Goal: Task Accomplishment & Management: Manage account settings

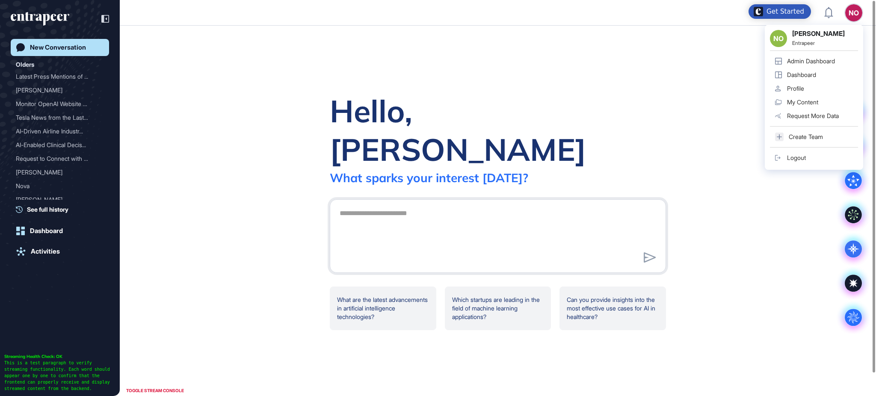
click at [835, 58] on div "Admin Dashboard" at bounding box center [811, 61] width 48 height 7
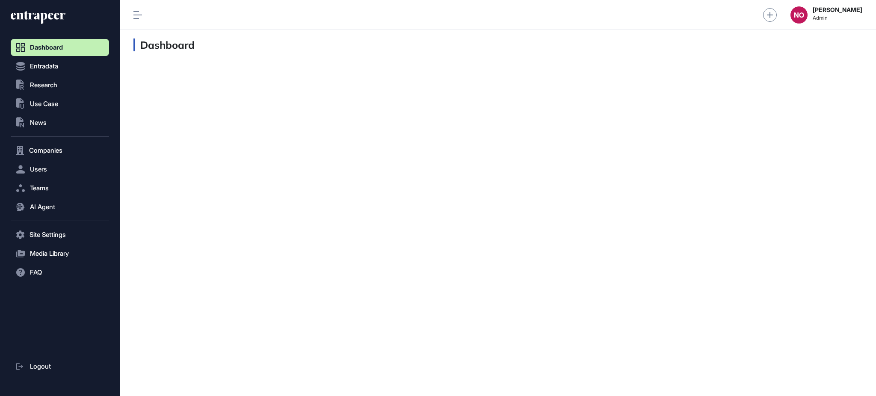
scroll to position [0, 0]
click at [61, 146] on button "Companies" at bounding box center [60, 150] width 98 height 17
click at [63, 169] on span "Company List" at bounding box center [46, 168] width 37 height 7
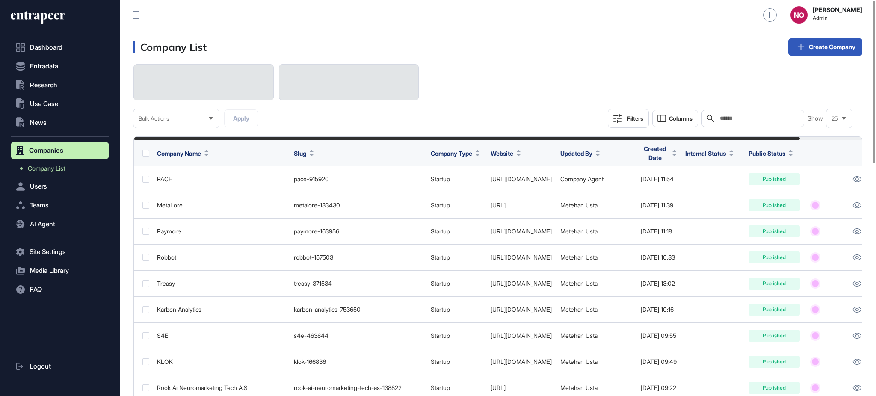
click at [764, 114] on div "Search" at bounding box center [753, 118] width 103 height 17
paste input "**********"
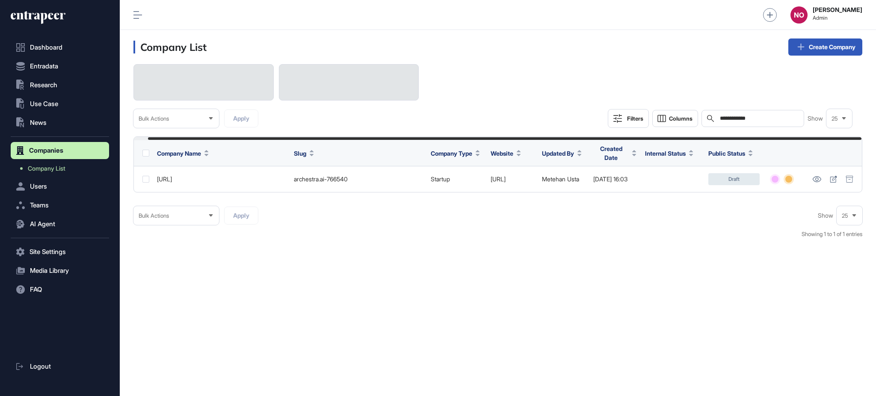
scroll to position [0, 15]
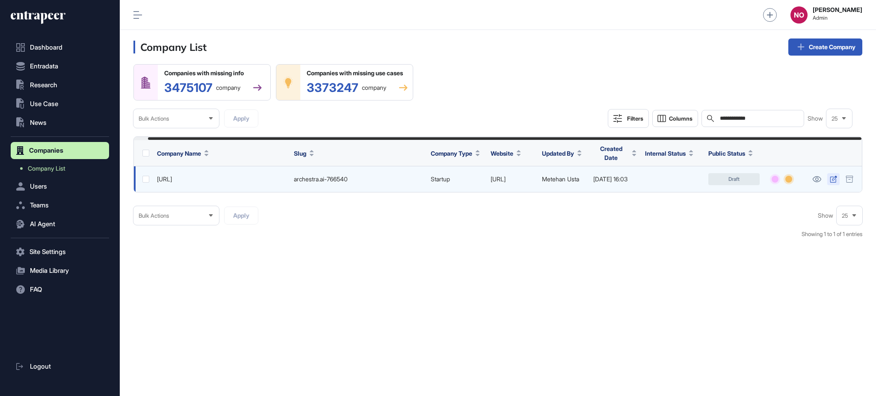
type input "**********"
click at [835, 179] on icon at bounding box center [833, 179] width 7 height 7
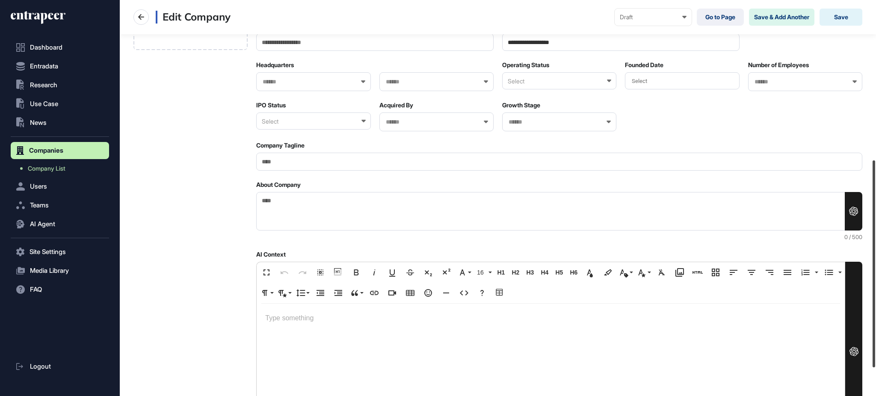
scroll to position [359, 0]
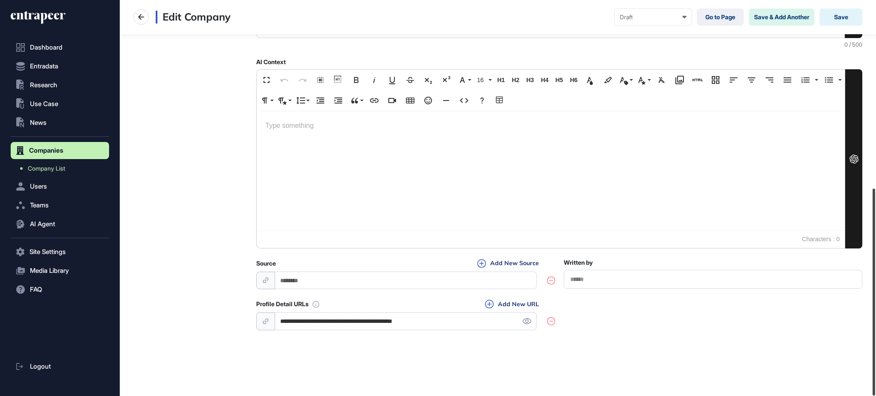
drag, startPoint x: 876, startPoint y: 112, endPoint x: 876, endPoint y: 359, distance: 246.9
click at [876, 359] on div at bounding box center [874, 292] width 3 height 207
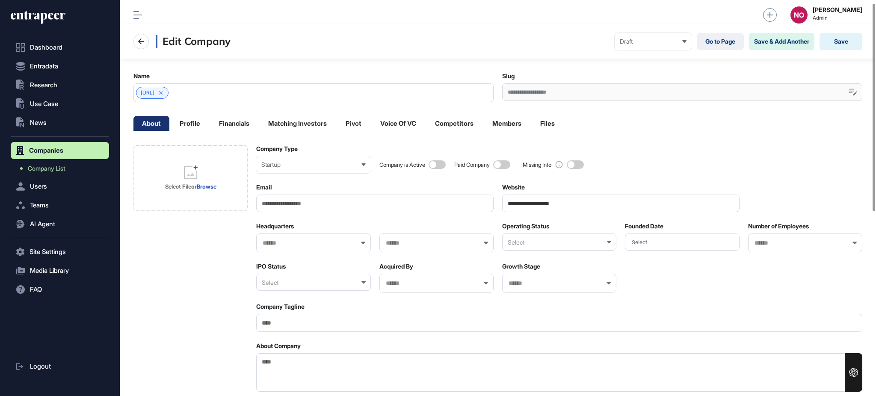
scroll to position [0, 0]
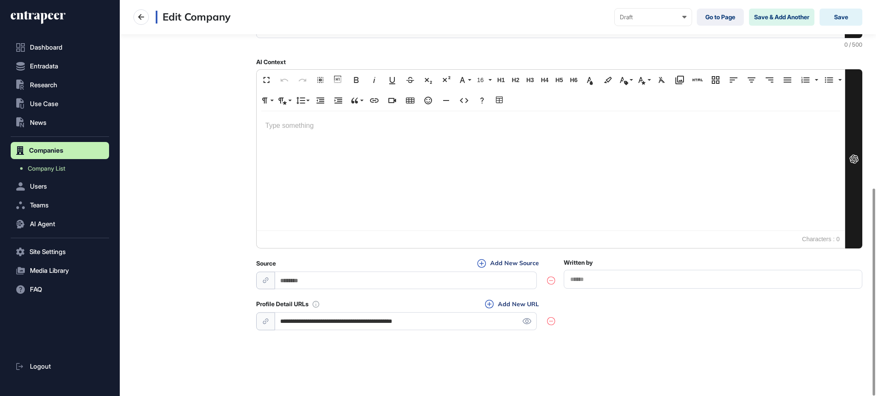
click at [339, 325] on input "**********" at bounding box center [406, 321] width 262 height 18
click at [72, 171] on link "Company List" at bounding box center [62, 168] width 94 height 15
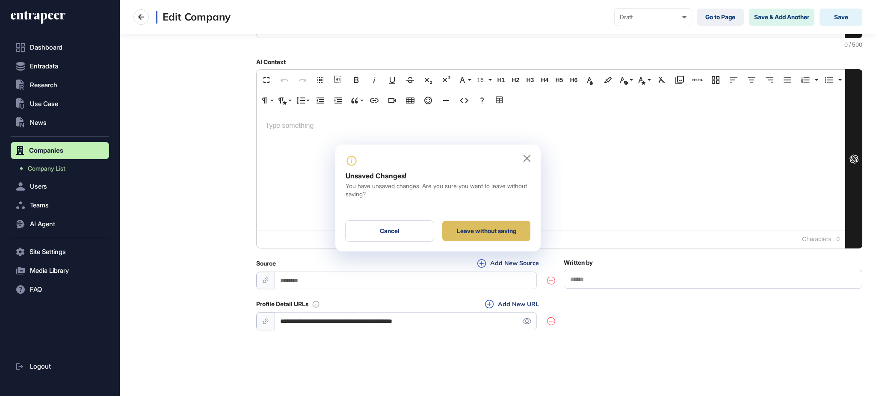
click at [476, 232] on div "Leave without saving" at bounding box center [486, 231] width 88 height 21
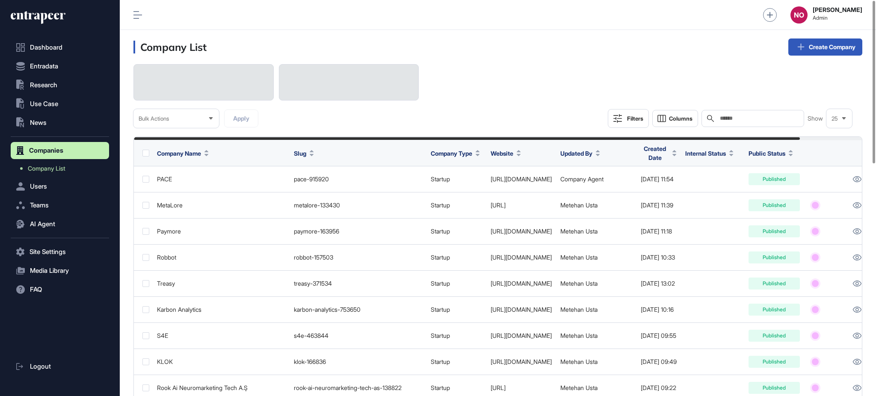
click at [767, 122] on div "Search" at bounding box center [753, 118] width 103 height 17
paste input "**********"
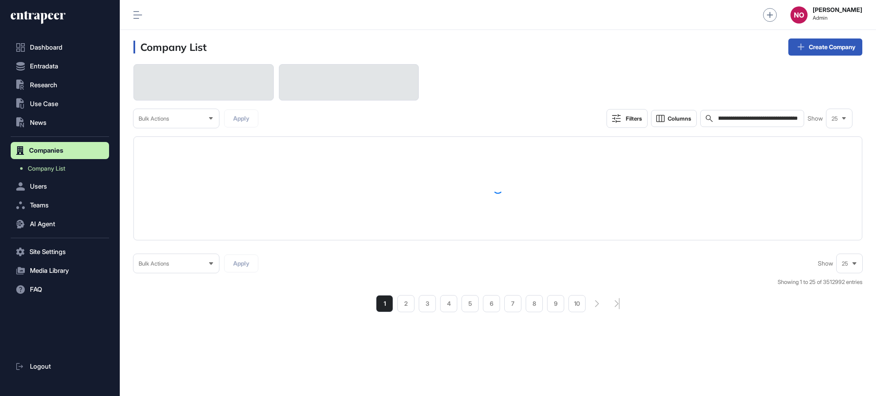
scroll to position [0, 47]
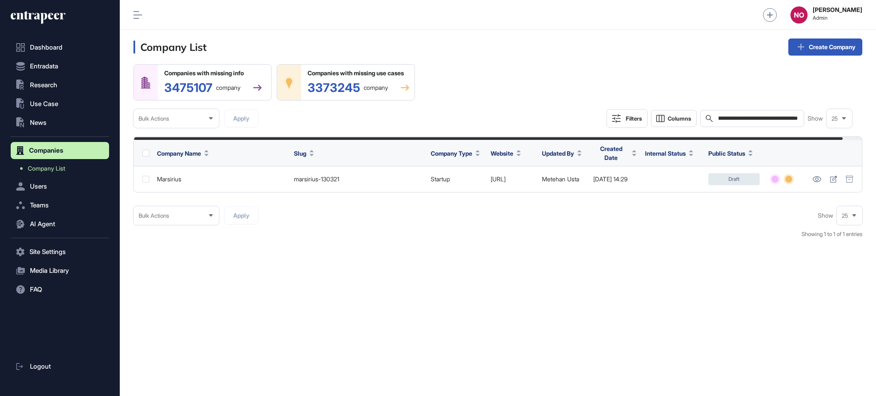
type input "**********"
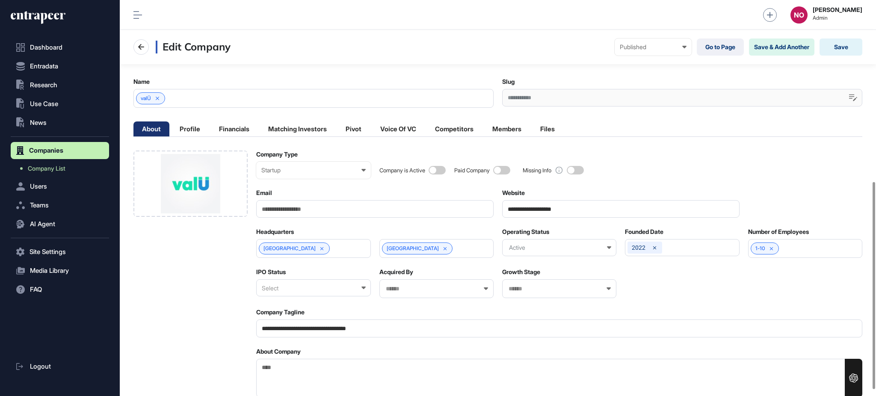
scroll to position [347, 0]
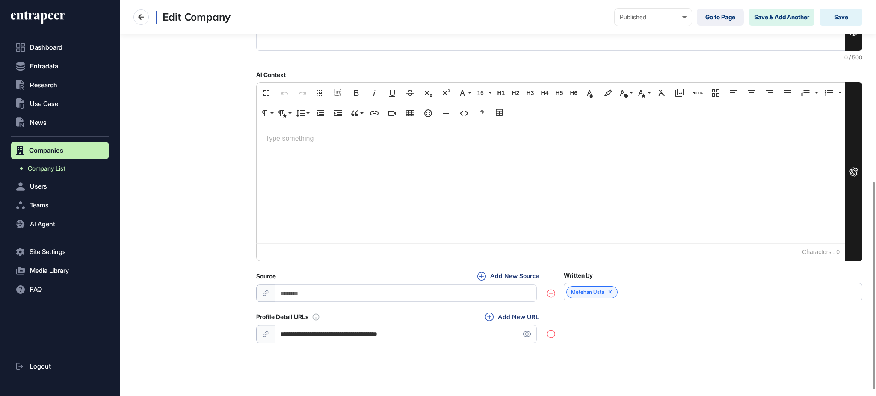
click at [62, 163] on link "Company List" at bounding box center [62, 168] width 94 height 15
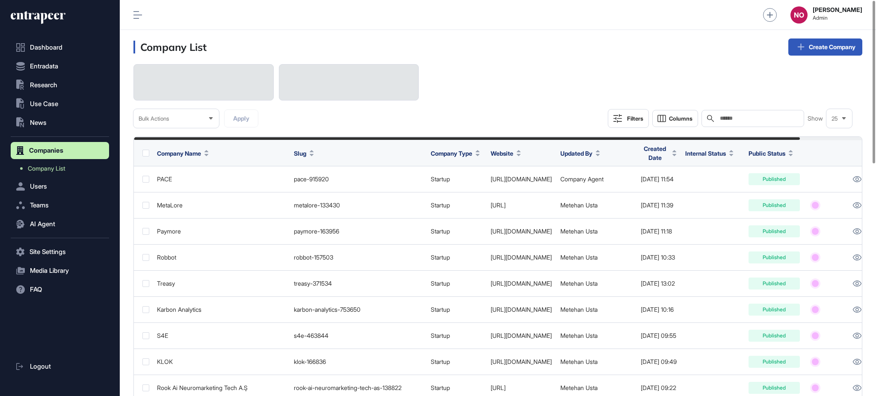
click at [647, 119] on div "Filters Columns Search Show 25" at bounding box center [730, 118] width 244 height 19
click at [635, 120] on div "Filters" at bounding box center [635, 118] width 16 height 7
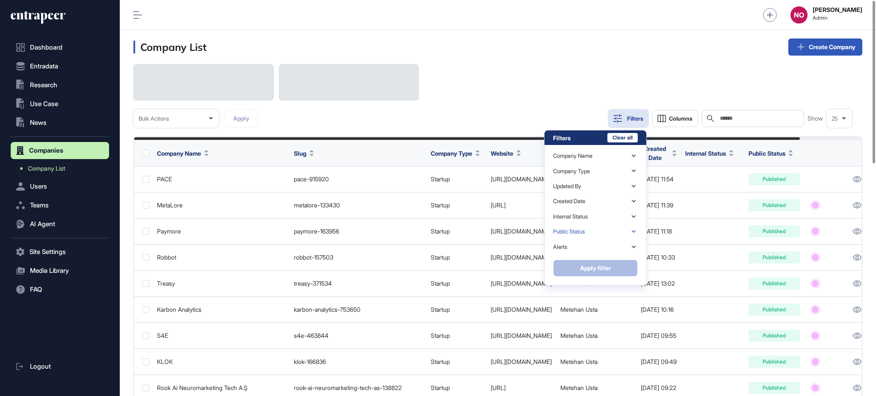
click at [593, 232] on div "Public Status" at bounding box center [595, 231] width 85 height 15
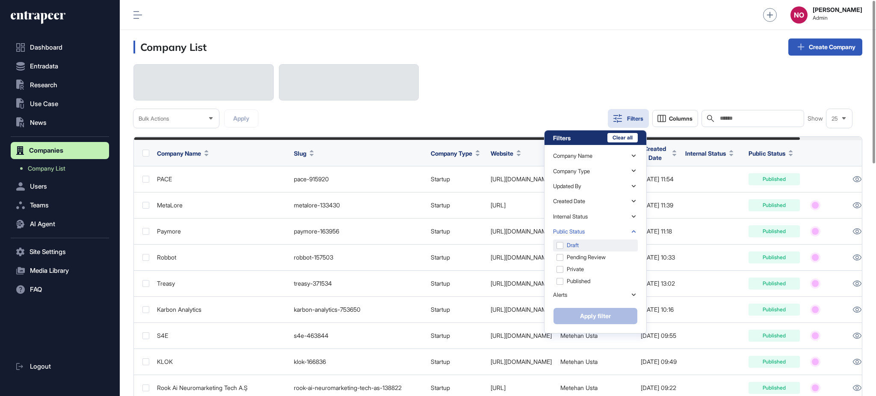
click at [586, 250] on div "Draft" at bounding box center [595, 246] width 85 height 12
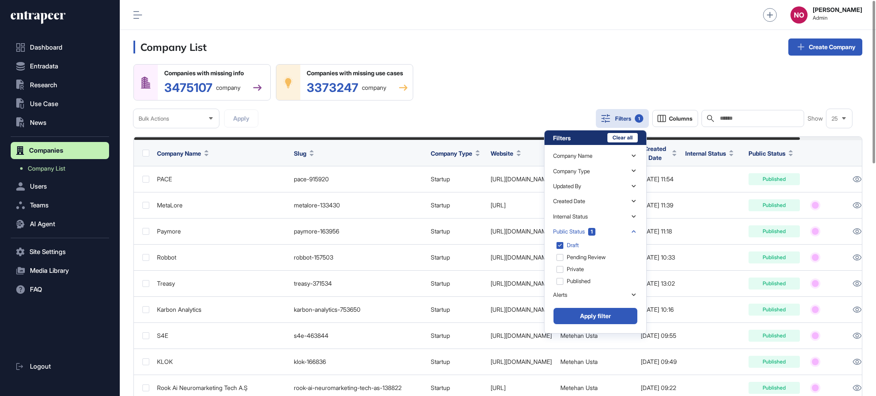
click at [588, 318] on button "Apply filter" at bounding box center [595, 316] width 85 height 17
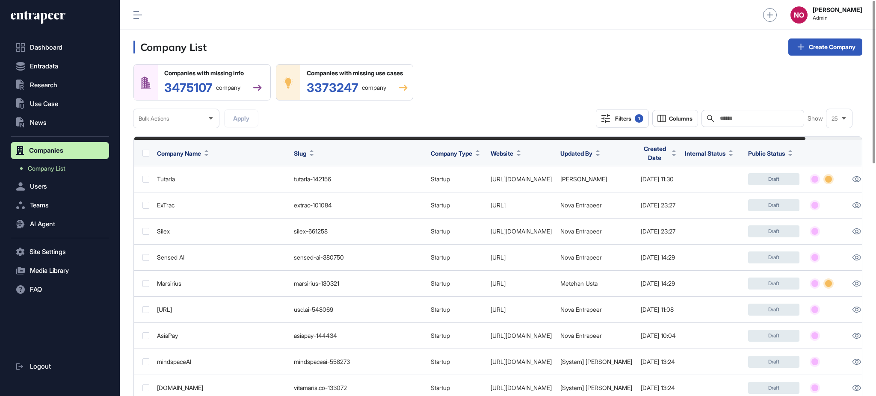
click at [624, 121] on div "Filters 1" at bounding box center [629, 118] width 28 height 9
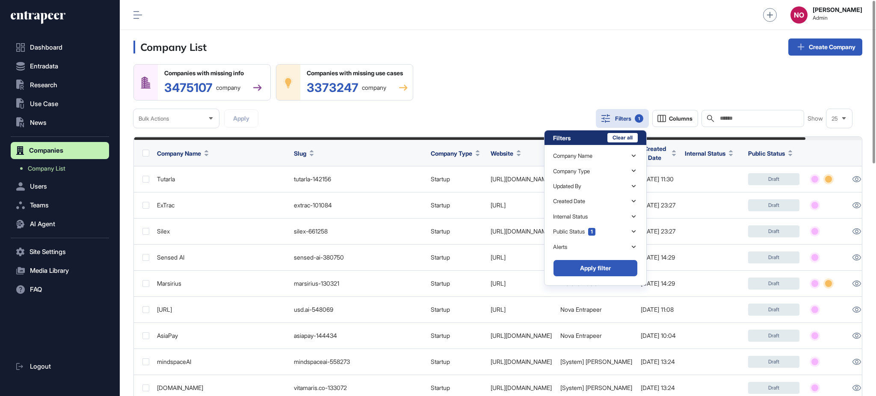
click at [586, 99] on div "Companies with missing info 3475107 company Companies with missing use cases 33…" at bounding box center [498, 96] width 729 height 64
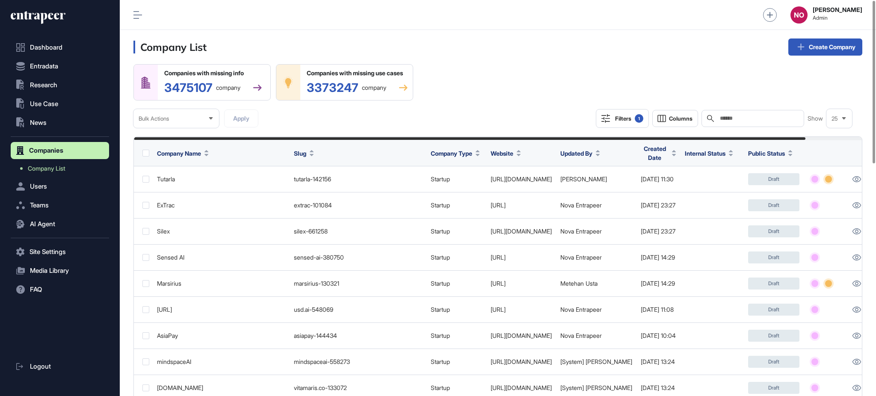
click at [620, 124] on button "Filters 1" at bounding box center [622, 118] width 53 height 19
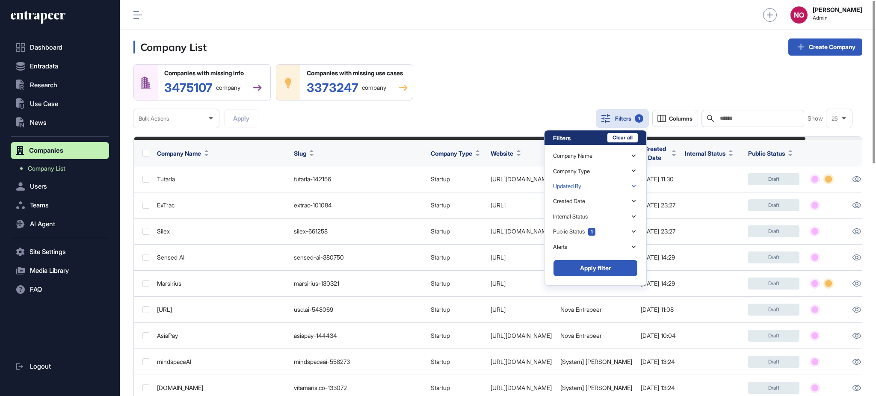
click at [589, 184] on div "Updated By" at bounding box center [595, 186] width 85 height 15
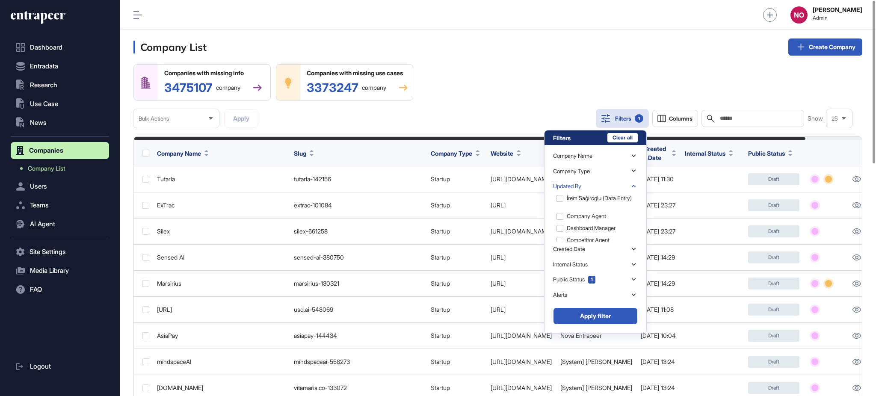
scroll to position [1066, 0]
click at [634, 193] on div "Updated By" at bounding box center [595, 186] width 85 height 15
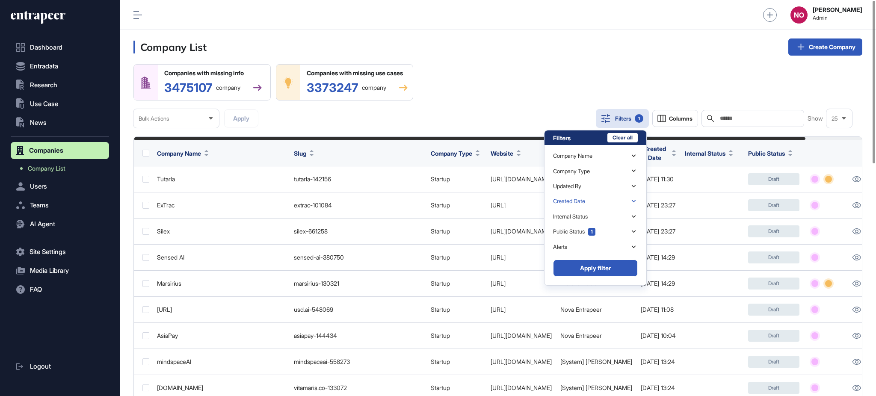
click at [638, 197] on icon at bounding box center [634, 201] width 8 height 8
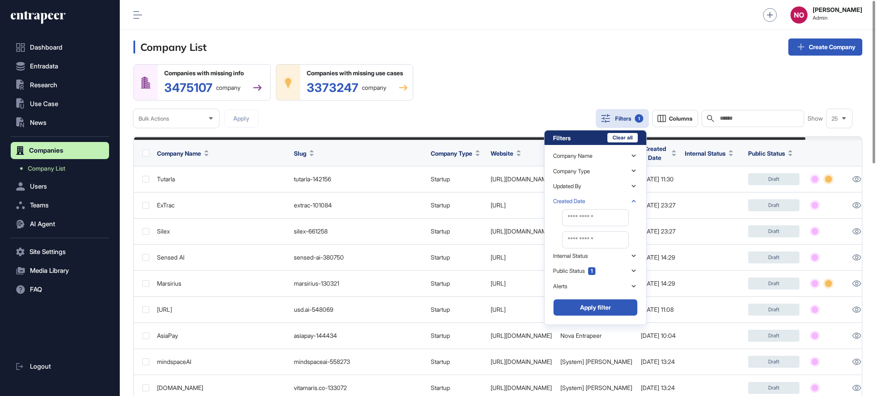
click at [637, 197] on icon at bounding box center [634, 201] width 8 height 8
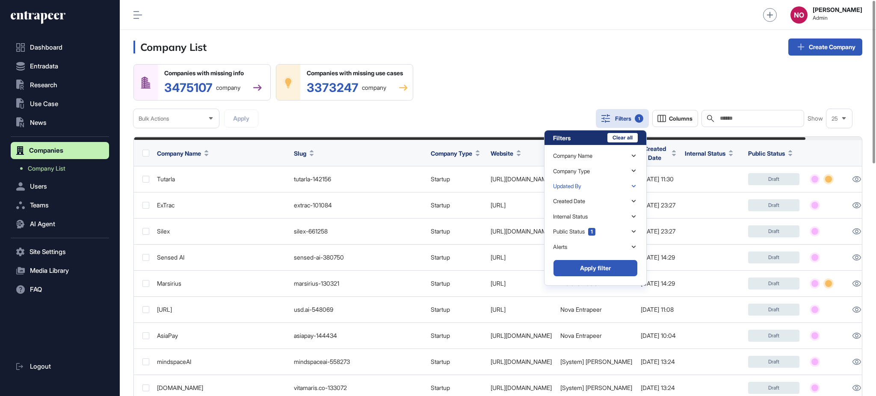
click at [635, 189] on icon at bounding box center [634, 186] width 8 height 8
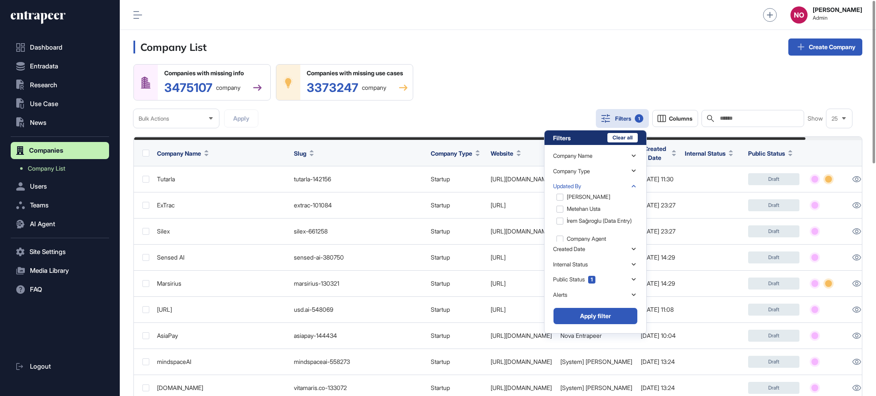
scroll to position [998, 0]
click at [590, 230] on div "Metehan Usta" at bounding box center [594, 232] width 83 height 12
click at [598, 313] on button "Apply filter" at bounding box center [595, 316] width 85 height 17
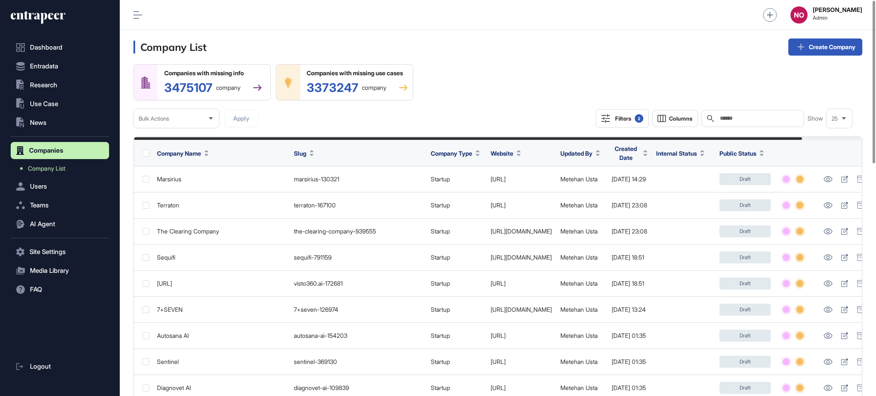
scroll to position [0, 65]
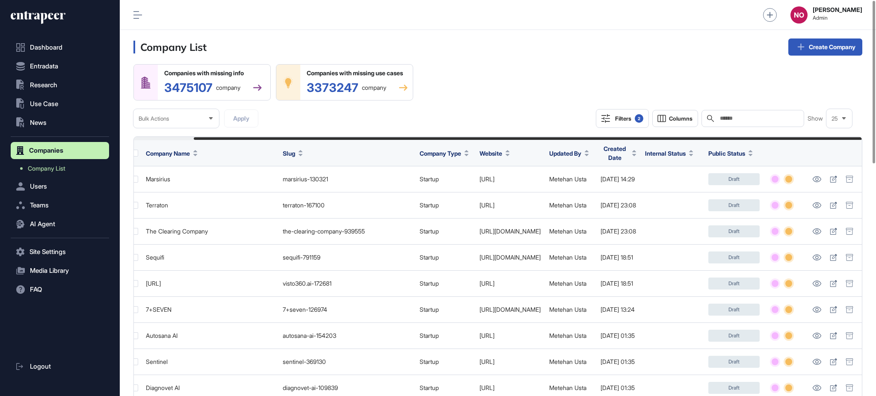
drag, startPoint x: 618, startPoint y: 140, endPoint x: 655, endPoint y: 140, distance: 36.8
click at [536, 80] on div "Companies with missing info 3475107 company Companies with missing use cases 33…" at bounding box center [498, 96] width 729 height 64
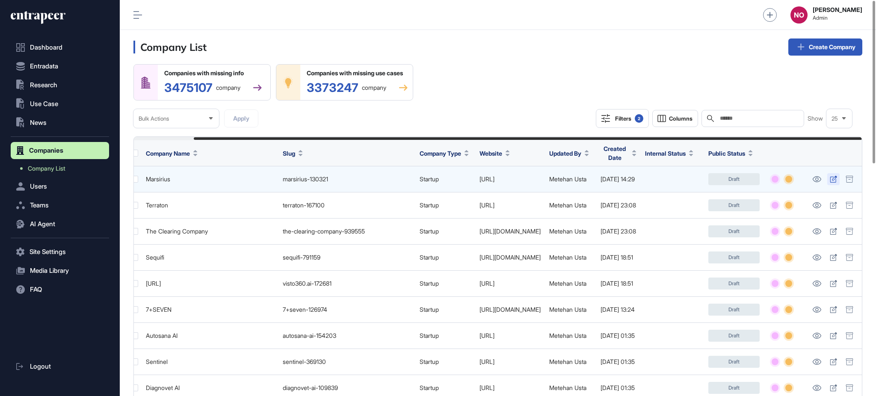
click at [834, 181] on icon at bounding box center [833, 179] width 7 height 7
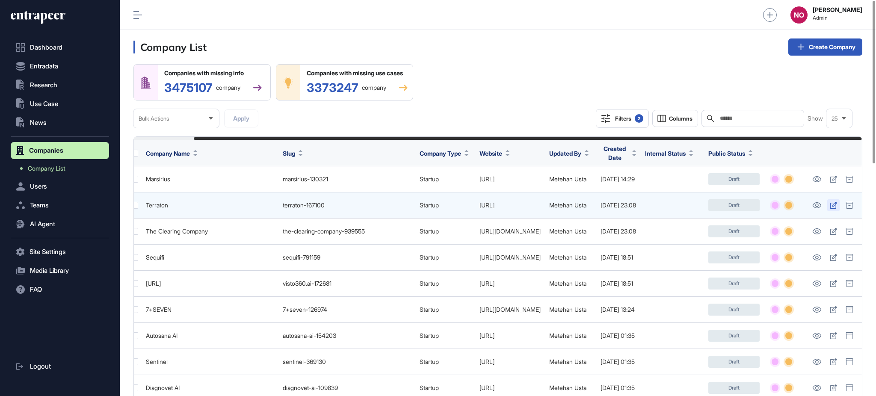
click at [837, 208] on icon at bounding box center [833, 205] width 7 height 7
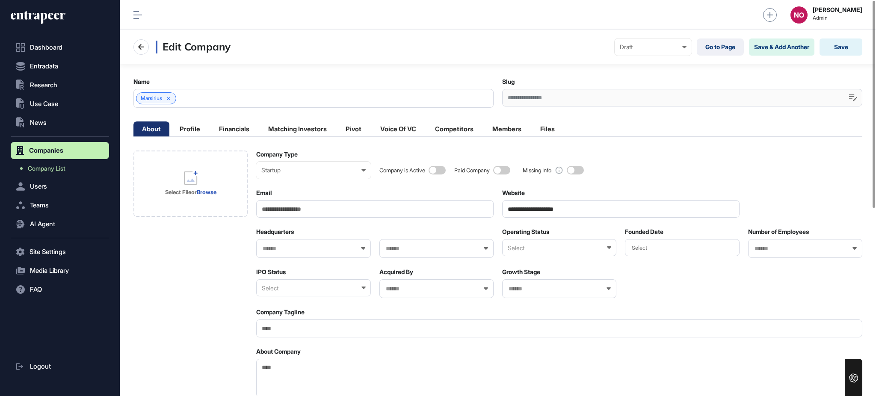
scroll to position [359, 0]
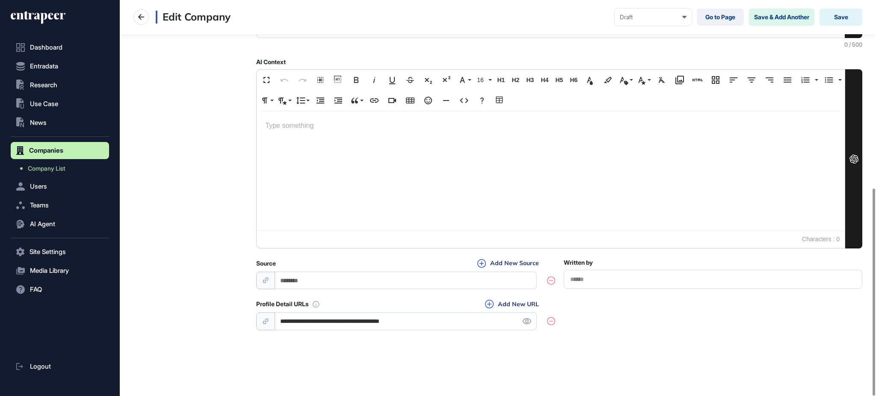
click at [331, 315] on input "**********" at bounding box center [406, 321] width 262 height 18
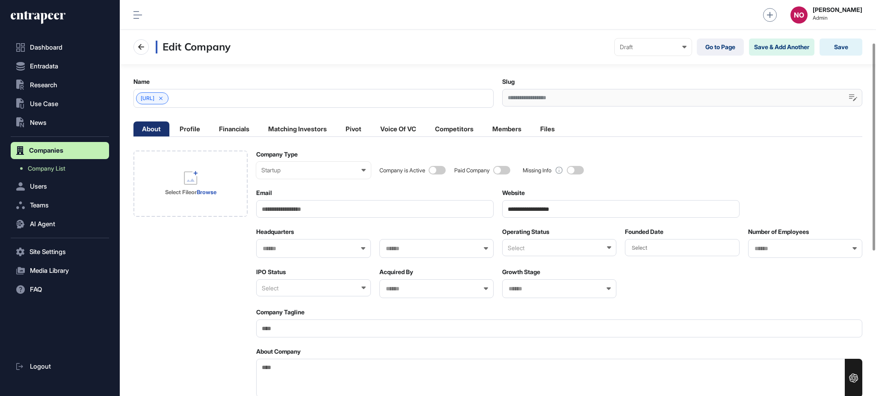
scroll to position [347, 0]
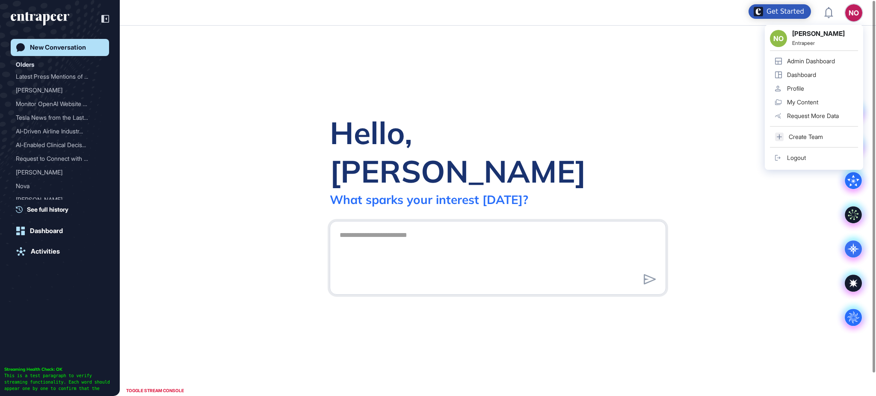
click at [827, 60] on div "Admin Dashboard" at bounding box center [811, 61] width 48 height 7
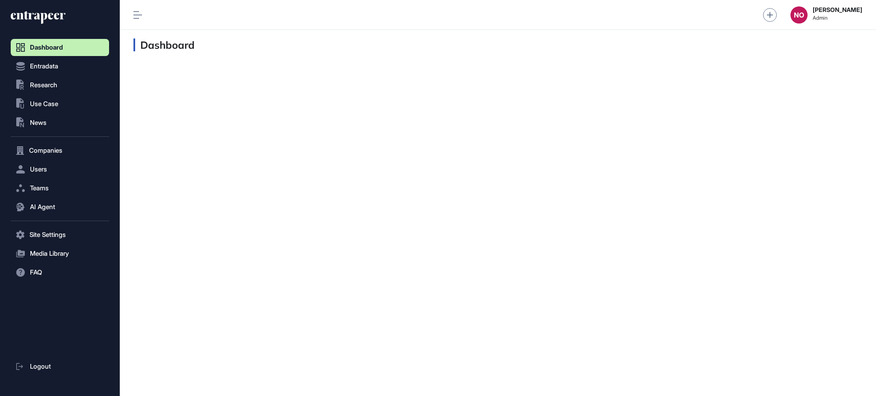
scroll to position [0, 0]
click at [68, 149] on button "Companies" at bounding box center [60, 150] width 98 height 17
click at [60, 171] on span "Company List" at bounding box center [46, 168] width 37 height 7
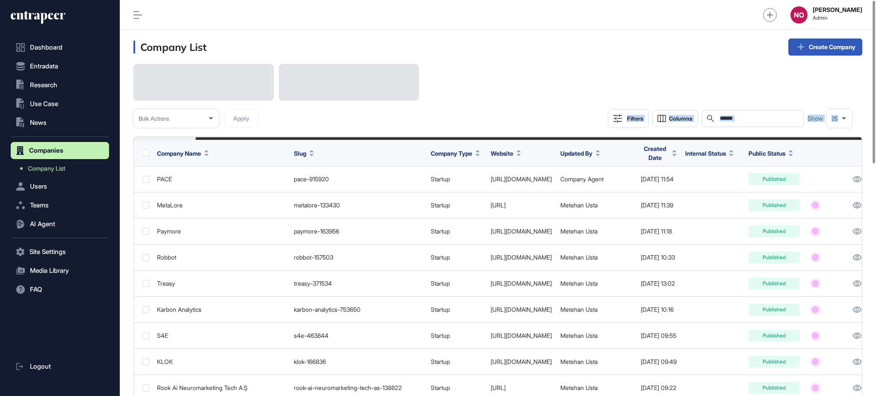
scroll to position [0, 67]
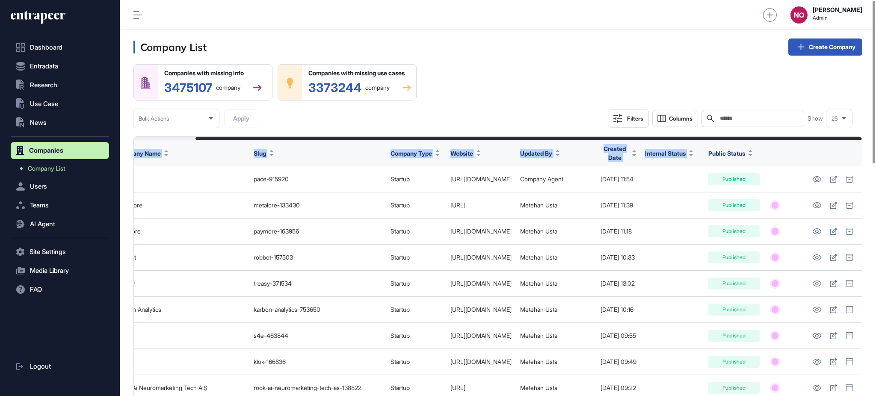
drag, startPoint x: 533, startPoint y: 139, endPoint x: 693, endPoint y: 150, distance: 160.4
click at [429, 45] on header "Company List Create Company" at bounding box center [498, 47] width 757 height 34
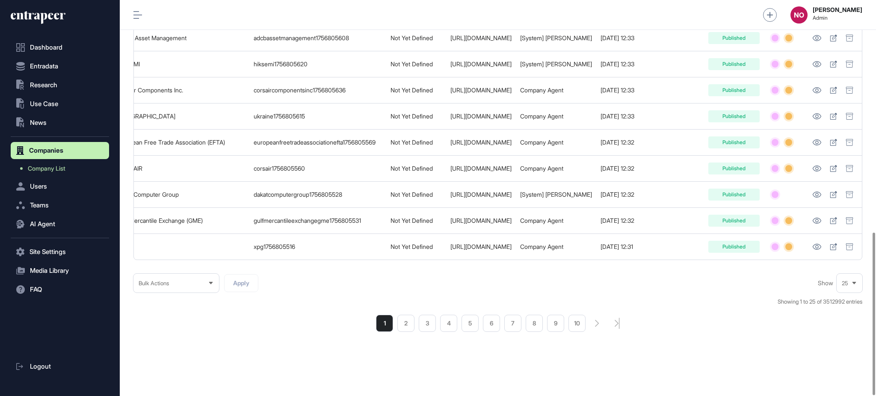
scroll to position [0, 0]
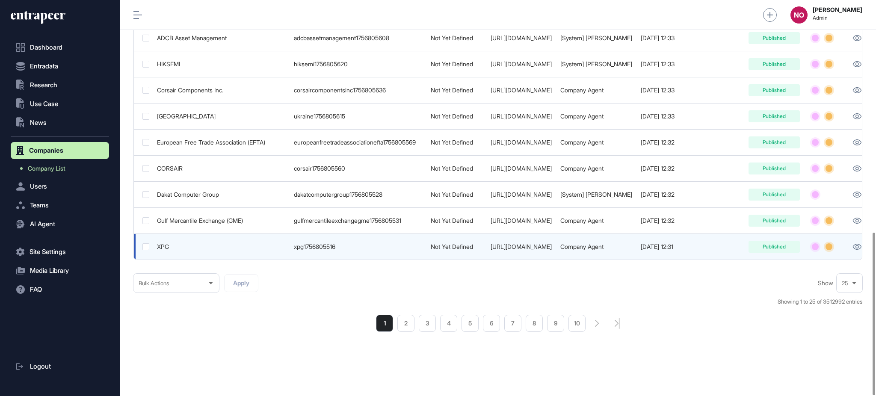
click at [539, 243] on link "https://www.xpg.com/" at bounding box center [521, 246] width 61 height 7
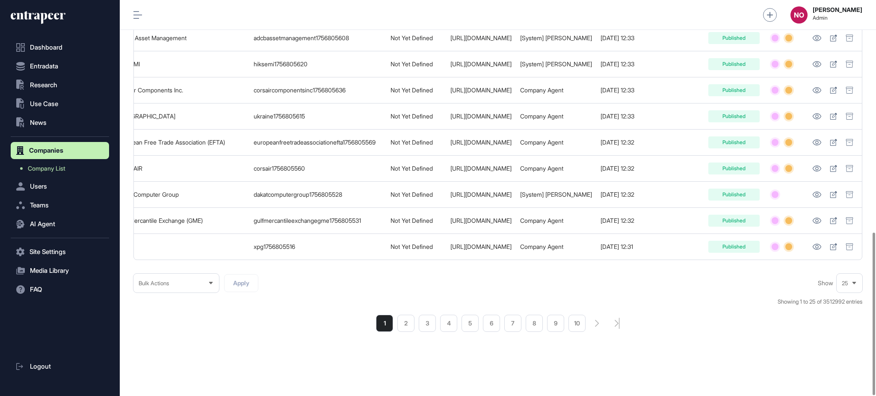
scroll to position [0, 62]
click at [805, 275] on div "Show 25" at bounding box center [822, 283] width 82 height 17
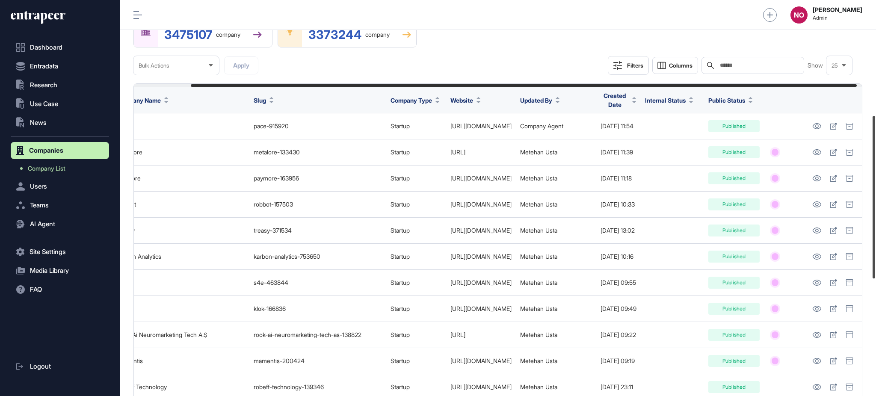
scroll to position [0, 0]
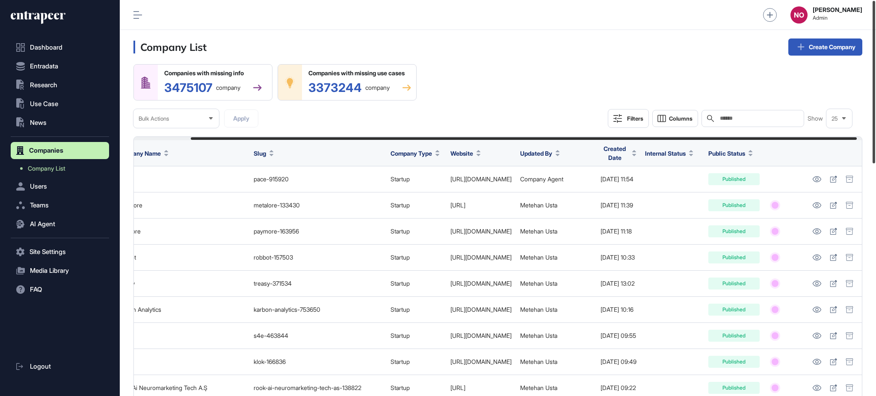
drag, startPoint x: 876, startPoint y: 291, endPoint x: 876, endPoint y: 53, distance: 238.4
click at [876, 53] on div at bounding box center [874, 82] width 3 height 163
click at [720, 116] on input "text" at bounding box center [759, 118] width 80 height 7
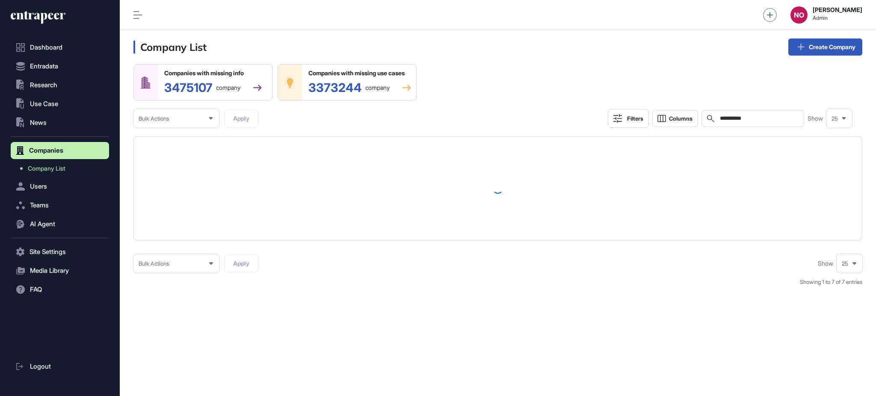
type input "**********"
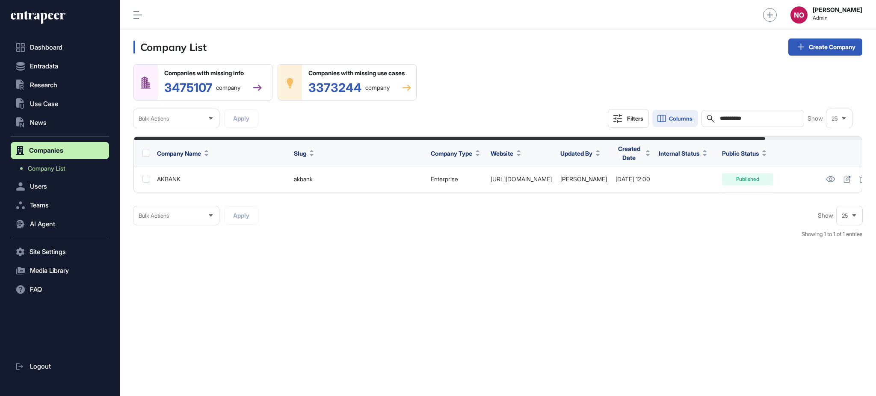
drag, startPoint x: 769, startPoint y: 121, endPoint x: 680, endPoint y: 125, distance: 90.0
click at [680, 125] on div "**********" at bounding box center [730, 118] width 244 height 19
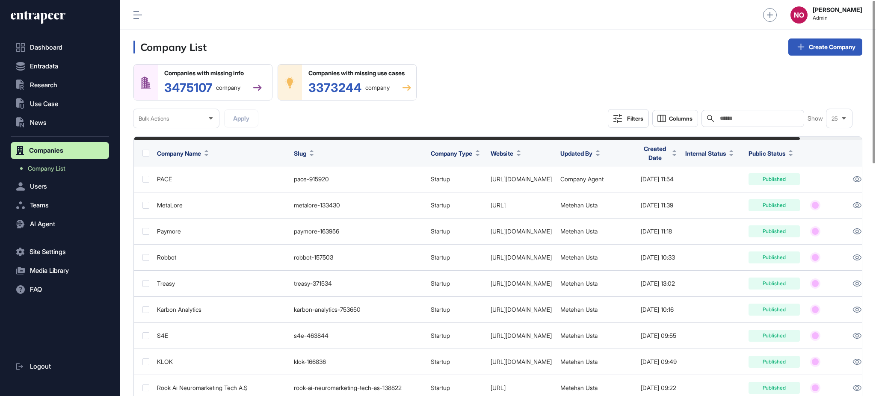
click at [629, 120] on div "Filters" at bounding box center [635, 118] width 16 height 7
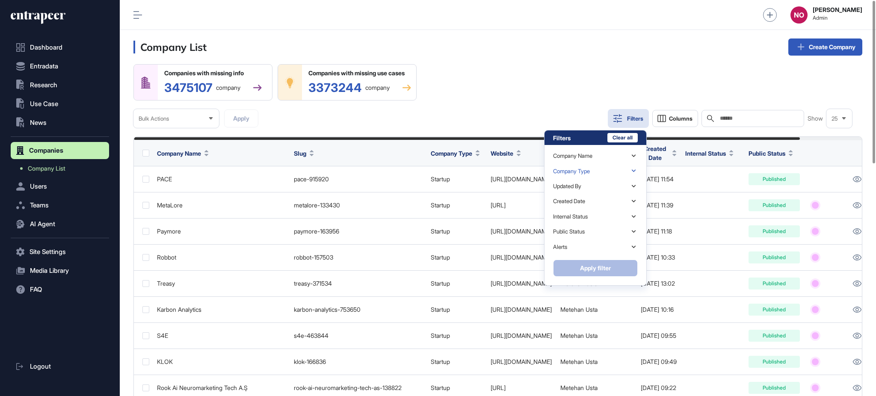
click at [606, 173] on div "Company Type" at bounding box center [595, 170] width 85 height 15
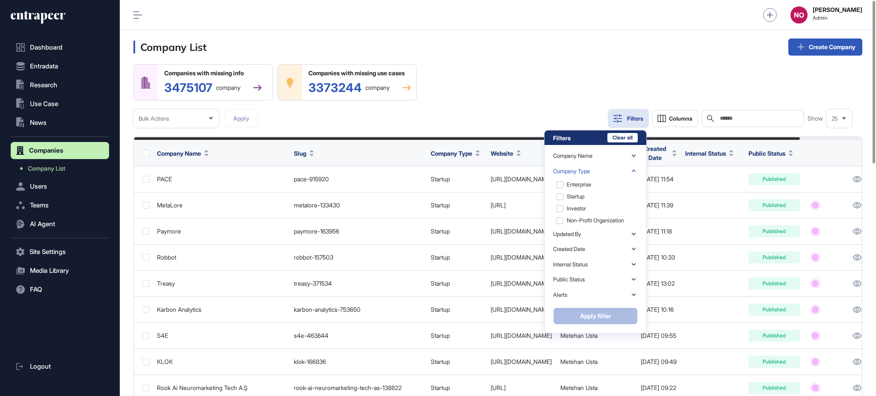
click at [606, 173] on div "Company Type" at bounding box center [595, 170] width 85 height 15
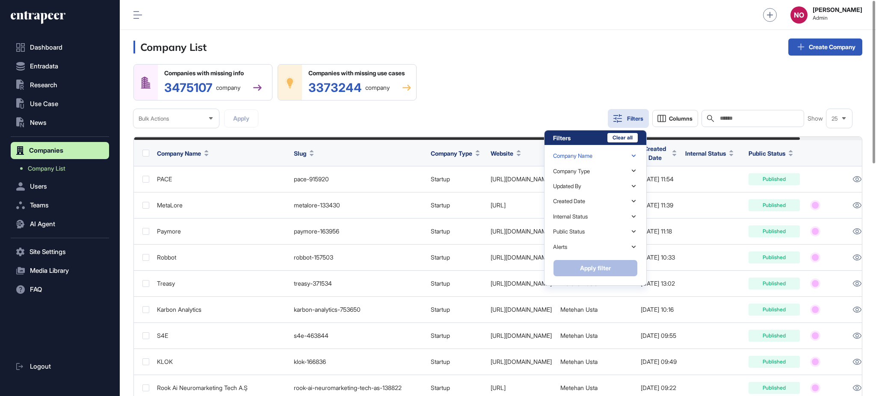
click at [610, 158] on div "Company Name" at bounding box center [595, 155] width 85 height 15
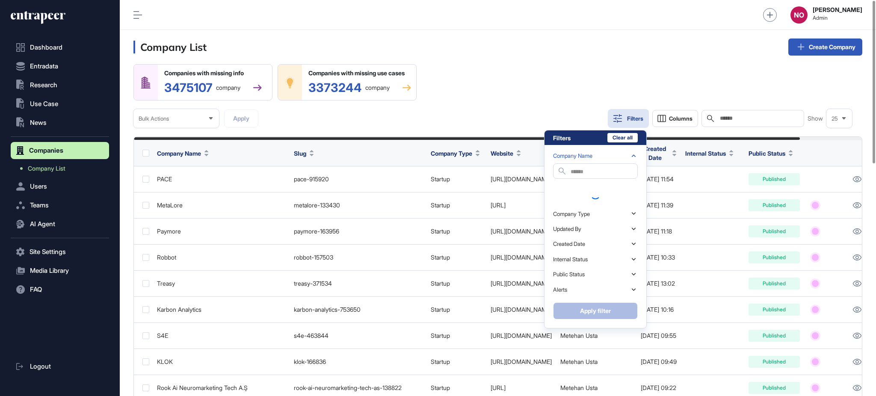
click at [610, 158] on div "Company Name" at bounding box center [595, 155] width 85 height 15
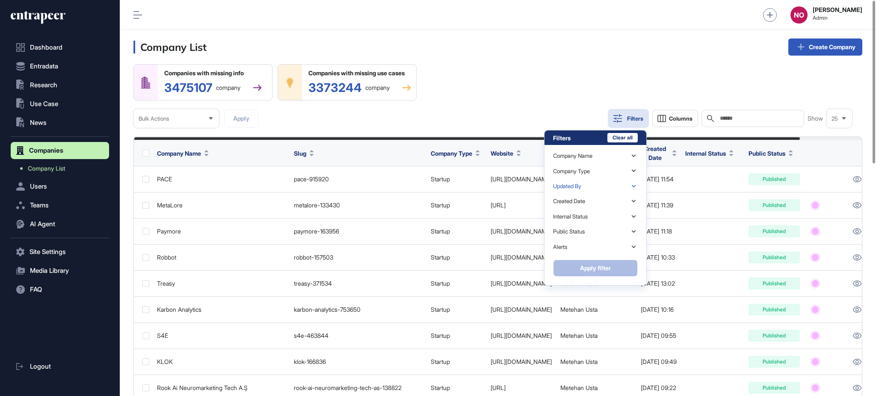
click at [594, 187] on div "Updated By" at bounding box center [595, 186] width 85 height 15
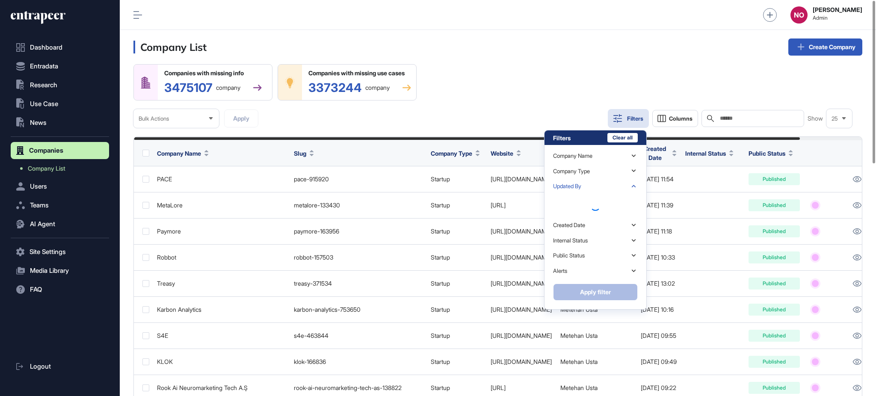
click at [594, 187] on div "Updated By" at bounding box center [595, 186] width 85 height 15
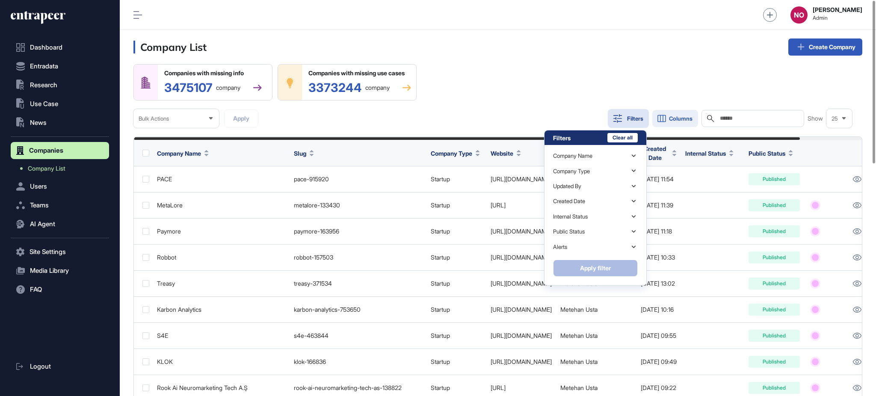
click at [687, 117] on span "Columns" at bounding box center [681, 119] width 24 height 6
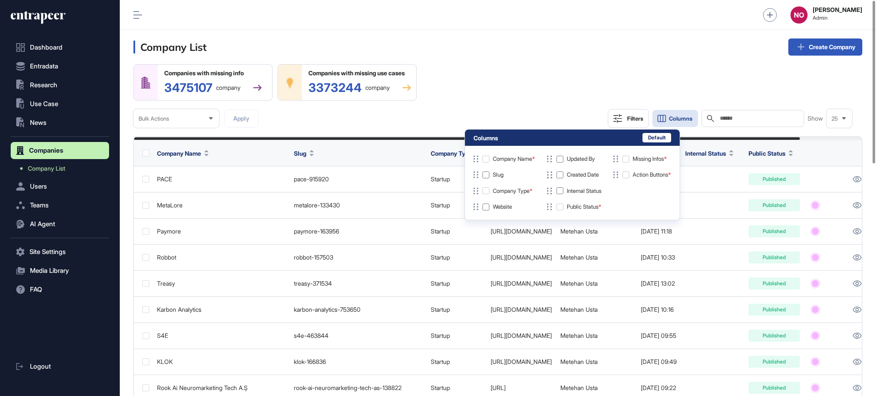
click at [593, 58] on header "Company List Create Company" at bounding box center [498, 47] width 757 height 34
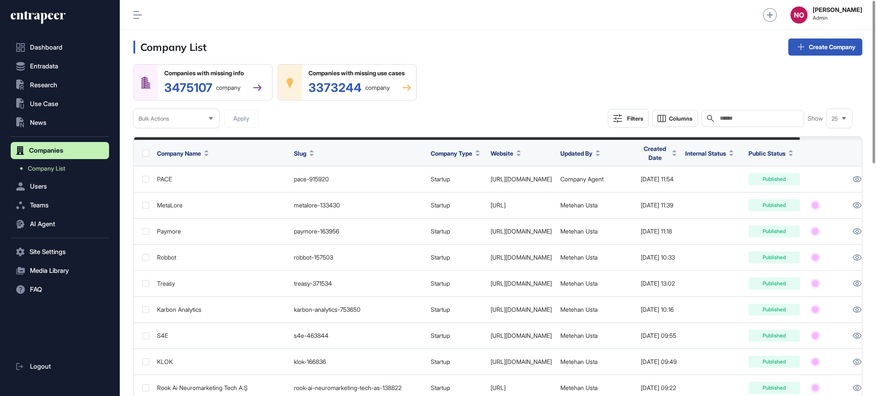
click at [636, 116] on div "Filters" at bounding box center [635, 118] width 16 height 7
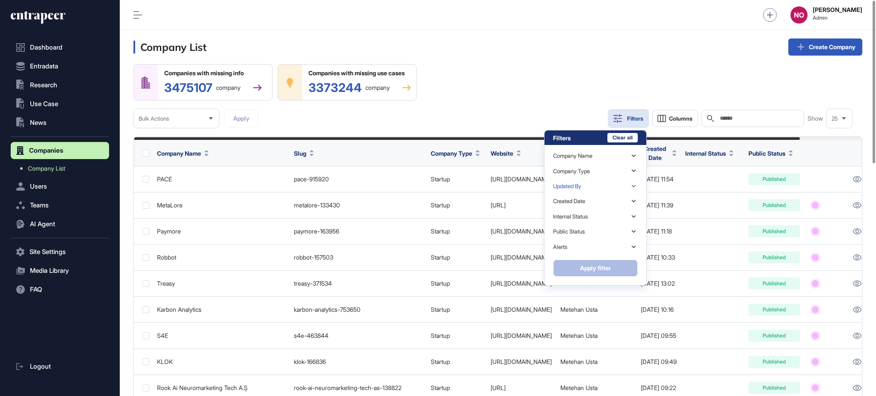
click at [585, 185] on div "Updated By" at bounding box center [595, 186] width 85 height 15
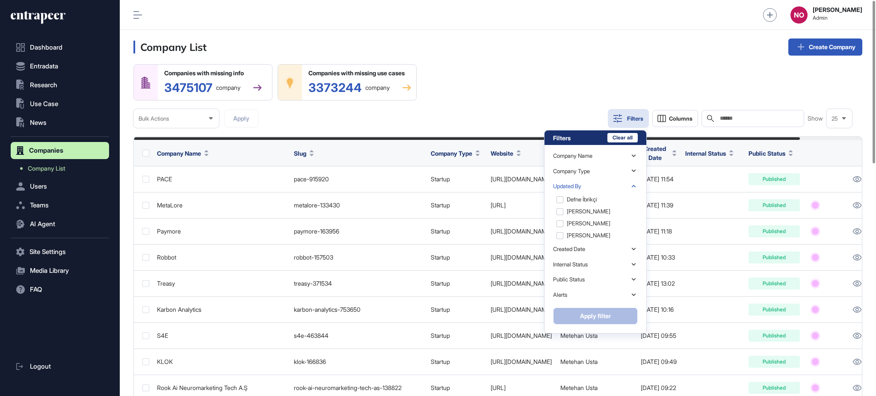
click at [589, 185] on div "Updated By" at bounding box center [595, 186] width 85 height 15
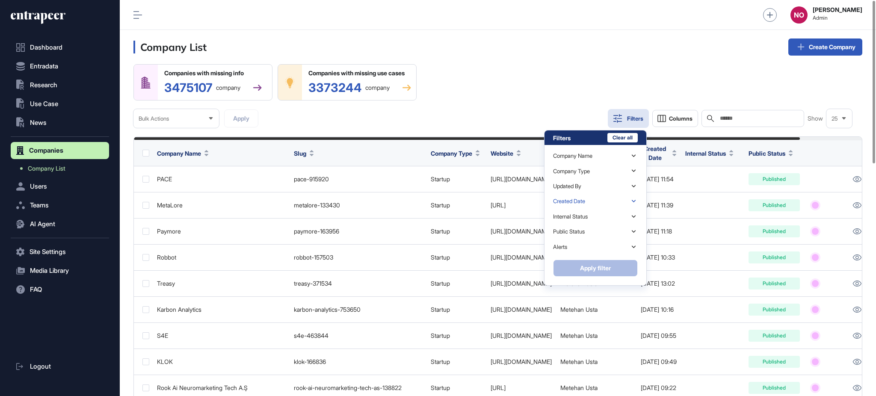
click at [589, 205] on div "Created Date" at bounding box center [595, 201] width 85 height 15
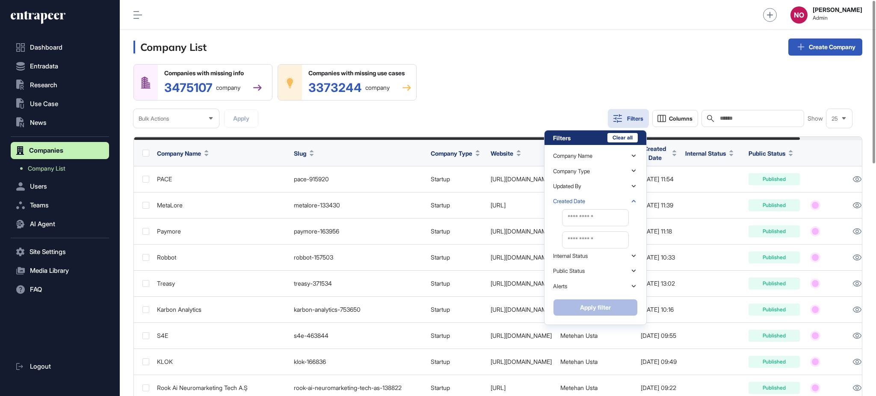
click at [589, 205] on div "Created Date" at bounding box center [595, 201] width 85 height 15
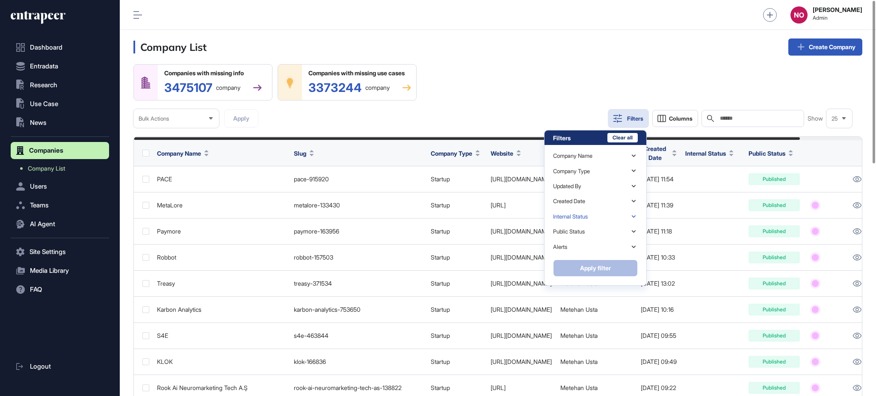
click at [588, 223] on div "Internal Status" at bounding box center [595, 216] width 85 height 15
click at [588, 234] on div "Public Status" at bounding box center [595, 231] width 85 height 15
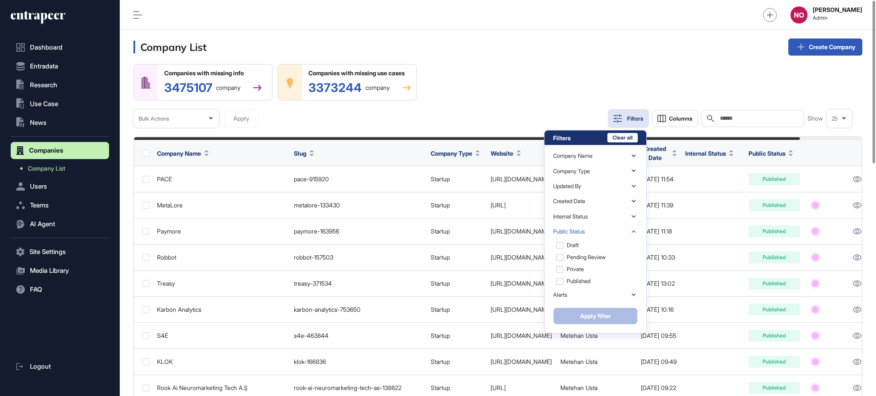
click at [588, 235] on div "Public Status" at bounding box center [595, 231] width 85 height 15
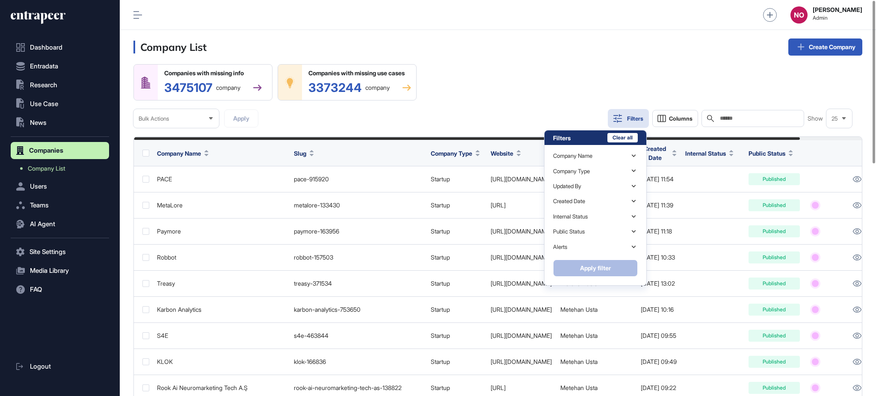
click at [582, 259] on div "Company Name Search Education Solutions Services AppsFlyer Nalej Foundry Ormuco…" at bounding box center [595, 202] width 85 height 115
click at [586, 250] on div "Alerts" at bounding box center [595, 247] width 85 height 15
click at [564, 64] on div "Companies with missing info 3475107 company Companies with missing use cases 33…" at bounding box center [498, 96] width 729 height 64
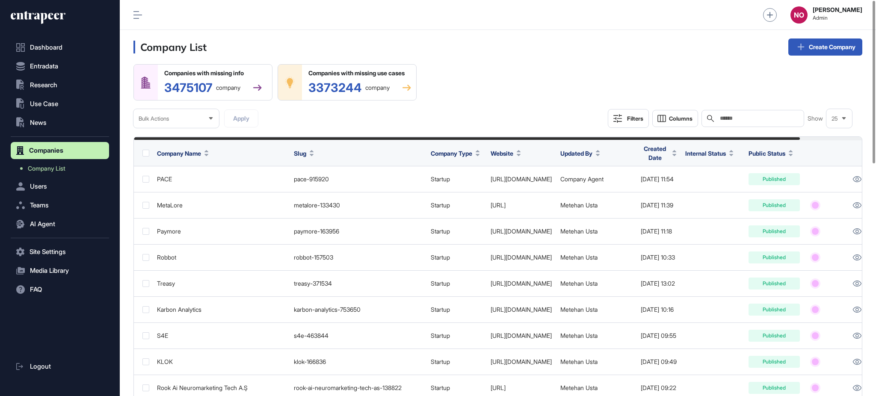
click at [636, 119] on div "Filters" at bounding box center [635, 118] width 16 height 7
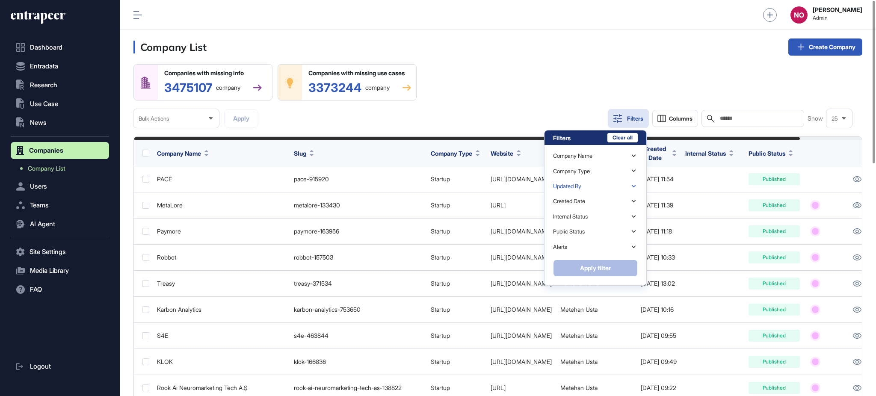
click at [607, 189] on div "Updated By" at bounding box center [595, 186] width 85 height 15
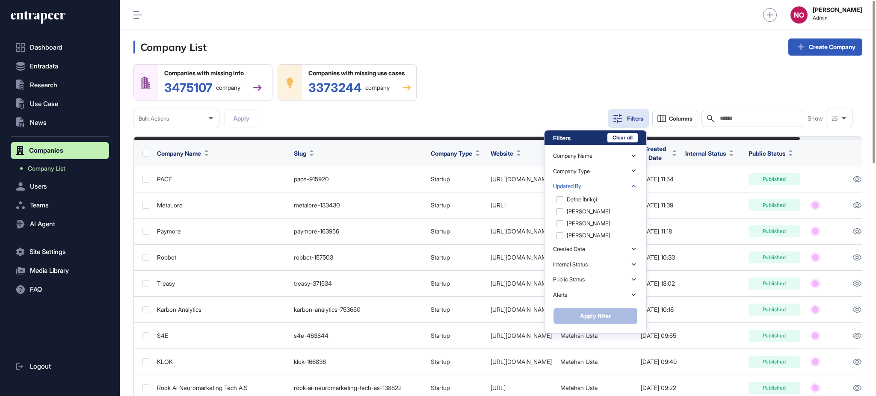
click at [507, 95] on div "Companies with missing info 3475107 company Companies with missing use cases 33…" at bounding box center [498, 96] width 729 height 64
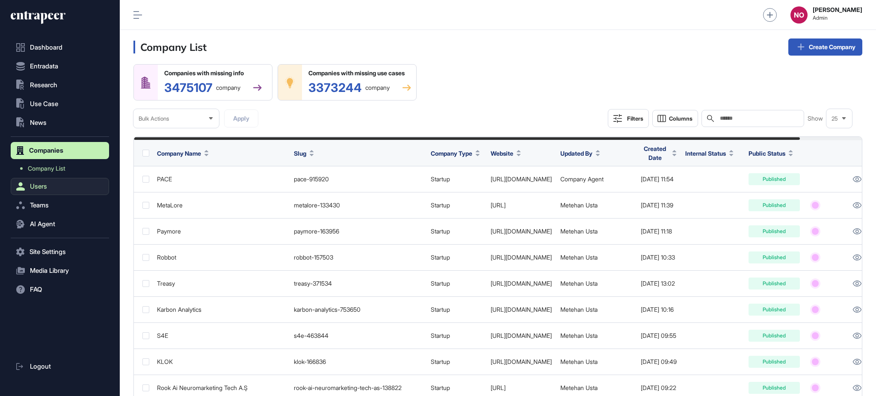
click at [36, 185] on span "Users" at bounding box center [38, 186] width 17 height 7
click at [58, 192] on link "User List" at bounding box center [62, 187] width 94 height 15
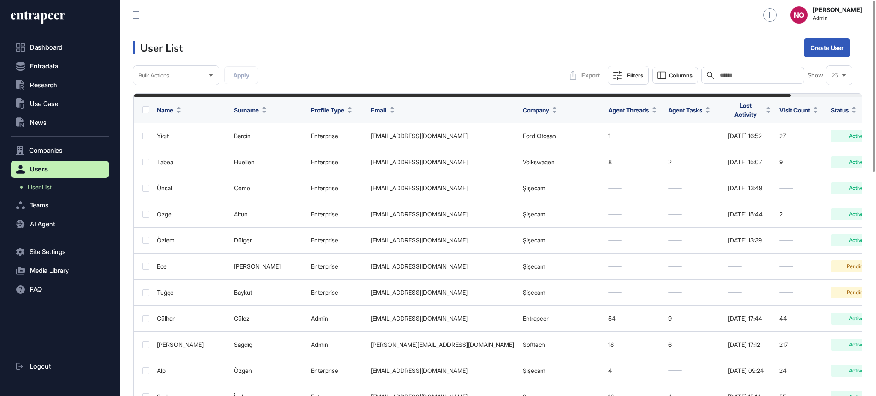
click at [641, 76] on div "Filters" at bounding box center [635, 75] width 16 height 7
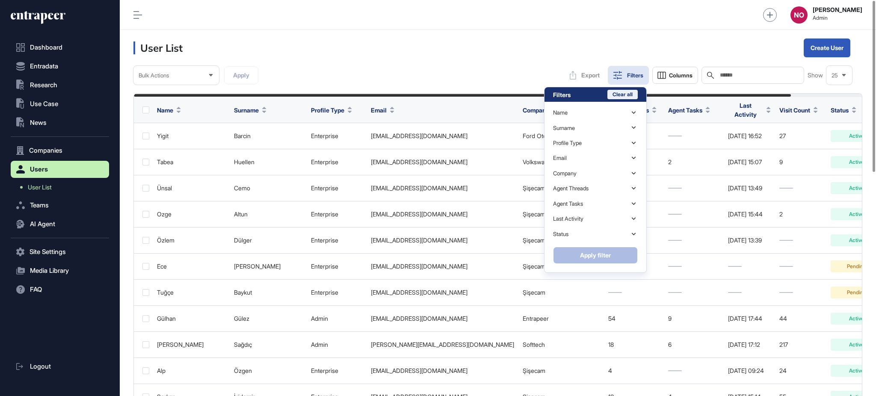
click at [618, 95] on button "Clear all" at bounding box center [623, 94] width 30 height 9
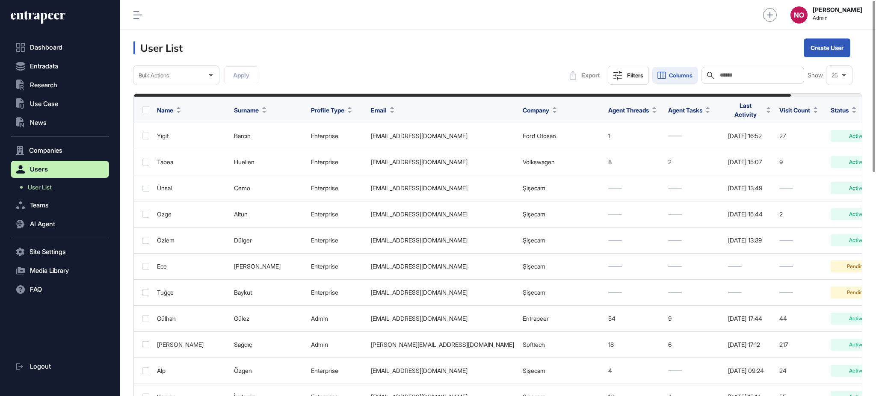
click at [688, 80] on button "Columns" at bounding box center [676, 75] width 46 height 17
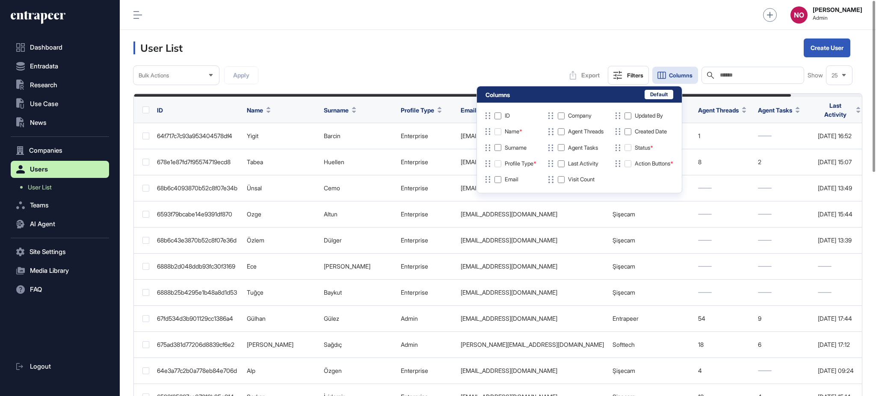
drag, startPoint x: 460, startPoint y: 58, endPoint x: 619, endPoint y: 74, distance: 160.4
click at [462, 60] on header "User List Create User" at bounding box center [498, 48] width 757 height 36
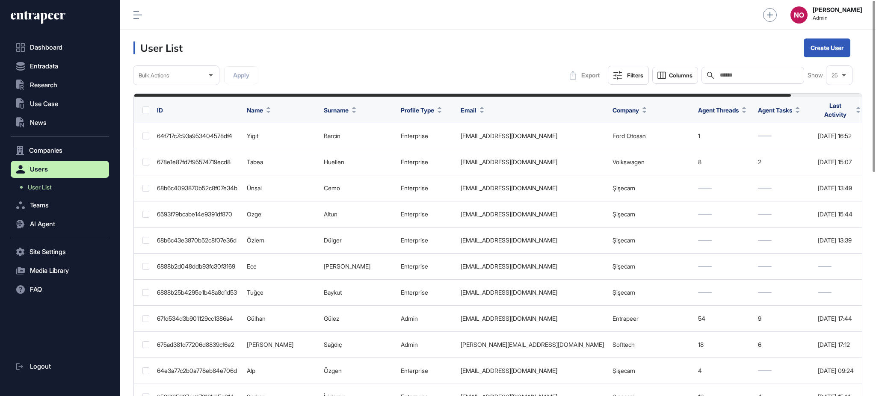
click at [635, 72] on div "Filters" at bounding box center [635, 75] width 16 height 7
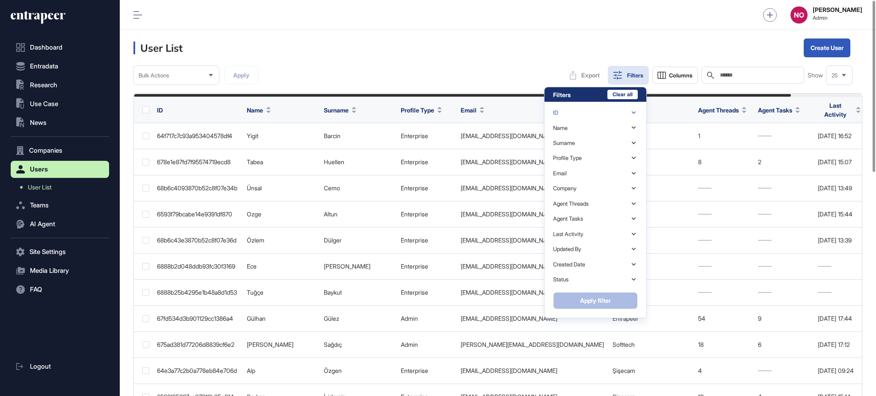
click at [614, 113] on div "ID" at bounding box center [595, 112] width 85 height 15
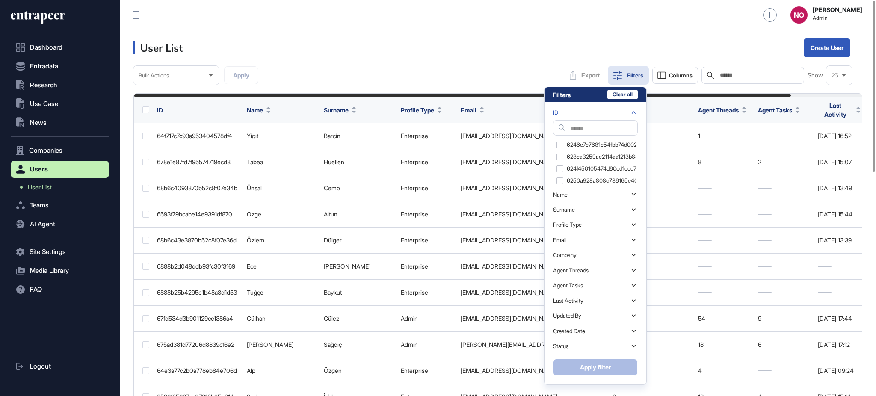
click at [593, 112] on div "ID" at bounding box center [595, 112] width 85 height 15
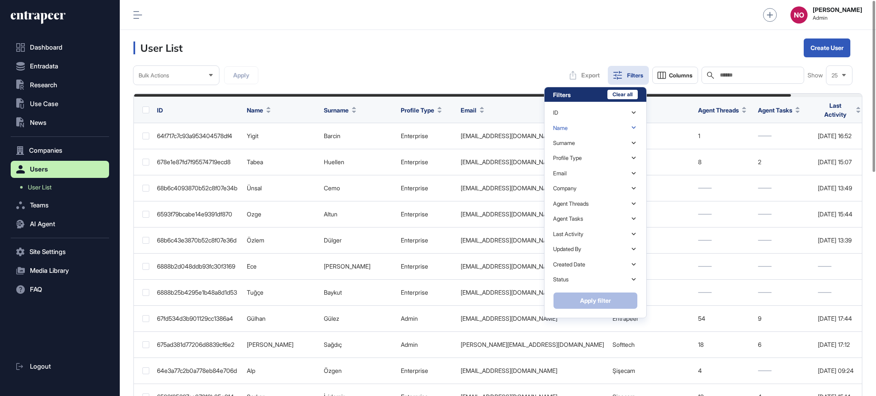
click at [581, 131] on div "Name" at bounding box center [595, 127] width 85 height 15
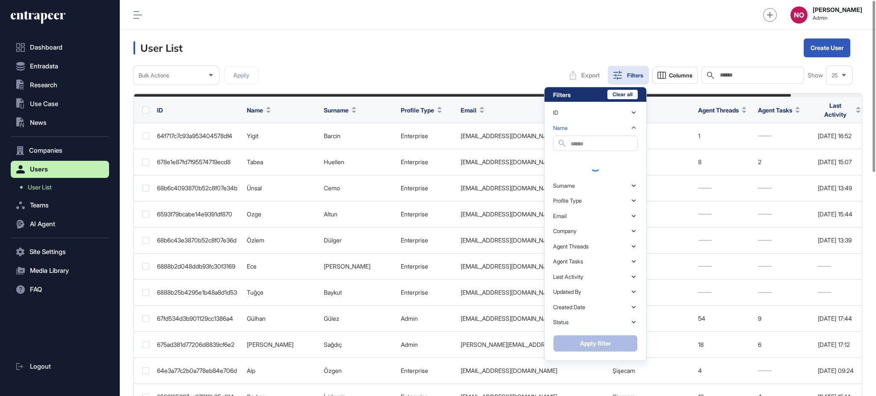
click at [581, 131] on div "Name" at bounding box center [595, 127] width 85 height 15
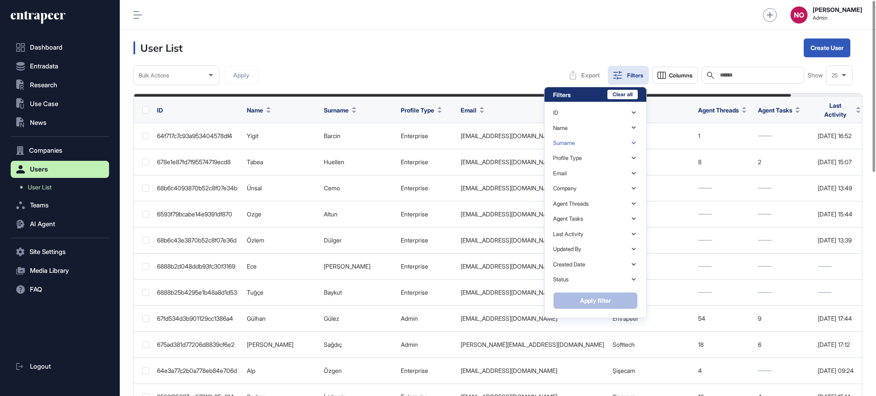
click at [579, 139] on div "Surname" at bounding box center [595, 143] width 85 height 15
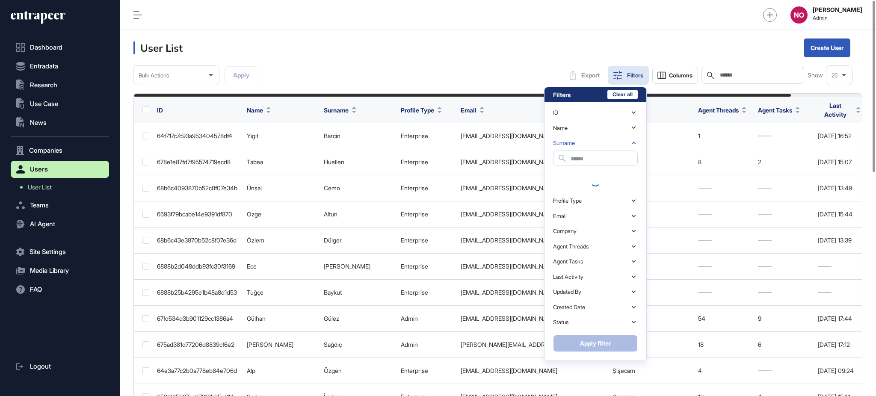
click at [579, 140] on div "Surname" at bounding box center [595, 143] width 85 height 15
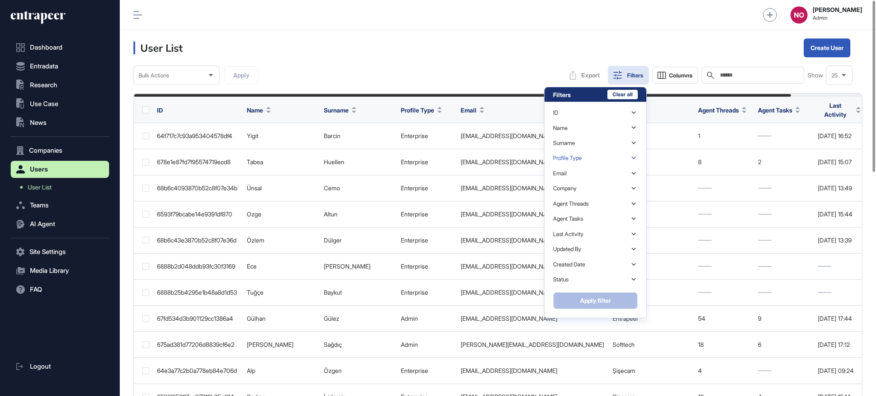
click at [577, 154] on div "Profile Type" at bounding box center [595, 158] width 85 height 15
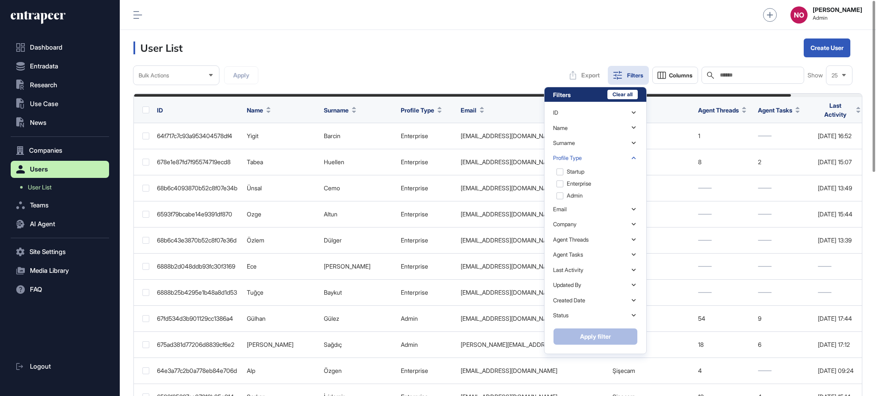
click at [577, 154] on div "Profile Type" at bounding box center [595, 158] width 85 height 15
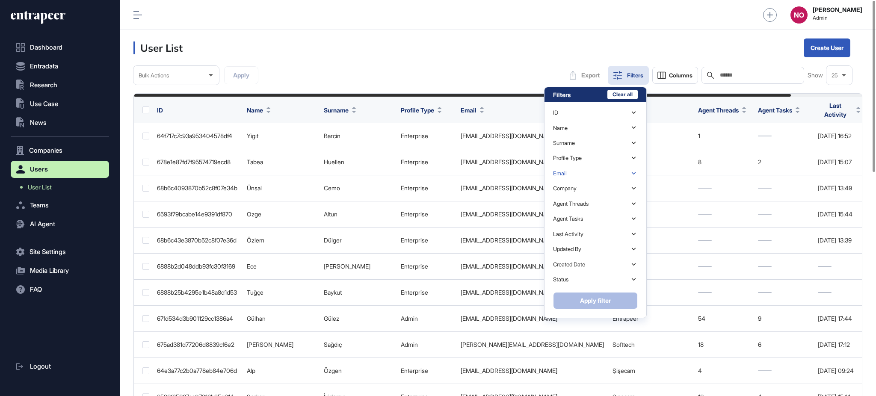
click at [576, 173] on div "Email" at bounding box center [595, 173] width 85 height 15
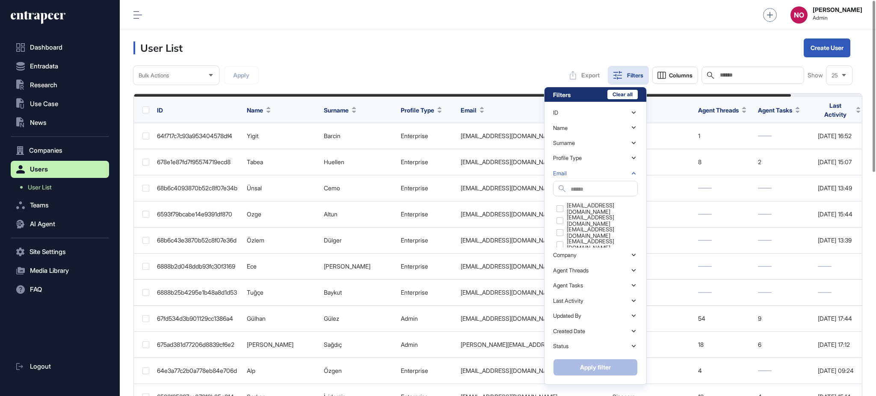
click at [576, 173] on div "Email" at bounding box center [595, 173] width 85 height 15
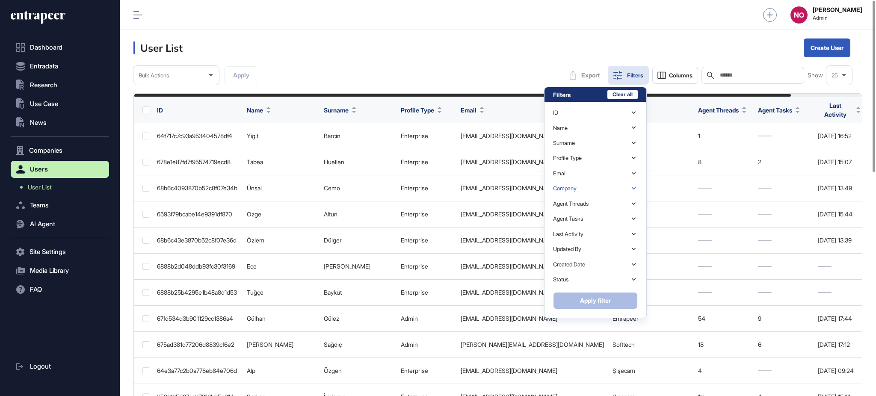
click at [577, 187] on div "Company" at bounding box center [565, 188] width 24 height 6
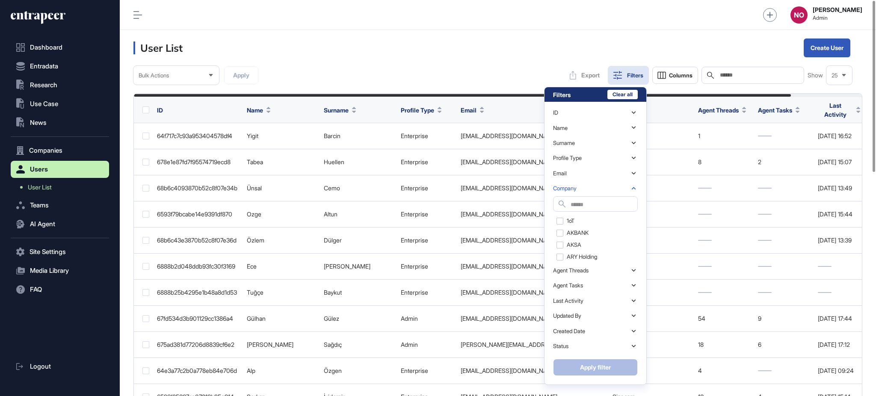
click at [576, 187] on div "Company" at bounding box center [565, 188] width 24 height 6
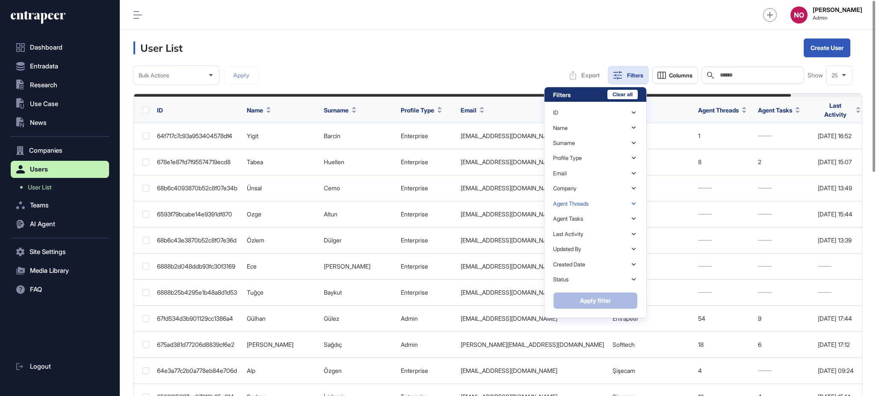
click at [577, 205] on div "Agent Threads" at bounding box center [571, 204] width 36 height 6
click at [577, 223] on div "Agent Tasks" at bounding box center [595, 218] width 85 height 15
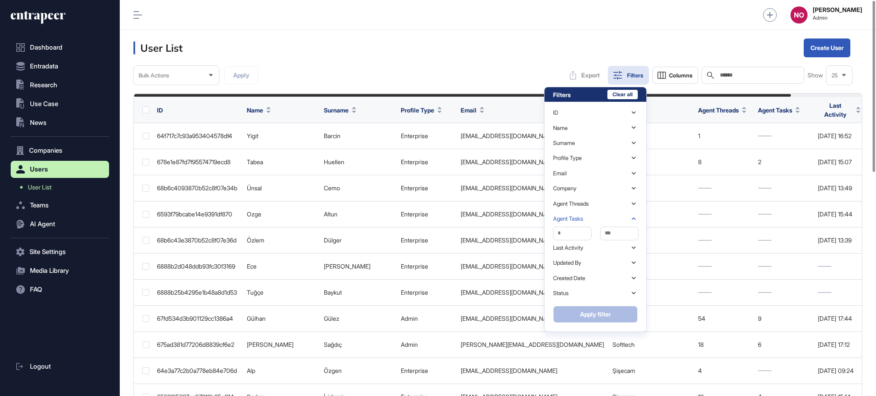
click at [577, 223] on div "Agent Tasks" at bounding box center [595, 218] width 85 height 15
click at [577, 233] on div "Last Activity" at bounding box center [568, 234] width 30 height 6
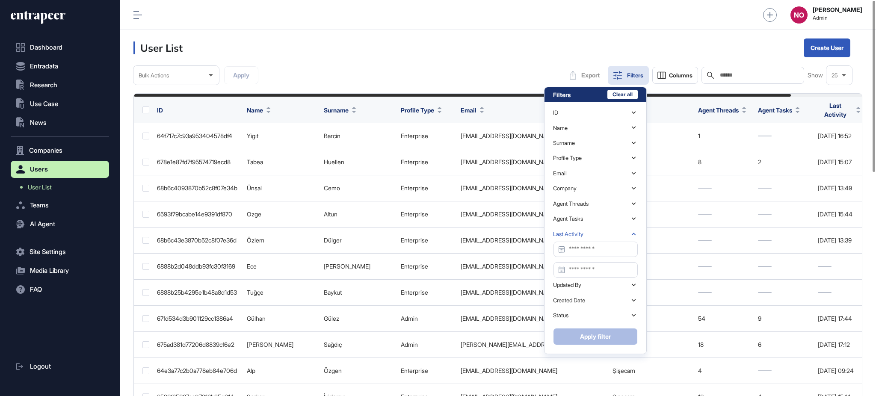
click at [577, 233] on div "Last Activity" at bounding box center [568, 234] width 30 height 6
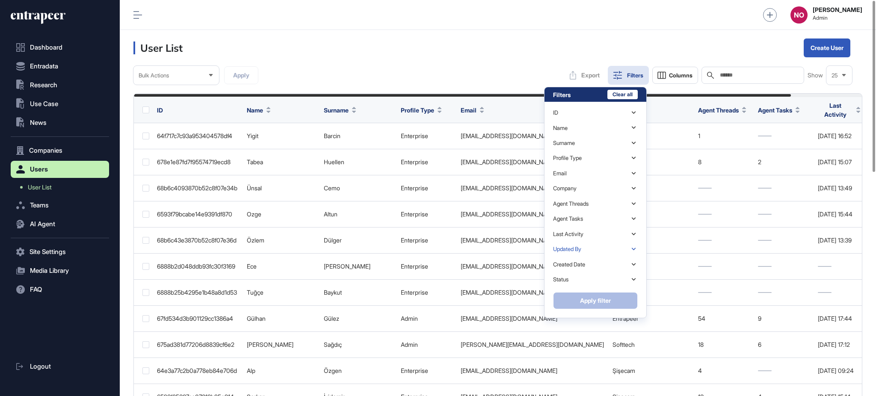
click at [577, 248] on div "Updated By" at bounding box center [567, 249] width 28 height 6
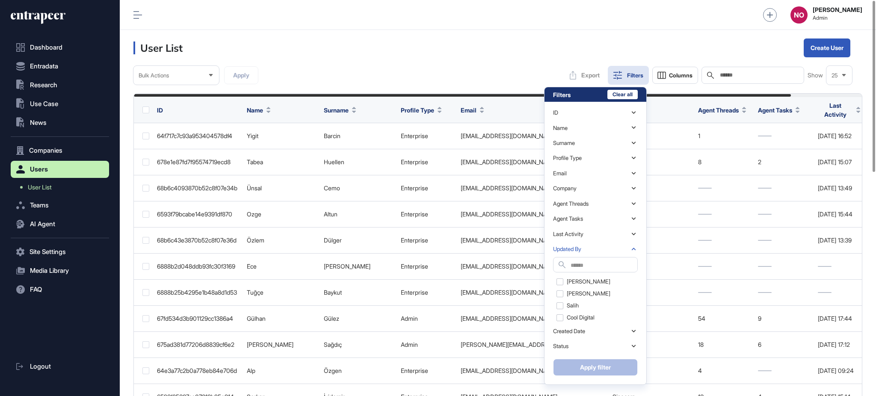
click at [577, 245] on div "Updated By" at bounding box center [595, 249] width 85 height 15
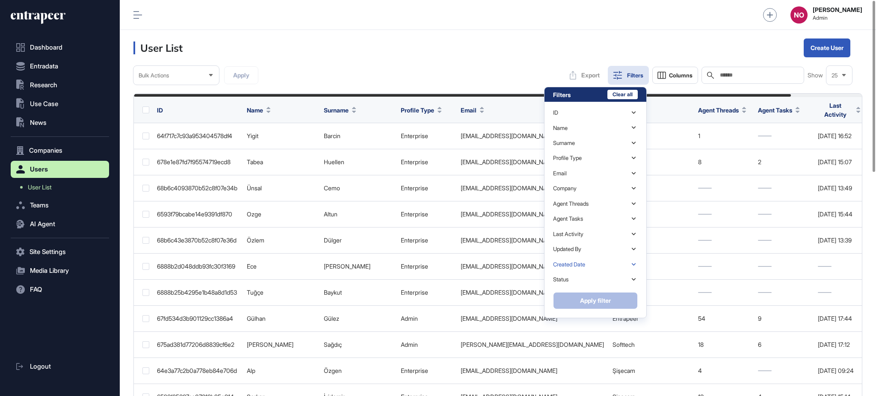
click at [576, 258] on div "Created Date" at bounding box center [595, 264] width 85 height 15
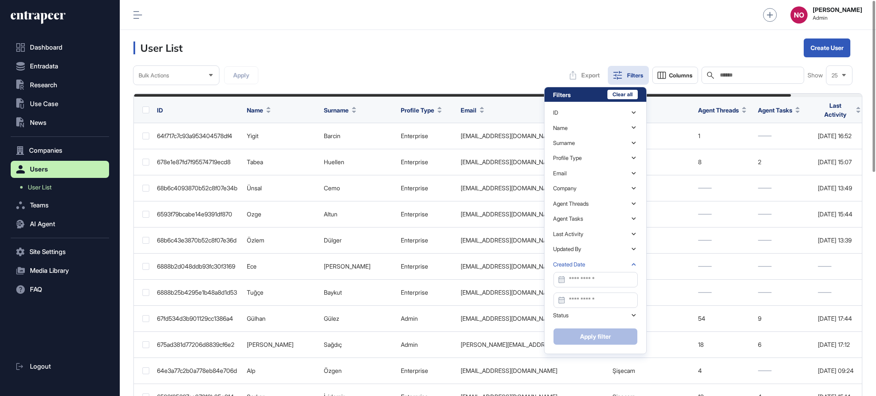
click at [579, 266] on div "Created Date" at bounding box center [569, 264] width 32 height 6
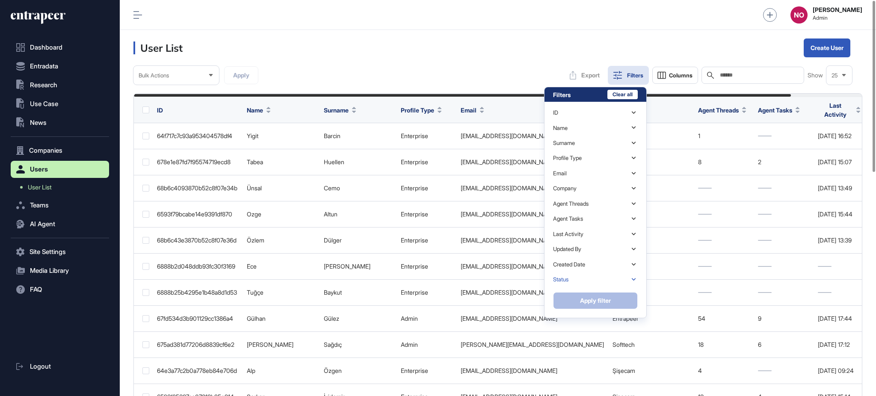
click at [577, 279] on div "Status" at bounding box center [595, 279] width 85 height 15
click at [593, 160] on div "Profile Type" at bounding box center [595, 158] width 85 height 15
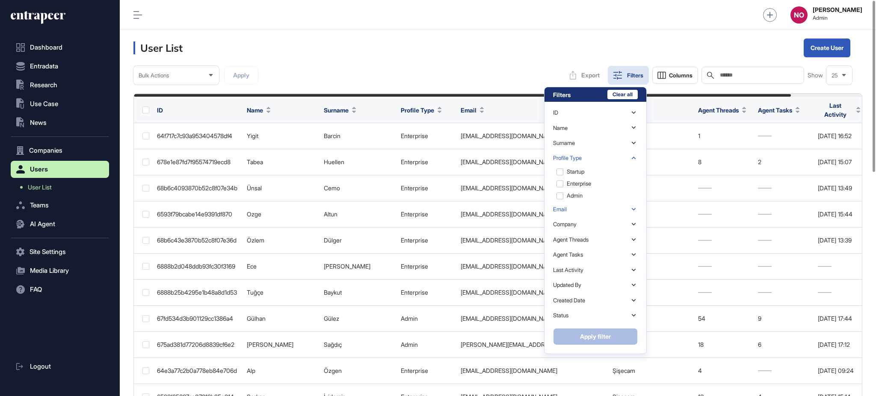
drag, startPoint x: 593, startPoint y: 158, endPoint x: 592, endPoint y: 172, distance: 13.3
click at [593, 160] on div "Profile Type" at bounding box center [595, 158] width 85 height 15
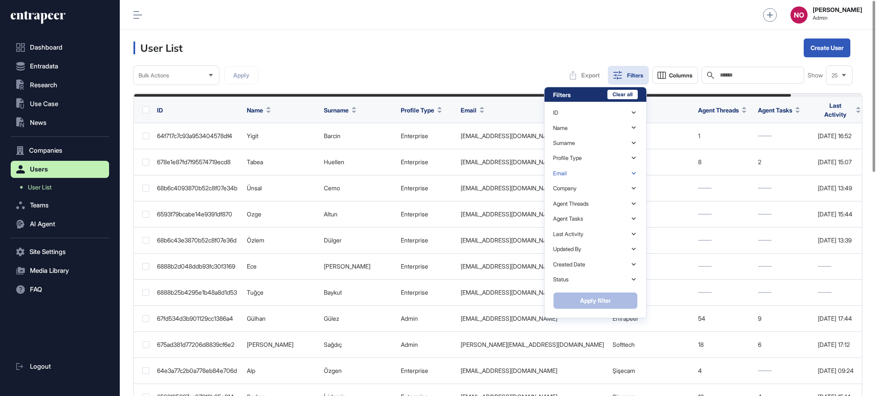
click at [592, 173] on div "Email" at bounding box center [595, 173] width 85 height 15
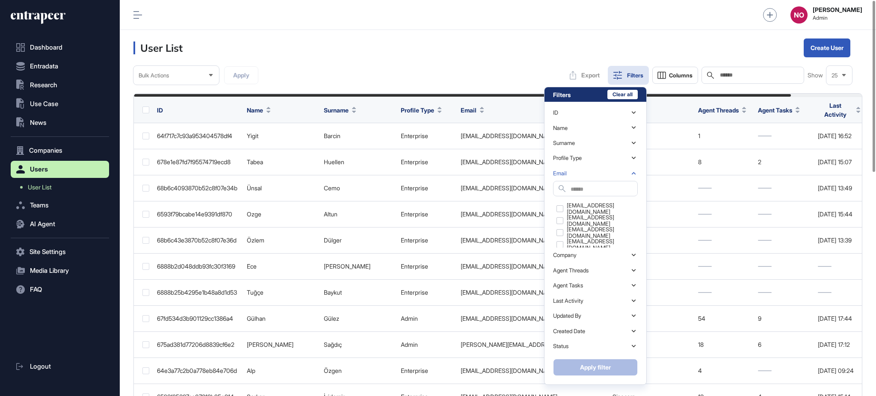
click at [592, 173] on div "Email" at bounding box center [595, 173] width 85 height 15
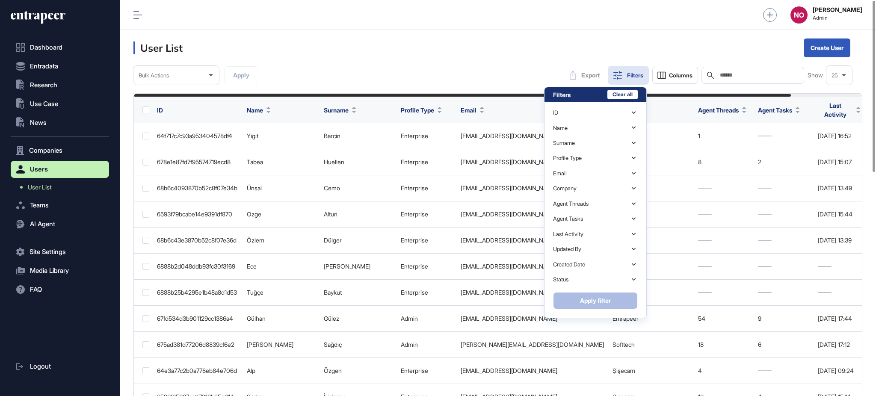
click at [454, 60] on header "User List Create User" at bounding box center [498, 48] width 757 height 36
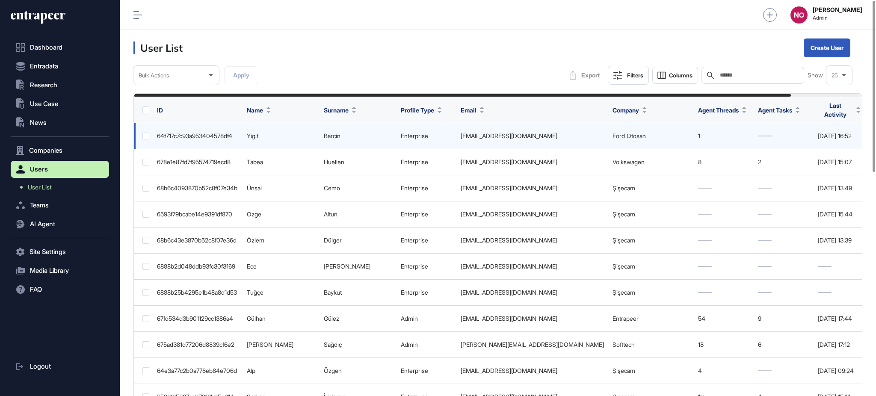
drag, startPoint x: 617, startPoint y: 76, endPoint x: 616, endPoint y: 119, distance: 42.8
click at [617, 78] on icon at bounding box center [618, 75] width 9 height 9
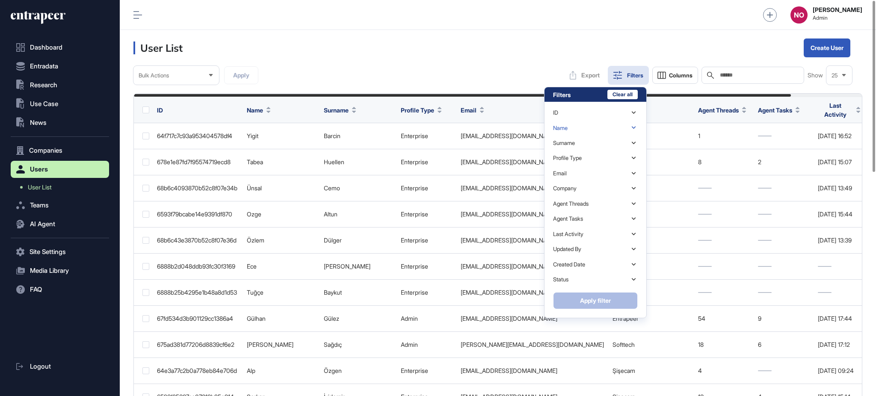
click at [594, 130] on div "Name" at bounding box center [595, 127] width 85 height 15
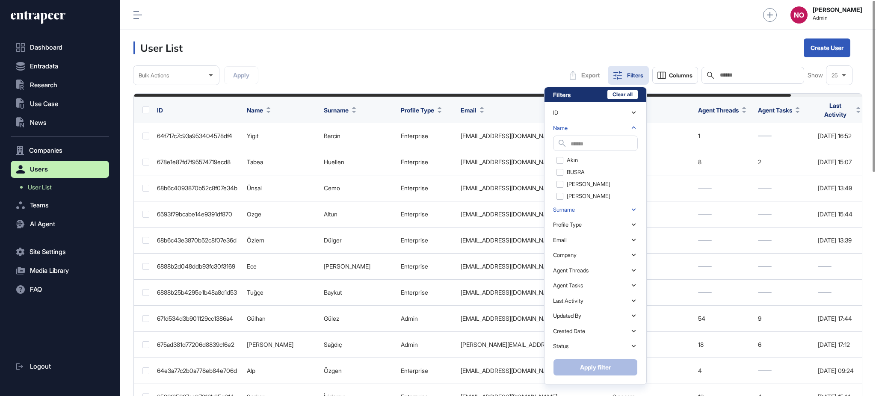
drag, startPoint x: 594, startPoint y: 130, endPoint x: 595, endPoint y: 140, distance: 9.4
click at [594, 132] on div "Name" at bounding box center [595, 127] width 85 height 15
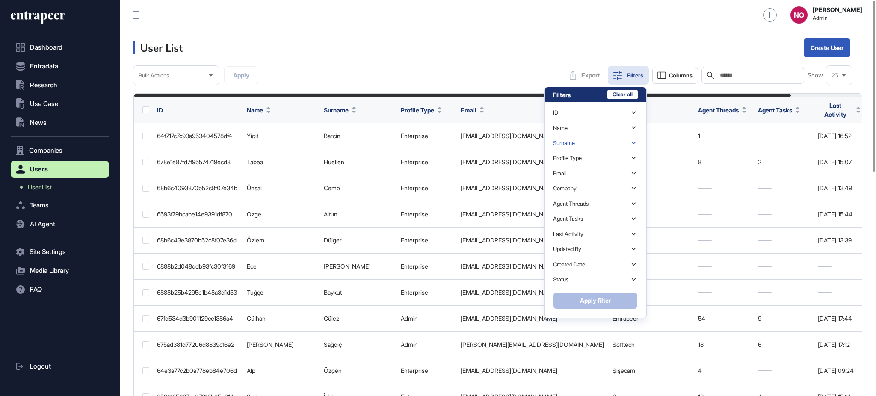
click at [595, 143] on div "Surname" at bounding box center [595, 143] width 85 height 15
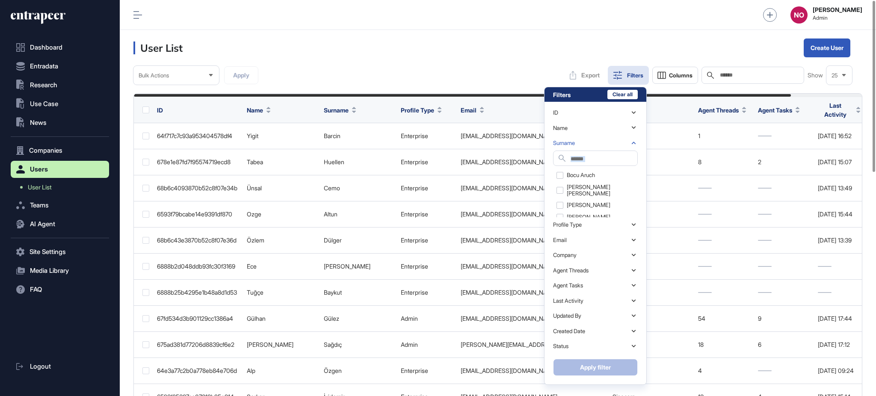
click at [595, 143] on div "Surname" at bounding box center [595, 143] width 85 height 15
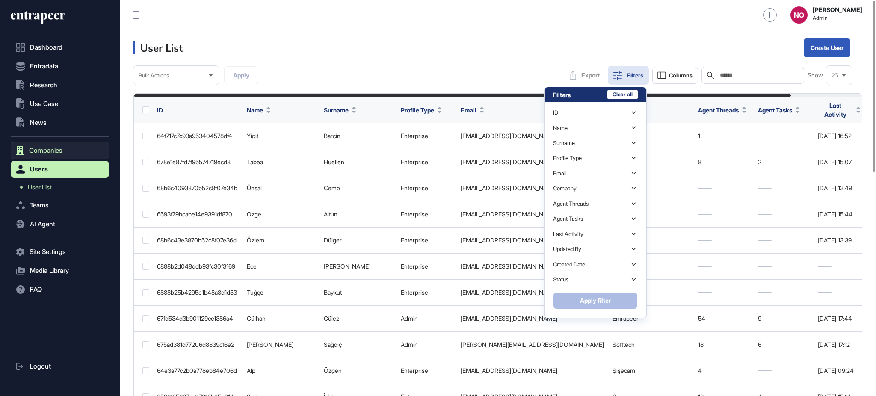
click at [48, 146] on button "Companies" at bounding box center [60, 150] width 98 height 17
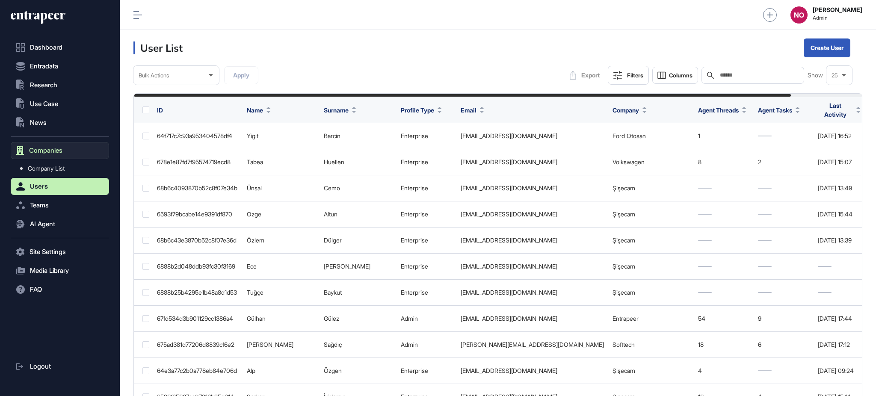
click at [51, 147] on span "Companies" at bounding box center [45, 150] width 33 height 7
click at [56, 163] on link "Company List" at bounding box center [62, 168] width 94 height 15
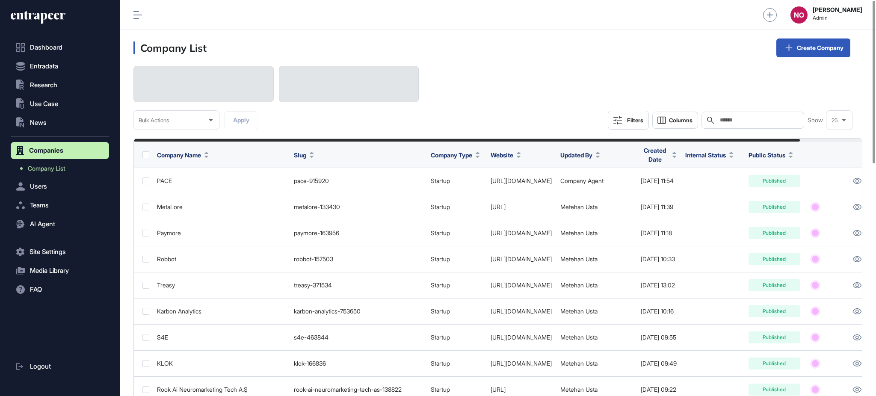
click at [624, 121] on button "Filters" at bounding box center [628, 120] width 41 height 19
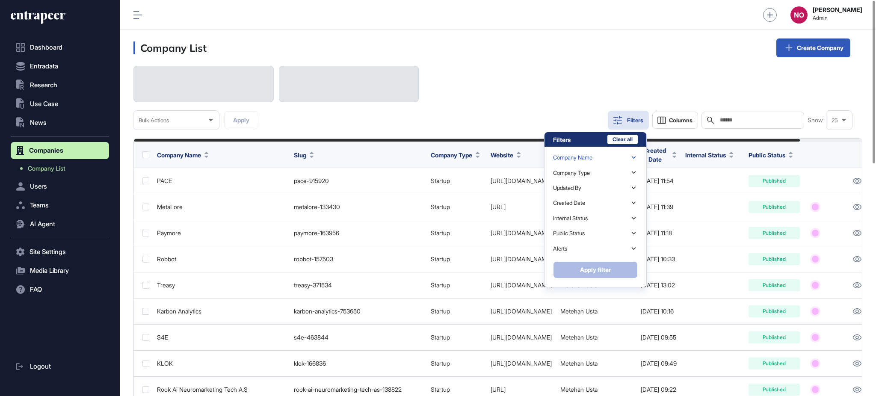
click at [613, 155] on div "Company Name" at bounding box center [595, 157] width 85 height 15
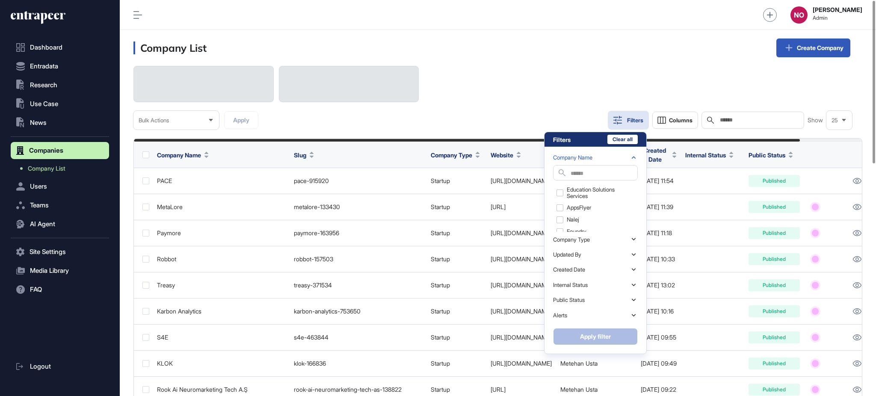
click at [612, 157] on div "Company Name" at bounding box center [595, 157] width 85 height 15
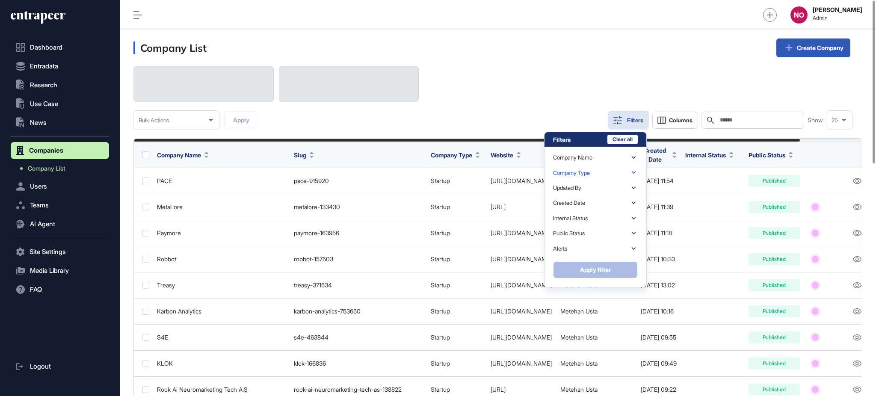
click at [584, 172] on div "Company Type" at bounding box center [571, 173] width 37 height 6
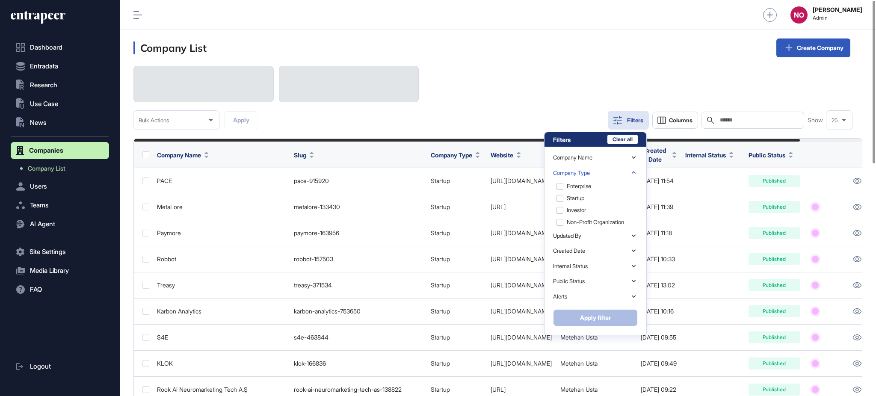
click at [584, 172] on div "Company Type" at bounding box center [571, 173] width 37 height 6
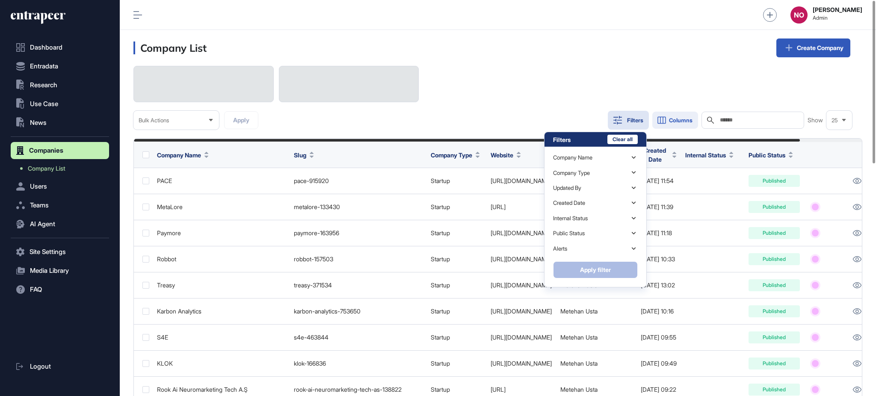
click at [664, 122] on icon at bounding box center [662, 120] width 10 height 10
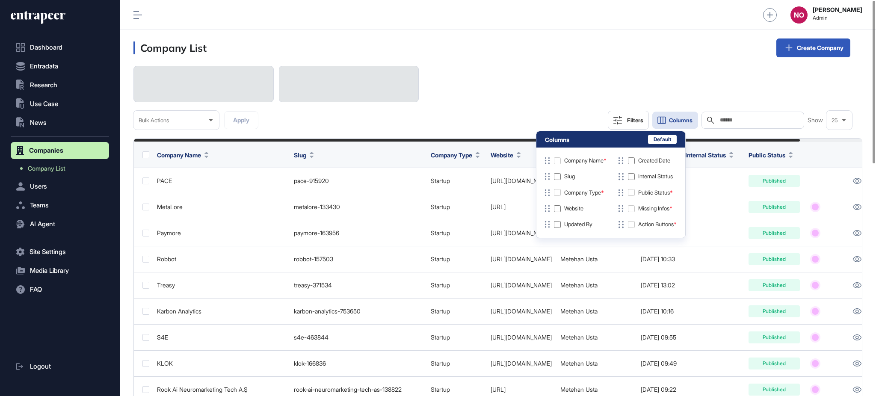
drag, startPoint x: 537, startPoint y: 98, endPoint x: 587, endPoint y: 112, distance: 52.0
click at [537, 98] on div "Bulk Actions Apply Filters Columns Search Show 25" at bounding box center [498, 98] width 729 height 64
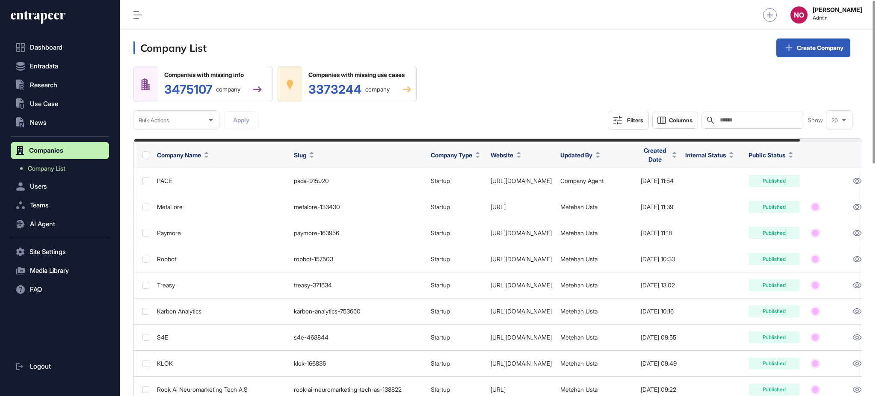
click at [635, 119] on div "Filters" at bounding box center [635, 120] width 16 height 7
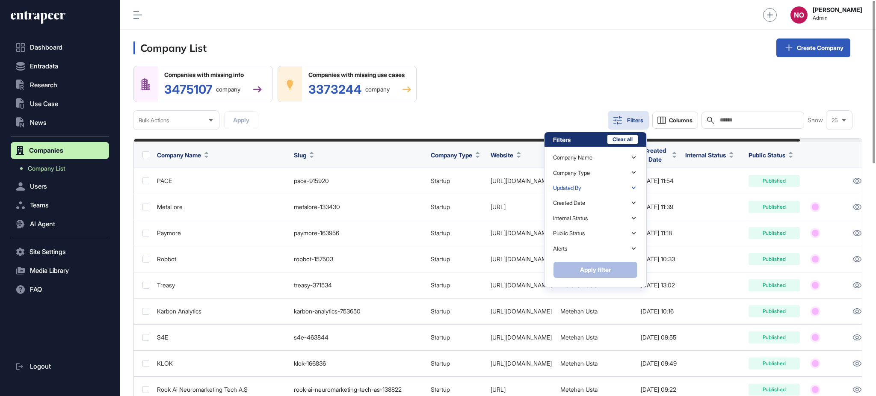
click at [601, 190] on div "Updated By" at bounding box center [595, 188] width 85 height 15
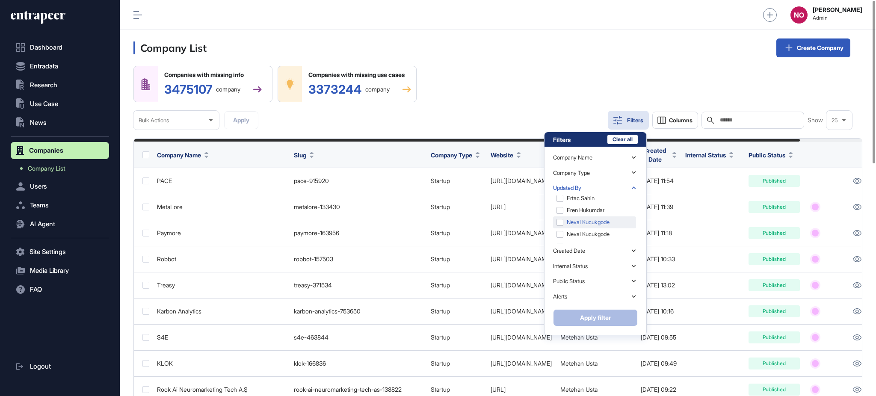
scroll to position [84, 0]
click at [528, 90] on div "Companies with missing info 3475107 company Companies with missing use cases 33…" at bounding box center [498, 98] width 729 height 64
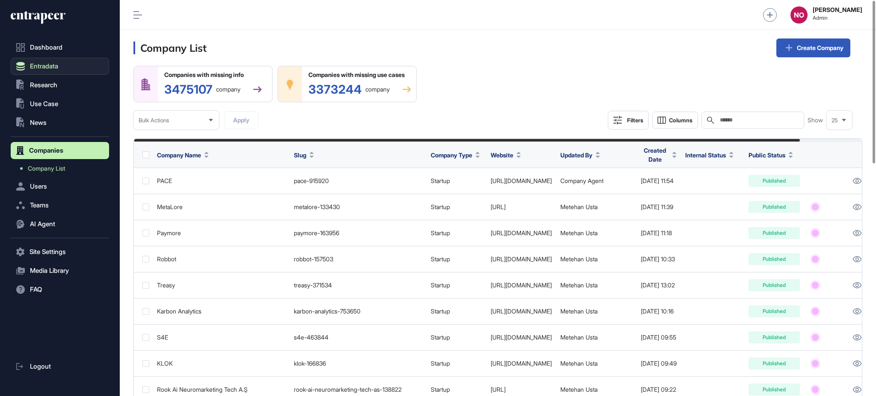
click at [63, 67] on button "Entradata" at bounding box center [60, 66] width 98 height 17
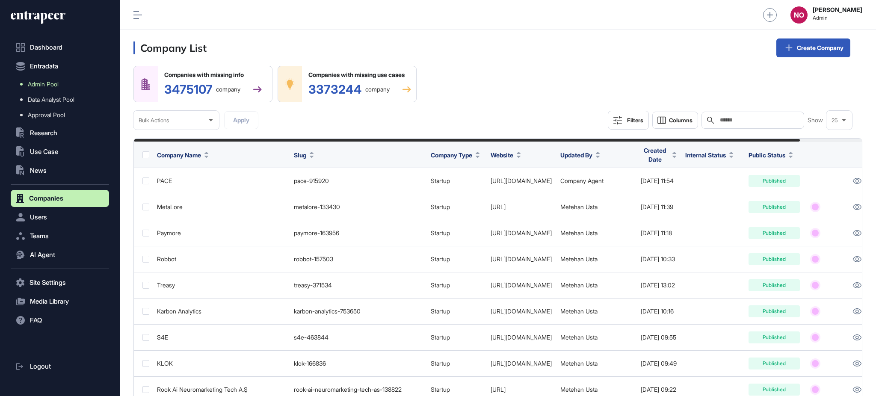
click at [49, 85] on span "Admin Pool" at bounding box center [43, 84] width 31 height 7
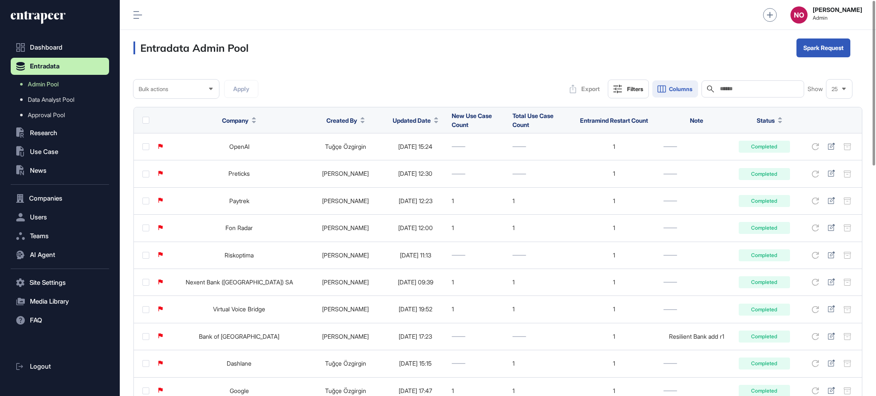
click at [690, 89] on span "Columns" at bounding box center [681, 89] width 24 height 6
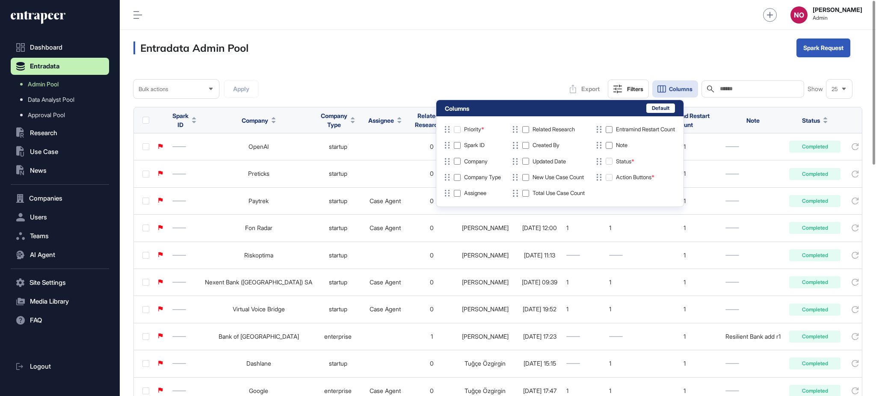
click at [522, 57] on div "Entradata Admin Pool Spark Request" at bounding box center [498, 48] width 757 height 36
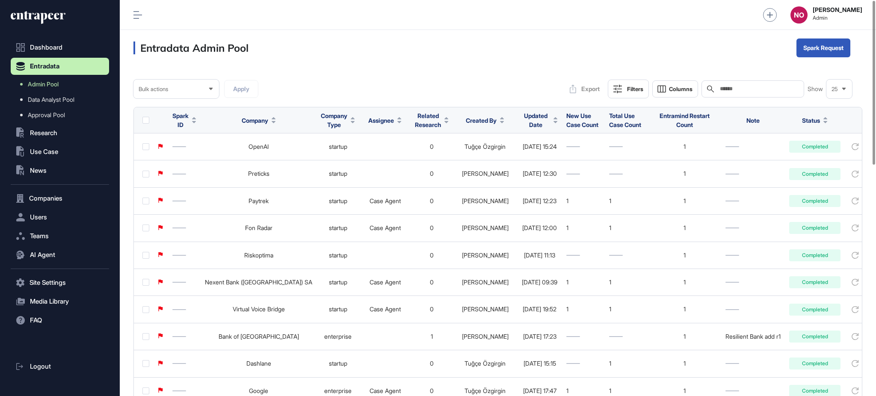
click at [617, 92] on icon at bounding box center [618, 89] width 9 height 9
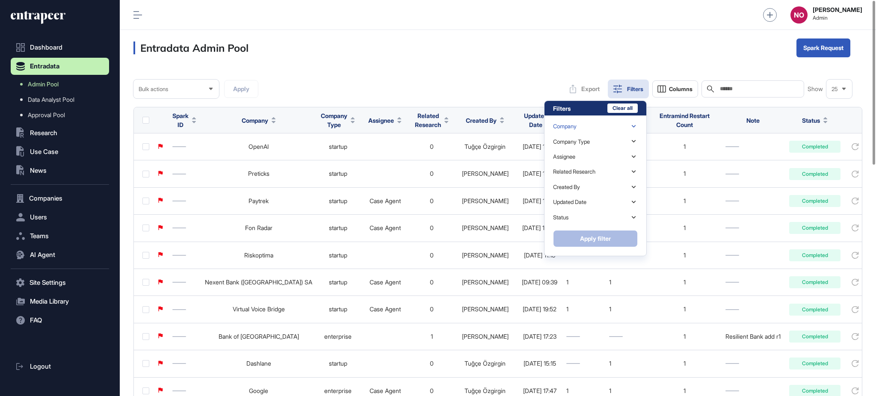
click at [603, 126] on div "Company" at bounding box center [595, 126] width 85 height 15
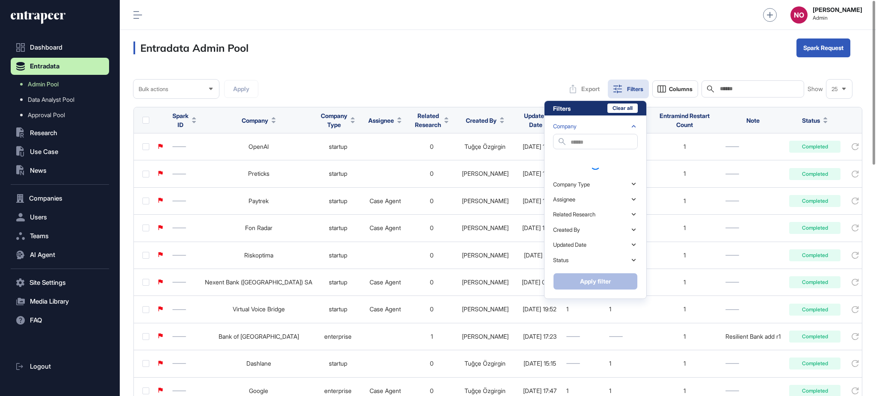
click at [603, 126] on div "Company" at bounding box center [595, 126] width 85 height 15
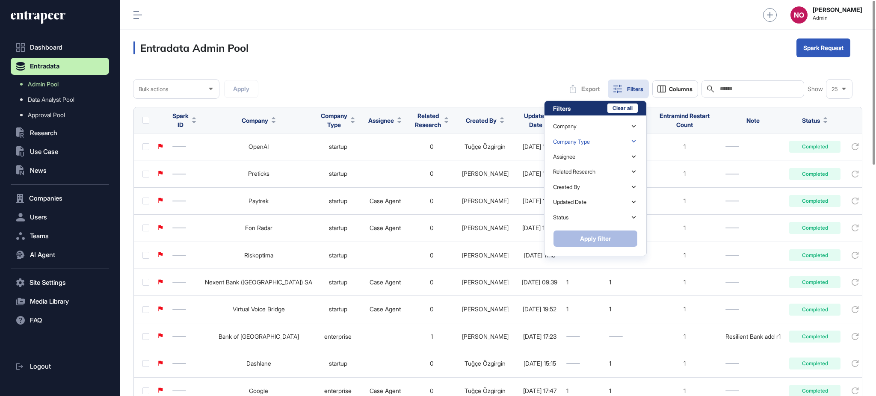
click at [590, 145] on div "Company Type" at bounding box center [595, 141] width 85 height 15
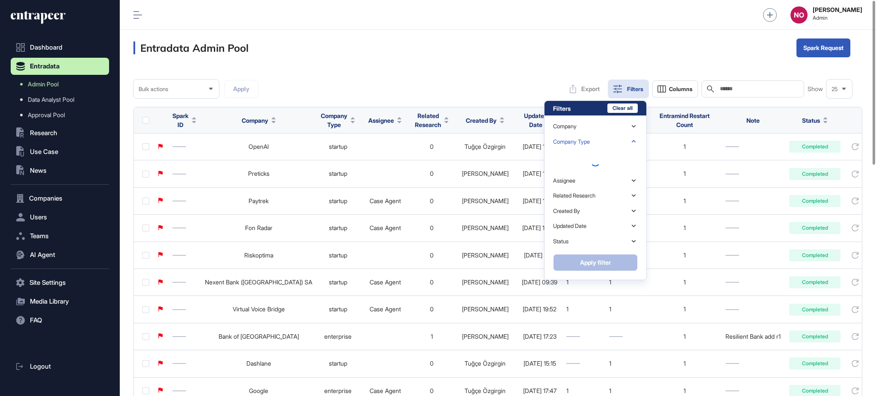
click at [590, 145] on div "Company Type" at bounding box center [595, 141] width 85 height 15
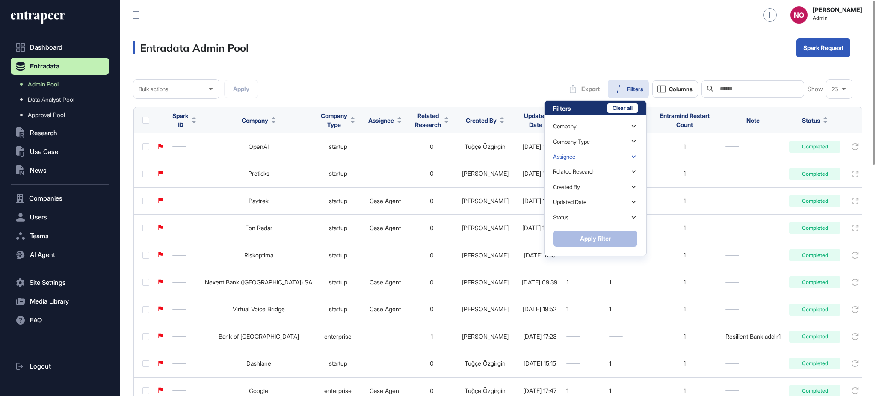
click at [584, 161] on div "Assignee" at bounding box center [595, 156] width 85 height 15
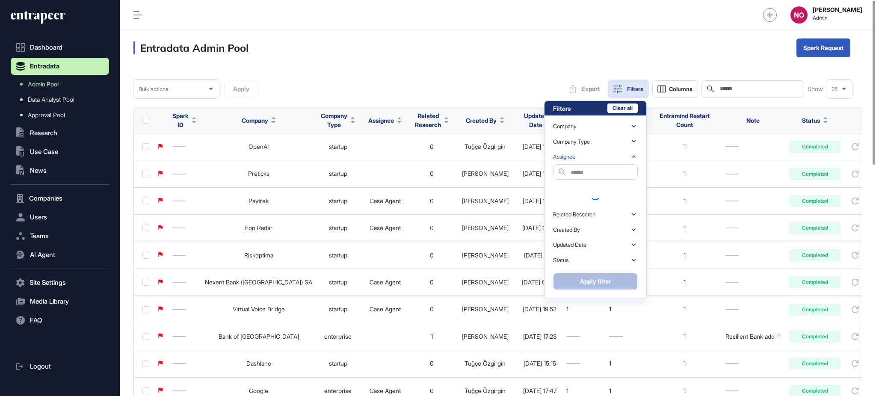
click at [584, 161] on div "Assignee" at bounding box center [595, 156] width 85 height 15
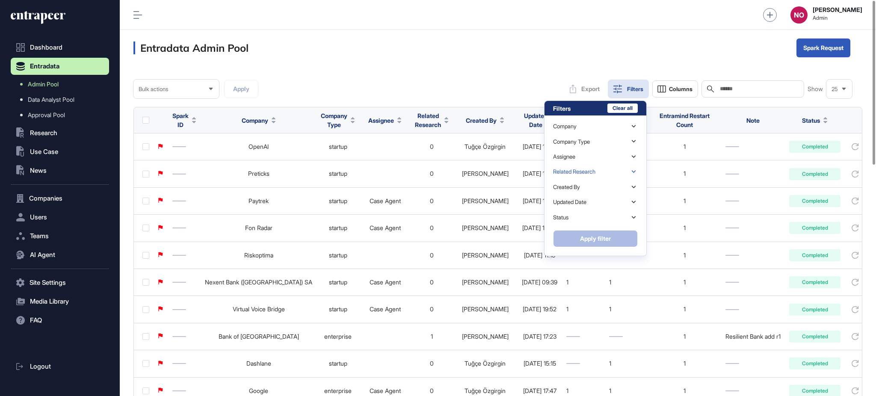
click at [583, 169] on div "Related Research" at bounding box center [574, 172] width 42 height 6
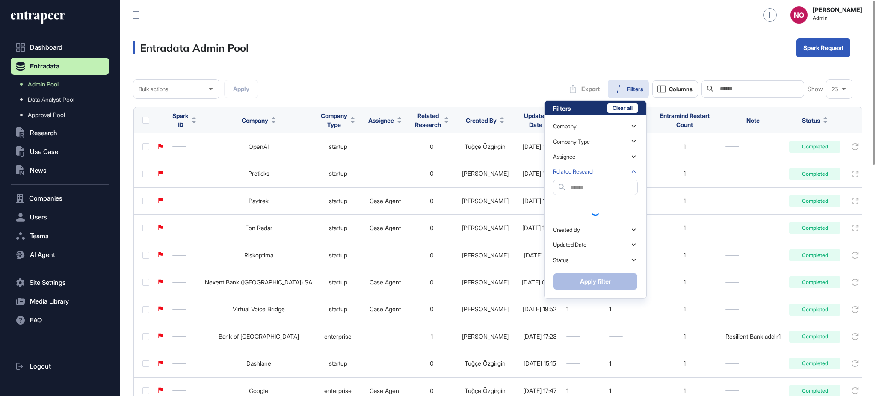
click at [583, 169] on div "Related Research" at bounding box center [574, 172] width 42 height 6
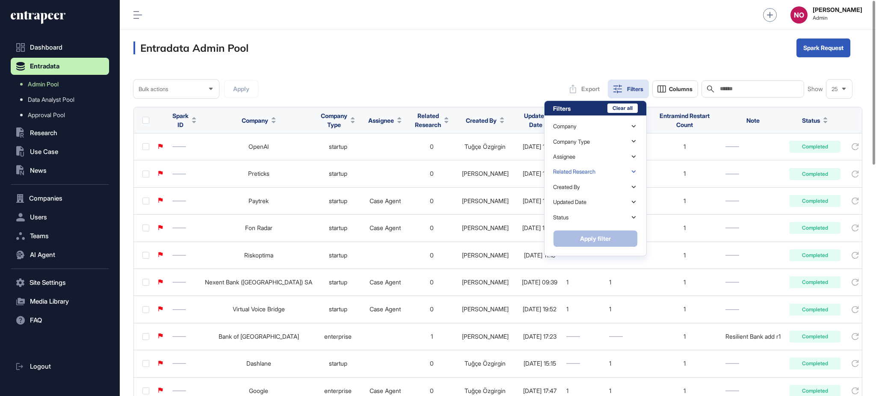
click at [581, 178] on div "Related Research" at bounding box center [595, 171] width 85 height 15
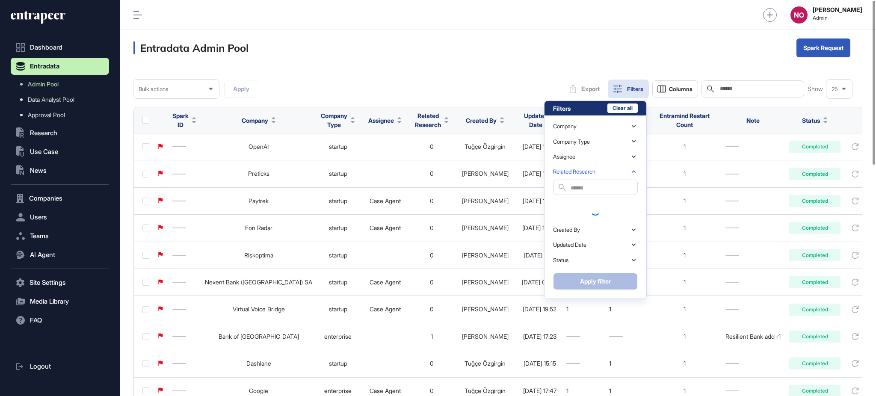
click at [587, 169] on div "Related Research" at bounding box center [574, 172] width 42 height 6
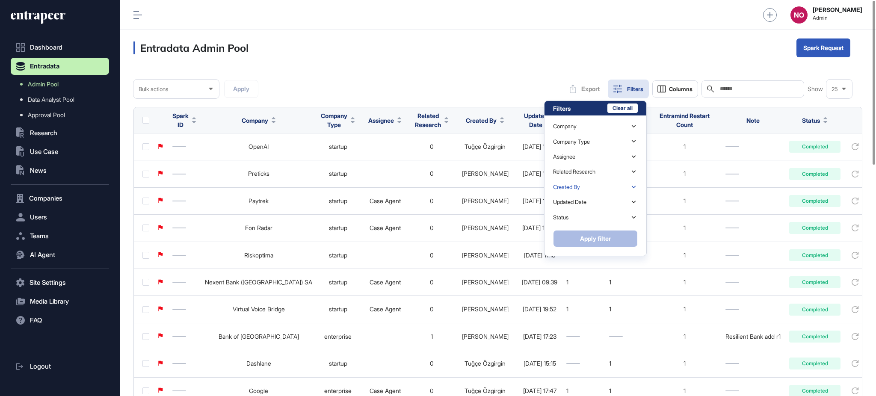
click at [585, 187] on div "Created By" at bounding box center [595, 187] width 85 height 15
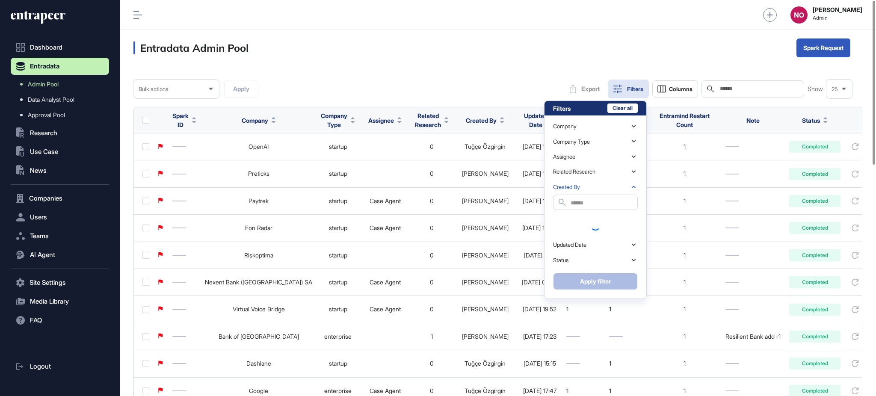
click at [584, 191] on div "Created By" at bounding box center [595, 187] width 85 height 15
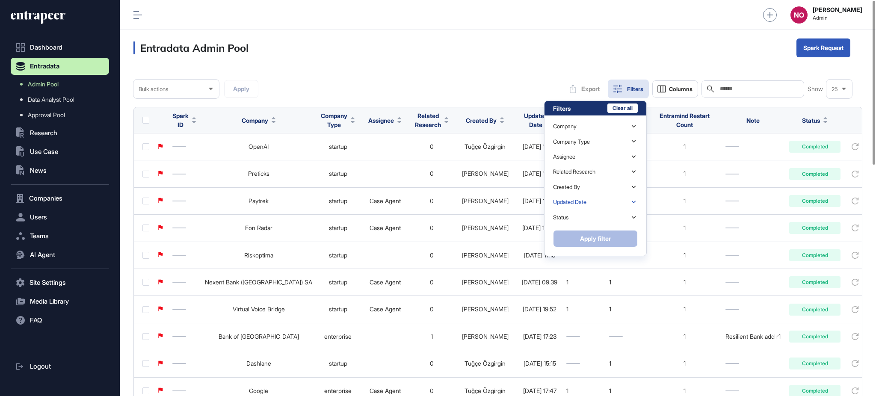
click at [581, 200] on div "Updated Date" at bounding box center [569, 202] width 33 height 6
click at [580, 204] on div "Updated Date" at bounding box center [569, 202] width 33 height 6
click at [576, 222] on div "Status" at bounding box center [595, 217] width 85 height 15
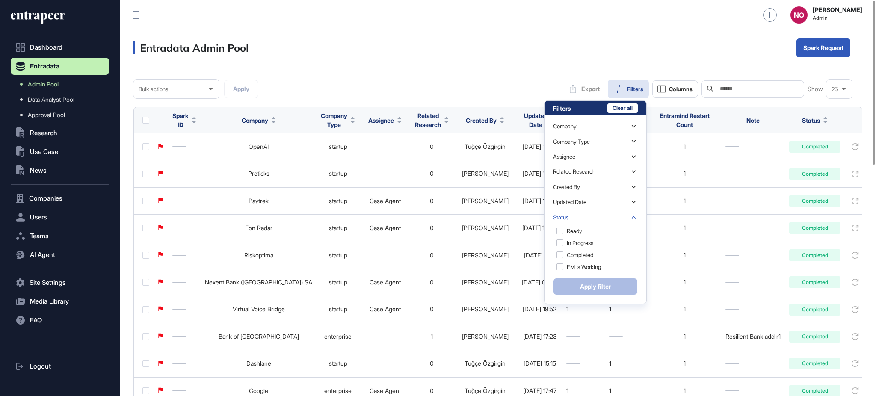
click at [576, 222] on div "Status" at bounding box center [595, 217] width 85 height 15
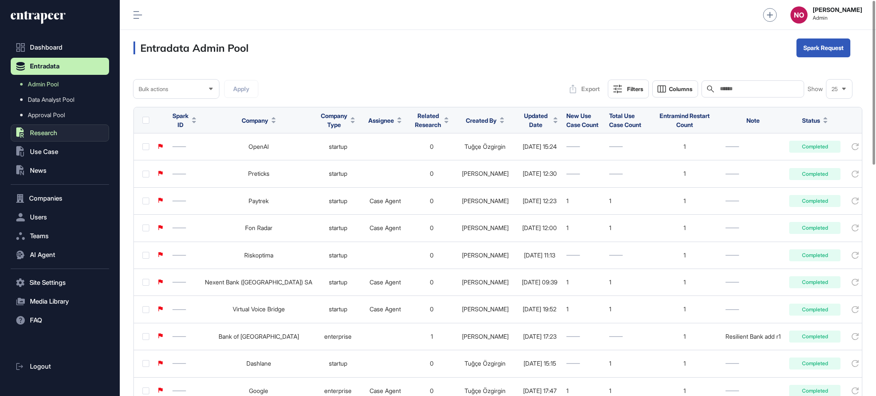
click at [53, 131] on span "Research" at bounding box center [43, 133] width 27 height 7
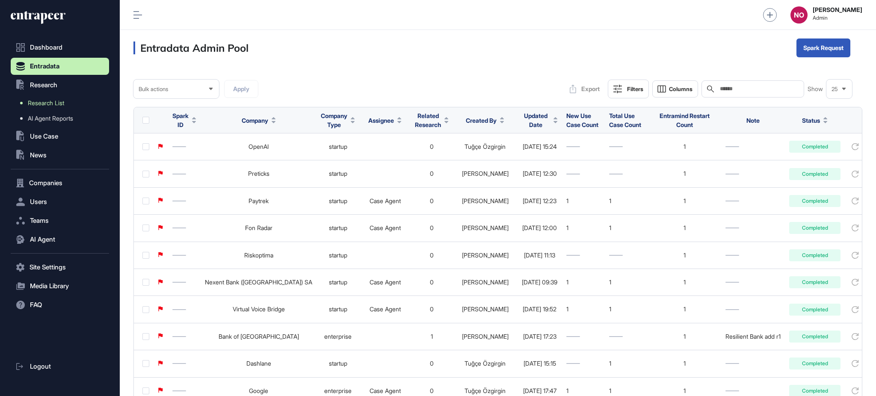
click at [71, 98] on link "Research List" at bounding box center [62, 102] width 94 height 15
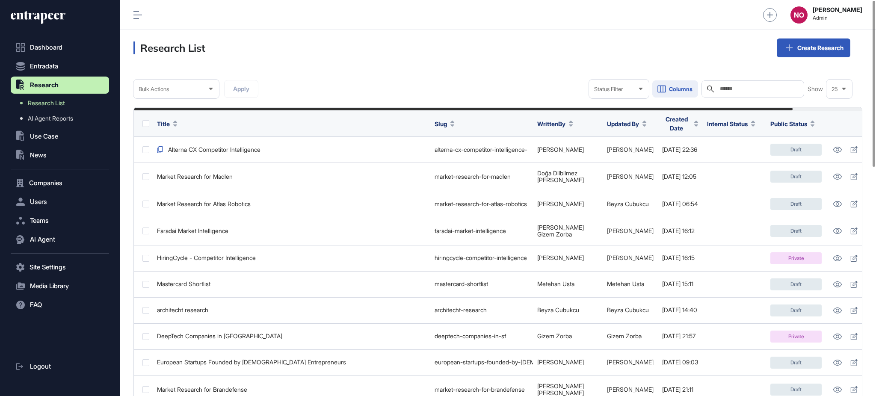
click at [678, 88] on span "Columns" at bounding box center [681, 89] width 24 height 6
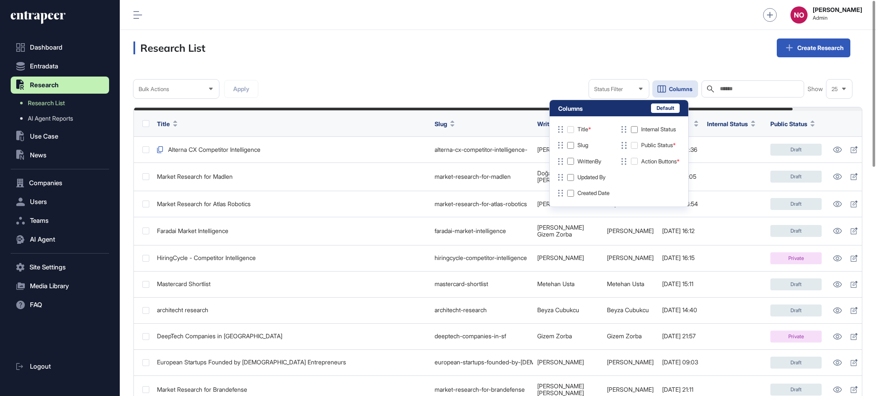
click at [667, 61] on header "Research List Create Research" at bounding box center [498, 48] width 757 height 36
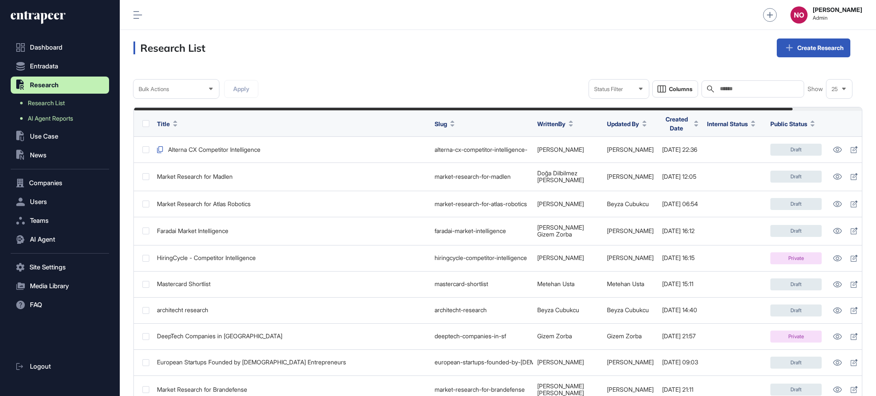
click at [56, 116] on span "AI Agent Reports" at bounding box center [50, 118] width 45 height 7
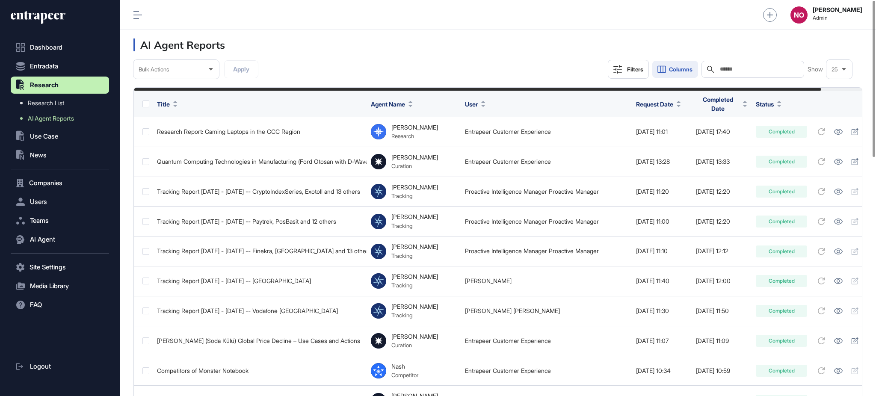
click at [687, 75] on button "Columns" at bounding box center [676, 69] width 46 height 17
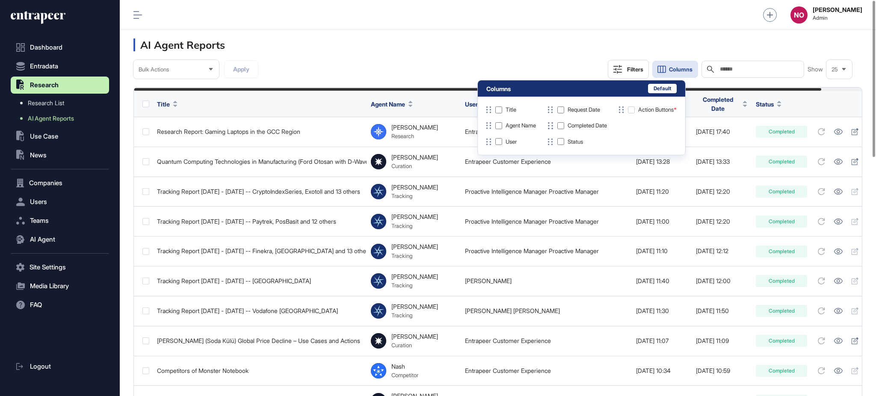
click at [543, 42] on header "AI Agent Reports" at bounding box center [498, 45] width 757 height 30
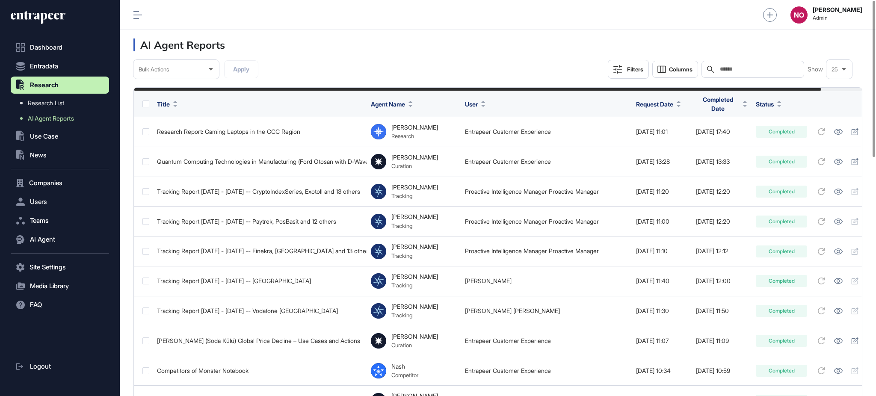
click at [635, 69] on div "Filters" at bounding box center [635, 69] width 16 height 7
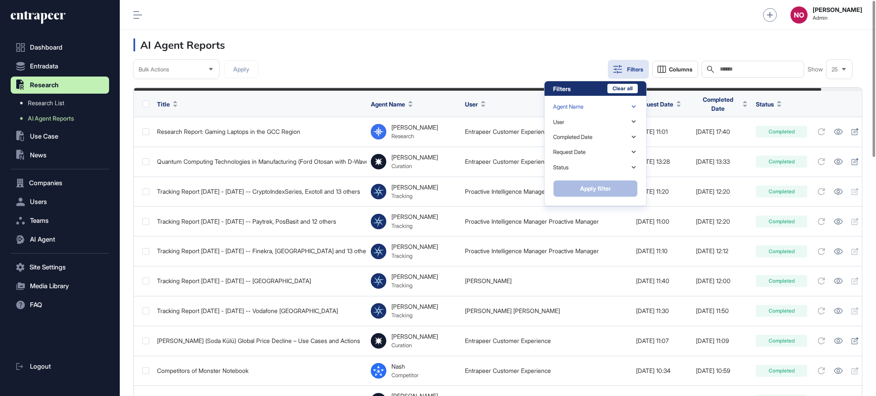
click at [600, 103] on div "Agent Name" at bounding box center [595, 106] width 85 height 15
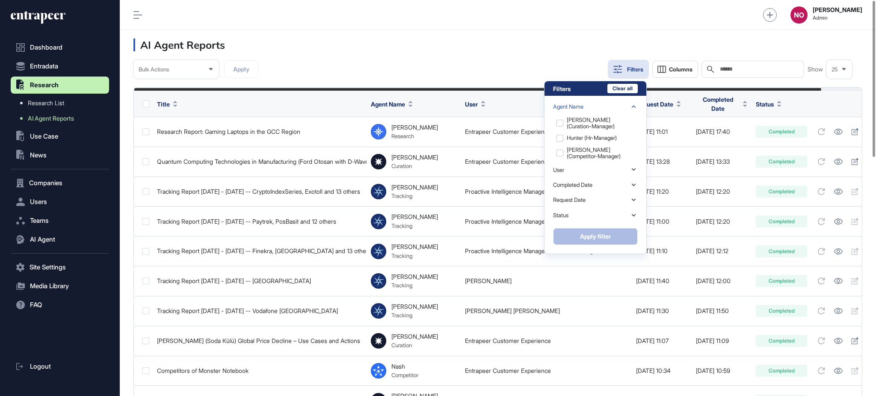
click at [597, 106] on div "Agent Name" at bounding box center [595, 106] width 85 height 15
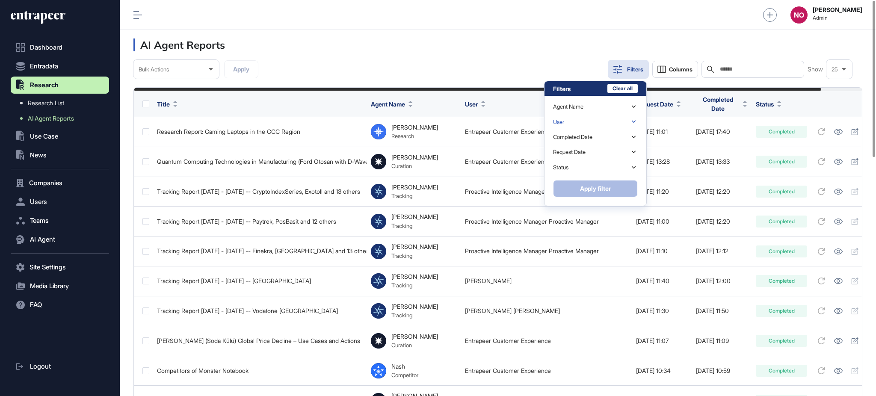
click at [585, 122] on div "User" at bounding box center [595, 121] width 85 height 15
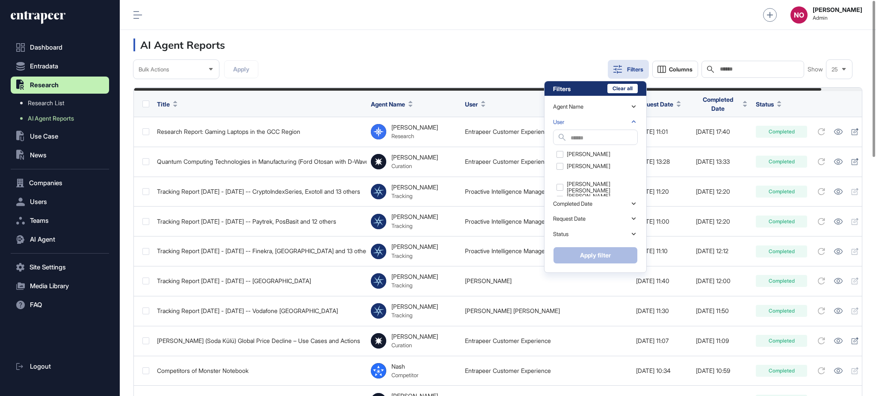
click at [585, 122] on div "User" at bounding box center [595, 121] width 85 height 15
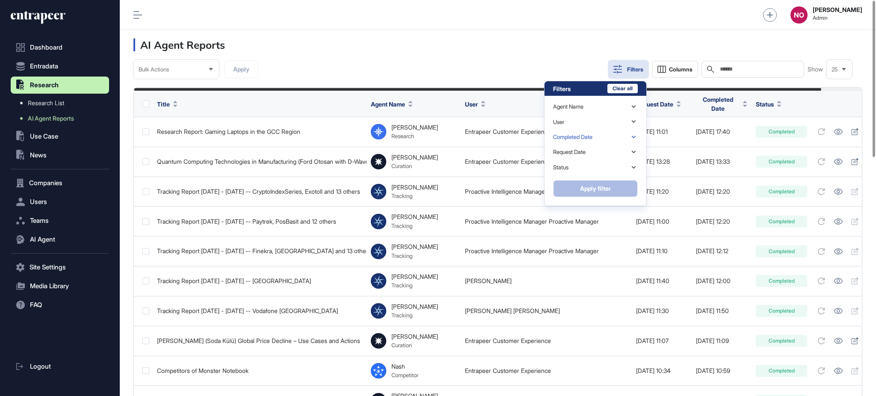
click at [583, 141] on div "Completed Date" at bounding box center [595, 137] width 85 height 15
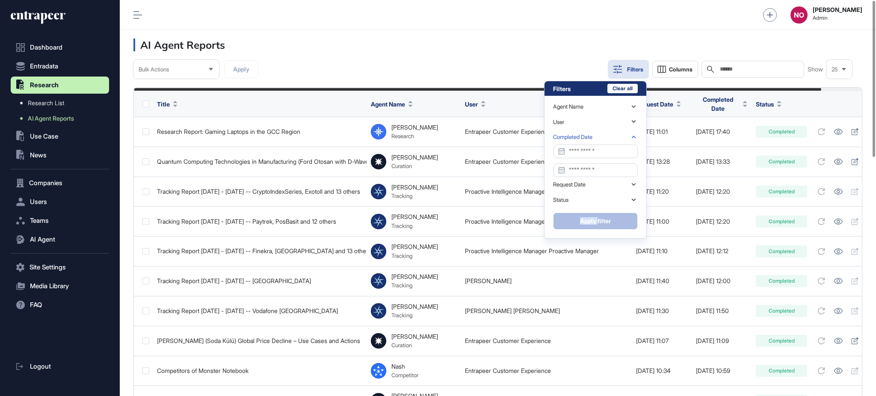
click at [583, 141] on div "Completed Date" at bounding box center [595, 137] width 85 height 15
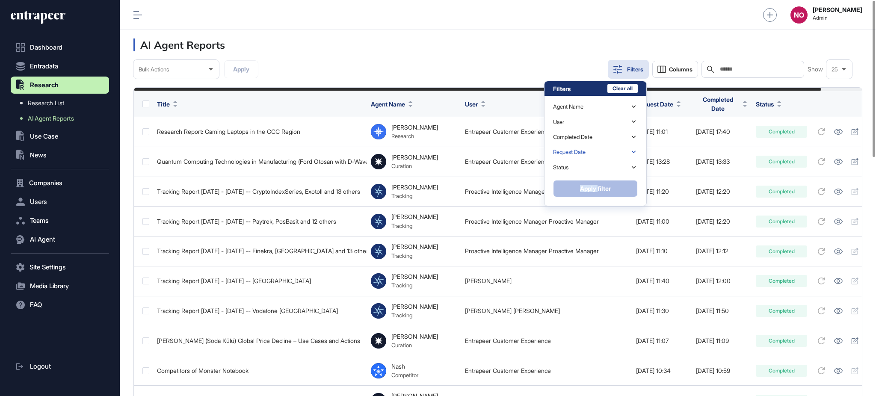
click at [579, 149] on div "Request Date" at bounding box center [569, 152] width 33 height 6
click at [579, 151] on div "Request Date" at bounding box center [569, 152] width 33 height 6
click at [576, 170] on div "Status" at bounding box center [595, 167] width 85 height 15
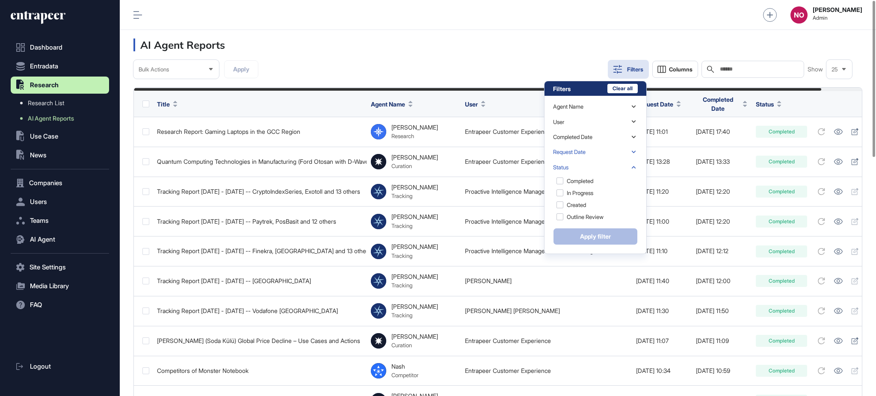
drag, startPoint x: 576, startPoint y: 170, endPoint x: 569, endPoint y: 158, distance: 14.0
click at [574, 170] on div "Status" at bounding box center [595, 167] width 85 height 15
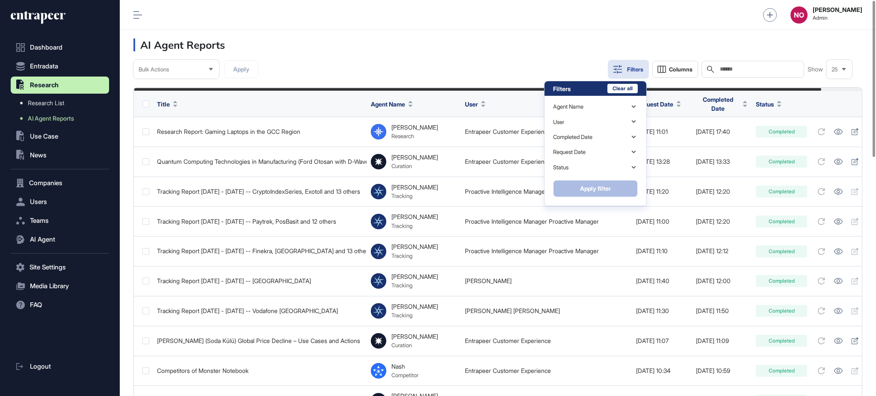
click at [481, 53] on header "AI Agent Reports" at bounding box center [498, 45] width 757 height 30
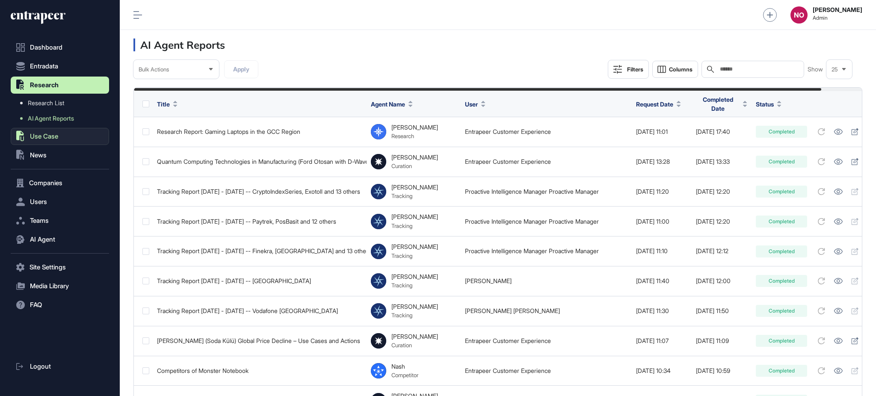
click at [50, 140] on button ".st0{fill:currentColor} Use Case" at bounding box center [60, 136] width 98 height 17
click at [60, 120] on link "Problem" at bounding box center [62, 121] width 94 height 15
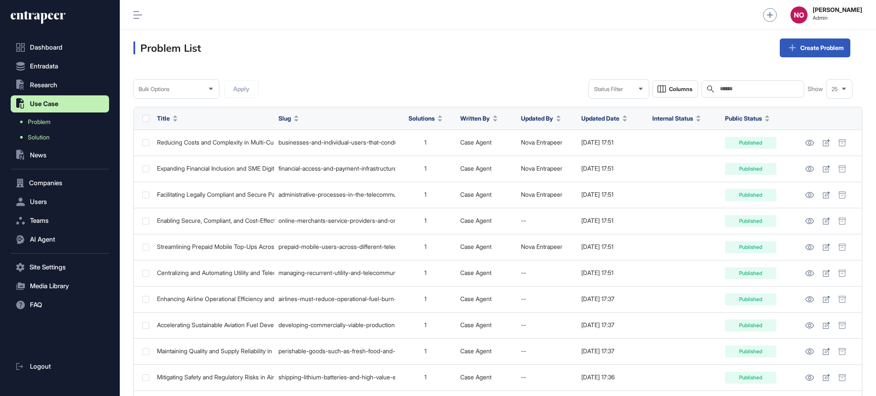
click at [44, 137] on span "Solution" at bounding box center [39, 137] width 22 height 7
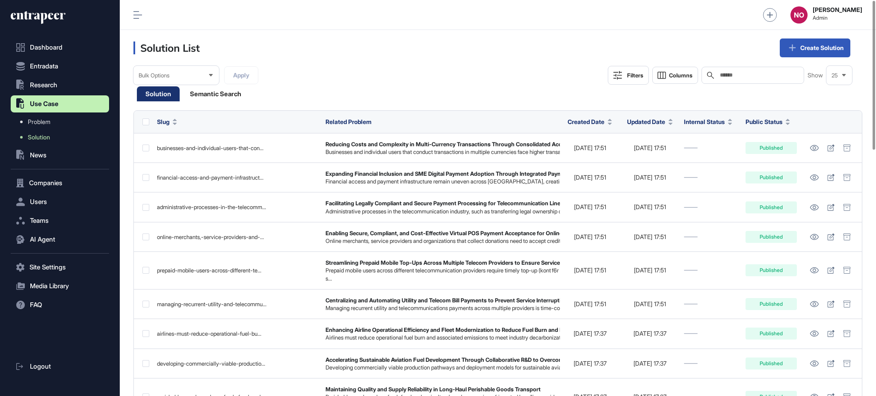
click at [703, 73] on div "Search" at bounding box center [753, 75] width 103 height 17
click at [678, 78] on span "Columns" at bounding box center [681, 75] width 24 height 6
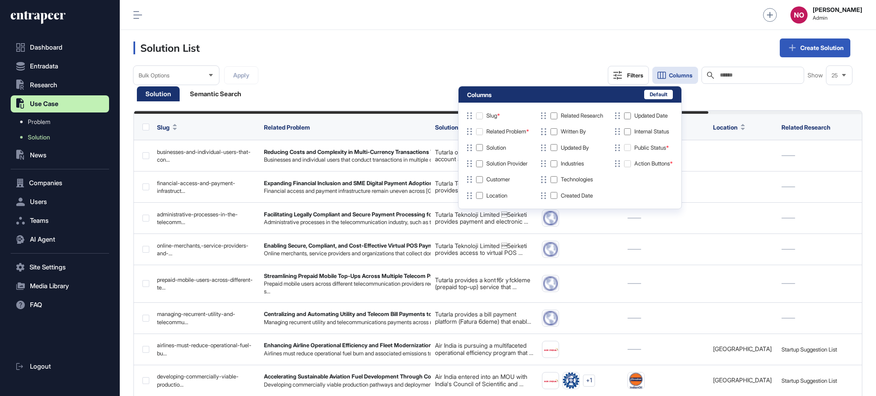
click at [559, 151] on div "Updated By" at bounding box center [571, 147] width 64 height 9
click at [580, 62] on header "Solution List Create Solution" at bounding box center [498, 48] width 757 height 36
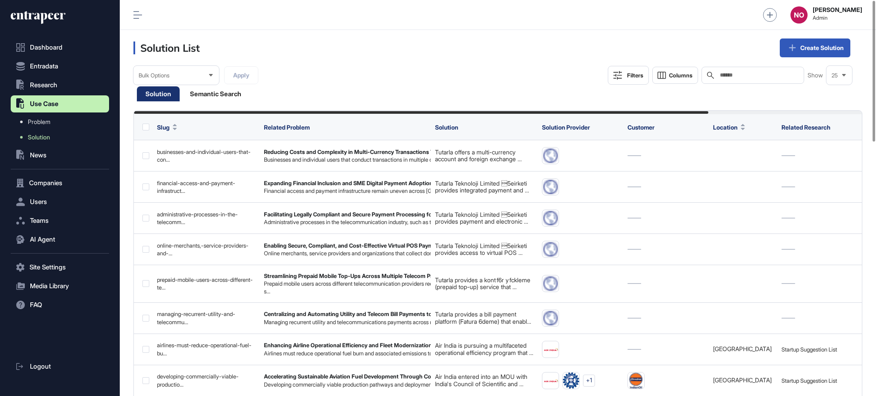
click at [623, 77] on button "Filters" at bounding box center [628, 75] width 41 height 19
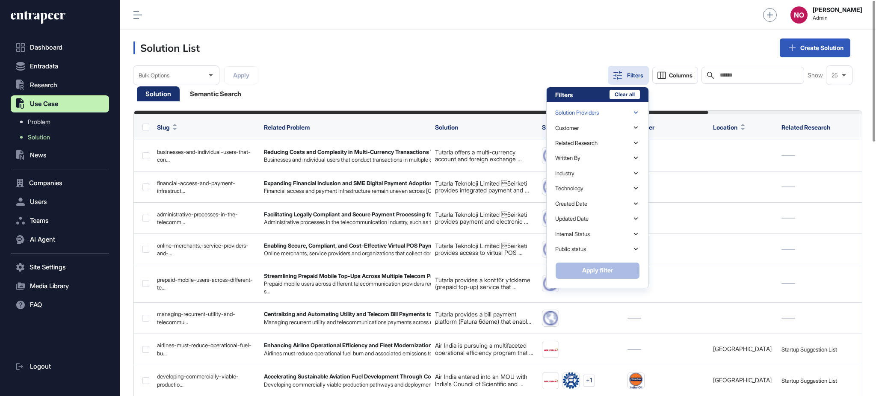
click at [612, 113] on div "Solution Providers" at bounding box center [597, 112] width 85 height 15
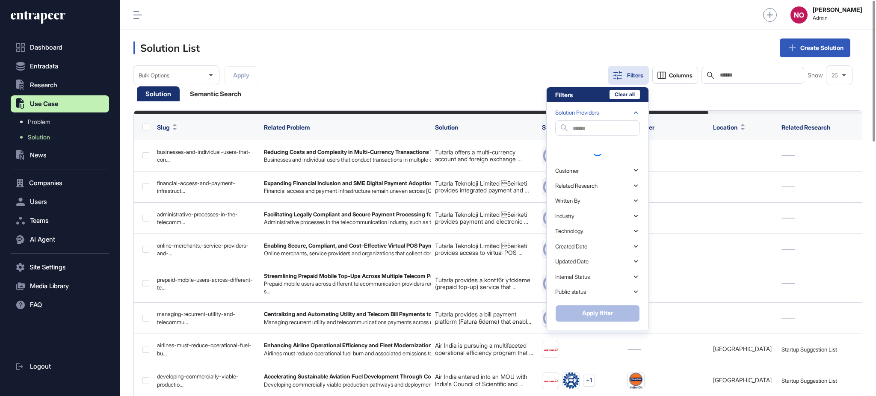
click at [612, 113] on div "Solution Providers" at bounding box center [597, 112] width 85 height 15
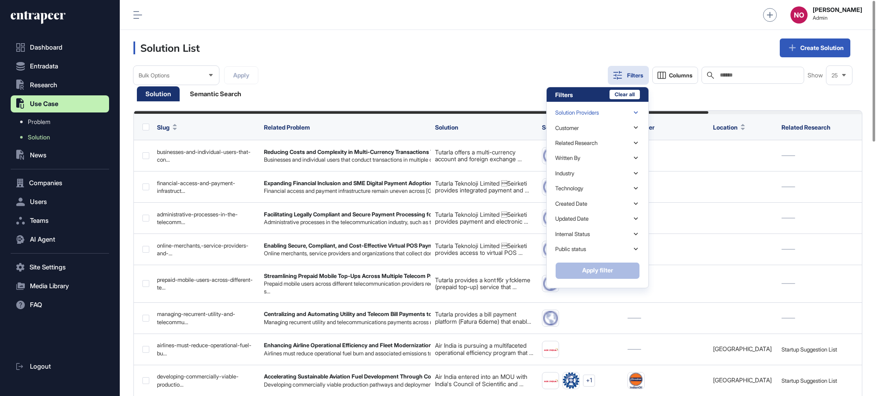
click at [593, 118] on div "Solution Providers" at bounding box center [597, 112] width 85 height 15
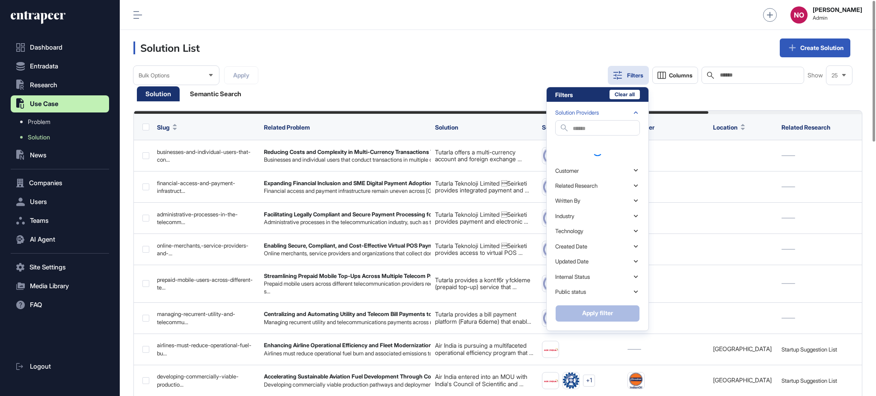
click at [593, 113] on div "Solution Providers" at bounding box center [577, 113] width 44 height 6
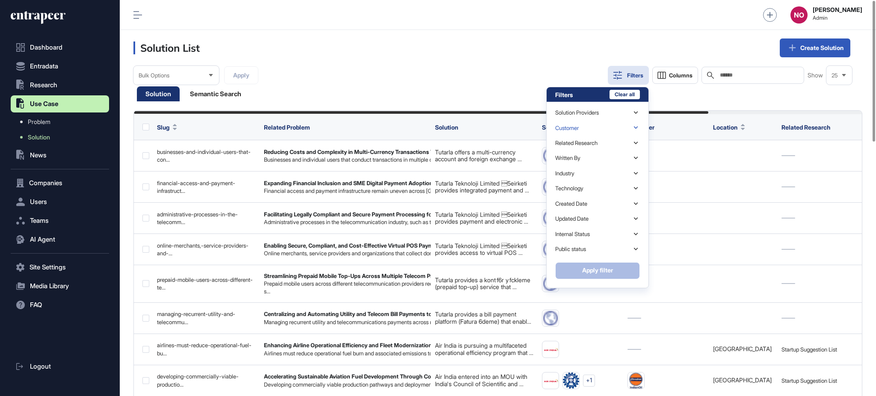
click at [593, 125] on div "Customer" at bounding box center [597, 127] width 85 height 15
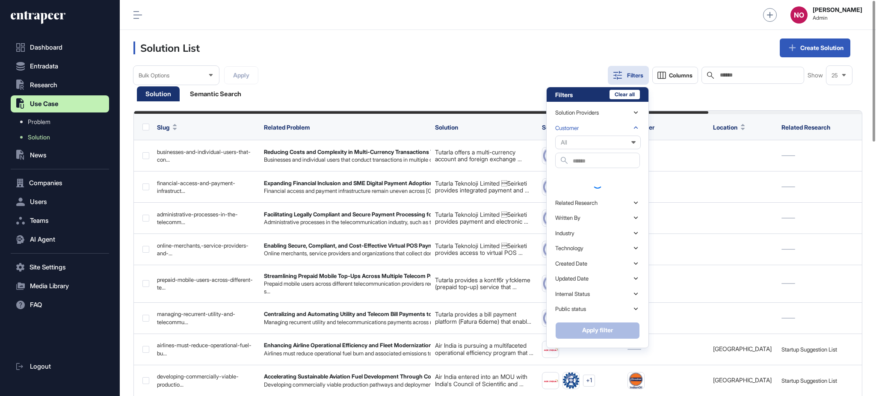
click at [591, 131] on div "Customer" at bounding box center [597, 127] width 85 height 15
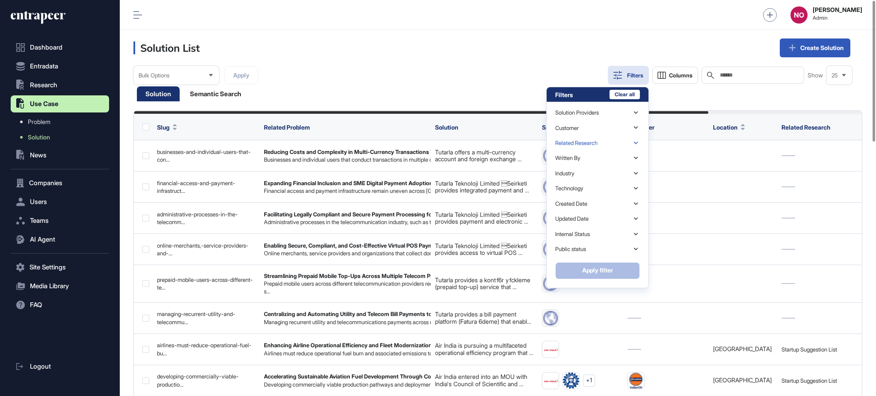
click at [584, 146] on div "Related Research" at bounding box center [576, 143] width 42 height 6
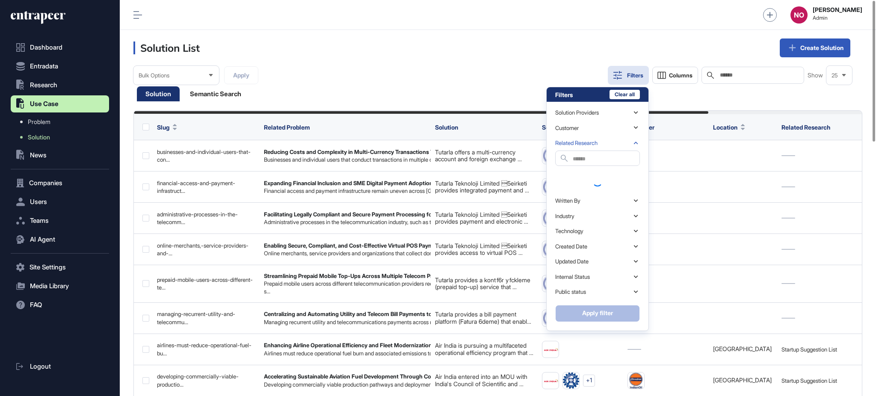
click at [584, 146] on div "Related Research" at bounding box center [576, 143] width 42 height 6
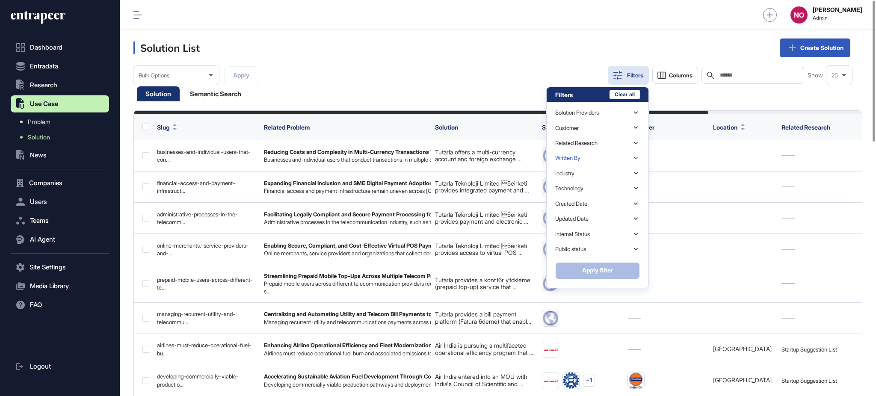
click at [584, 157] on div "Written By" at bounding box center [597, 158] width 85 height 15
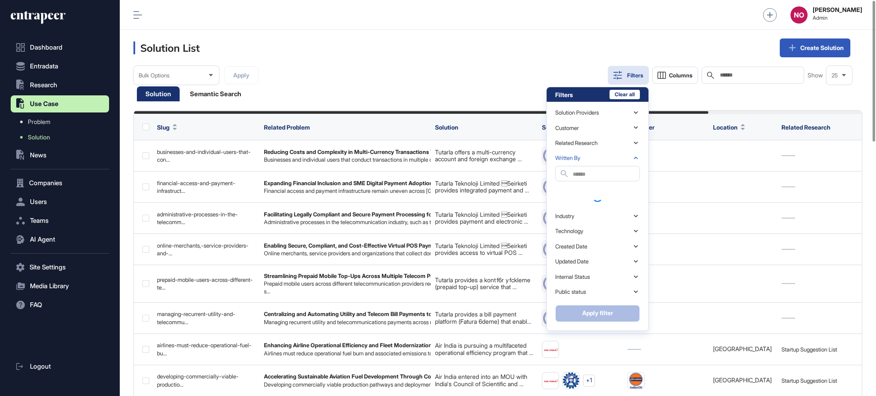
click at [584, 157] on div "Written By" at bounding box center [597, 158] width 85 height 15
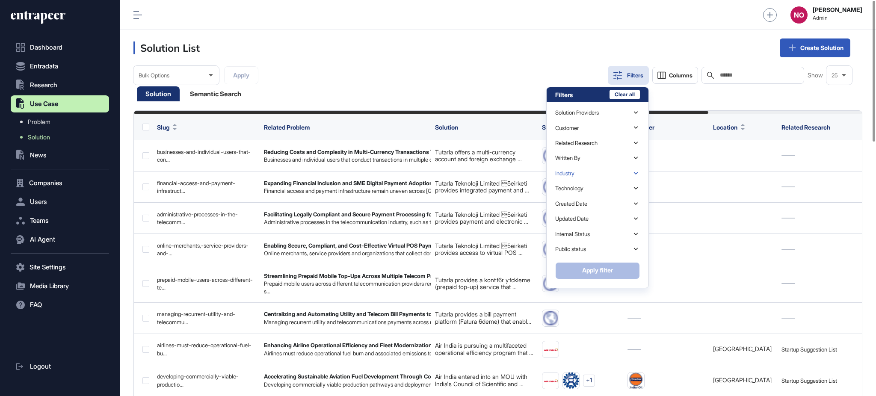
click at [582, 169] on div "Industry" at bounding box center [597, 173] width 85 height 15
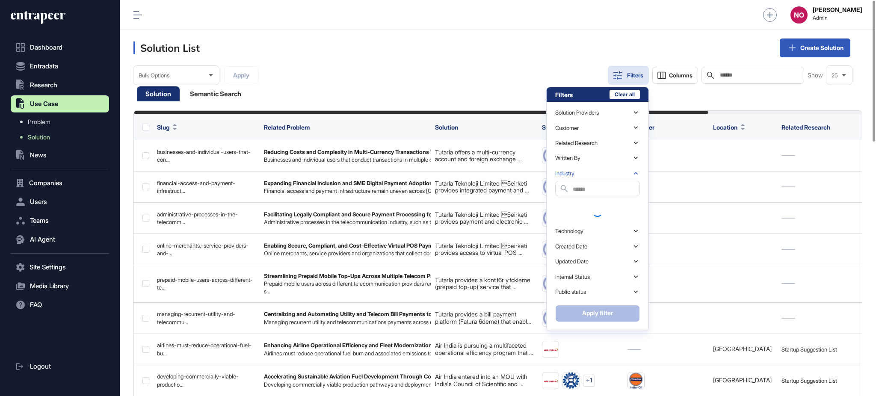
click at [582, 171] on div "Industry" at bounding box center [597, 173] width 85 height 15
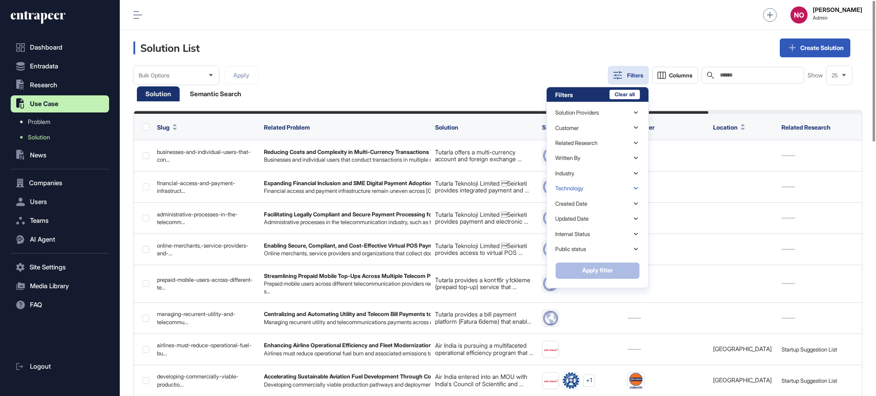
click at [579, 185] on div "Technology" at bounding box center [569, 188] width 28 height 6
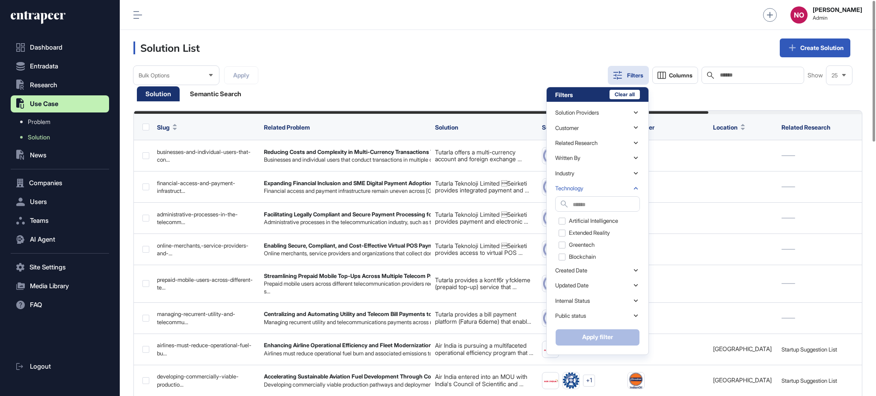
click at [580, 187] on div "Technology" at bounding box center [569, 188] width 28 height 6
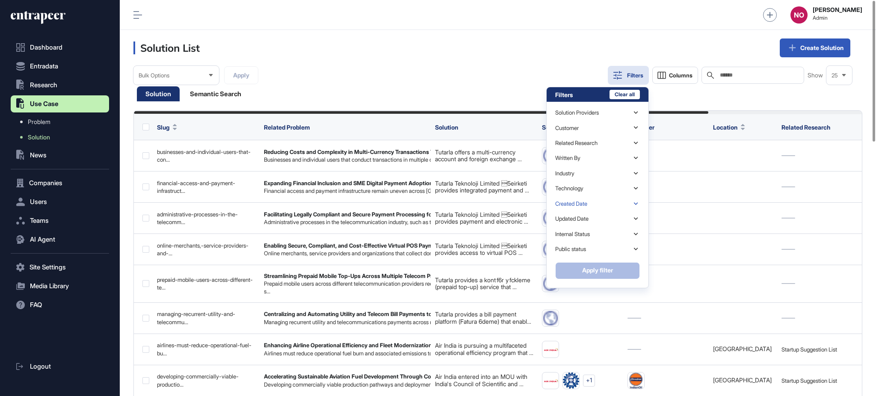
click at [576, 197] on div "Created Date" at bounding box center [597, 203] width 85 height 15
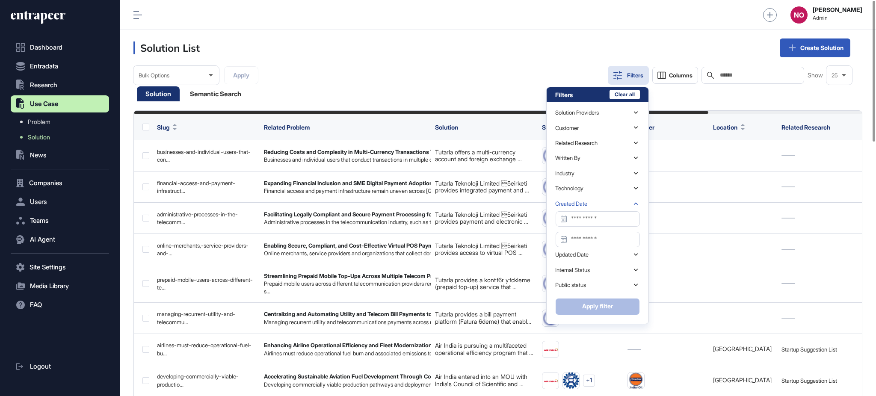
click at [600, 201] on div "Created Date" at bounding box center [597, 203] width 85 height 15
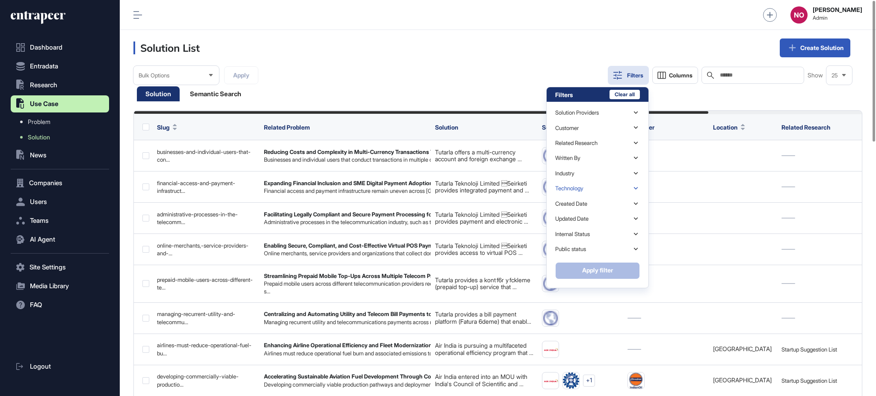
click at [604, 187] on div "Technology" at bounding box center [597, 188] width 85 height 15
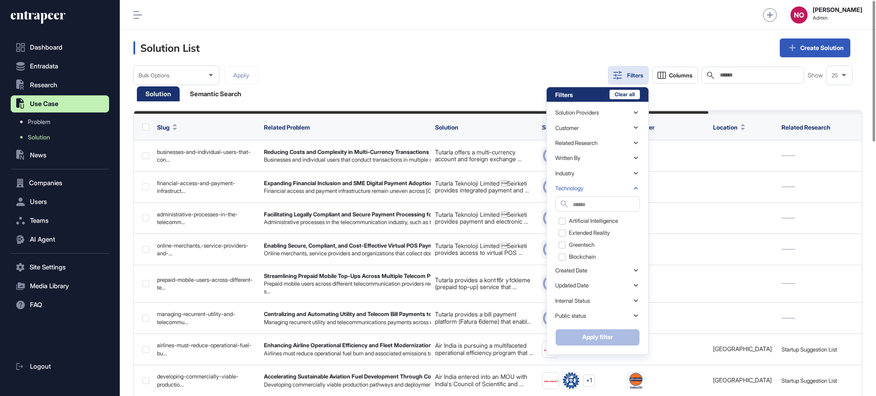
click at [604, 187] on div "Technology" at bounding box center [597, 188] width 85 height 15
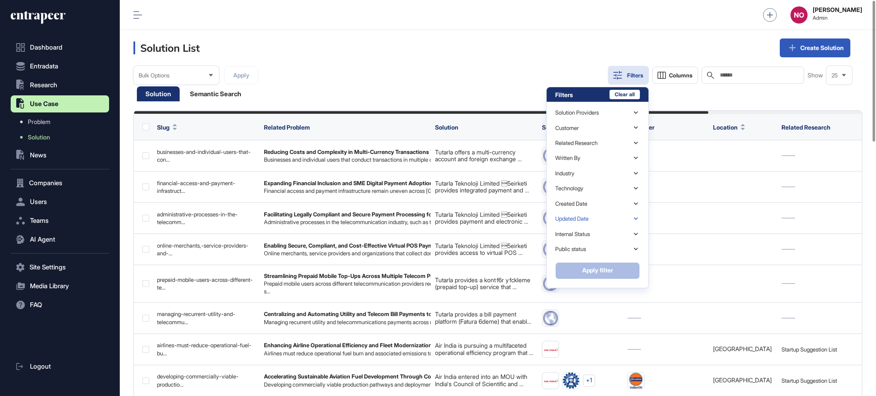
click at [602, 216] on div "Updated Date" at bounding box center [597, 218] width 85 height 15
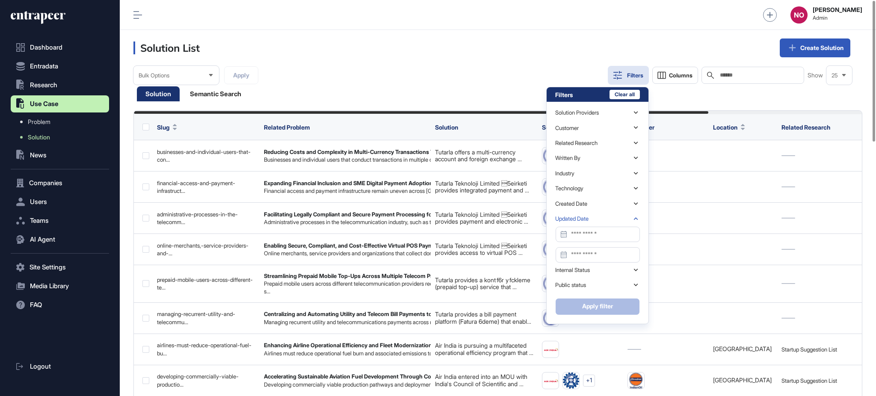
click at [602, 216] on div "Updated Date" at bounding box center [597, 218] width 85 height 15
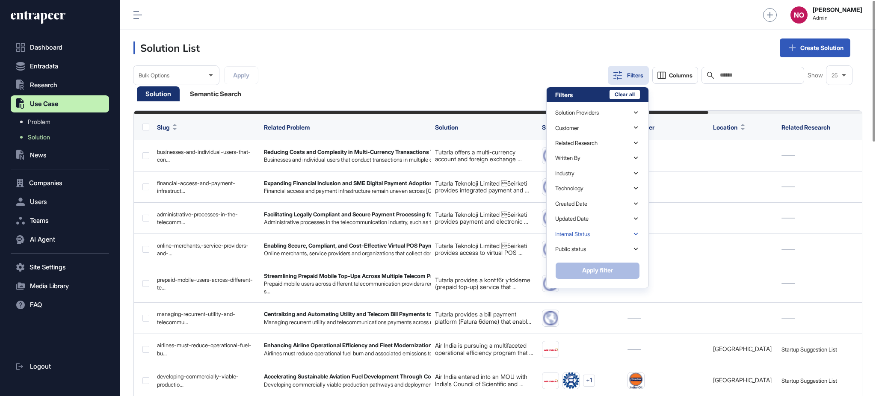
click at [596, 235] on div "Internal Status" at bounding box center [597, 234] width 85 height 15
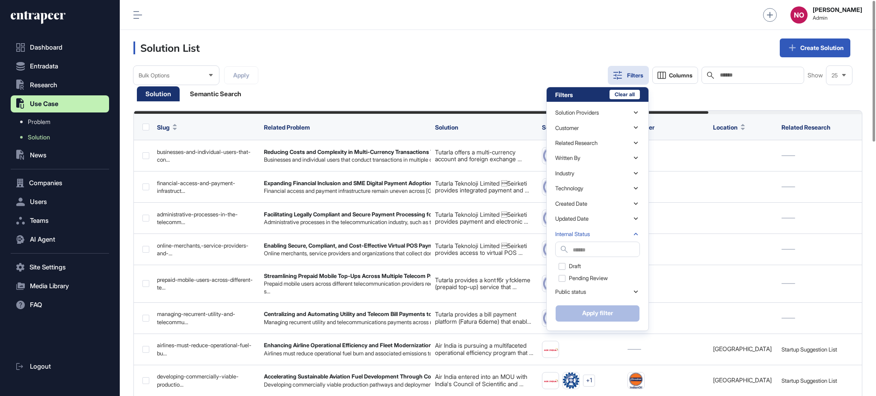
click at [596, 235] on div "Internal Status" at bounding box center [597, 234] width 85 height 15
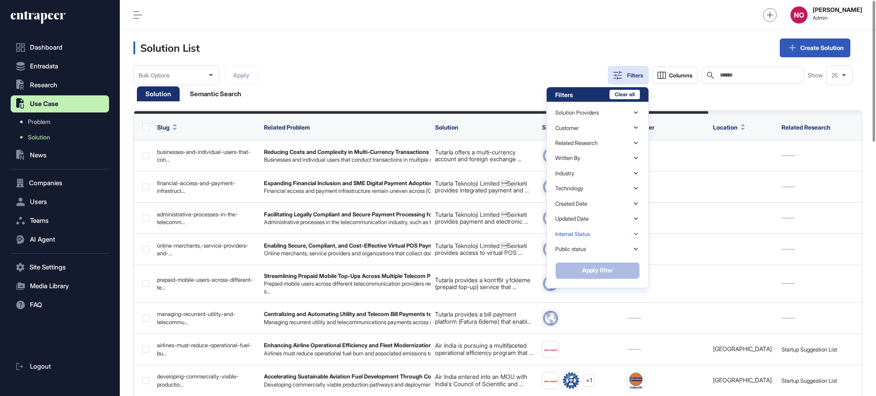
click at [593, 235] on div "Internal Status" at bounding box center [597, 234] width 85 height 15
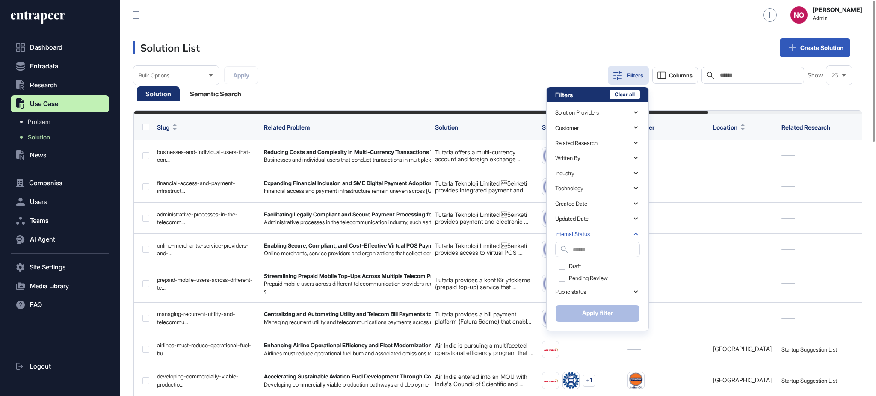
click at [591, 233] on div "Internal Status" at bounding box center [597, 234] width 85 height 15
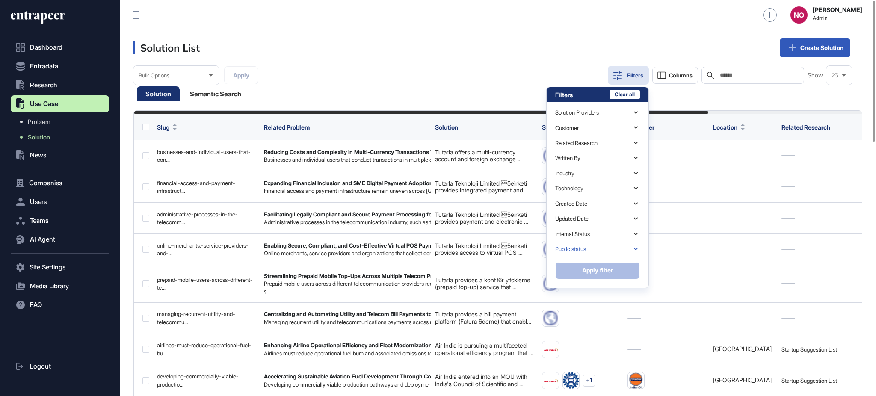
click at [591, 246] on div "Public status" at bounding box center [597, 249] width 85 height 15
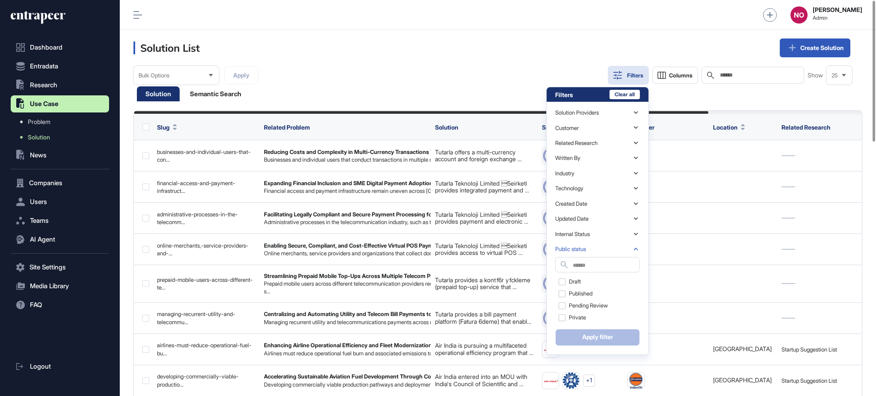
click at [590, 244] on div "Public status" at bounding box center [597, 249] width 85 height 15
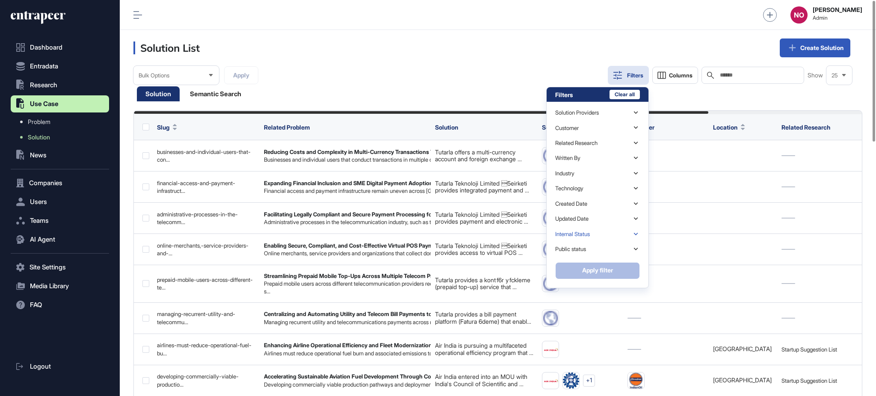
click at [594, 231] on div "Internal Status" at bounding box center [597, 234] width 85 height 15
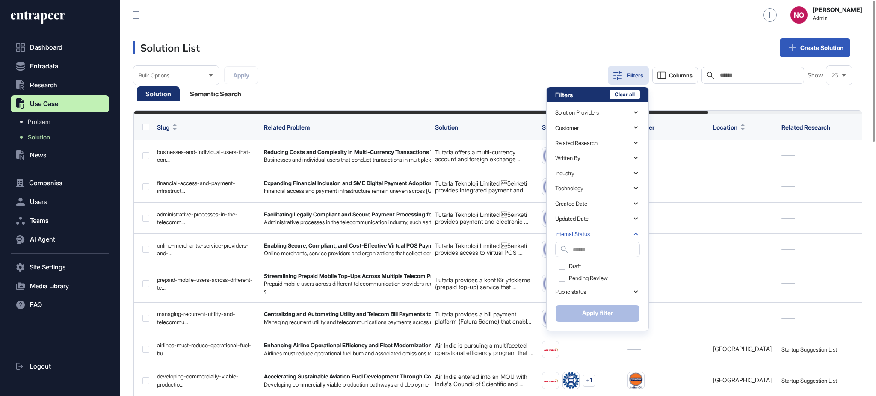
click at [594, 231] on div "Internal Status" at bounding box center [597, 234] width 85 height 15
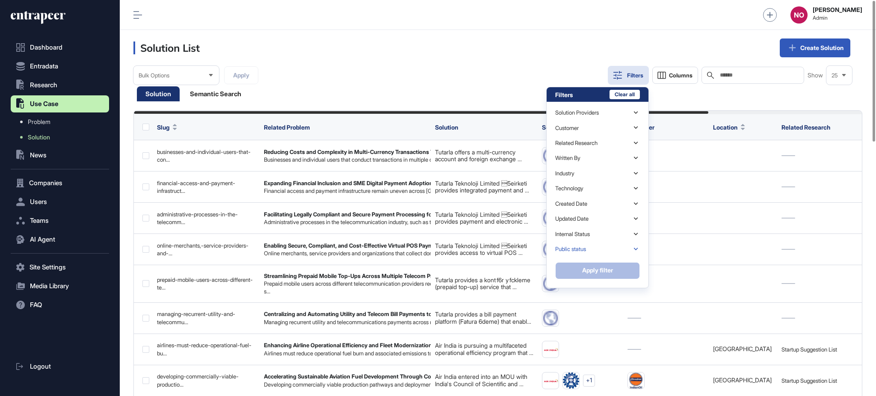
click at [589, 245] on div "Public status" at bounding box center [597, 249] width 85 height 15
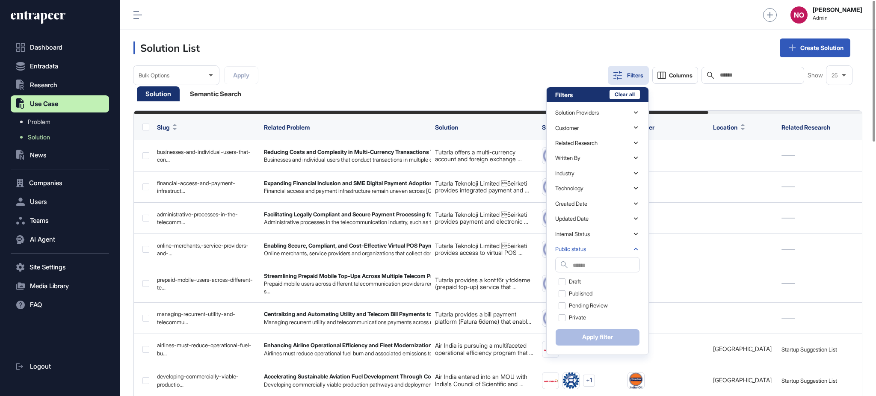
click at [589, 245] on div "Public status" at bounding box center [597, 249] width 85 height 15
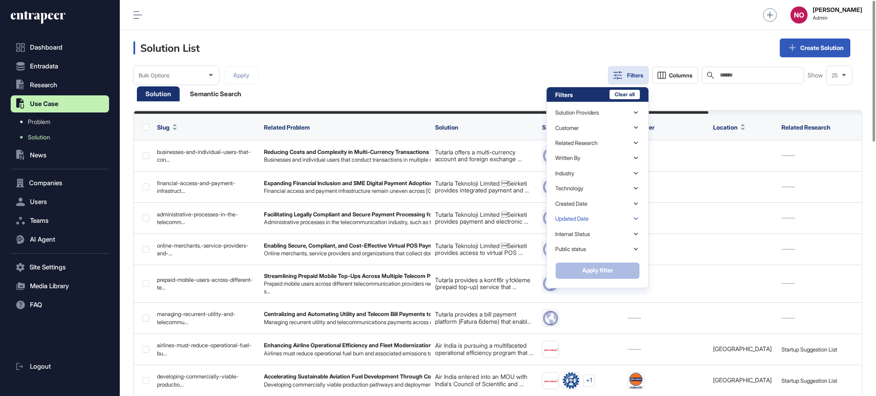
click at [597, 220] on div "Updated Date" at bounding box center [597, 218] width 85 height 15
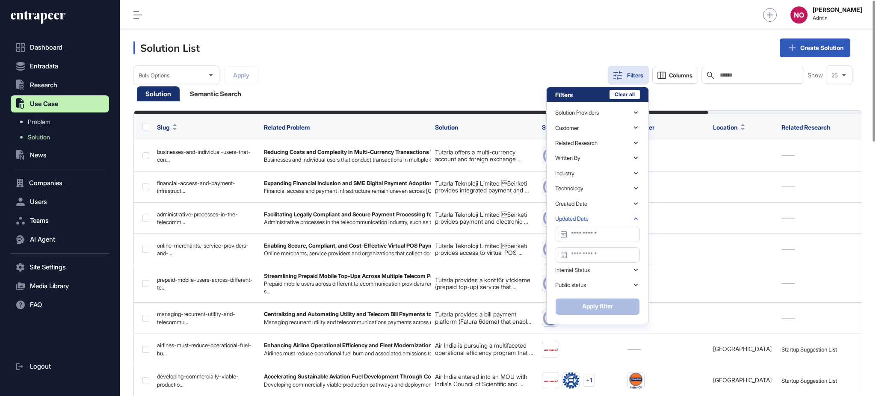
click at [599, 219] on div "Updated Date" at bounding box center [597, 218] width 85 height 15
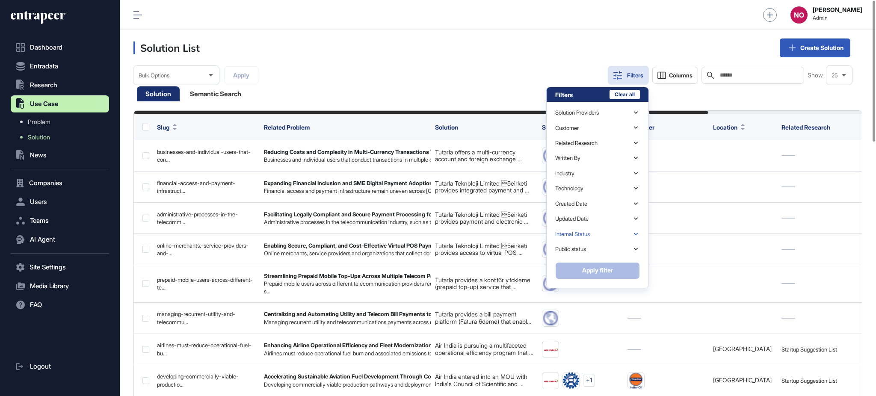
click at [596, 235] on div "Internal Status" at bounding box center [597, 234] width 85 height 15
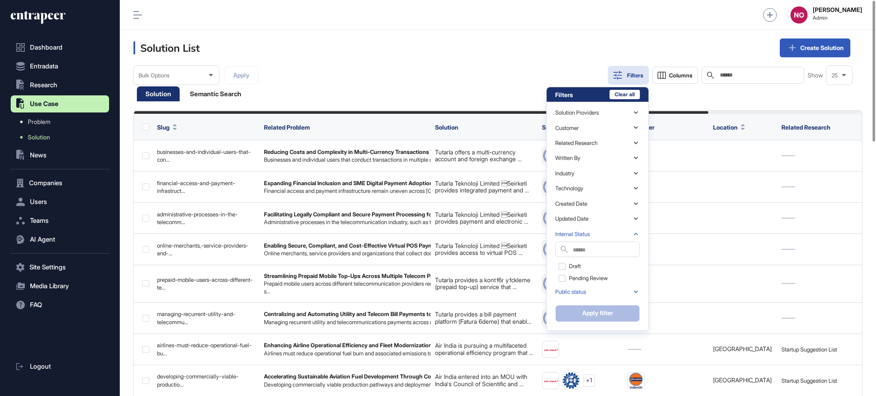
click at [583, 287] on div "Public status" at bounding box center [597, 292] width 85 height 15
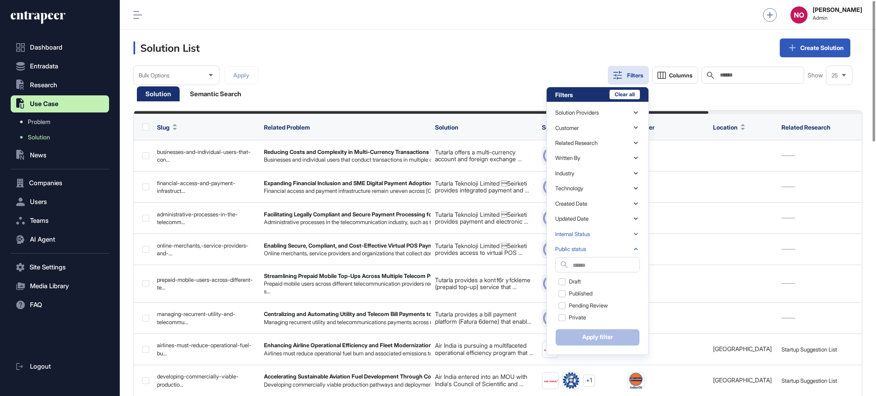
click at [597, 232] on div "Internal Status" at bounding box center [597, 234] width 85 height 15
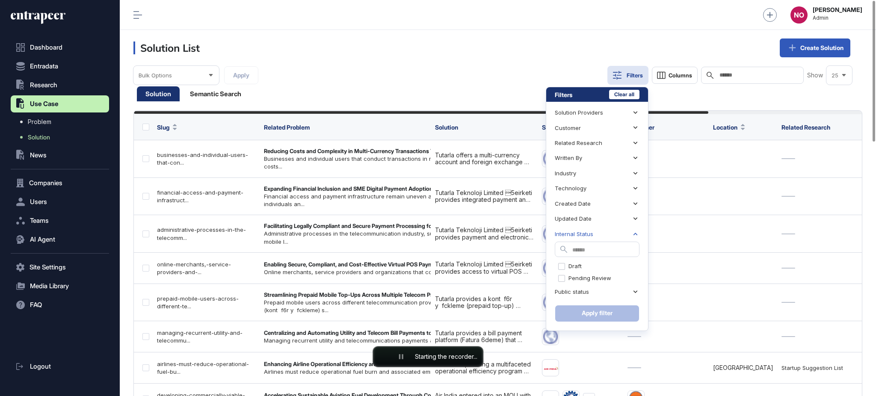
click at [584, 250] on input "text" at bounding box center [606, 251] width 67 height 12
click at [579, 231] on div "Internal Status" at bounding box center [574, 234] width 39 height 6
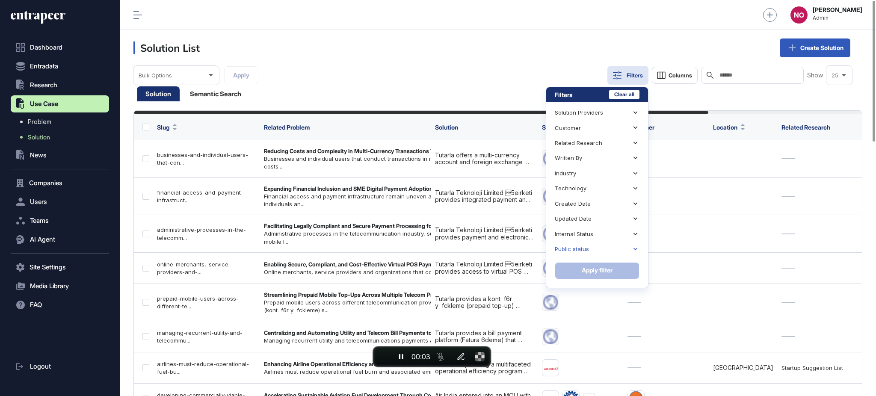
click at [582, 246] on div "Public status" at bounding box center [572, 249] width 34 height 6
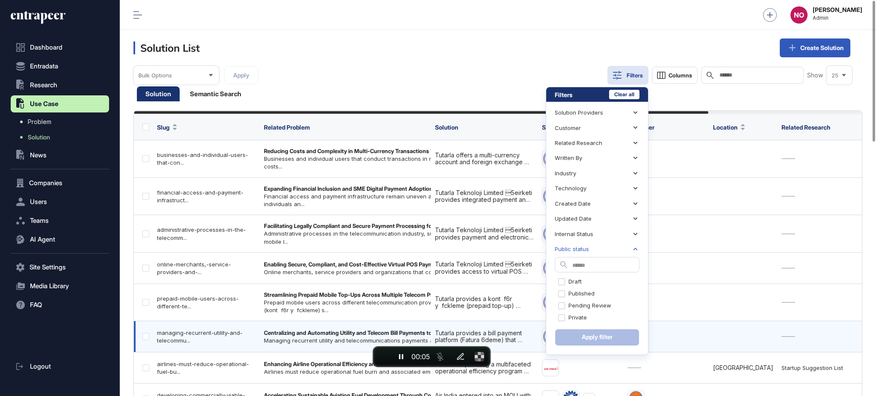
click at [584, 250] on div "Public status" at bounding box center [572, 249] width 34 height 6
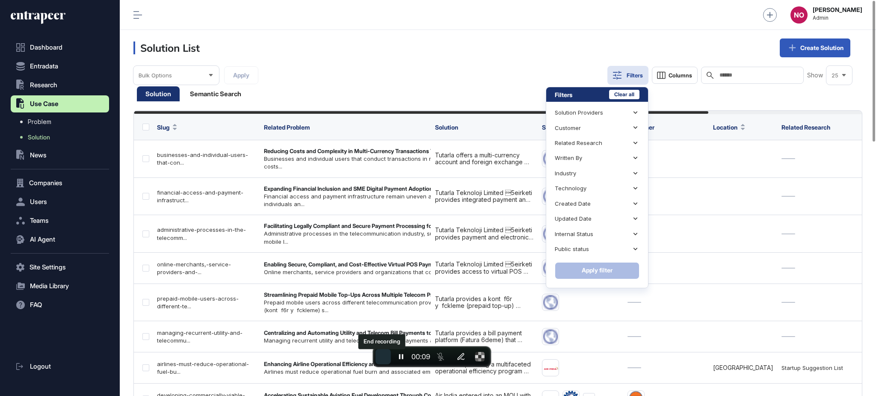
click at [383, 357] on span "End recording" at bounding box center [383, 357] width 0 height 0
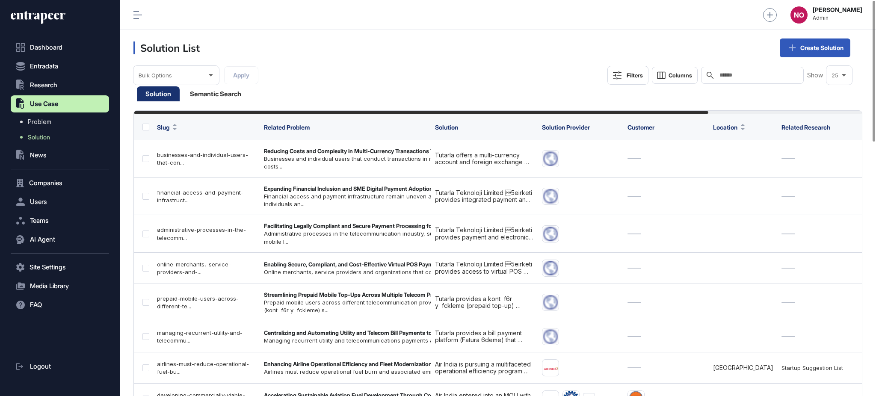
click at [627, 71] on button "Filters" at bounding box center [628, 75] width 41 height 19
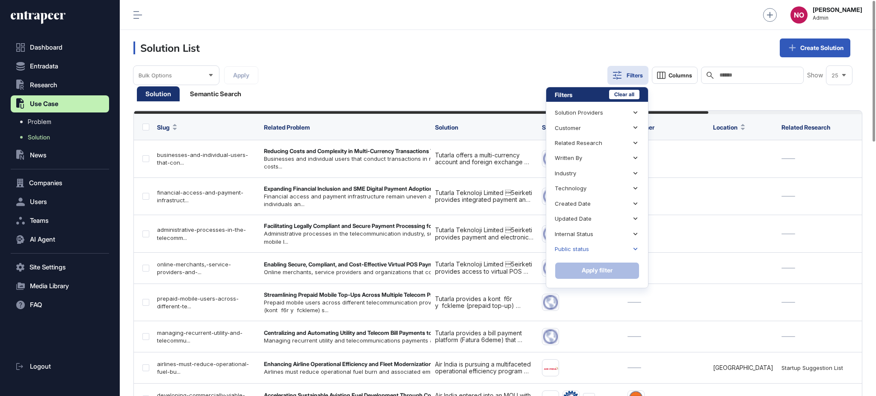
click at [594, 247] on div "Public status" at bounding box center [597, 249] width 85 height 15
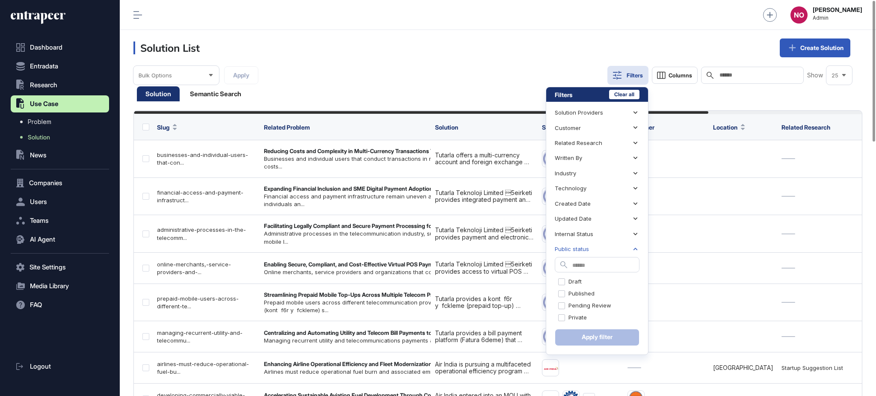
click at [633, 252] on icon at bounding box center [636, 249] width 8 height 8
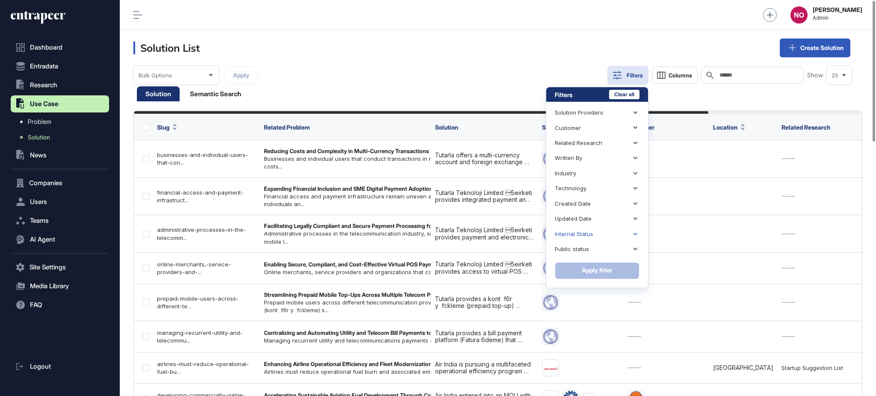
click at [632, 235] on icon at bounding box center [636, 234] width 8 height 8
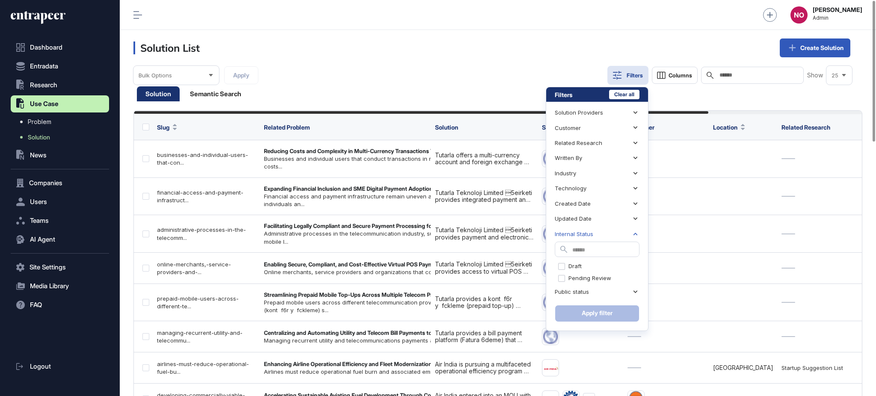
click at [632, 235] on icon at bounding box center [636, 234] width 8 height 8
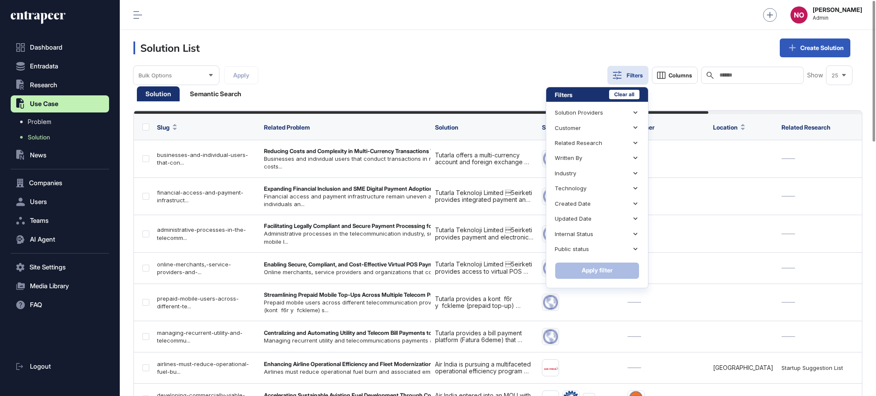
click at [308, 61] on header "Solution List Create Solution" at bounding box center [498, 48] width 757 height 36
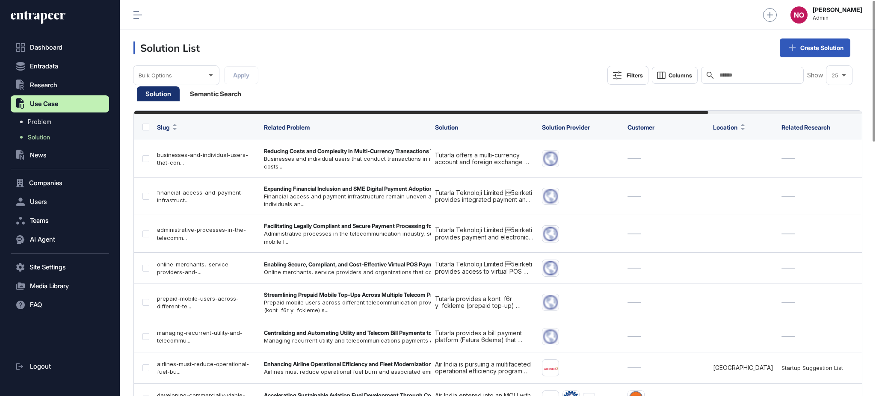
click at [612, 85] on div "Bulk Options Apply Filters Columns Search Show 25" at bounding box center [498, 84] width 729 height 36
click at [615, 83] on button "Filters" at bounding box center [628, 75] width 41 height 19
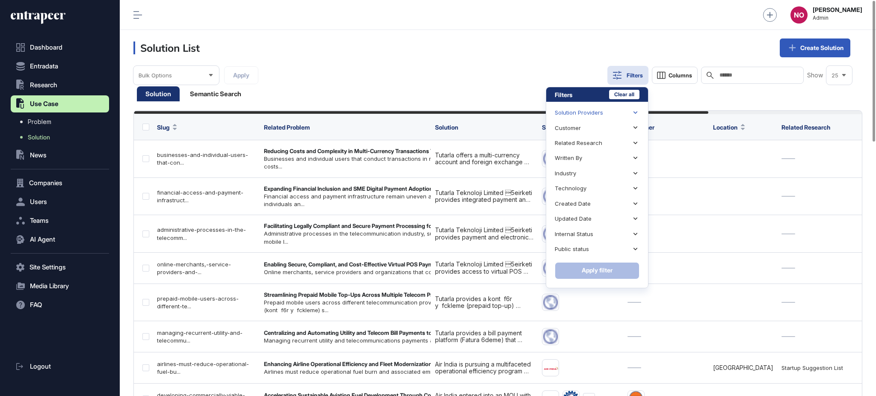
click at [599, 112] on div "Solution Providers" at bounding box center [579, 113] width 48 height 6
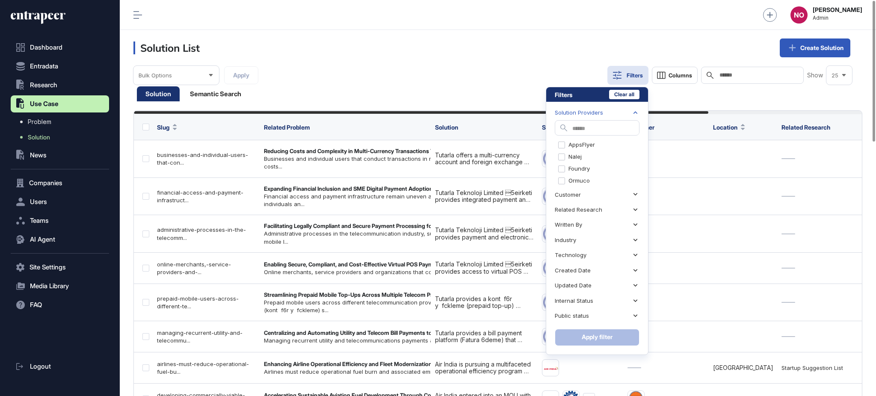
click at [599, 112] on div "Solution Providers" at bounding box center [579, 113] width 48 height 6
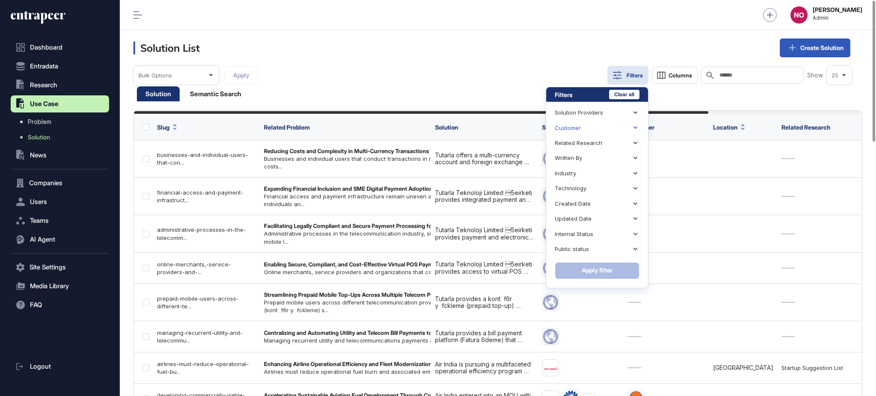
click at [593, 127] on div "Customer" at bounding box center [597, 127] width 85 height 15
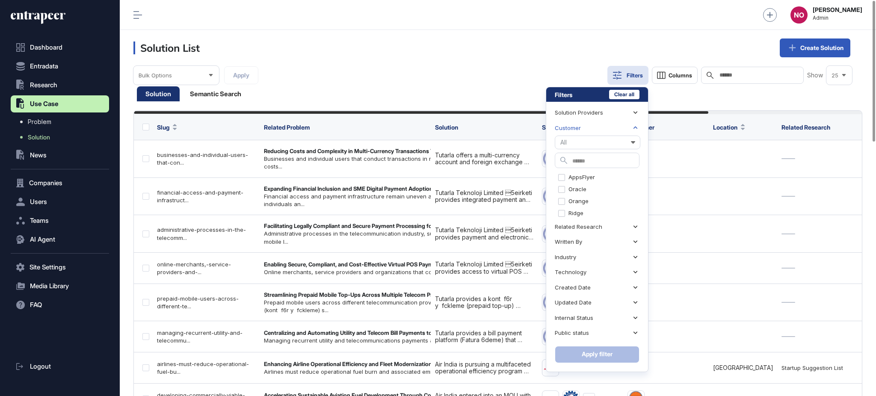
click at [593, 127] on div "Customer" at bounding box center [597, 127] width 85 height 15
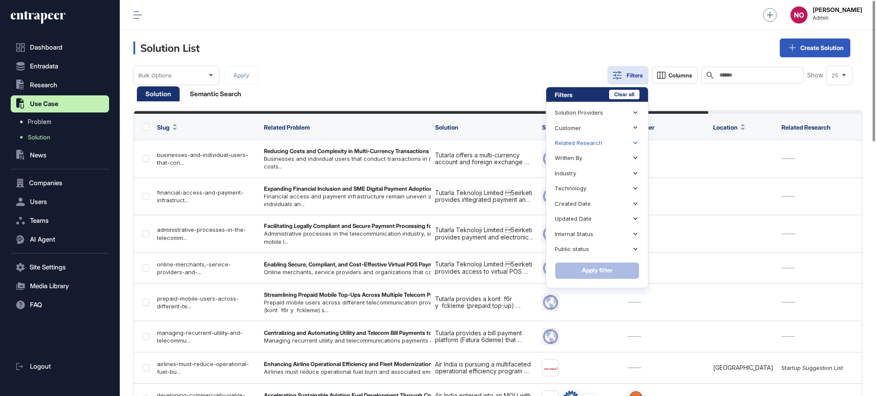
click at [597, 143] on div "Related Research" at bounding box center [579, 143] width 48 height 6
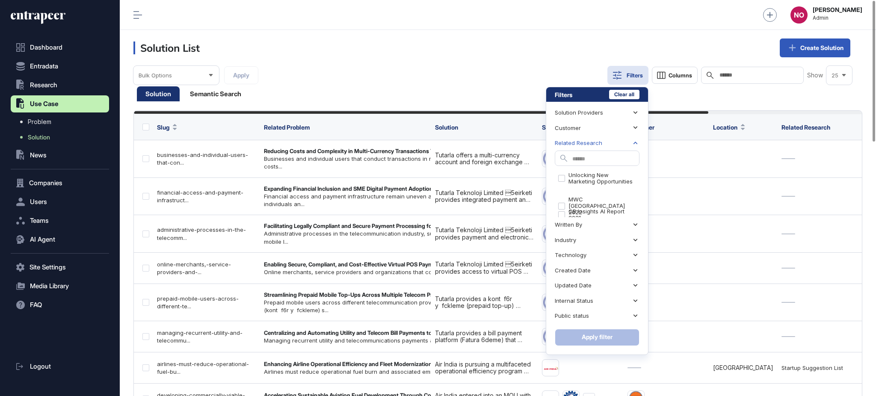
click at [597, 143] on div "Related Research" at bounding box center [579, 143] width 48 height 6
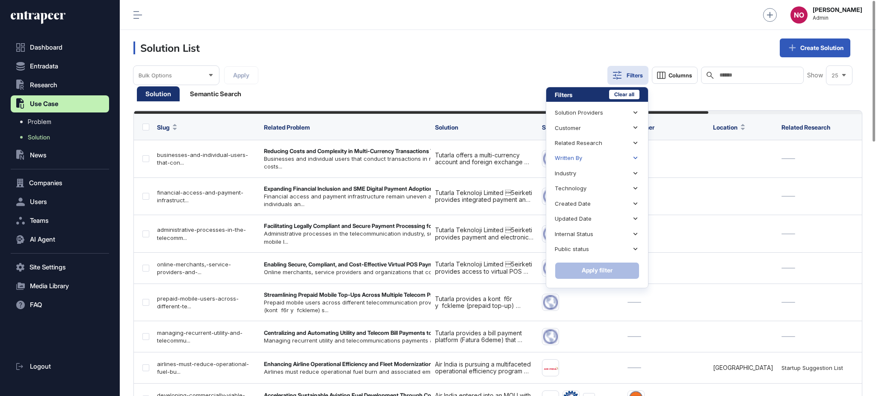
click at [587, 157] on div "Written By" at bounding box center [597, 158] width 85 height 15
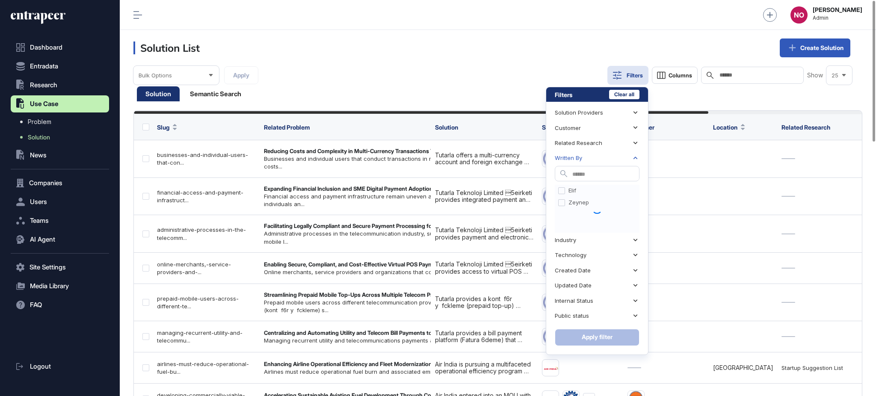
scroll to position [92, 0]
click at [580, 175] on input "text" at bounding box center [606, 175] width 67 height 12
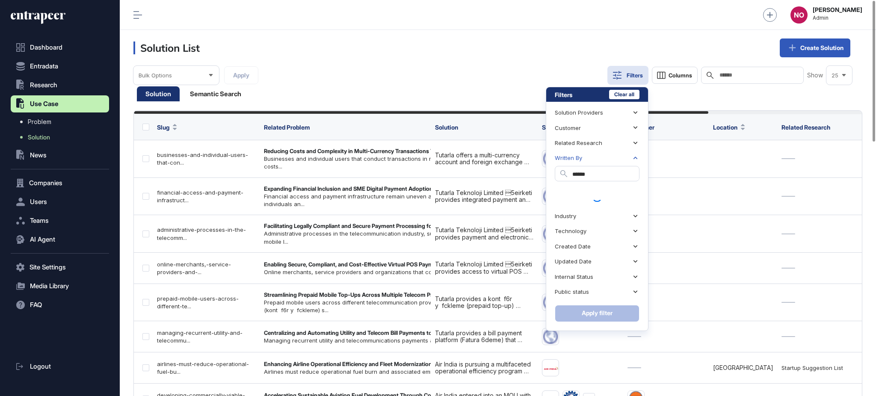
type input "******"
click at [597, 183] on div "Search ******" at bounding box center [597, 187] width 85 height 43
click at [608, 170] on input "******" at bounding box center [606, 175] width 67 height 12
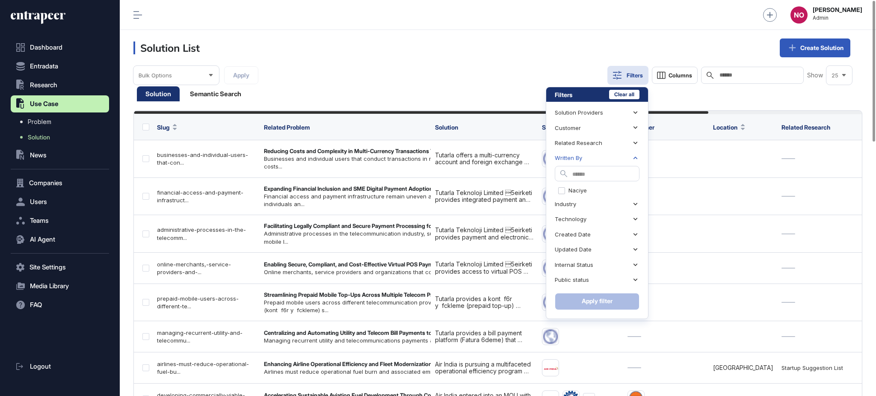
click at [573, 156] on div "Written By" at bounding box center [568, 158] width 27 height 6
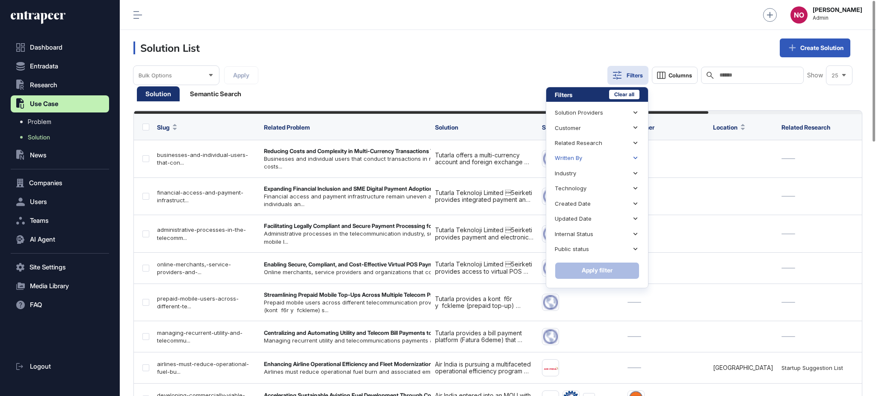
click at [573, 158] on div "Written By" at bounding box center [568, 158] width 27 height 6
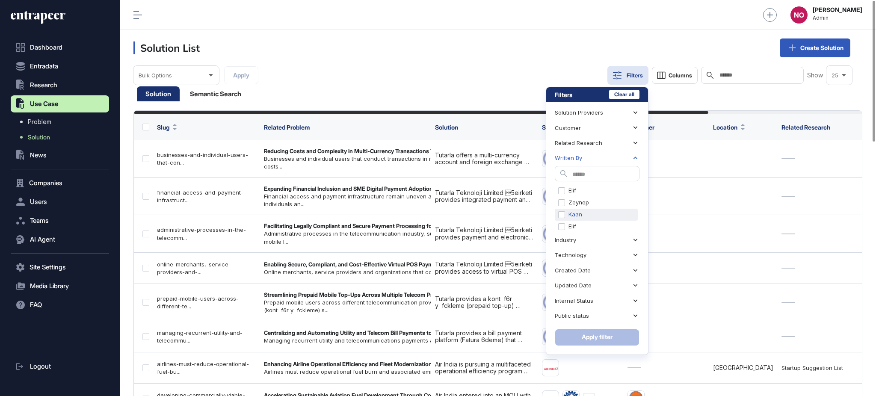
click at [584, 213] on div "Kaan" at bounding box center [596, 215] width 83 height 12
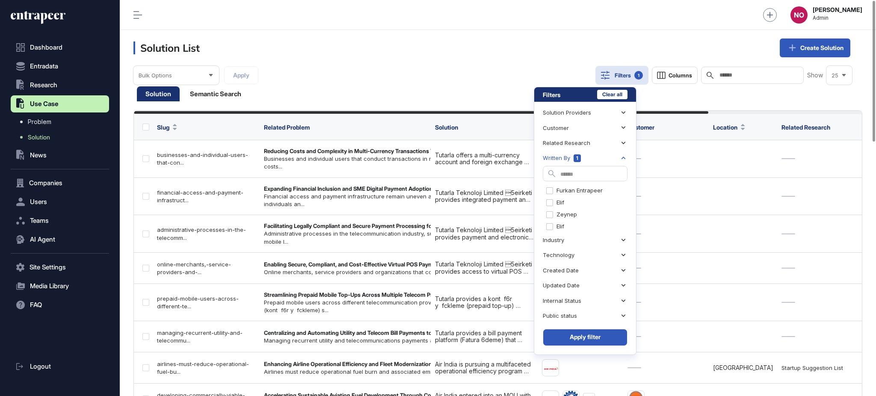
click at [599, 338] on button "Apply filter" at bounding box center [585, 337] width 85 height 17
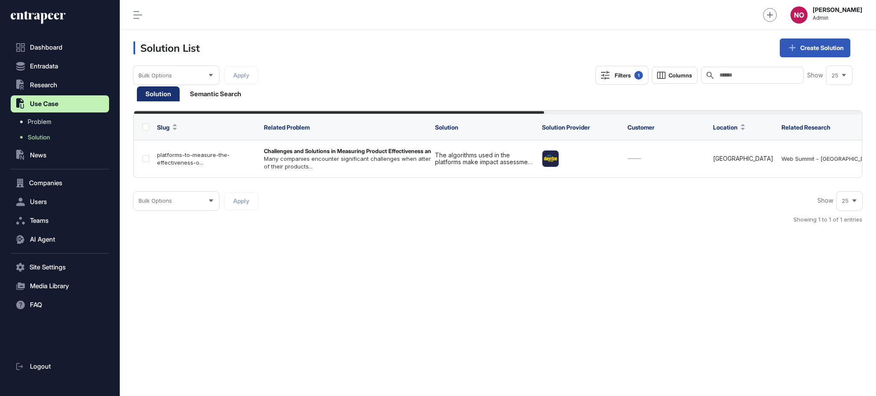
click at [642, 76] on button "Filters 1" at bounding box center [622, 75] width 53 height 19
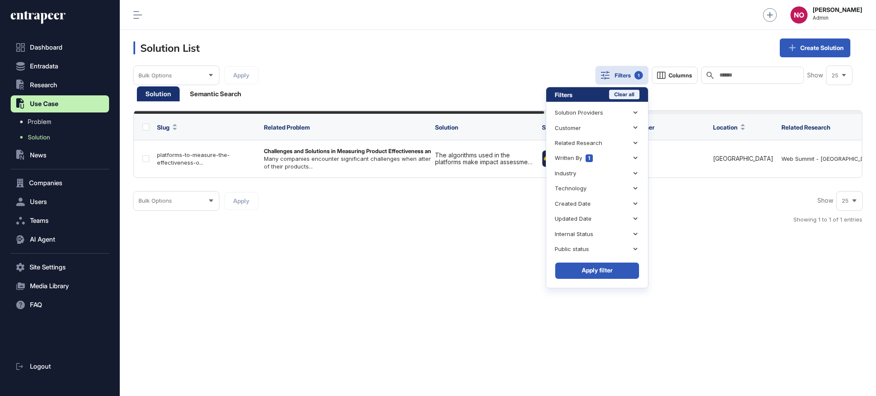
click at [633, 95] on button "Clear all" at bounding box center [624, 94] width 30 height 9
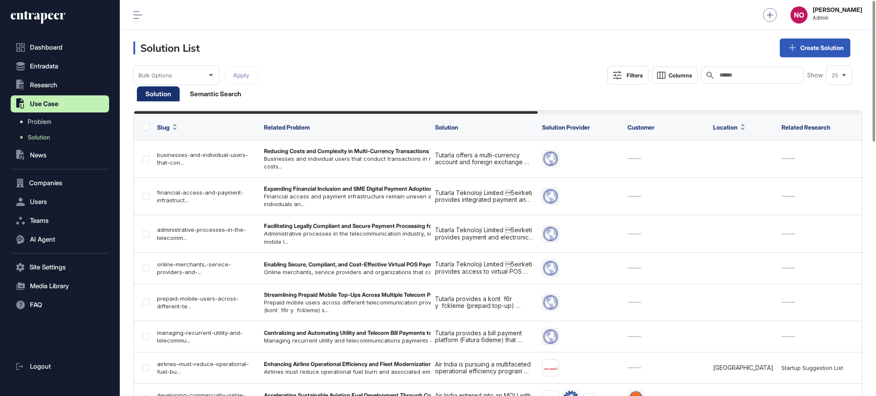
click at [627, 73] on div "Filters" at bounding box center [635, 75] width 16 height 7
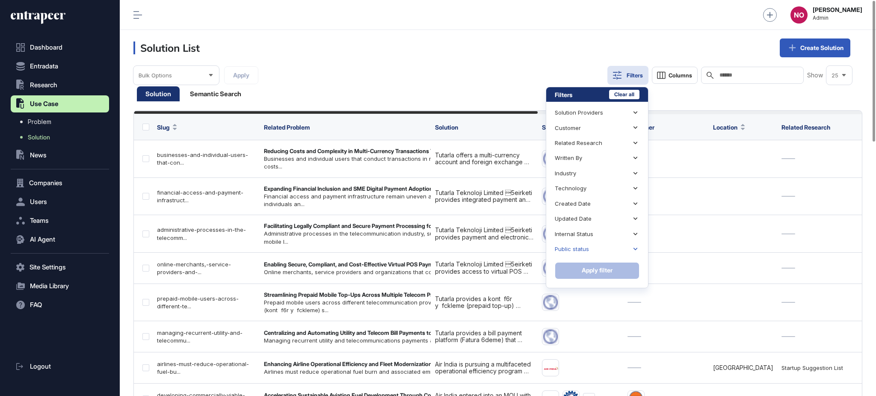
click at [570, 250] on div "Public status" at bounding box center [572, 249] width 34 height 6
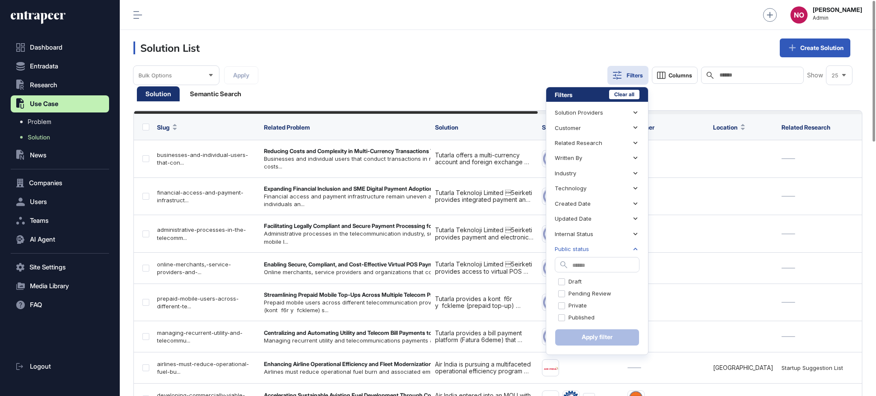
click at [570, 250] on div "Public status" at bounding box center [572, 249] width 34 height 6
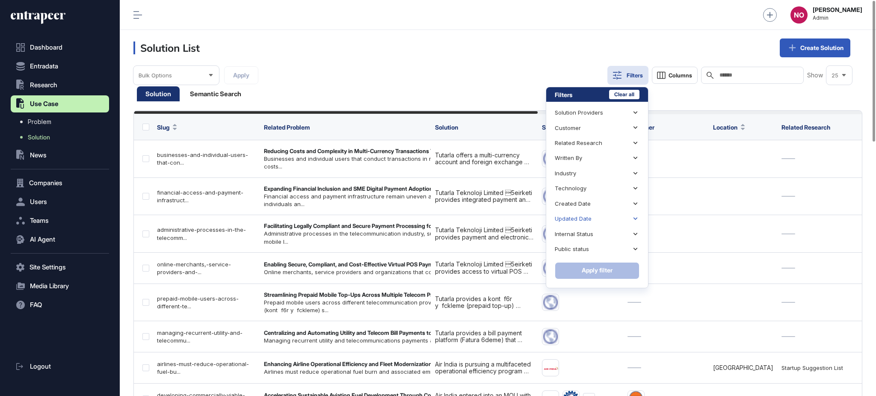
click at [576, 226] on div "Updated Date" at bounding box center [597, 218] width 85 height 15
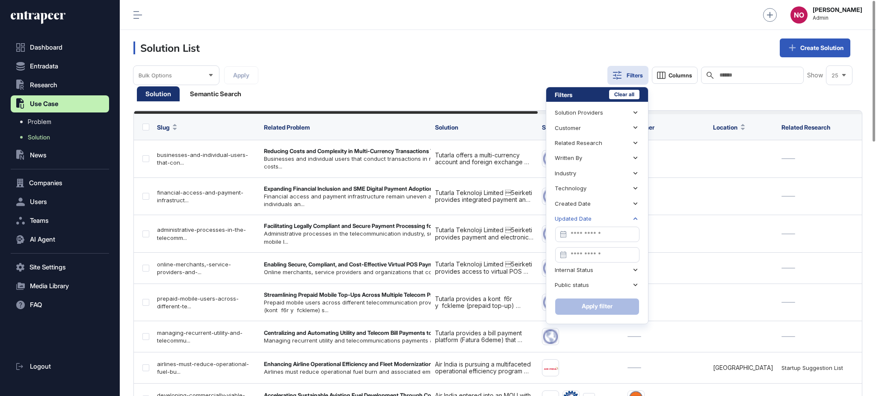
click at [580, 213] on div "Updated Date" at bounding box center [597, 218] width 85 height 15
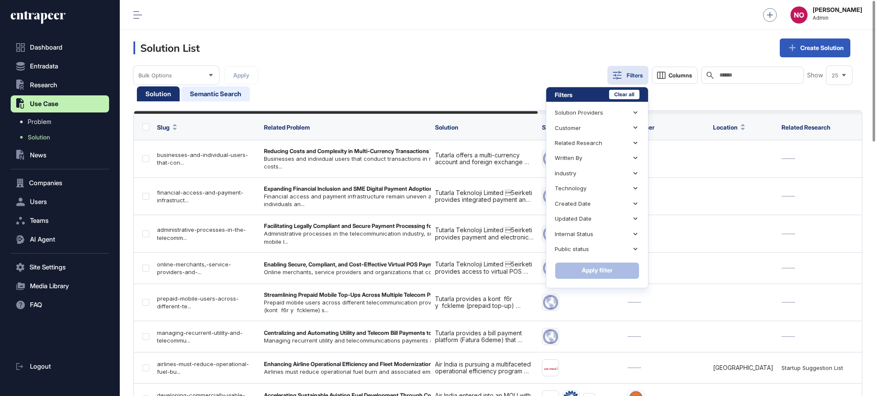
click at [227, 98] on div "Semantic Search" at bounding box center [215, 93] width 68 height 15
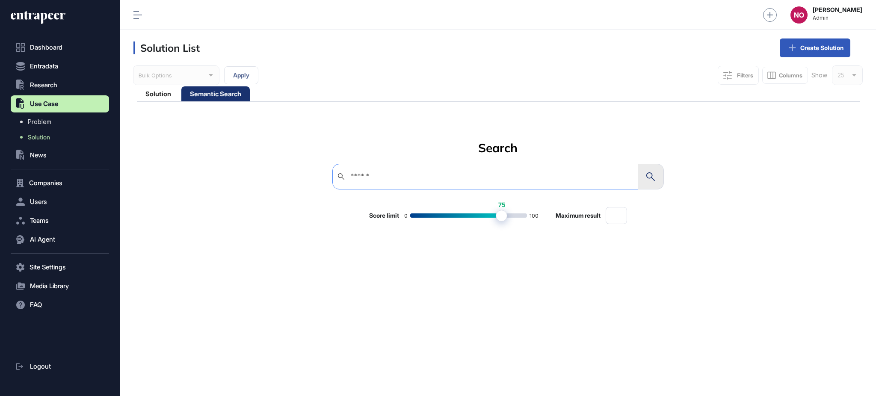
click at [561, 169] on label at bounding box center [486, 177] width 306 height 26
click at [561, 173] on input "text" at bounding box center [491, 176] width 283 height 7
type input "******"
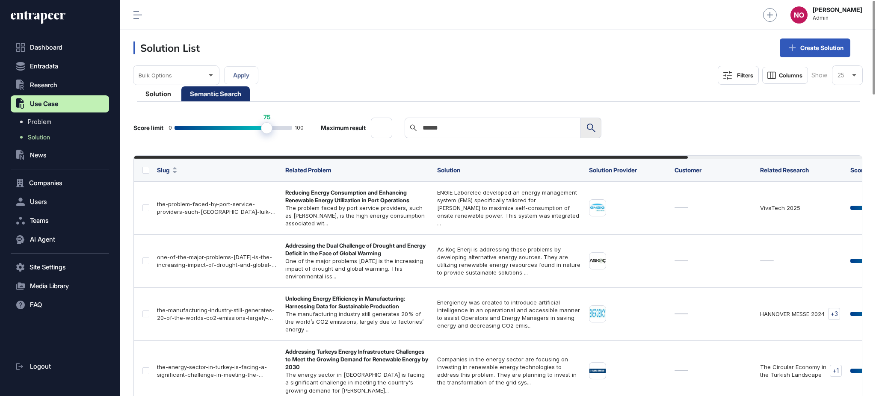
click at [746, 73] on div "Filters" at bounding box center [745, 75] width 16 height 7
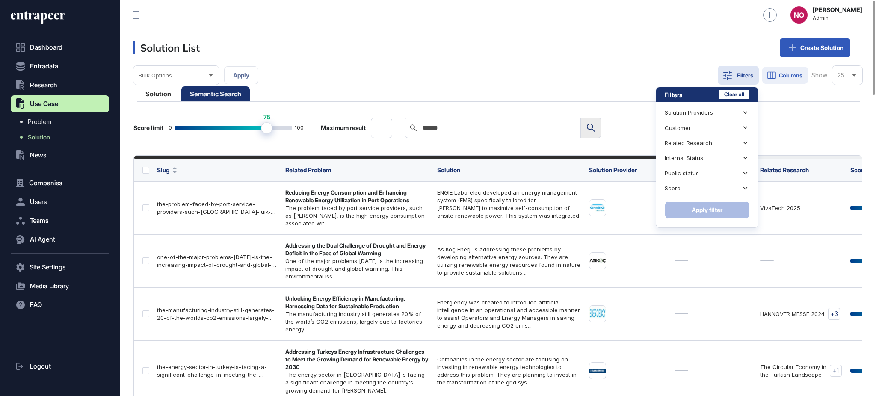
click at [776, 68] on button "Columns" at bounding box center [786, 75] width 46 height 17
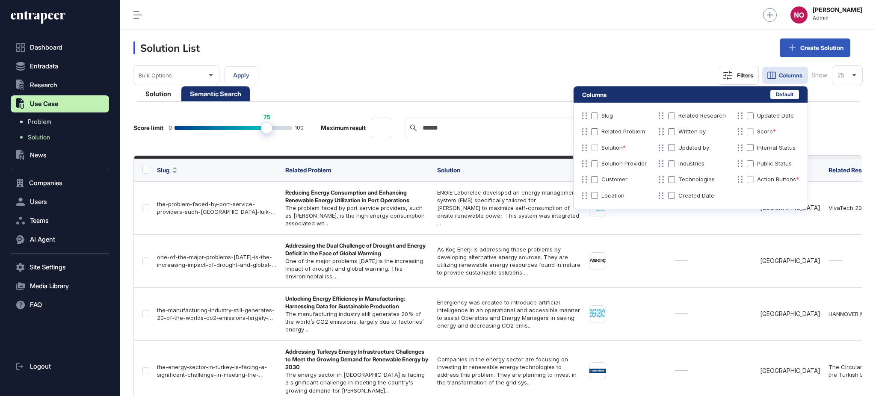
click at [668, 131] on div "Written by" at bounding box center [691, 131] width 69 height 9
click at [667, 195] on div "Created Date" at bounding box center [691, 195] width 69 height 9
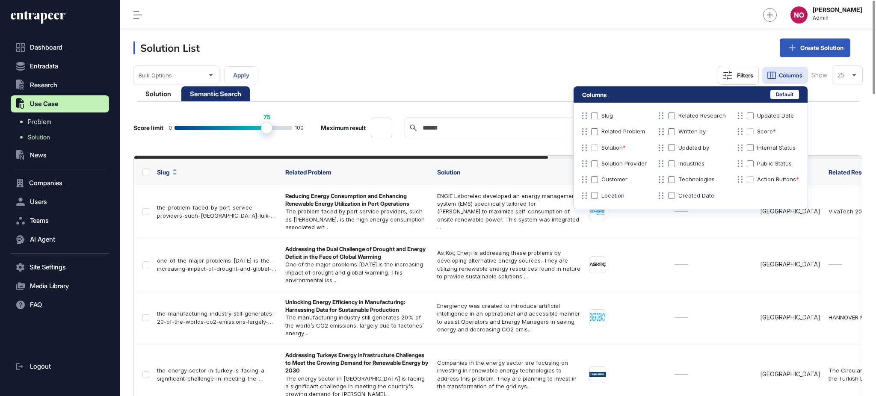
click at [570, 33] on header "Solution List Create Solution" at bounding box center [498, 48] width 757 height 36
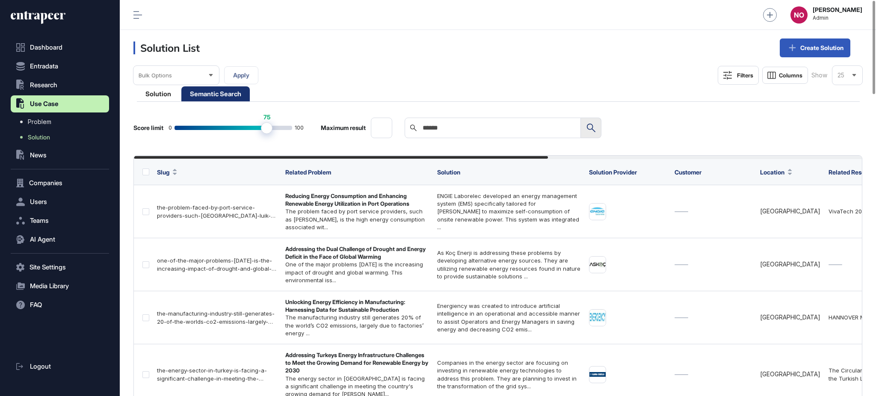
click at [727, 72] on icon at bounding box center [728, 75] width 9 height 9
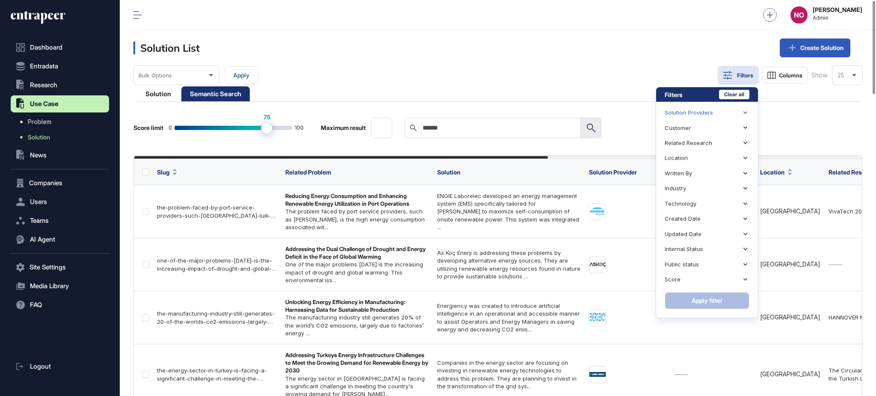
click at [685, 114] on div "Solution Providers" at bounding box center [689, 113] width 48 height 6
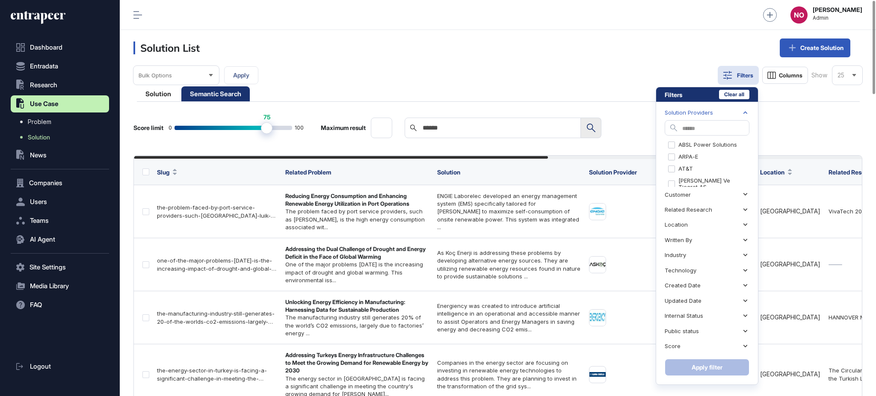
click at [685, 114] on div "Solution Providers" at bounding box center [689, 113] width 48 height 6
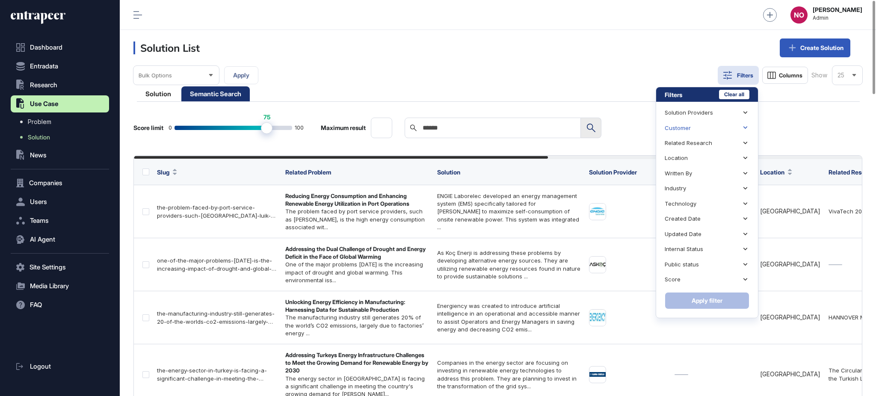
click at [687, 129] on div "Customer" at bounding box center [678, 128] width 26 height 6
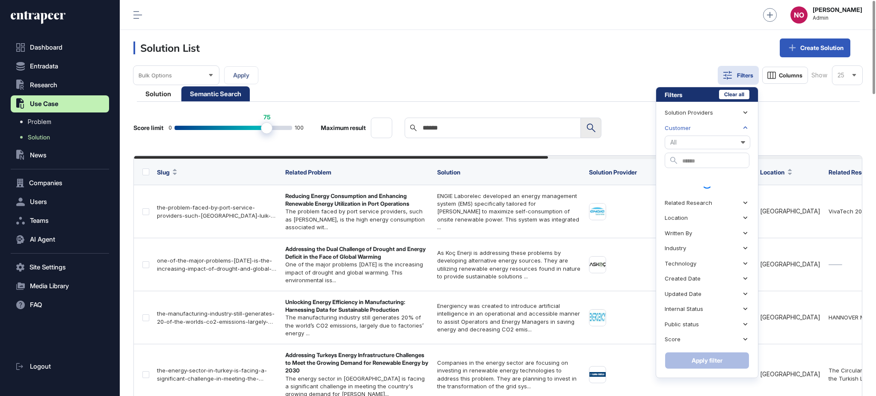
click at [687, 129] on div "Customer" at bounding box center [678, 128] width 26 height 6
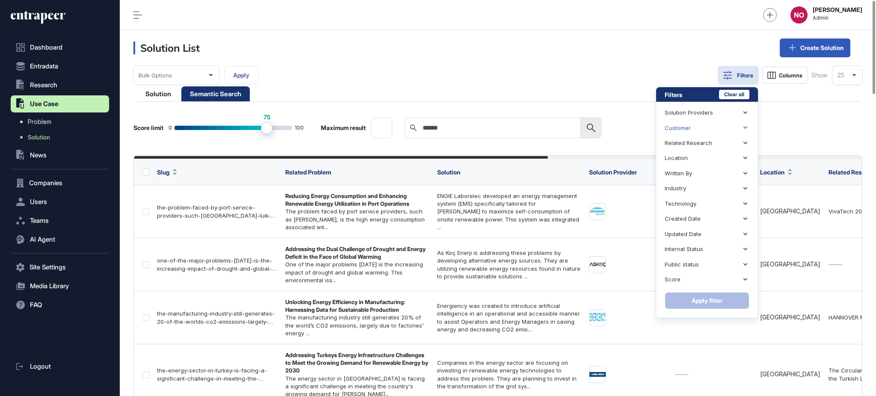
click at [747, 126] on icon at bounding box center [746, 128] width 8 height 8
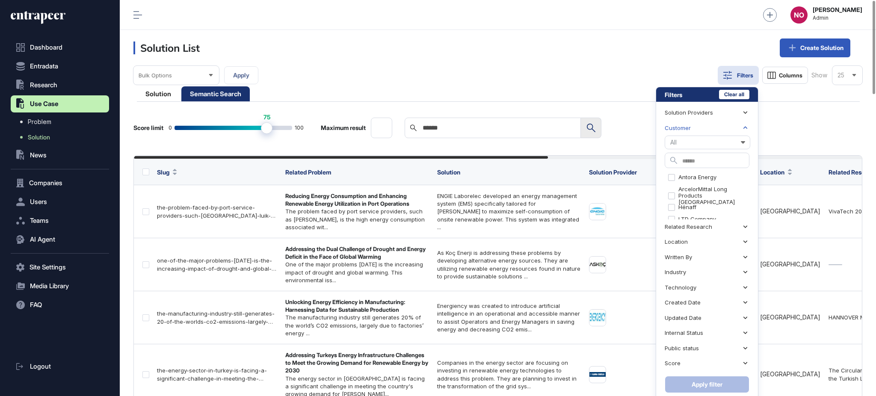
click at [742, 128] on icon at bounding box center [746, 128] width 8 height 8
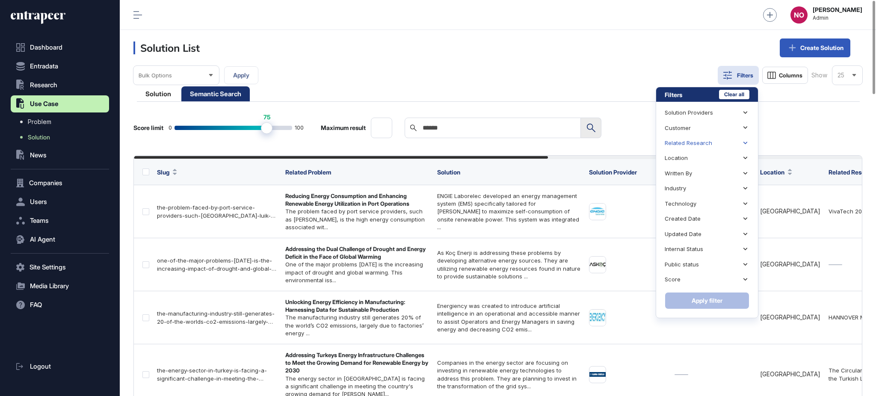
click at [730, 144] on div "Related Research" at bounding box center [707, 143] width 85 height 15
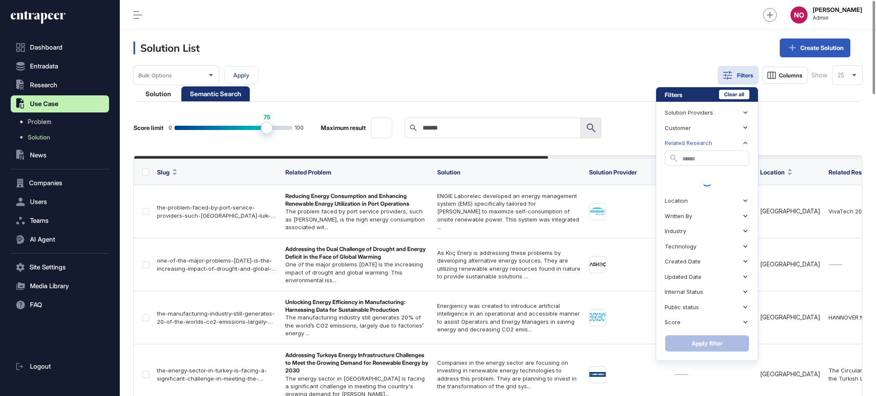
click at [730, 144] on div "Related Research" at bounding box center [707, 143] width 85 height 15
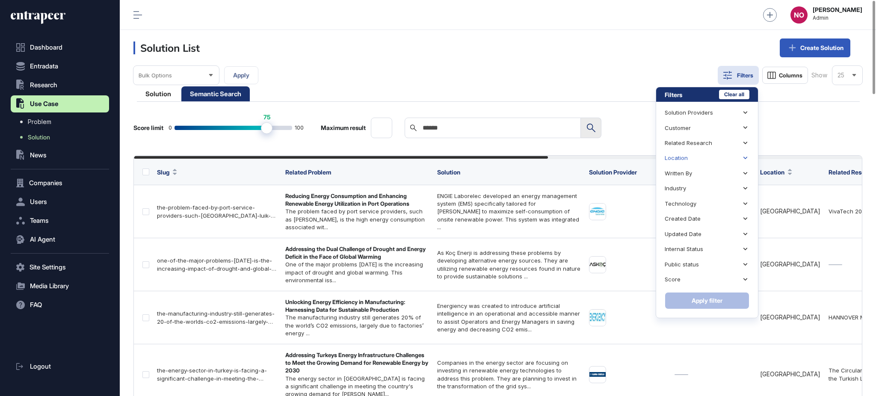
click at [718, 153] on div "Location" at bounding box center [707, 158] width 85 height 15
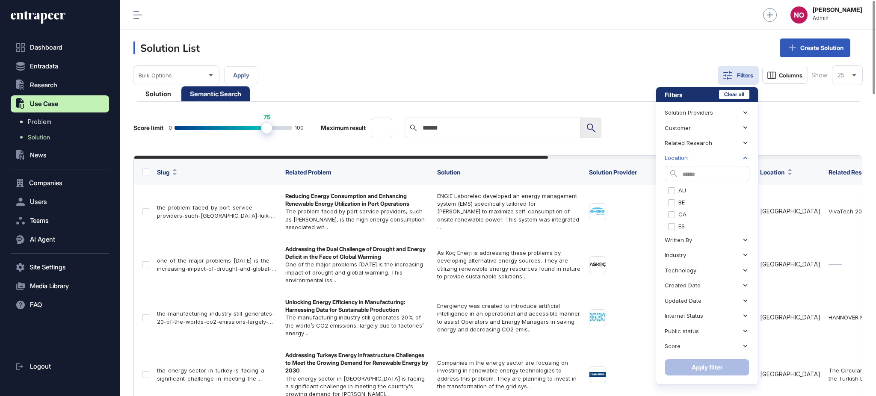
click at [710, 160] on div "Location" at bounding box center [707, 158] width 85 height 15
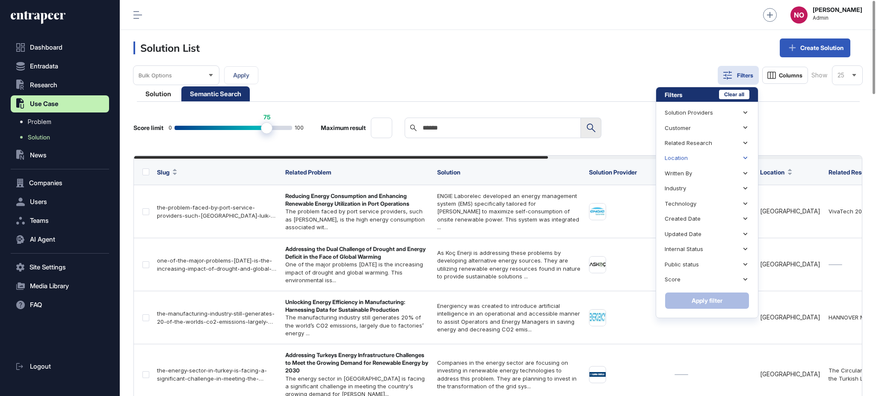
click at [710, 160] on div "Location" at bounding box center [707, 158] width 85 height 15
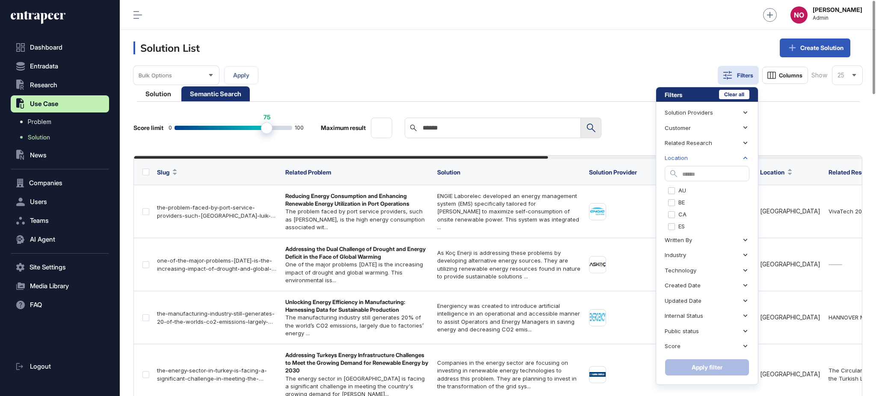
click at [700, 170] on input "text" at bounding box center [716, 175] width 67 height 12
type input "*"
type input "**********"
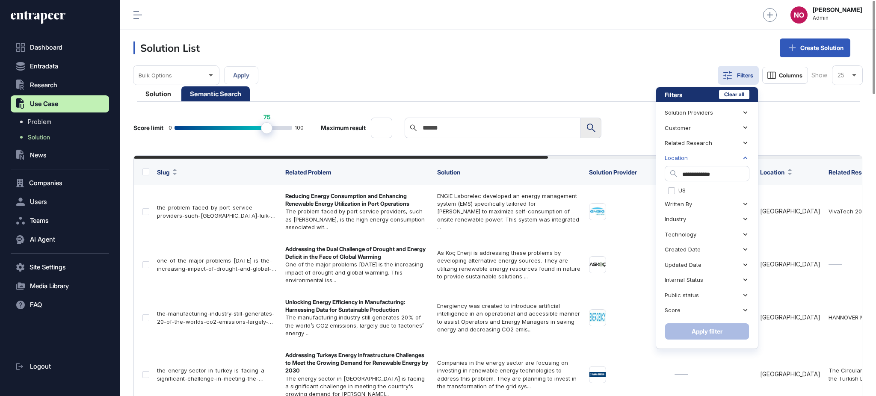
click at [710, 170] on input "**********" at bounding box center [716, 175] width 67 height 12
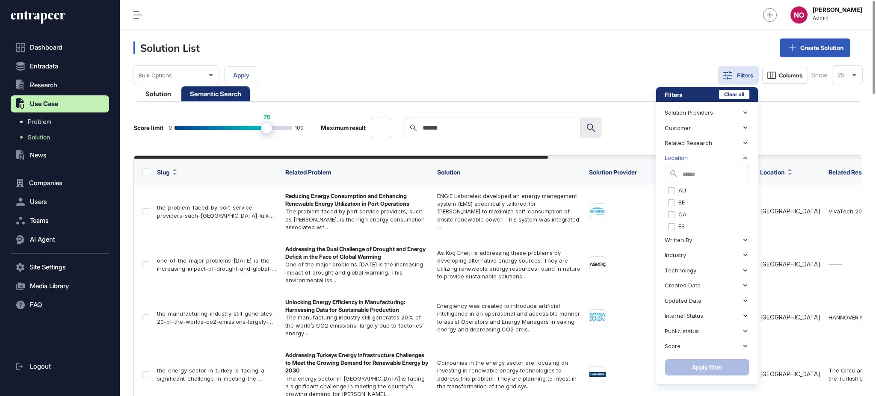
click at [699, 161] on div "Location" at bounding box center [707, 158] width 85 height 15
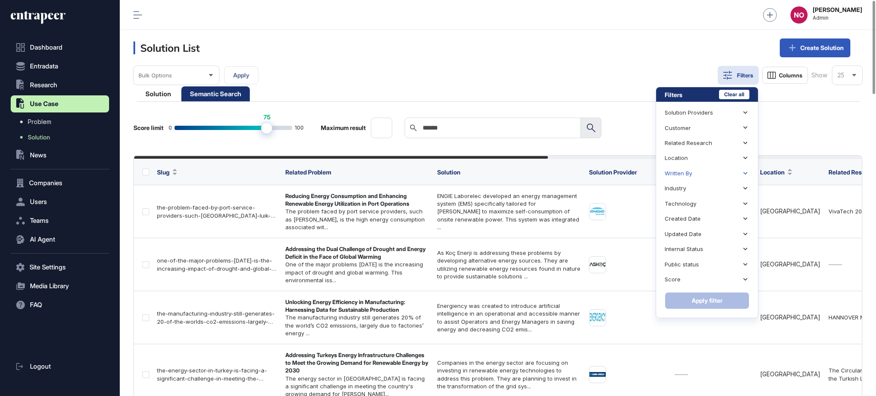
click at [695, 173] on div "Written By" at bounding box center [707, 173] width 85 height 15
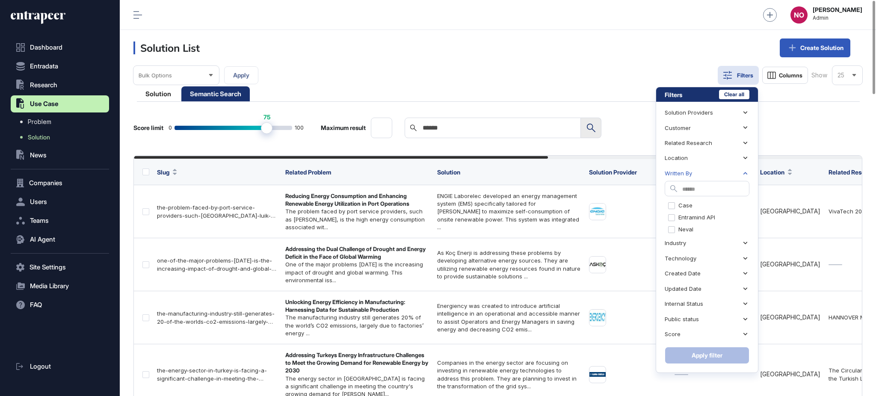
click at [695, 173] on div "Written By" at bounding box center [707, 173] width 85 height 15
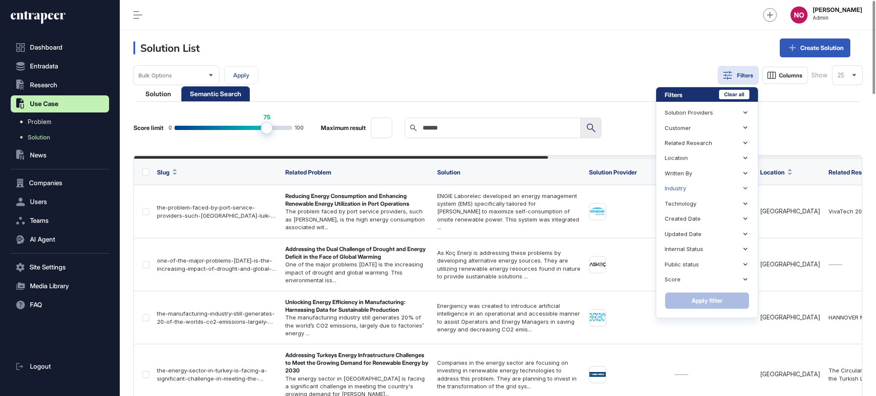
click at [690, 188] on div "Industry" at bounding box center [707, 188] width 85 height 15
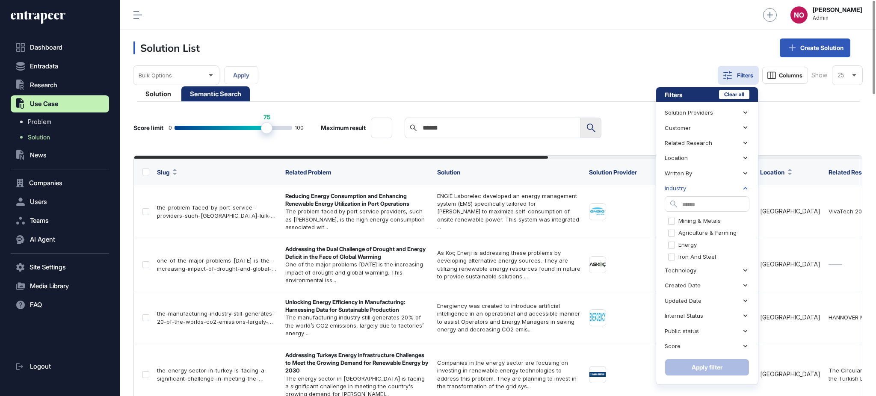
click at [690, 188] on div "Industry" at bounding box center [707, 188] width 85 height 15
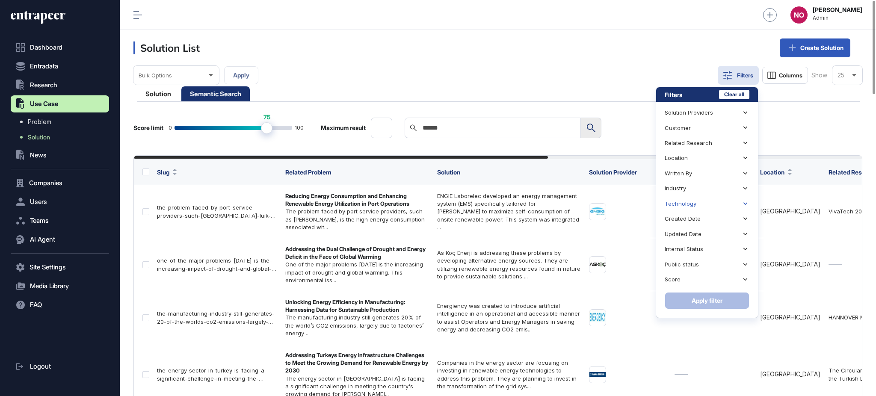
click at [690, 201] on div "Technology" at bounding box center [681, 204] width 32 height 6
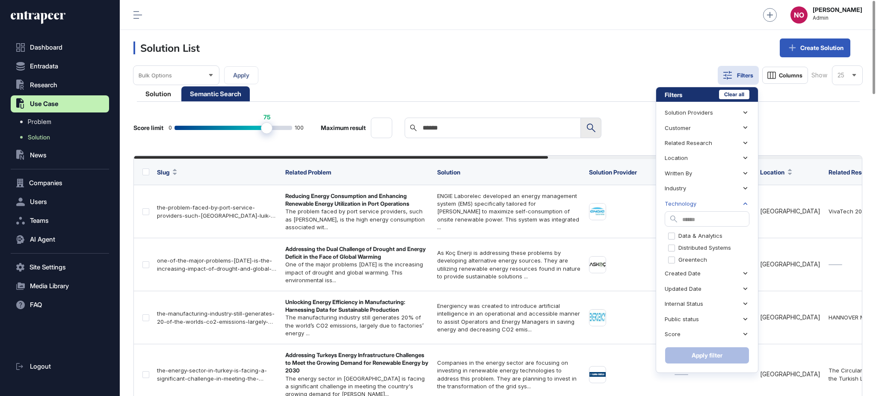
click at [690, 201] on div "Technology" at bounding box center [681, 204] width 32 height 6
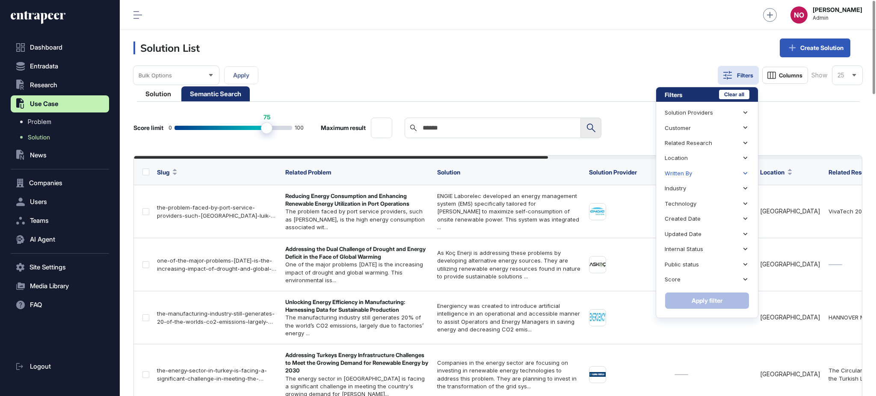
click at [694, 174] on div "Written By" at bounding box center [707, 173] width 85 height 15
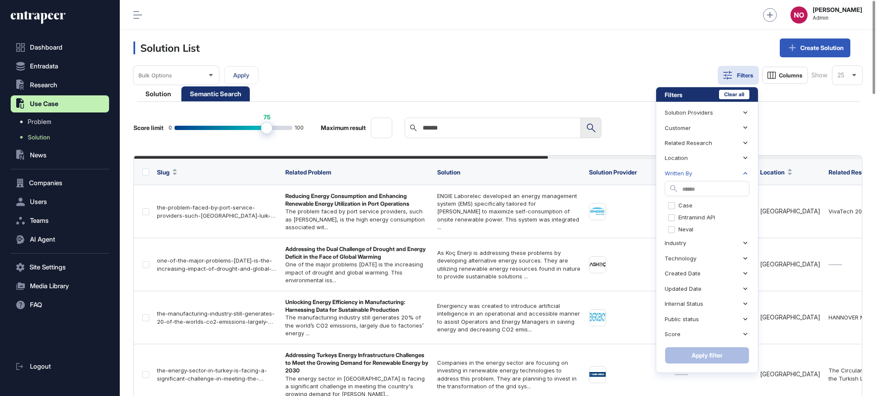
click at [694, 174] on div "Written By" at bounding box center [707, 173] width 85 height 15
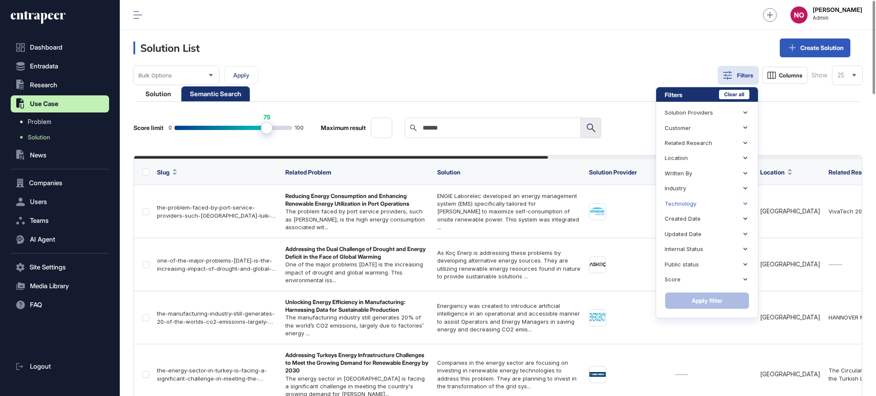
click at [692, 209] on div "Technology" at bounding box center [707, 203] width 85 height 15
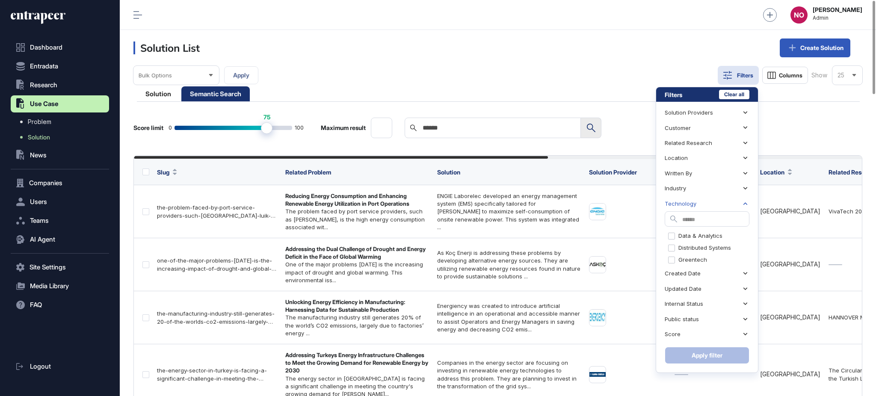
click at [692, 208] on div "Technology" at bounding box center [707, 203] width 85 height 15
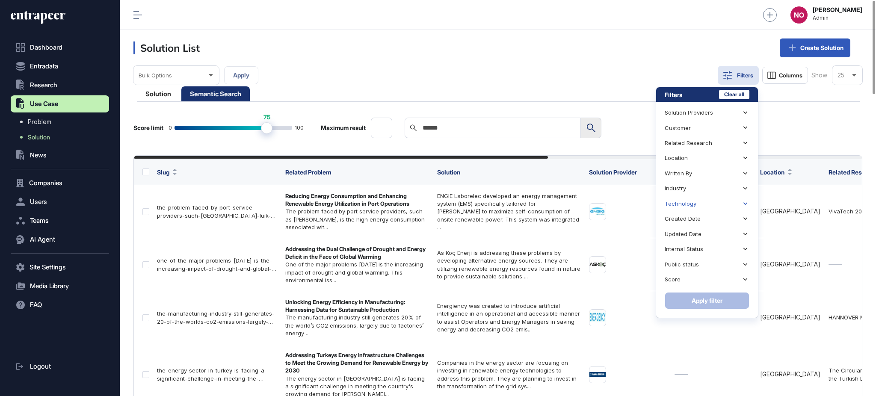
click at [697, 199] on div "Technology" at bounding box center [707, 203] width 85 height 15
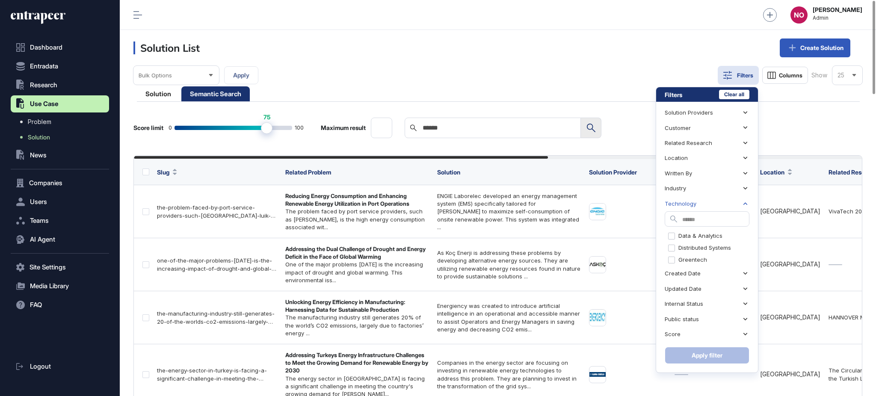
click at [697, 199] on div "Technology" at bounding box center [707, 203] width 85 height 15
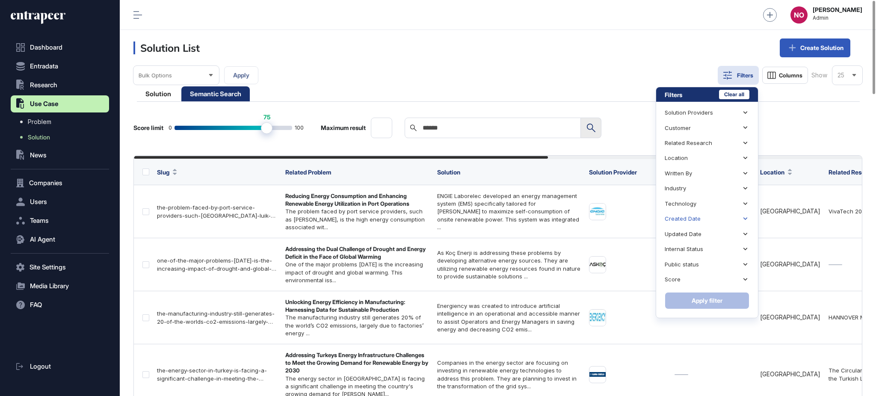
click at [692, 214] on div "Created Date" at bounding box center [707, 218] width 85 height 15
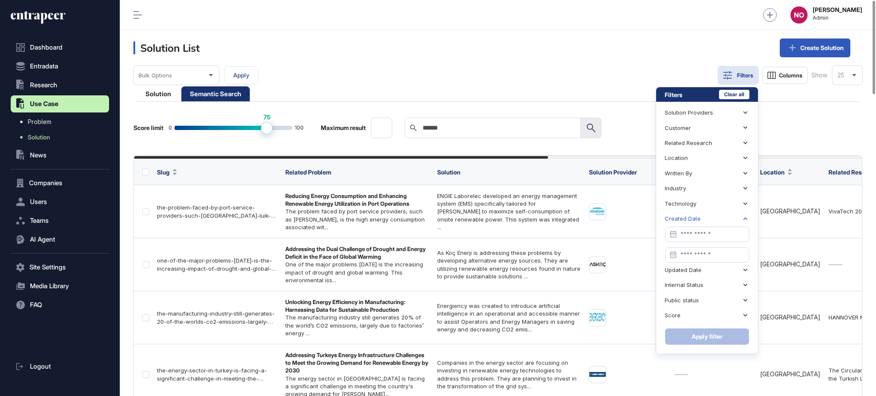
click at [692, 214] on div "Created Date" at bounding box center [707, 218] width 85 height 15
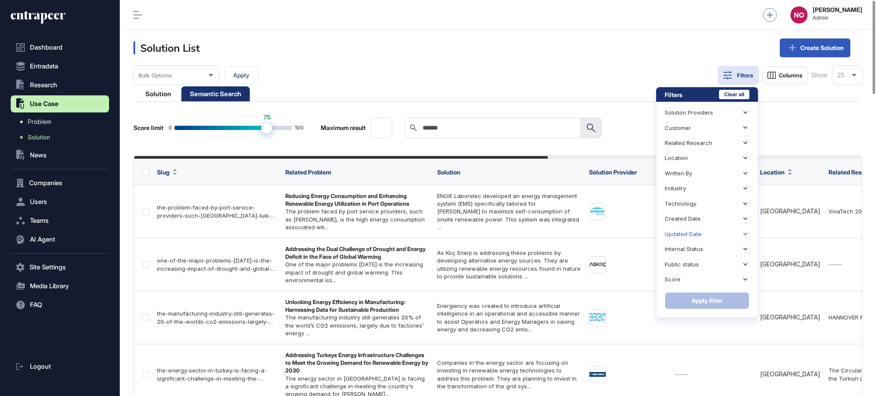
click at [690, 232] on div "Updated Date" at bounding box center [683, 234] width 37 height 6
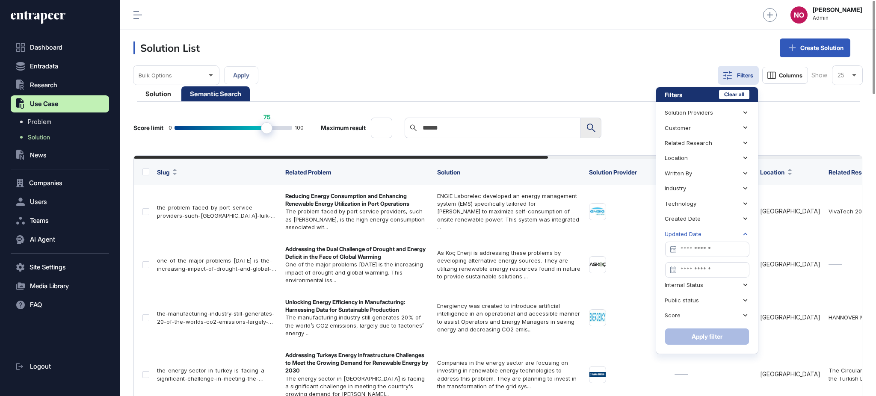
click at [690, 232] on div "Updated Date" at bounding box center [683, 234] width 37 height 6
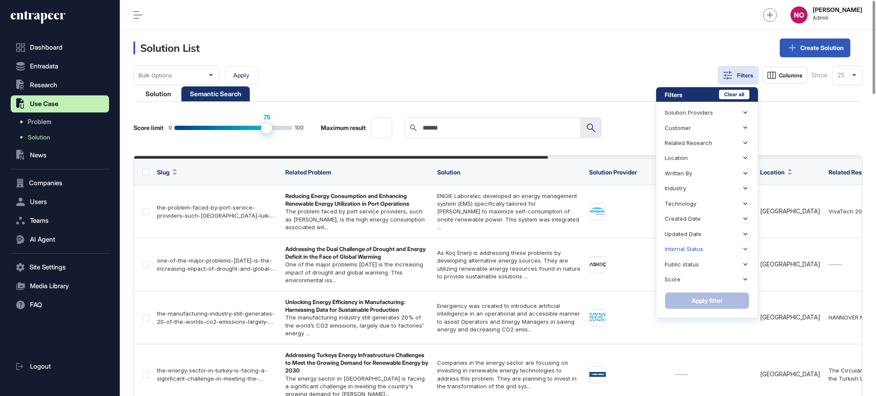
click at [694, 245] on div "Internal Status" at bounding box center [707, 249] width 85 height 15
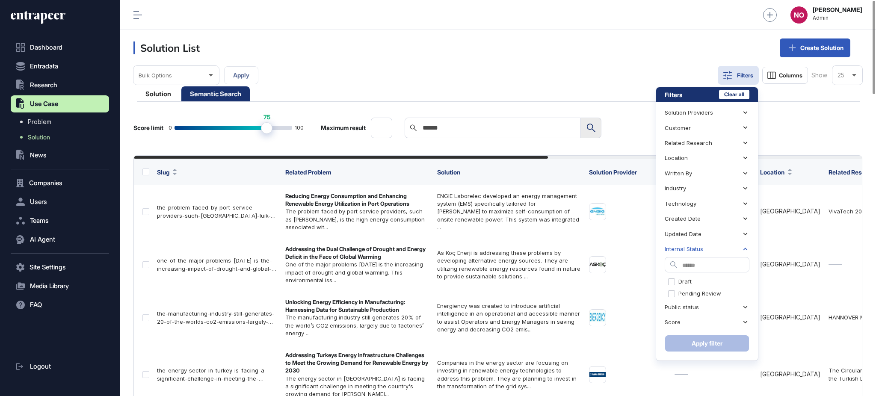
click at [695, 245] on div "Internal Status" at bounding box center [707, 249] width 85 height 15
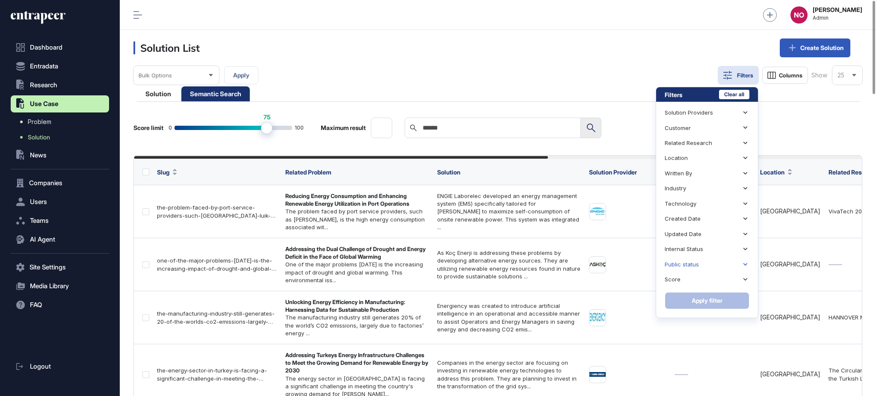
click at [700, 267] on div "Public status" at bounding box center [707, 264] width 85 height 15
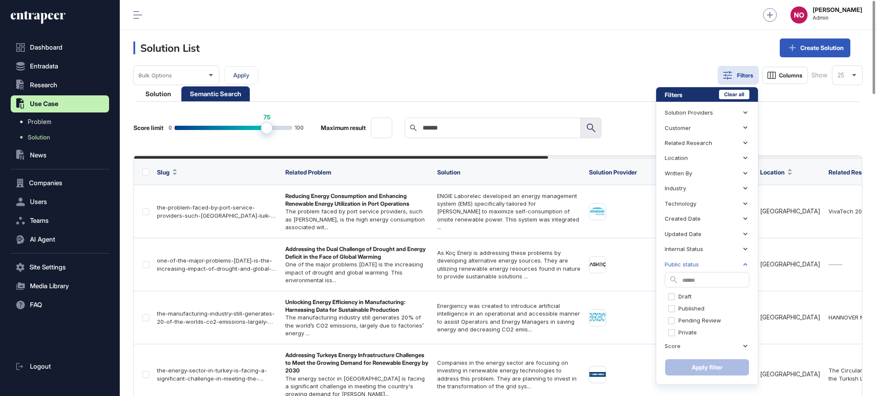
click at [701, 265] on div "Public status" at bounding box center [707, 264] width 85 height 15
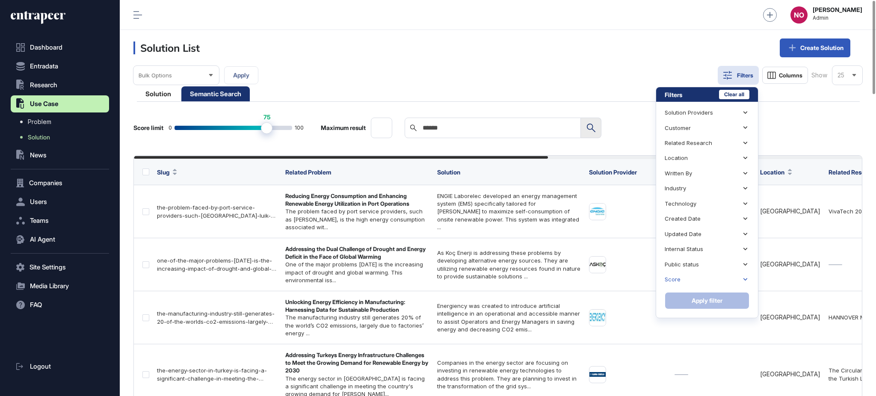
click at [700, 277] on div "Score" at bounding box center [707, 279] width 85 height 15
click at [741, 246] on div "Internal Status" at bounding box center [707, 249] width 85 height 15
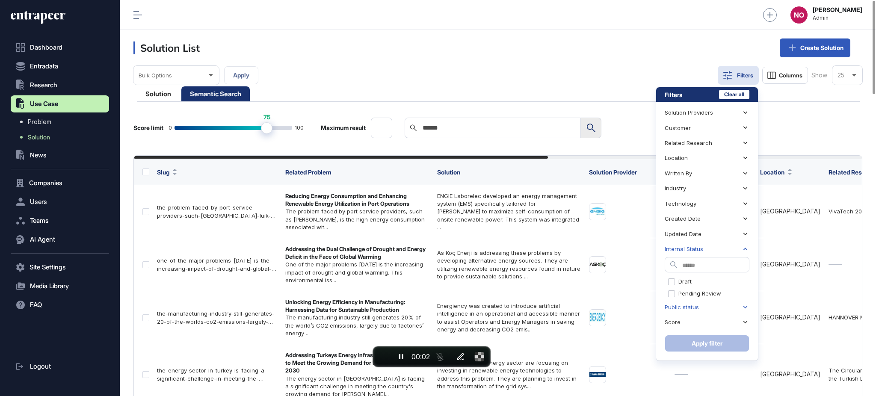
click at [687, 310] on div "Public status" at bounding box center [682, 307] width 34 height 6
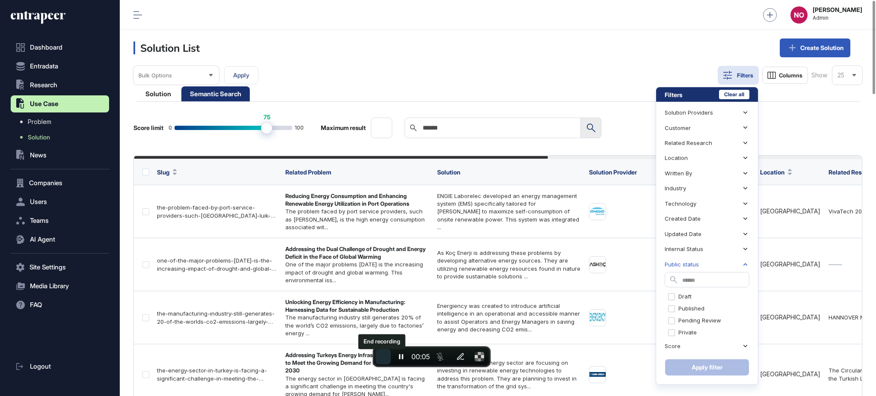
click at [383, 357] on span "End recording" at bounding box center [383, 357] width 0 height 0
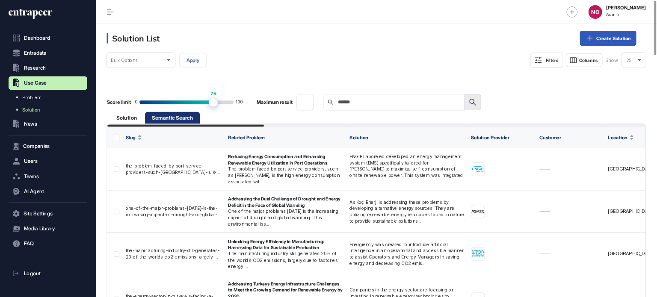
scroll to position [297, 538]
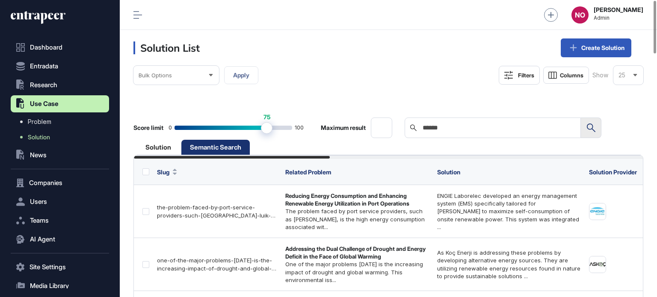
click at [435, 54] on header "Solution List Create Solution" at bounding box center [389, 48] width 538 height 36
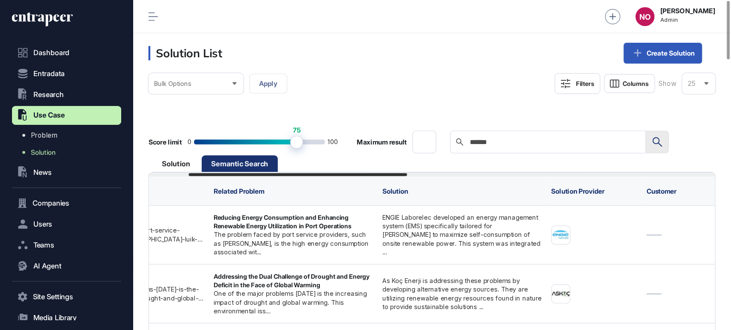
scroll to position [0, 0]
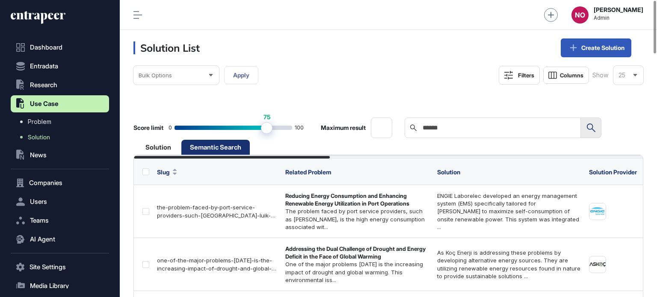
drag, startPoint x: 264, startPoint y: 157, endPoint x: 181, endPoint y: 157, distance: 83.0
click at [181, 157] on div at bounding box center [232, 157] width 196 height 3
click at [373, 77] on div "Bulk Options Apply Filters Columns Show 25" at bounding box center [389, 75] width 510 height 19
click at [44, 154] on span "News" at bounding box center [38, 155] width 17 height 7
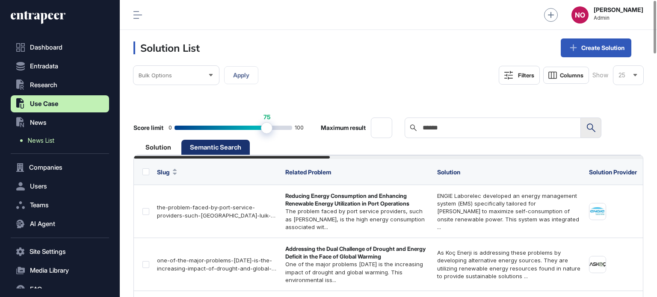
click at [46, 138] on span "News List" at bounding box center [41, 140] width 27 height 7
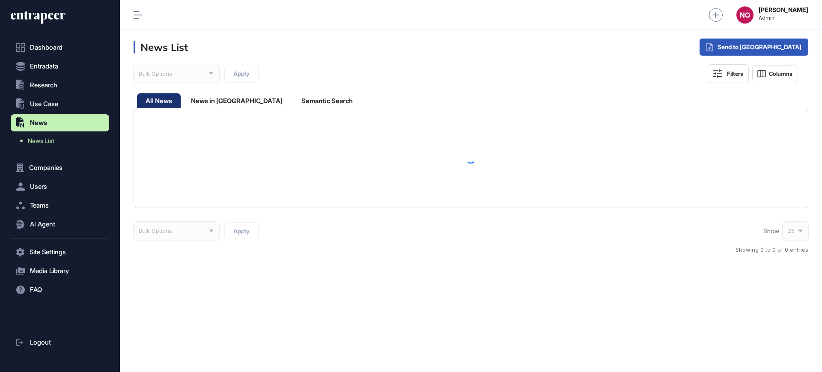
scroll to position [355, 98]
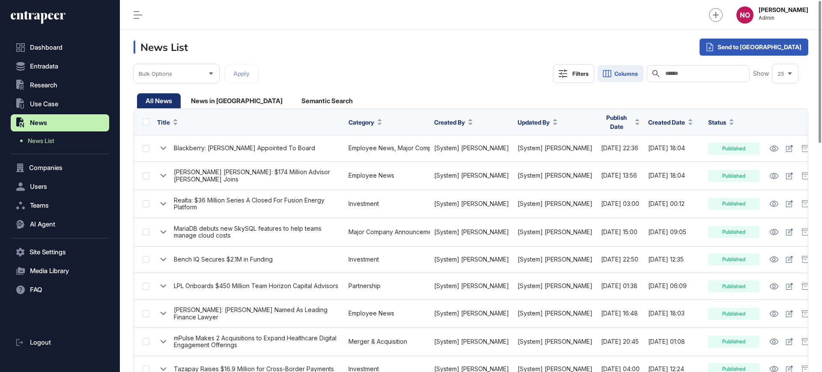
click at [623, 77] on button "Columns" at bounding box center [620, 73] width 46 height 17
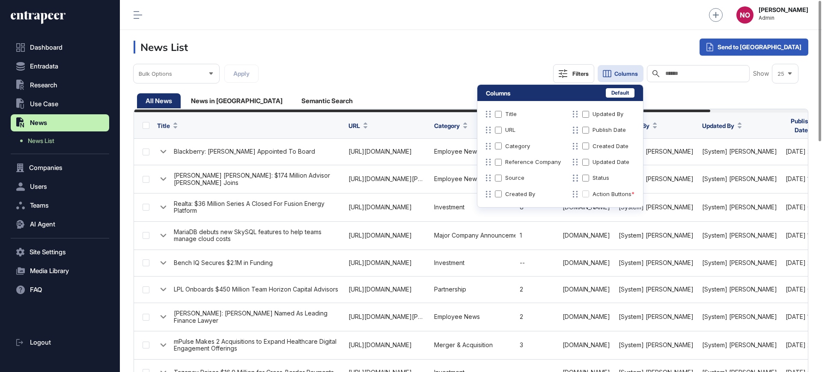
click at [459, 76] on div "Bulk Options Apply Filters Columns Search Show 25" at bounding box center [471, 82] width 674 height 36
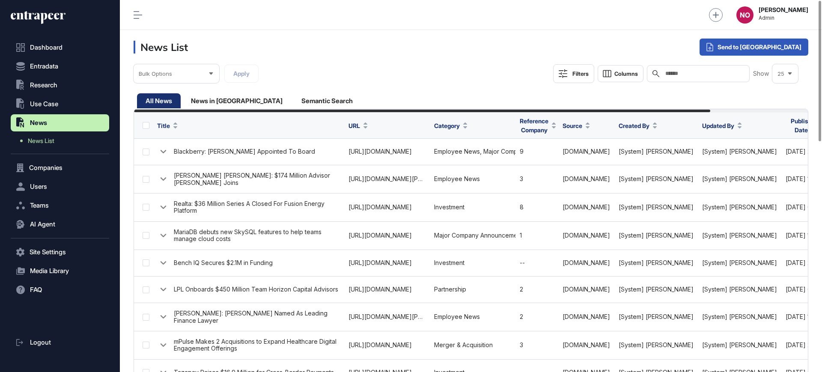
click at [589, 73] on button "Filters" at bounding box center [573, 73] width 41 height 19
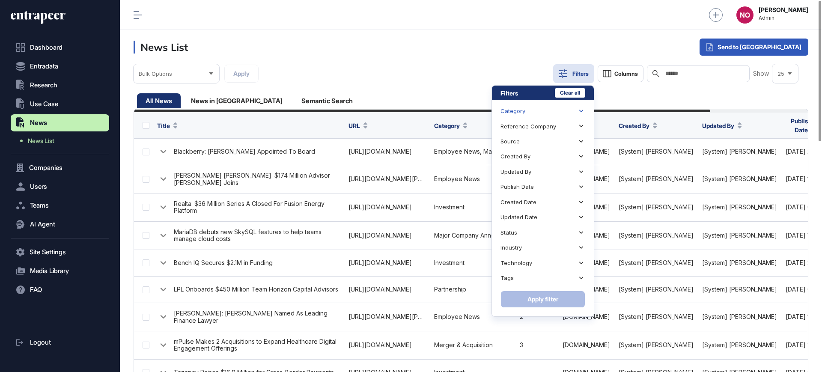
click at [567, 110] on div "Category" at bounding box center [542, 111] width 85 height 15
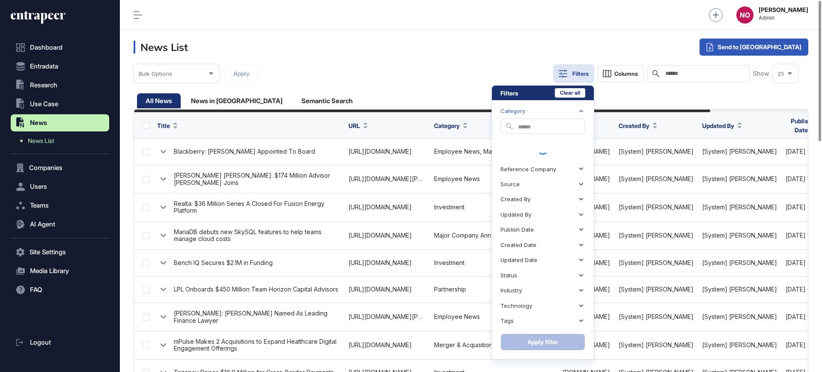
click at [567, 110] on div "Category" at bounding box center [542, 111] width 85 height 15
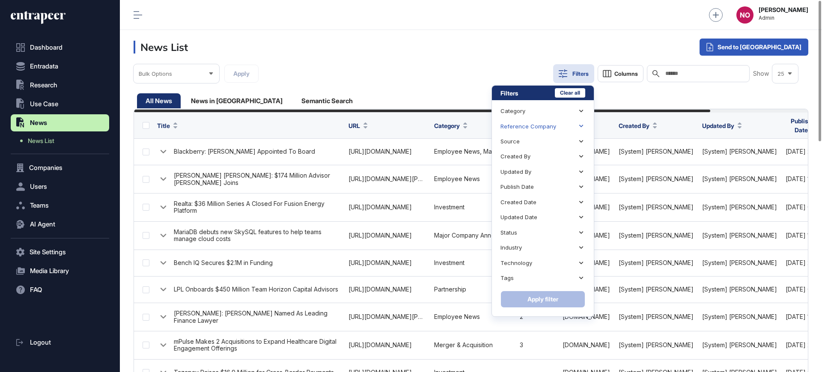
click at [558, 132] on div "Reference Company" at bounding box center [542, 126] width 85 height 15
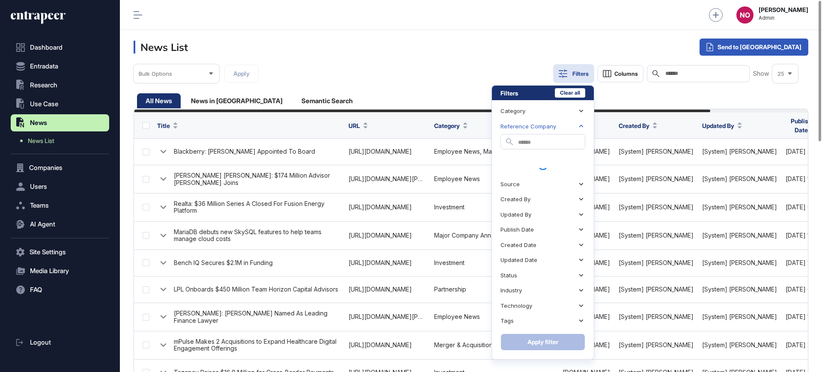
click at [558, 132] on div "Reference Company" at bounding box center [542, 126] width 85 height 15
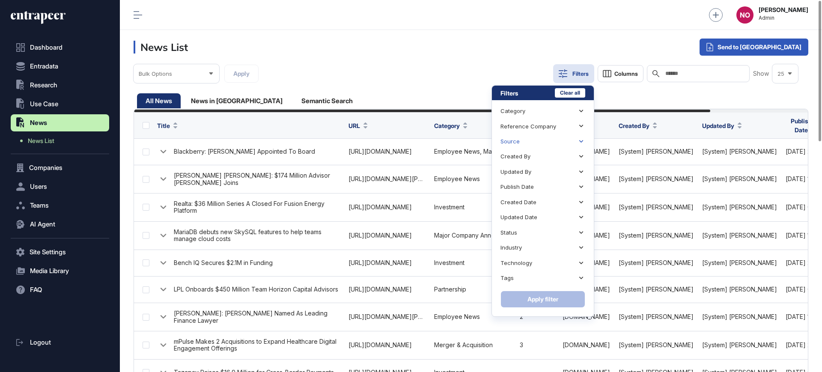
click at [553, 139] on div "Source" at bounding box center [542, 141] width 85 height 15
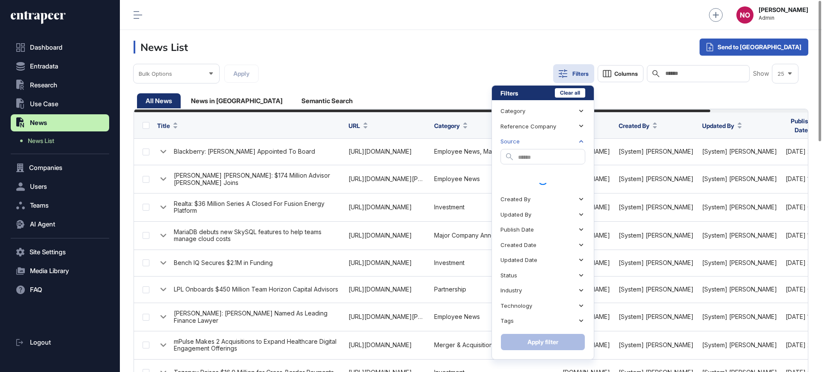
click at [553, 139] on div "Source" at bounding box center [542, 141] width 85 height 15
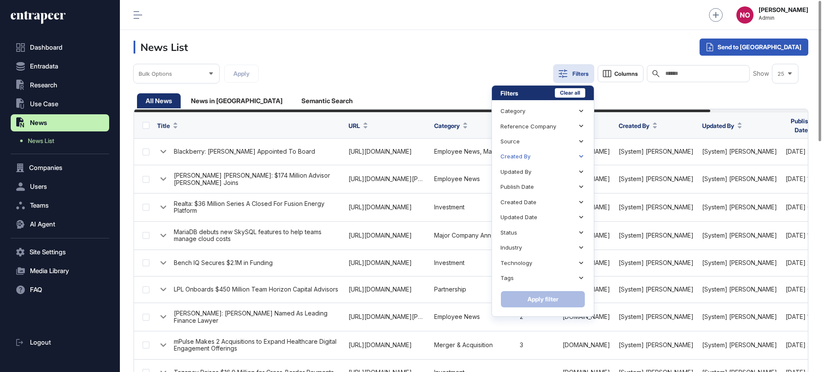
click at [538, 157] on div "Created By" at bounding box center [542, 156] width 85 height 15
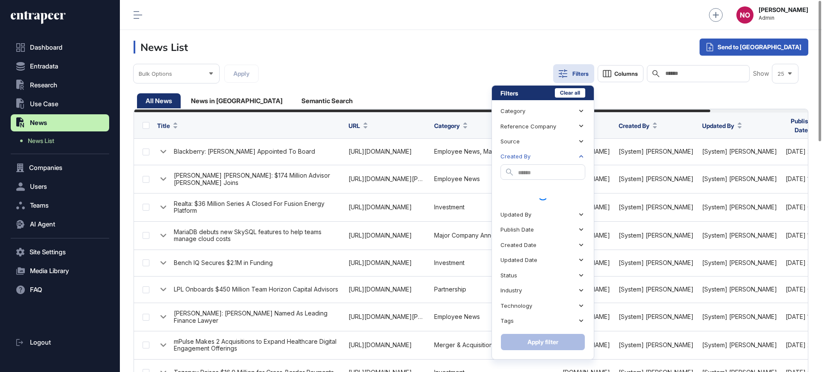
click at [538, 157] on div "Created By" at bounding box center [542, 156] width 85 height 15
click at [526, 156] on div "Created By" at bounding box center [515, 156] width 30 height 6
click at [566, 155] on div "Created By" at bounding box center [542, 156] width 85 height 15
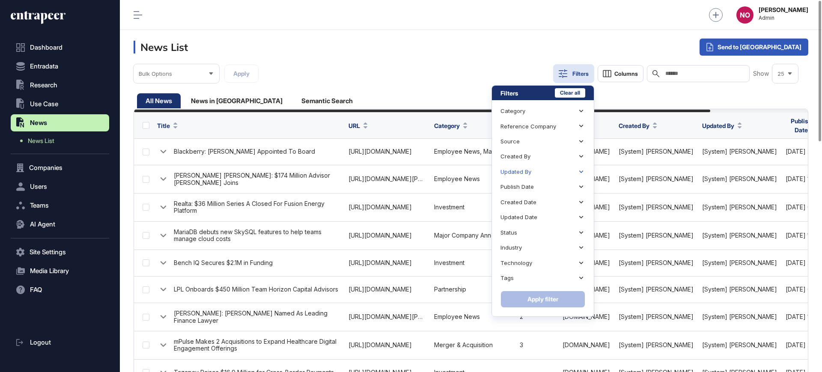
click at [543, 177] on div "Updated By" at bounding box center [542, 171] width 85 height 15
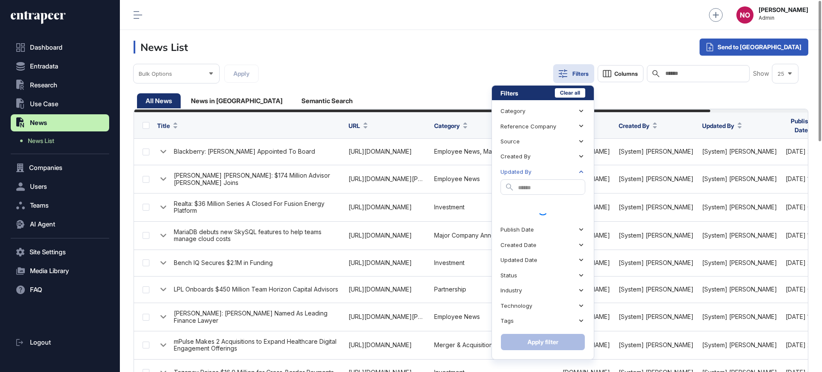
click at [543, 172] on div "Updated By" at bounding box center [542, 171] width 85 height 15
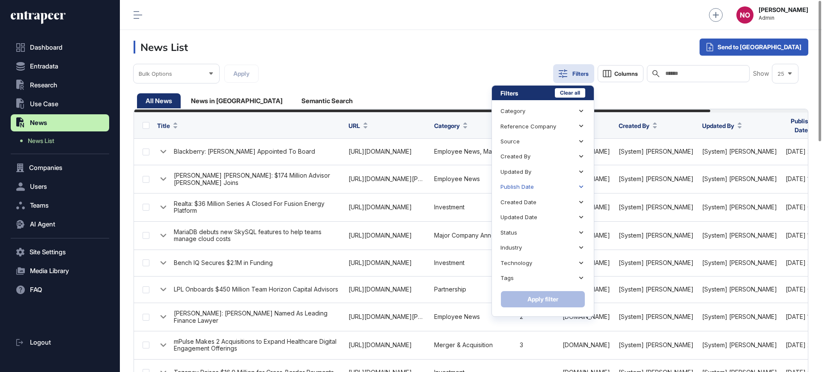
click at [540, 182] on div "Publish Date" at bounding box center [542, 186] width 85 height 15
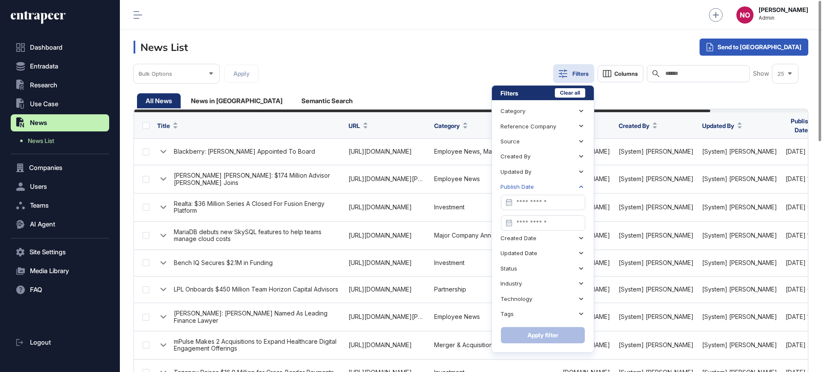
click at [540, 182] on div "Publish Date" at bounding box center [542, 186] width 85 height 15
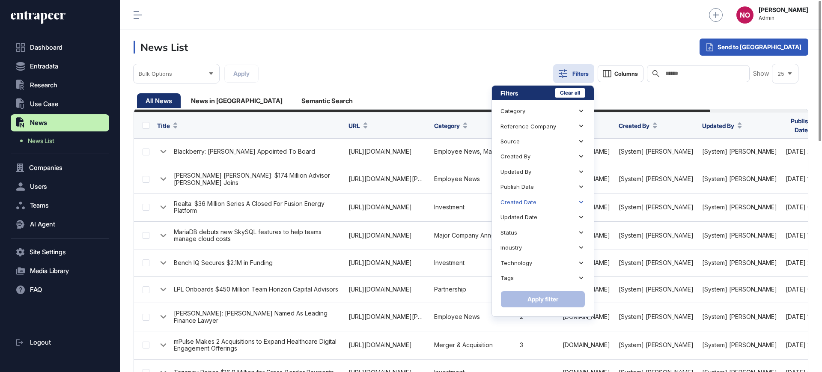
click at [530, 204] on div "Created Date" at bounding box center [518, 202] width 36 height 6
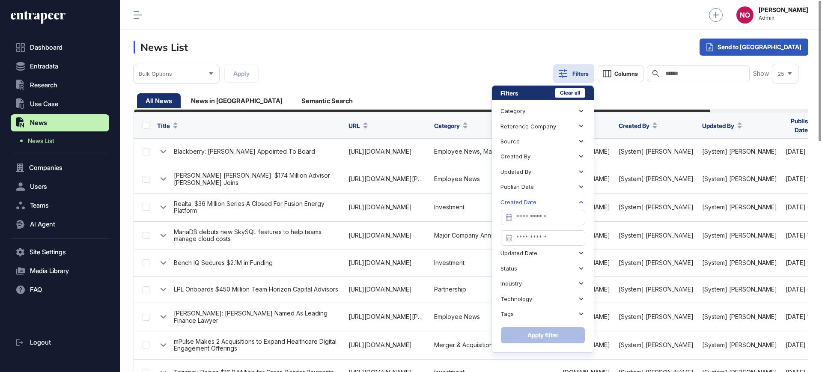
click at [530, 204] on div "Created Date" at bounding box center [518, 202] width 36 height 6
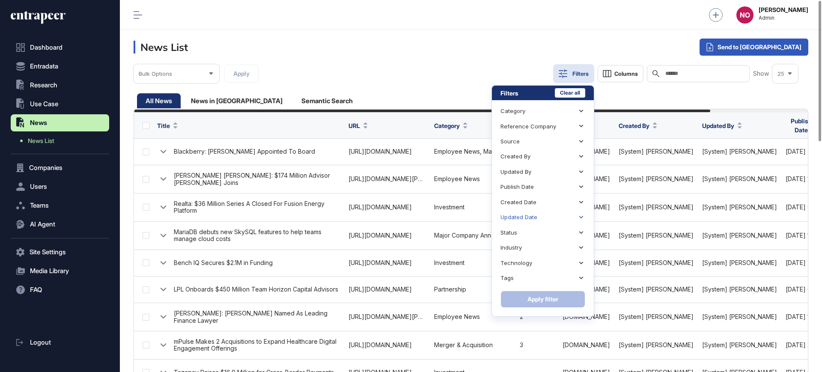
click at [529, 211] on div "Updated Date" at bounding box center [542, 217] width 85 height 15
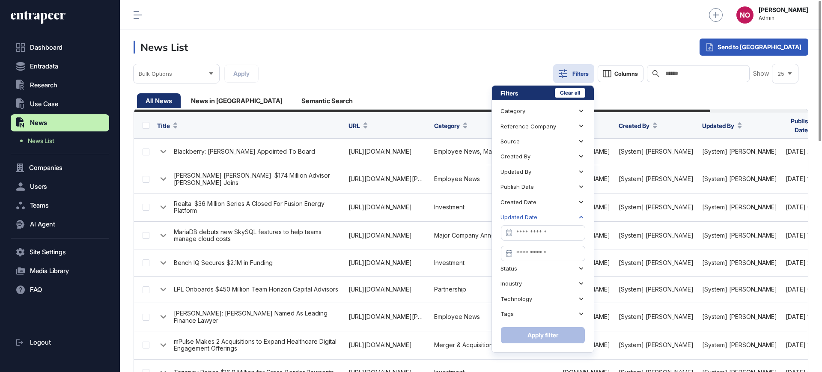
click at [528, 214] on div "Updated Date" at bounding box center [518, 217] width 37 height 6
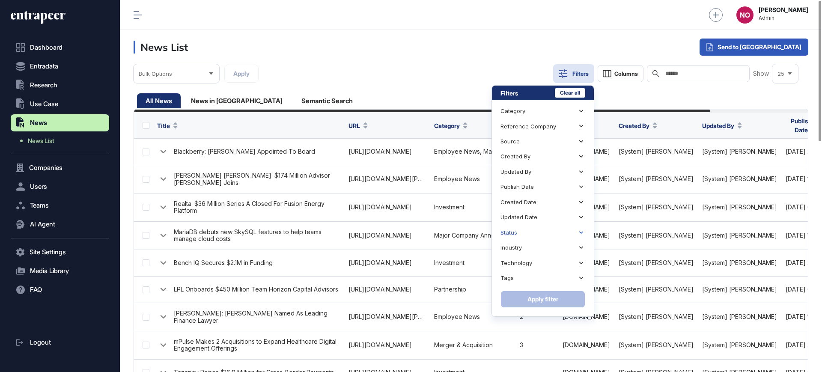
click at [523, 230] on div "Status" at bounding box center [542, 232] width 85 height 15
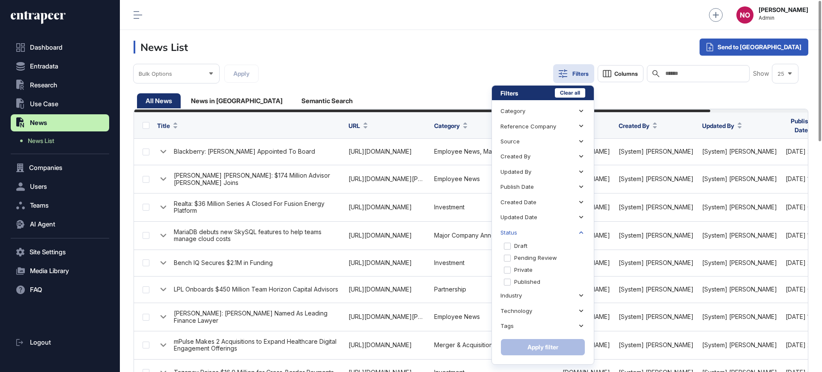
click at [523, 230] on div "Status" at bounding box center [542, 232] width 85 height 15
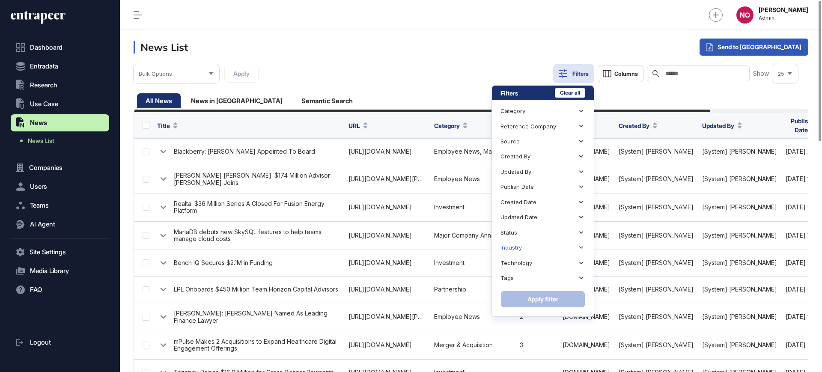
click at [524, 243] on div "Industry" at bounding box center [542, 247] width 85 height 15
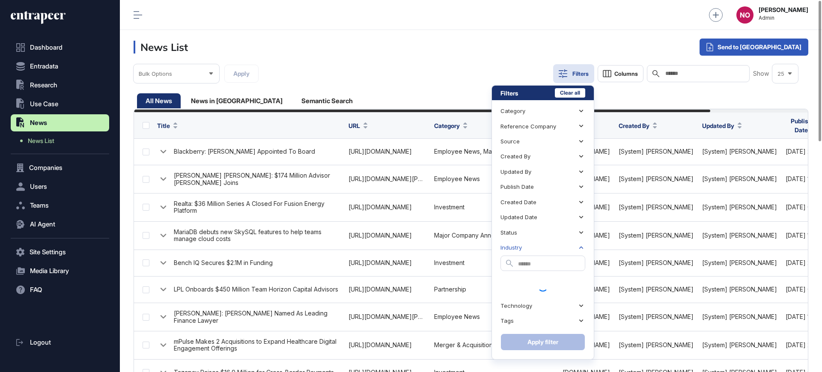
click at [524, 248] on div "Industry" at bounding box center [542, 247] width 85 height 15
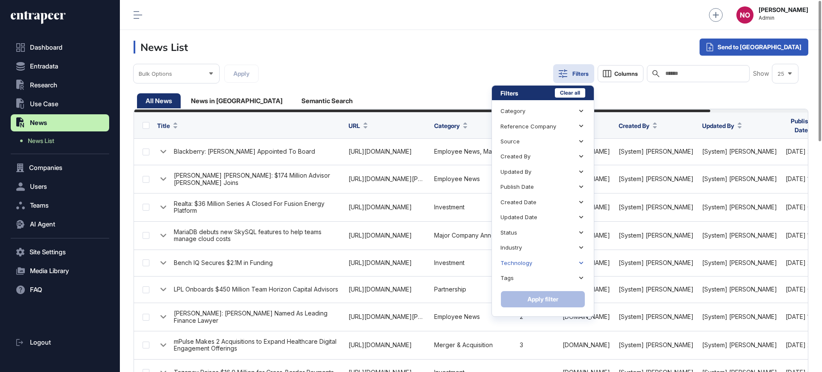
click at [528, 263] on div "Technology" at bounding box center [516, 263] width 32 height 6
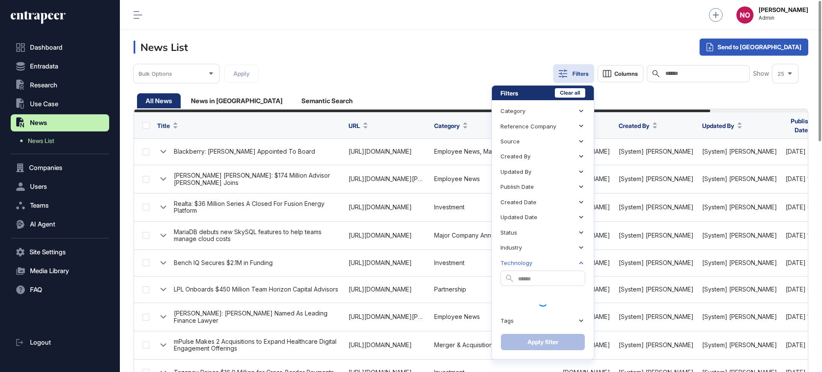
click at [528, 263] on div "Technology" at bounding box center [516, 263] width 32 height 6
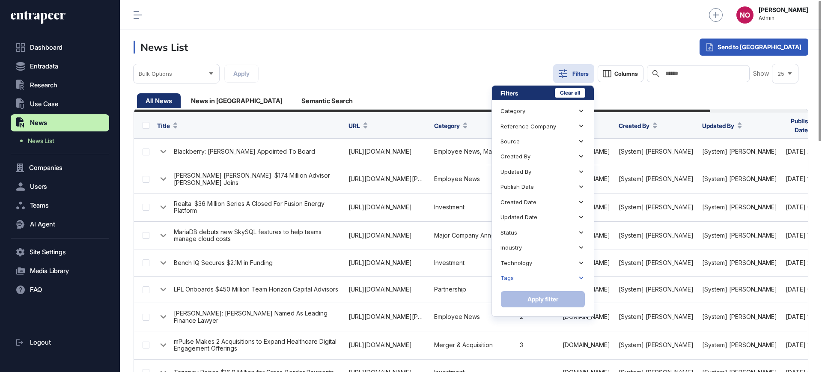
click at [532, 281] on div "Tags" at bounding box center [542, 277] width 85 height 15
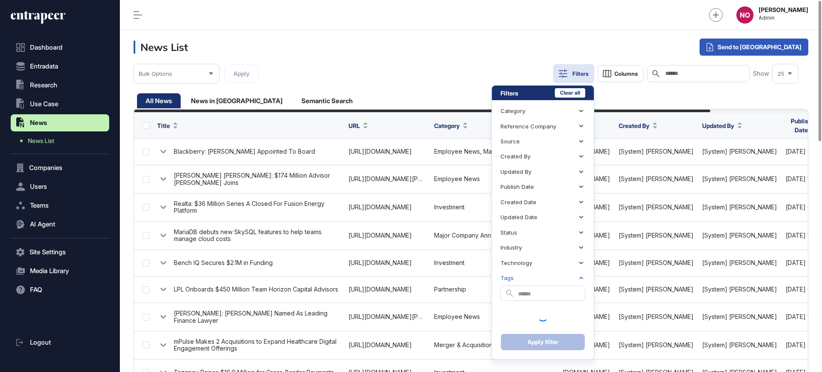
click at [532, 281] on div "Tags" at bounding box center [542, 277] width 85 height 15
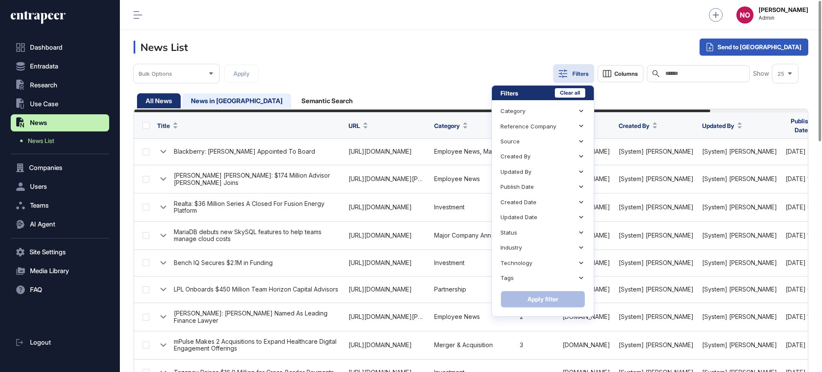
click at [609, 101] on div "All News News in Queue Semantic Search" at bounding box center [471, 100] width 668 height 15
click at [293, 94] on div "News in Queue" at bounding box center [327, 100] width 68 height 15
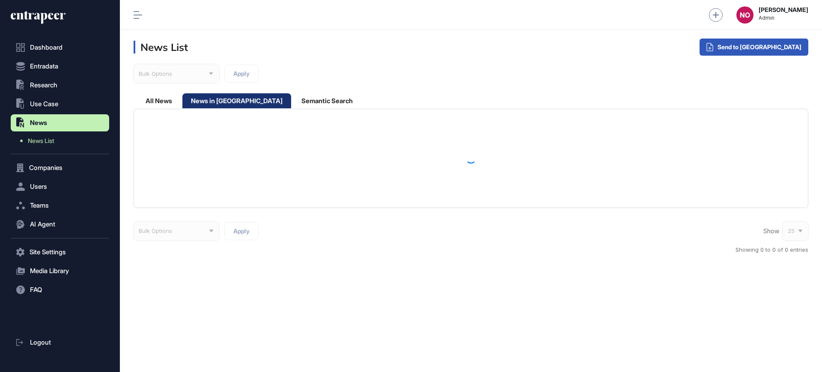
click at [225, 102] on div "News in Queue" at bounding box center [236, 100] width 109 height 15
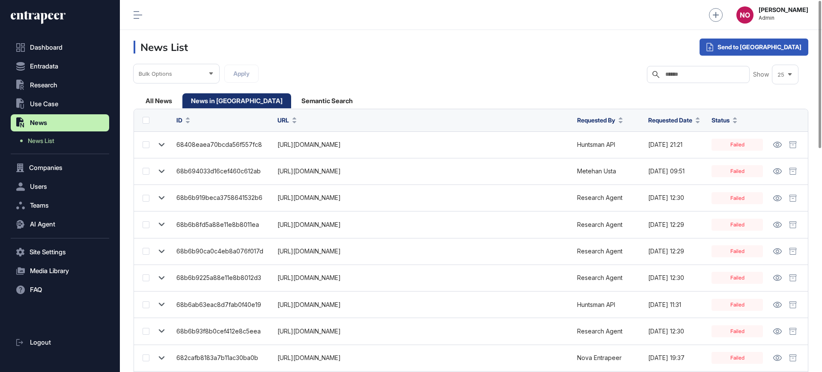
drag, startPoint x: 306, startPoint y: 103, endPoint x: 329, endPoint y: 103, distance: 23.1
click at [306, 103] on div "Semantic Search" at bounding box center [327, 100] width 68 height 15
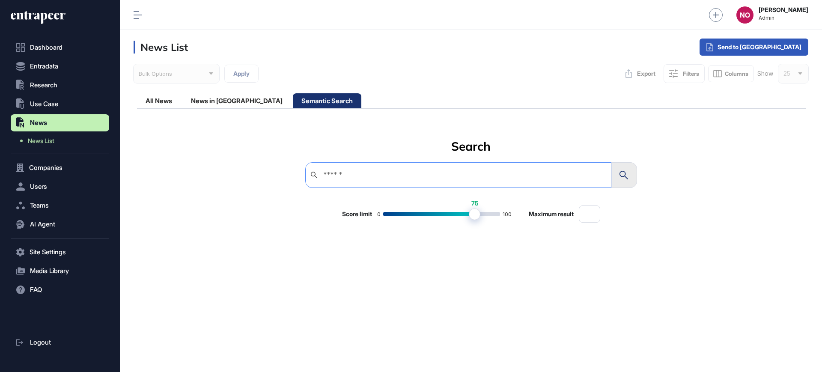
click at [515, 169] on label at bounding box center [458, 175] width 306 height 26
click at [515, 172] on input "text" at bounding box center [463, 175] width 283 height 7
type input "*"
type input "*****"
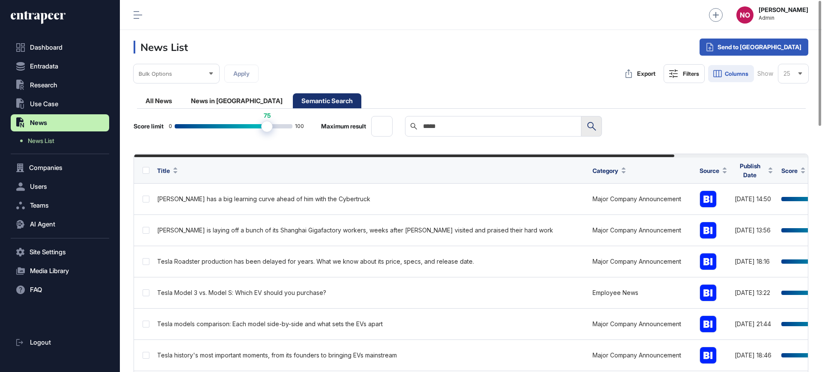
click at [722, 71] on icon at bounding box center [717, 73] width 10 height 10
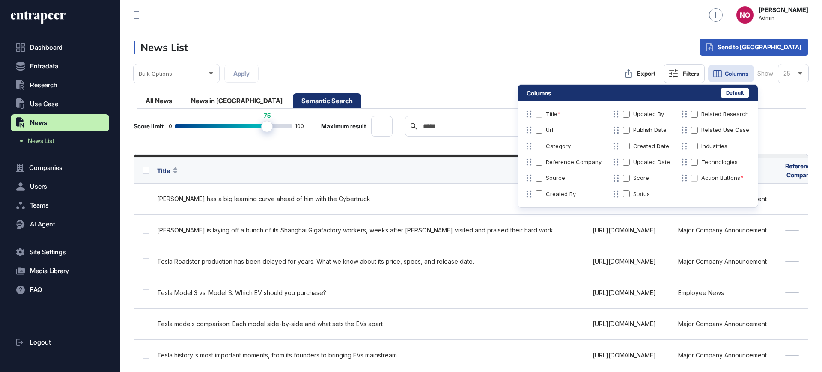
click at [689, 119] on div "Title * Url Category Reference Company Source Created By Updated By Publish Dat…" at bounding box center [637, 154] width 223 height 89
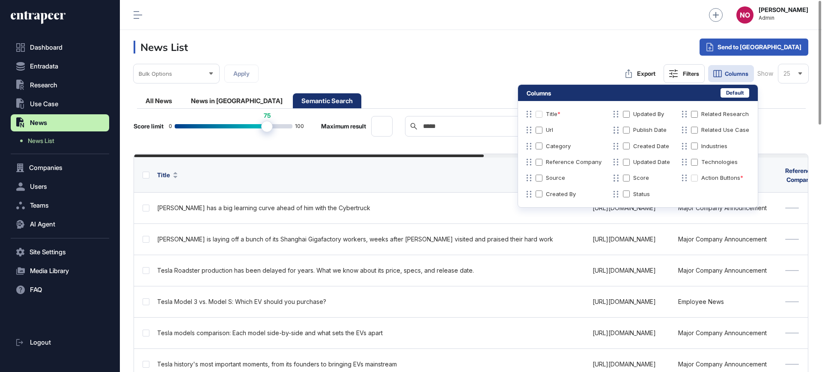
click at [459, 64] on div "Bulk Options Apply Export Filters Columns Show 25" at bounding box center [471, 73] width 674 height 19
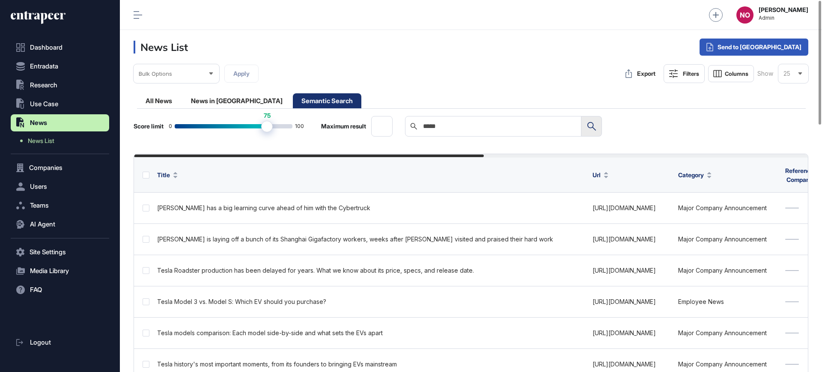
click at [673, 71] on icon at bounding box center [673, 73] width 9 height 9
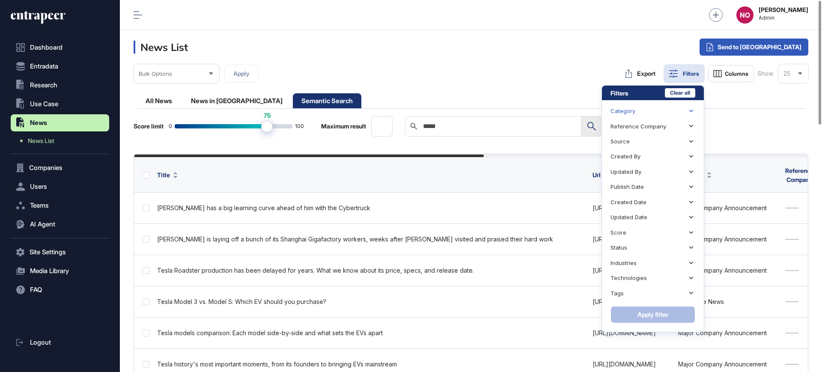
click at [629, 113] on div "Category" at bounding box center [622, 111] width 25 height 6
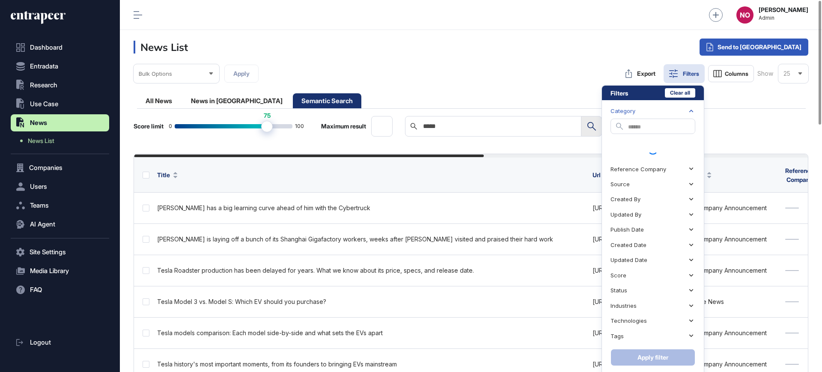
click at [692, 109] on icon at bounding box center [691, 111] width 8 height 8
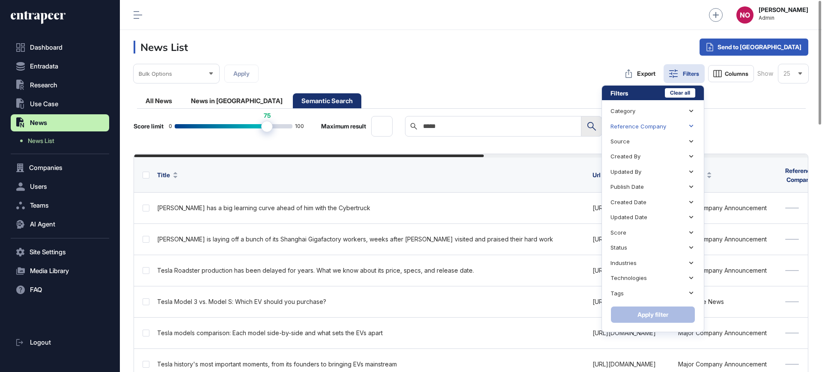
click at [689, 127] on icon at bounding box center [691, 126] width 8 height 8
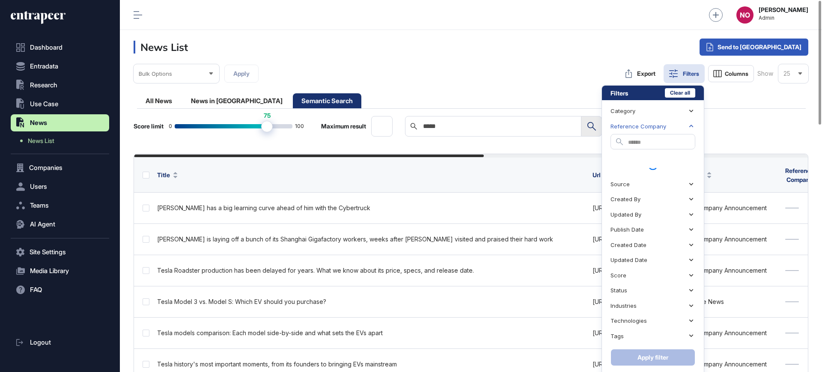
click at [689, 127] on icon at bounding box center [691, 126] width 8 height 8
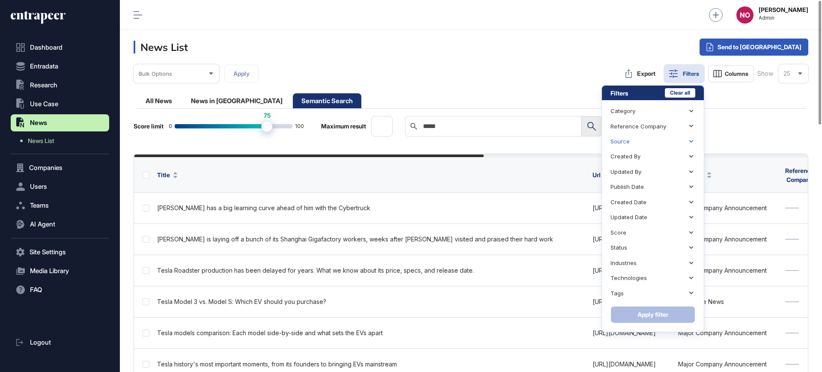
click at [687, 137] on icon at bounding box center [691, 141] width 8 height 8
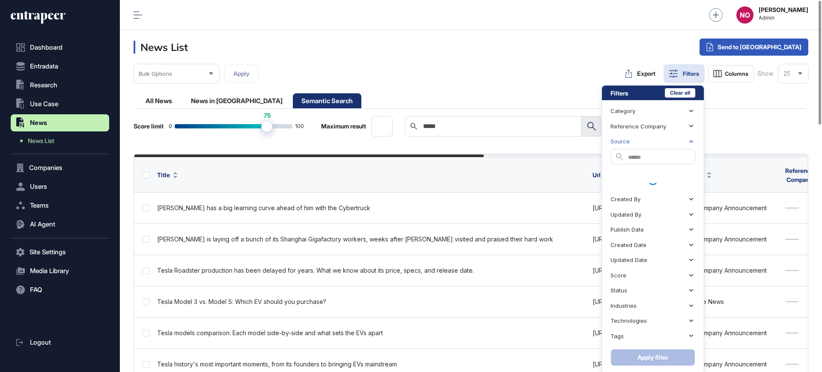
click at [687, 137] on icon at bounding box center [691, 141] width 8 height 8
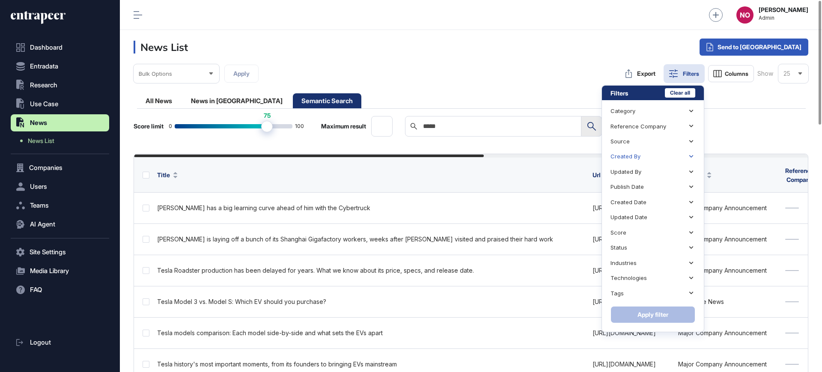
click at [669, 156] on div "Created By" at bounding box center [652, 156] width 85 height 15
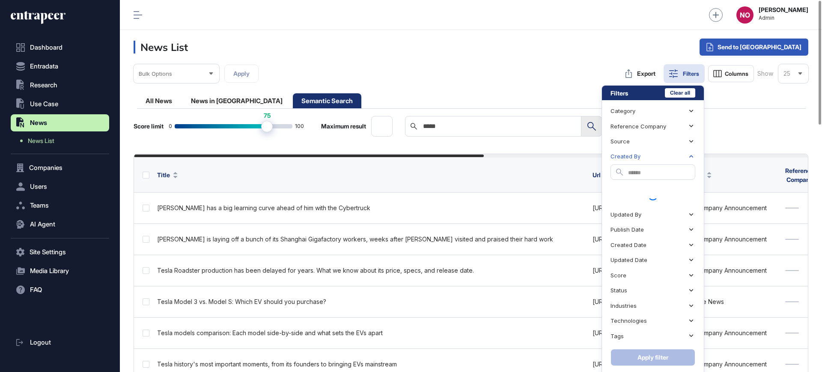
click at [669, 156] on div "Created By" at bounding box center [652, 156] width 85 height 15
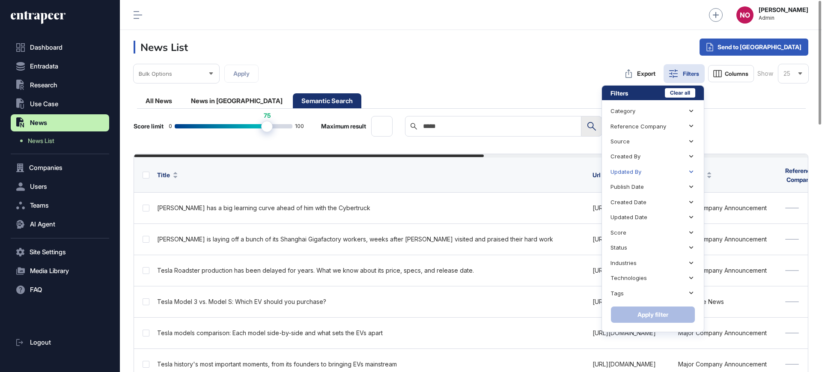
click at [658, 172] on div "Updated By" at bounding box center [652, 171] width 85 height 15
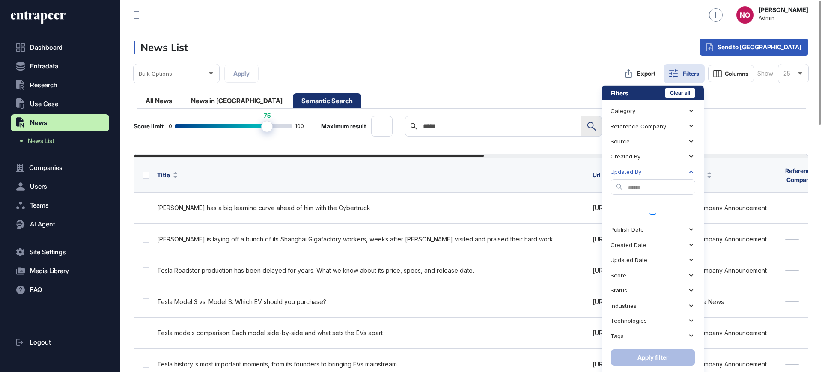
click at [658, 172] on div "Updated By" at bounding box center [652, 171] width 85 height 15
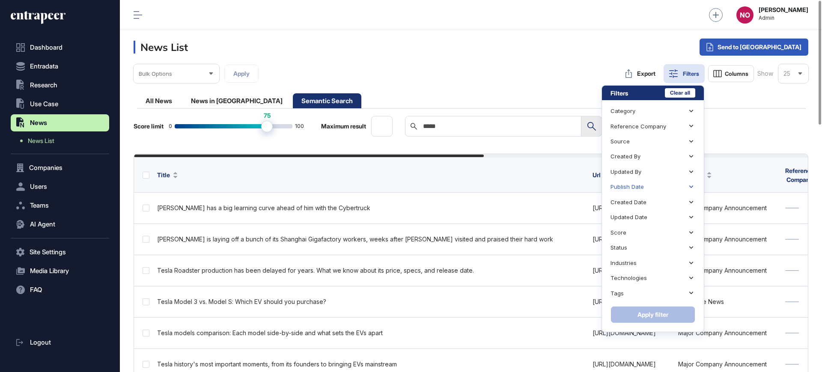
click at [650, 184] on div "Publish Date" at bounding box center [652, 186] width 85 height 15
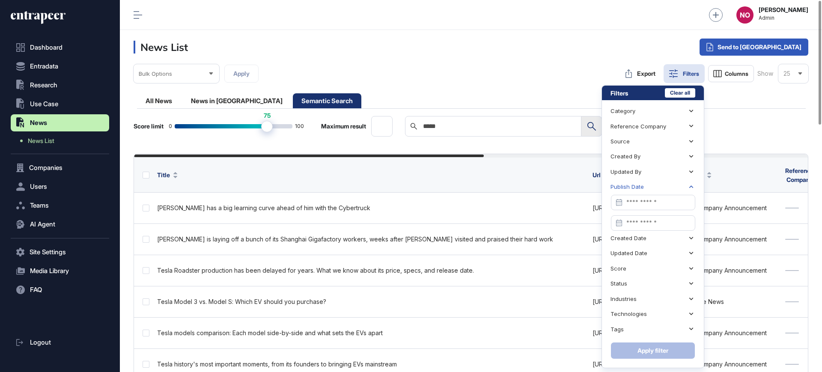
click at [650, 184] on div "Publish Date" at bounding box center [652, 186] width 85 height 15
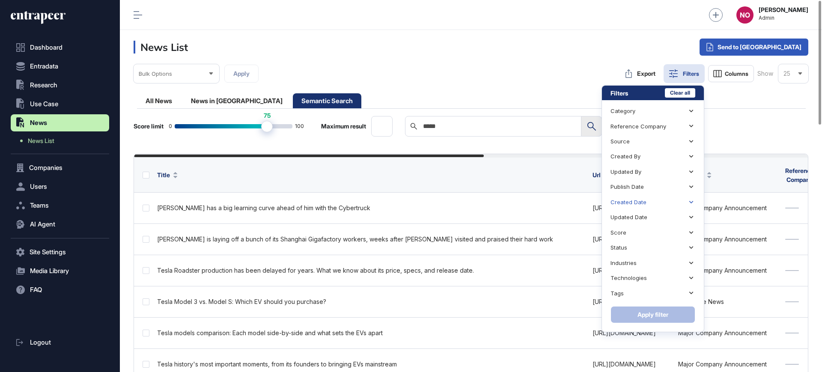
click at [645, 199] on div "Created Date" at bounding box center [652, 202] width 85 height 15
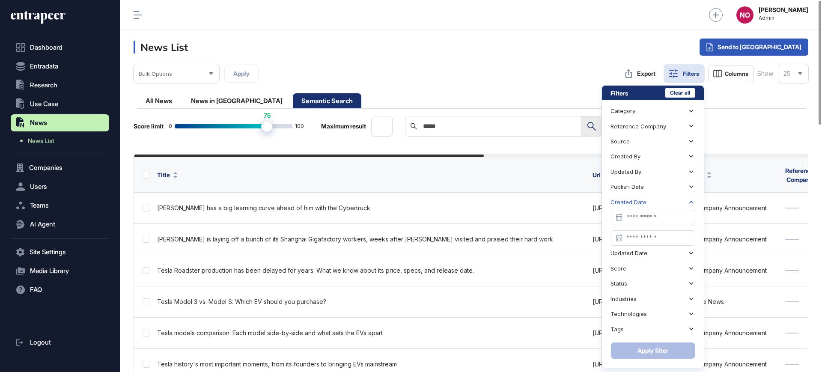
click at [645, 199] on div "Created Date" at bounding box center [652, 202] width 85 height 15
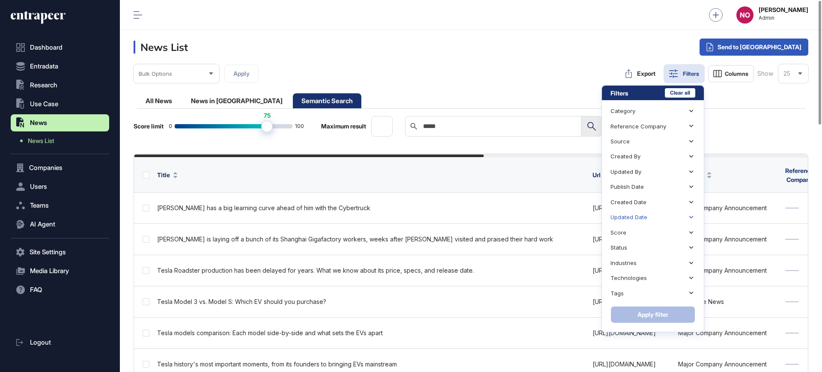
click at [640, 216] on div "Updated Date" at bounding box center [628, 217] width 37 height 6
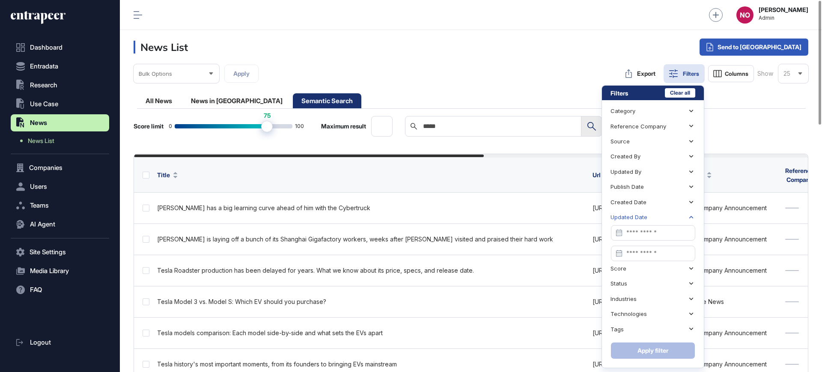
click at [640, 216] on div "Updated Date" at bounding box center [628, 217] width 37 height 6
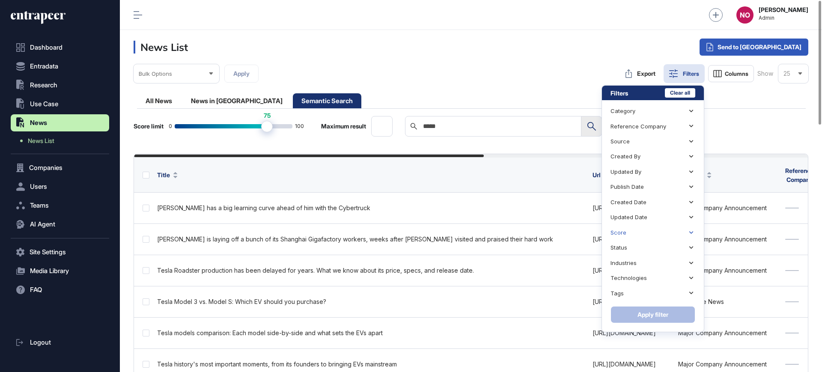
click at [636, 227] on div "Score" at bounding box center [652, 232] width 85 height 15
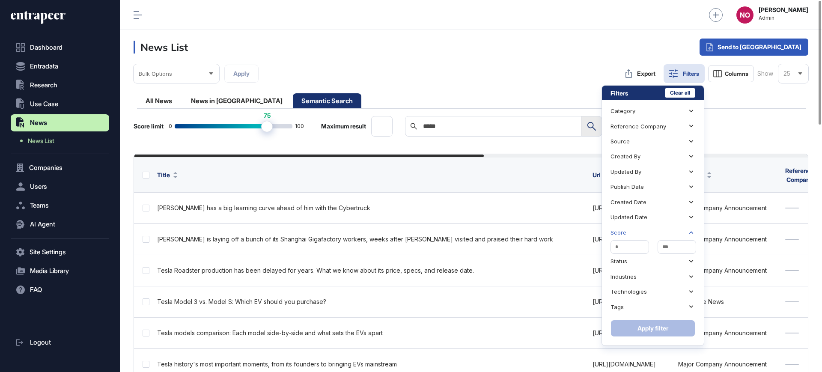
click at [635, 231] on div "Score" at bounding box center [652, 232] width 85 height 15
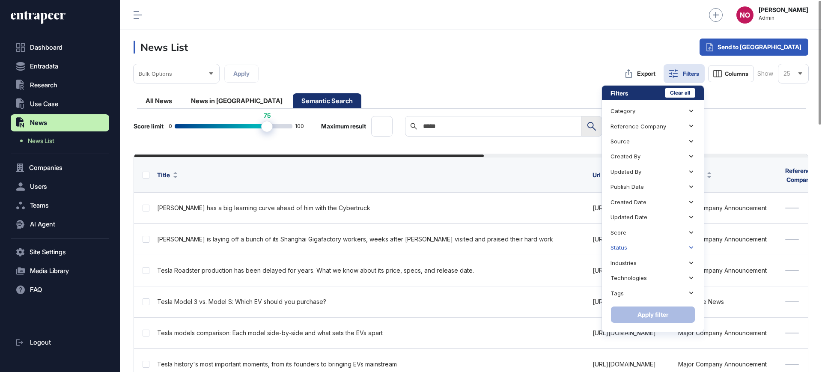
click at [632, 249] on div "Status" at bounding box center [652, 247] width 85 height 15
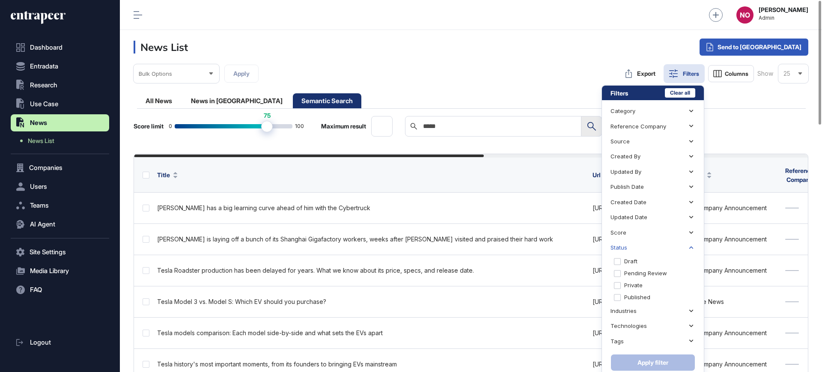
click at [632, 249] on div "Status" at bounding box center [652, 247] width 85 height 15
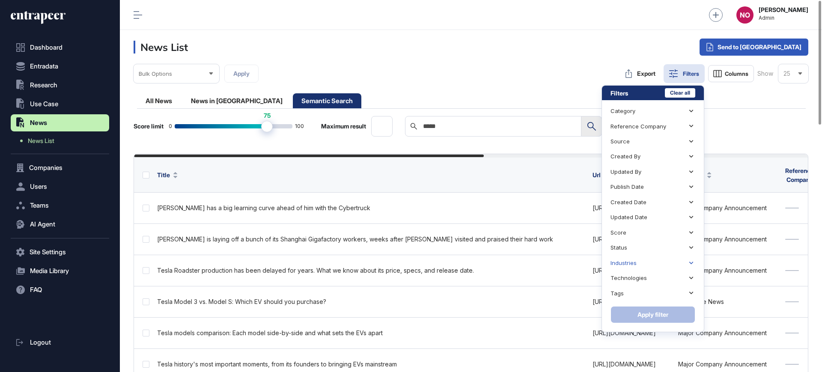
click at [629, 266] on div "Industries" at bounding box center [652, 262] width 85 height 15
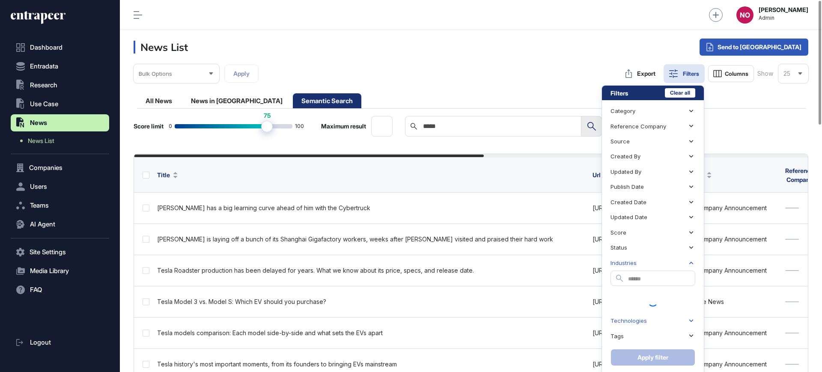
click at [630, 261] on div "Industries" at bounding box center [623, 263] width 26 height 6
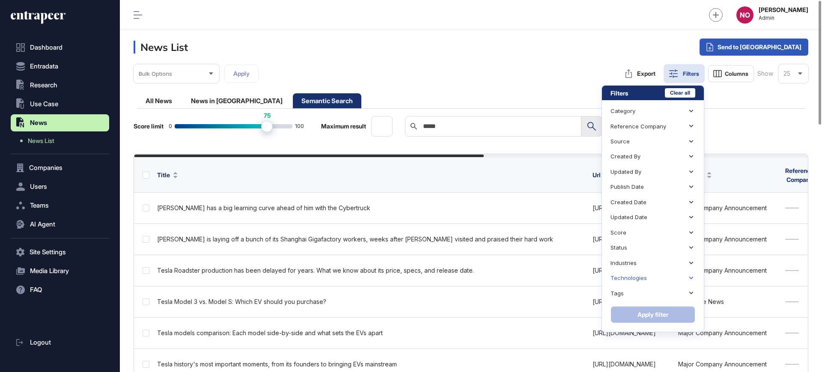
click at [632, 277] on div "Technologies" at bounding box center [628, 278] width 36 height 6
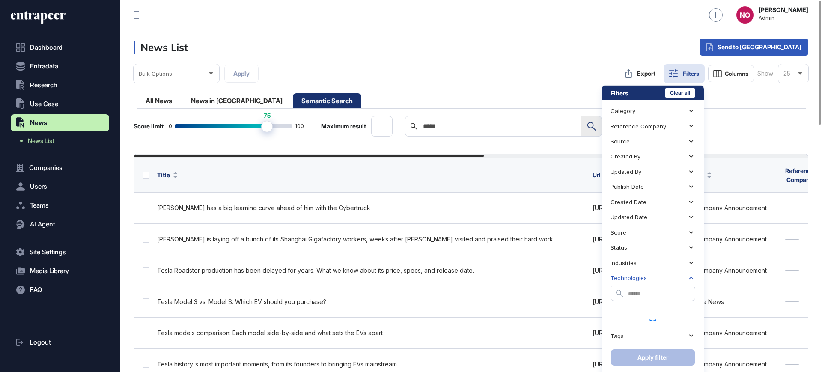
click at [632, 277] on div "Technologies" at bounding box center [628, 278] width 36 height 6
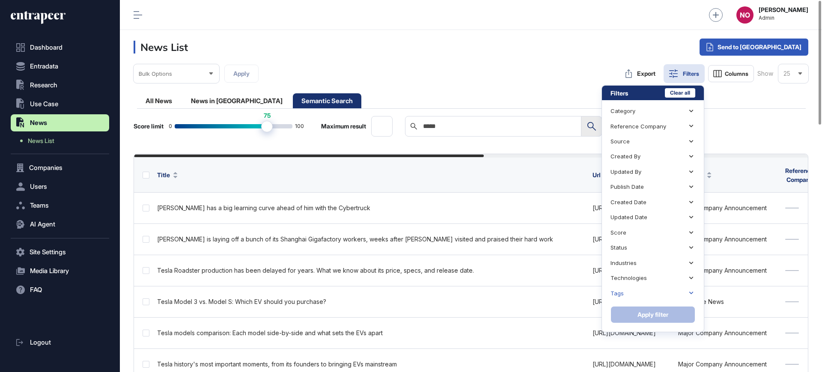
click at [632, 292] on div "Tags" at bounding box center [652, 292] width 85 height 15
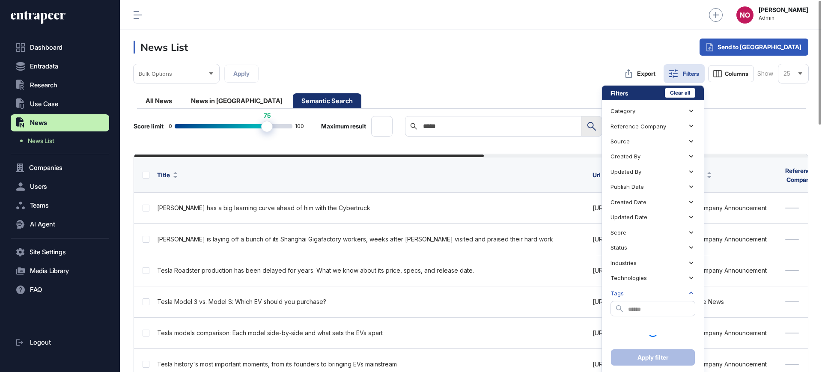
click at [632, 292] on div "Tags" at bounding box center [652, 292] width 85 height 15
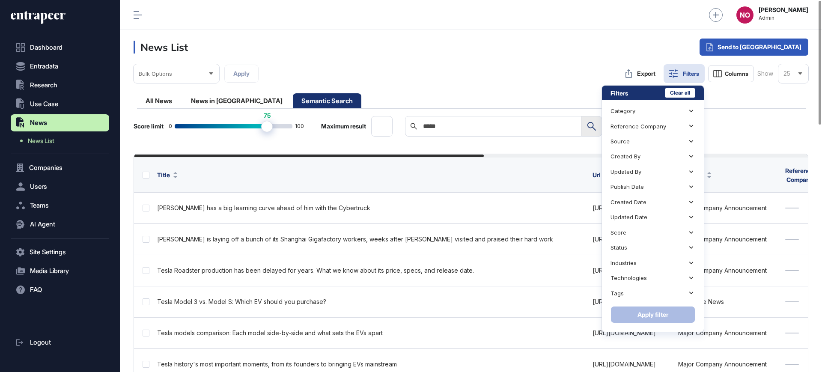
click at [484, 52] on header "News List Send to Portia" at bounding box center [471, 47] width 702 height 34
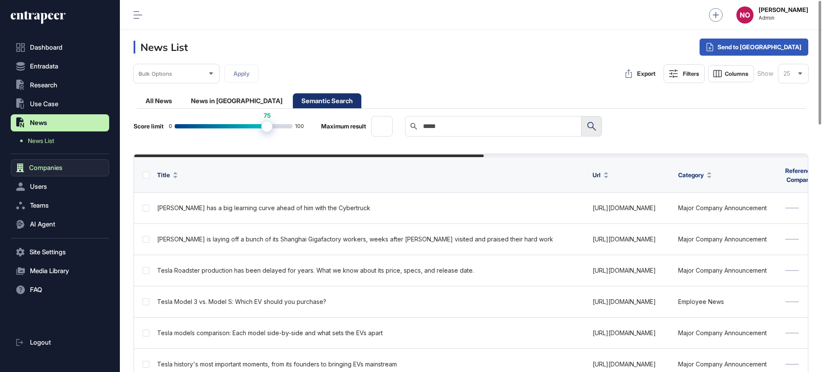
click at [57, 166] on span "Companies" at bounding box center [45, 167] width 33 height 7
click at [57, 169] on span "Company List" at bounding box center [47, 168] width 38 height 7
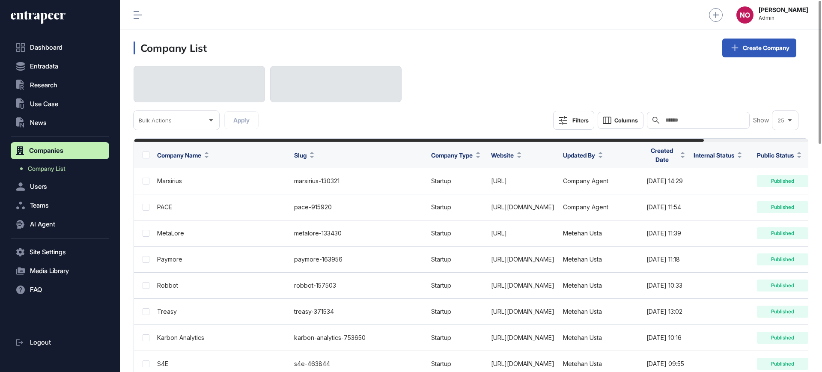
click at [586, 123] on div "Filters" at bounding box center [580, 120] width 16 height 7
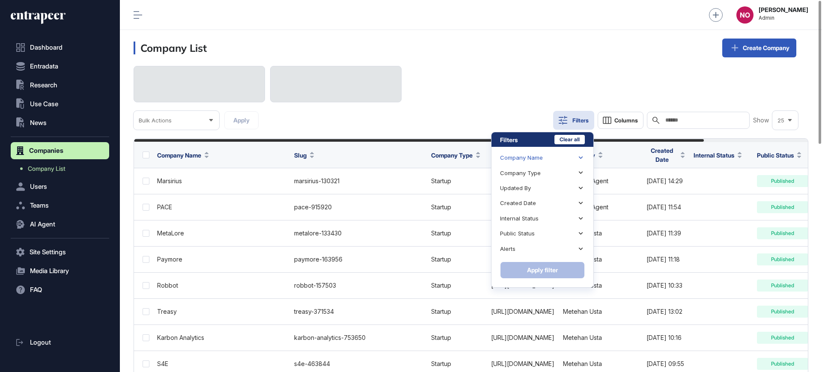
click at [559, 160] on div "Company Name" at bounding box center [542, 157] width 85 height 15
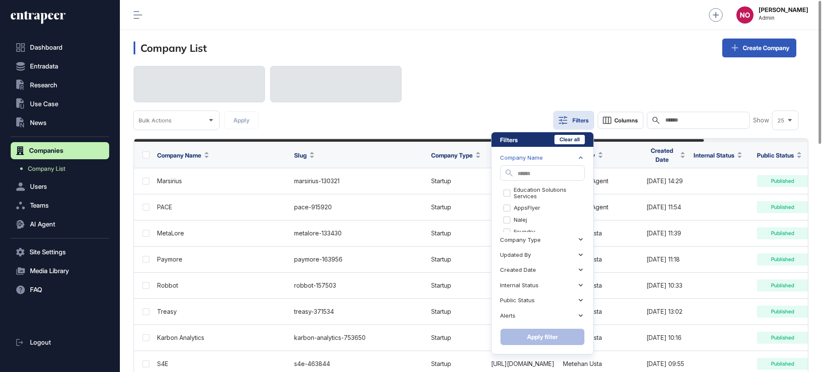
click at [559, 160] on div "Company Name" at bounding box center [542, 157] width 85 height 15
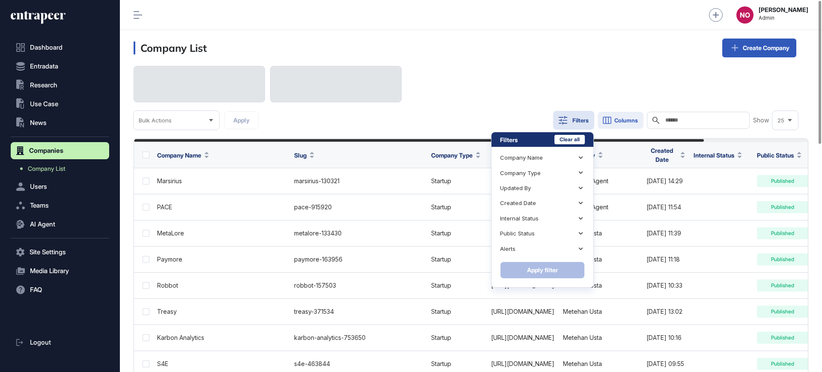
click at [629, 118] on span "Columns" at bounding box center [626, 120] width 24 height 6
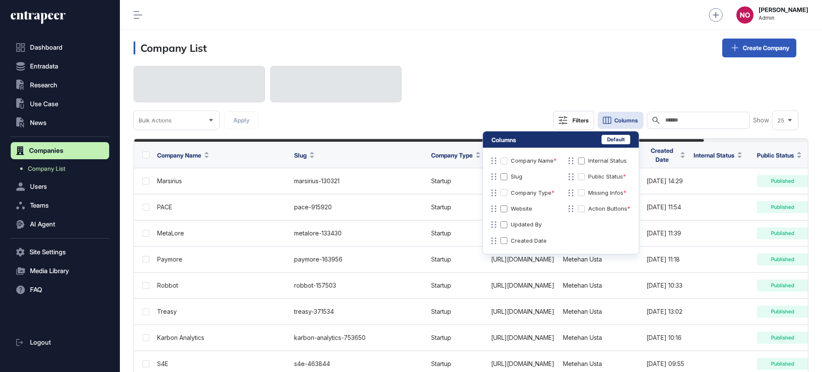
click at [526, 90] on div "Bulk Actions Apply Filters Columns Search Show 25" at bounding box center [471, 98] width 674 height 64
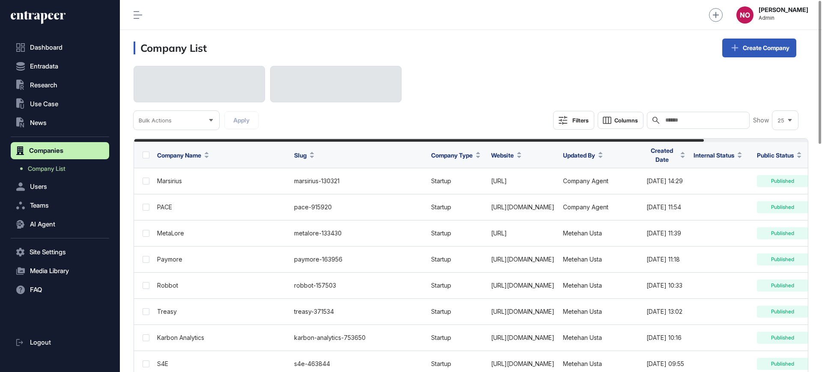
click at [583, 119] on div "Filters" at bounding box center [580, 120] width 16 height 7
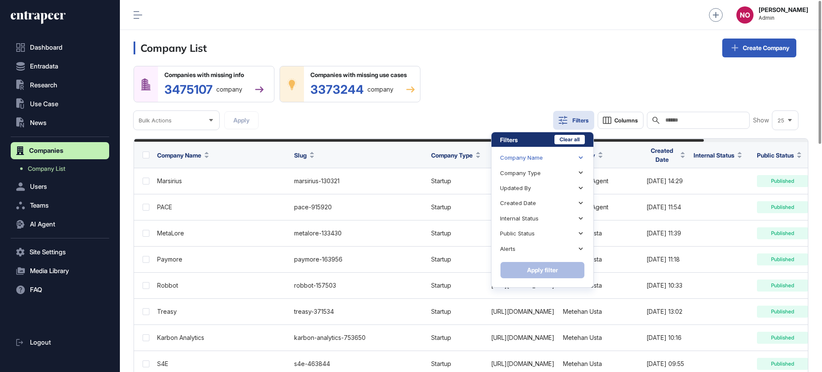
click at [533, 157] on div "Company Name" at bounding box center [521, 157] width 43 height 6
click at [581, 156] on icon at bounding box center [580, 158] width 8 height 8
click at [583, 160] on icon at bounding box center [580, 158] width 8 height 8
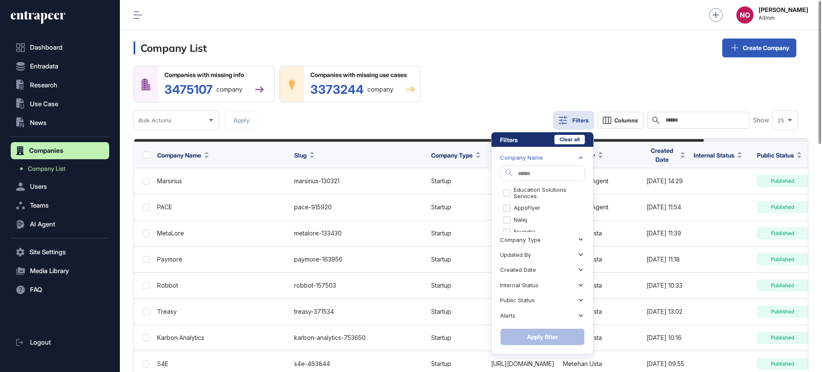
click at [583, 160] on icon at bounding box center [580, 158] width 8 height 8
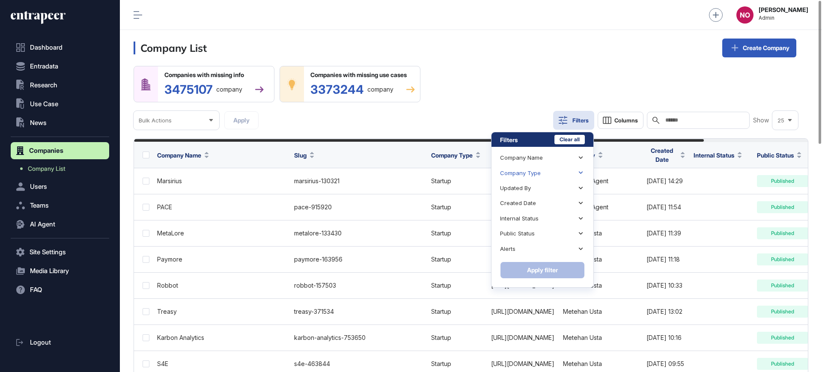
click at [577, 171] on icon at bounding box center [580, 173] width 8 height 8
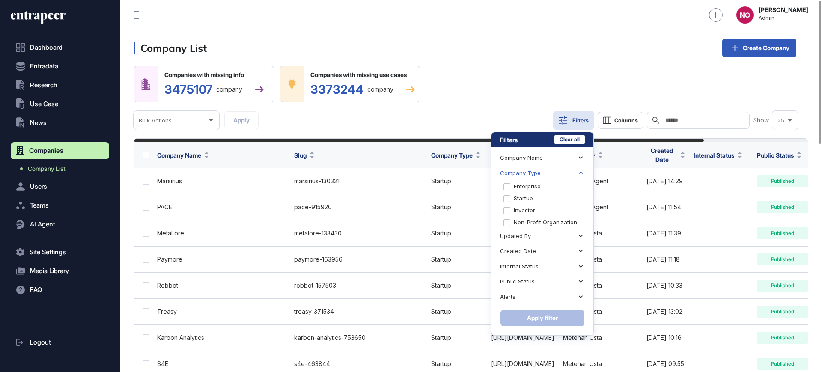
click at [577, 171] on icon at bounding box center [580, 173] width 8 height 8
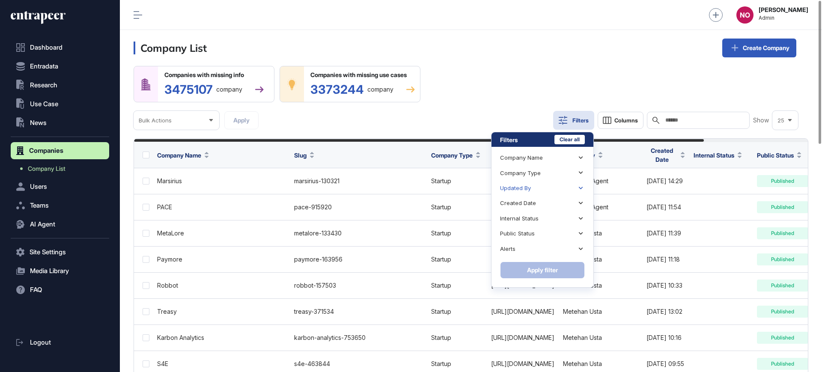
click at [570, 195] on div "Updated By" at bounding box center [542, 188] width 85 height 15
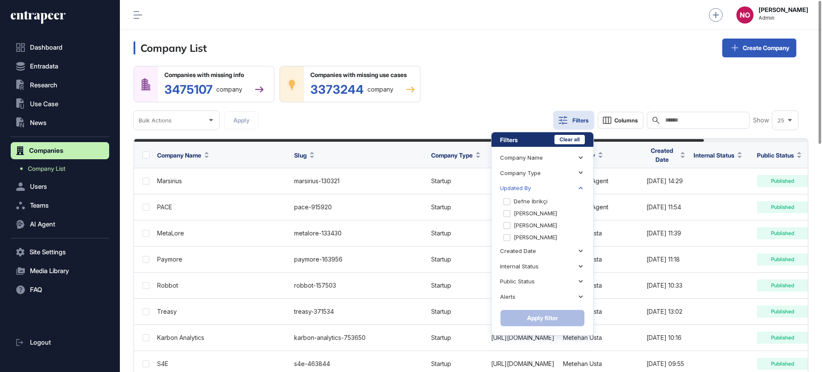
click at [571, 192] on div "Updated By" at bounding box center [542, 188] width 85 height 15
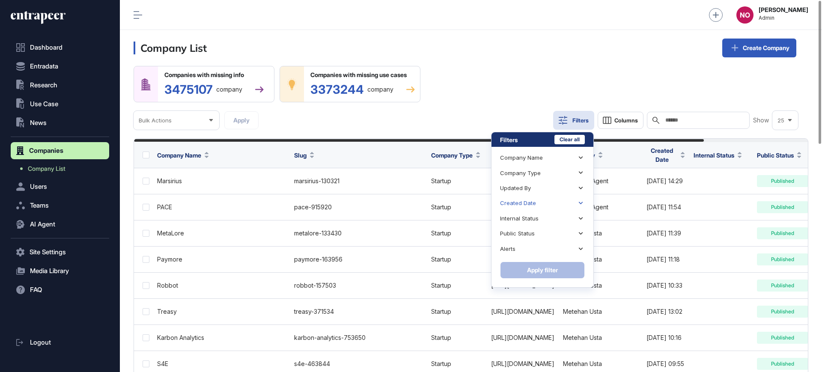
click at [562, 204] on div "Created Date" at bounding box center [542, 203] width 85 height 15
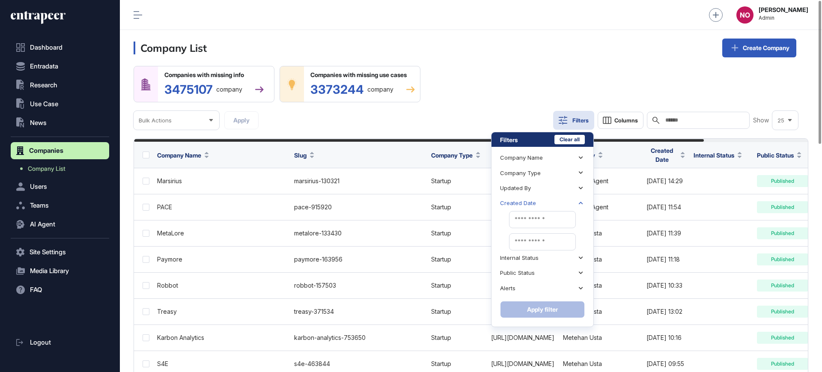
click at [562, 201] on div "Created Date" at bounding box center [542, 203] width 85 height 15
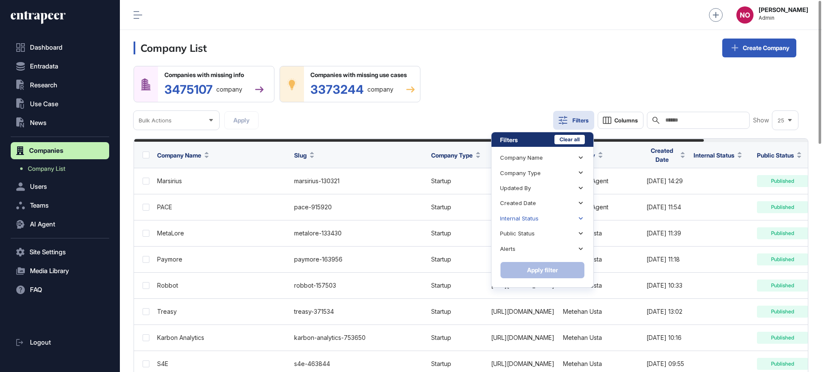
click at [554, 216] on div "Internal Status" at bounding box center [542, 218] width 85 height 15
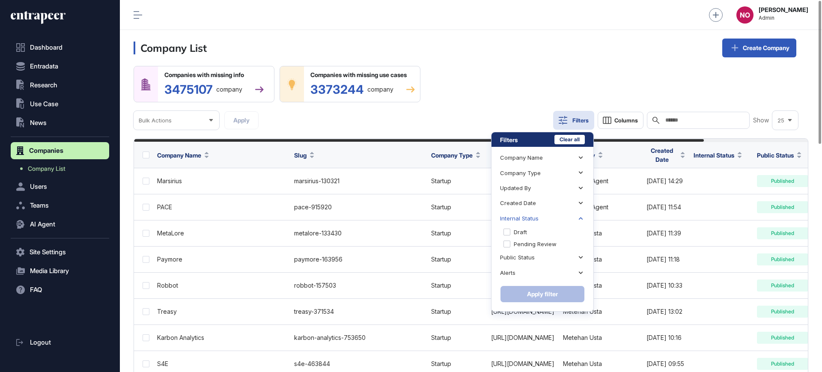
click at [554, 216] on div "Internal Status" at bounding box center [542, 218] width 85 height 15
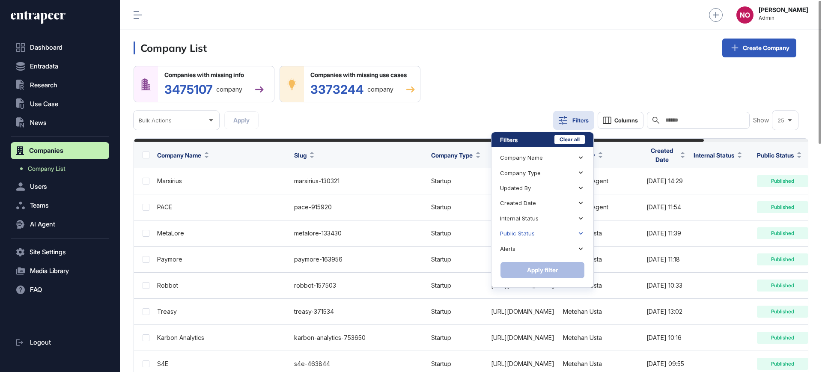
click at [546, 233] on div "Public Status" at bounding box center [542, 233] width 85 height 15
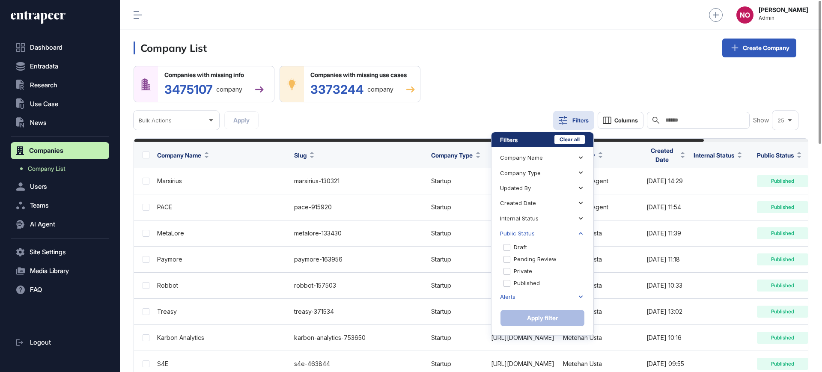
drag, startPoint x: 546, startPoint y: 233, endPoint x: 543, endPoint y: 242, distance: 9.5
click at [546, 235] on div "Public Status" at bounding box center [542, 233] width 85 height 15
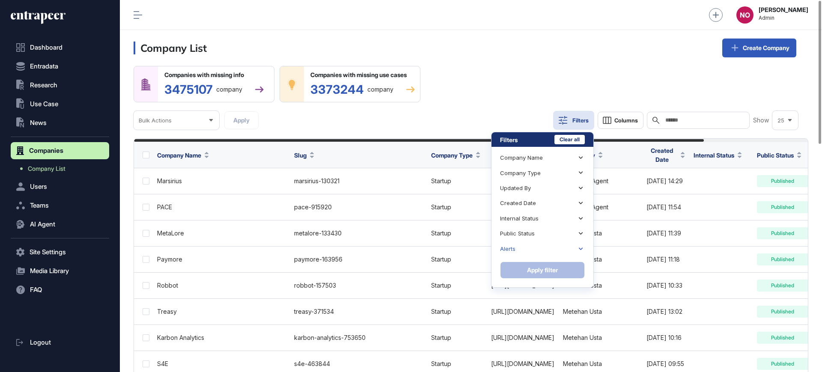
click at [538, 250] on div "Alerts" at bounding box center [542, 248] width 85 height 15
click at [584, 245] on icon at bounding box center [580, 249] width 8 height 8
drag, startPoint x: 535, startPoint y: 77, endPoint x: 549, endPoint y: 113, distance: 37.7
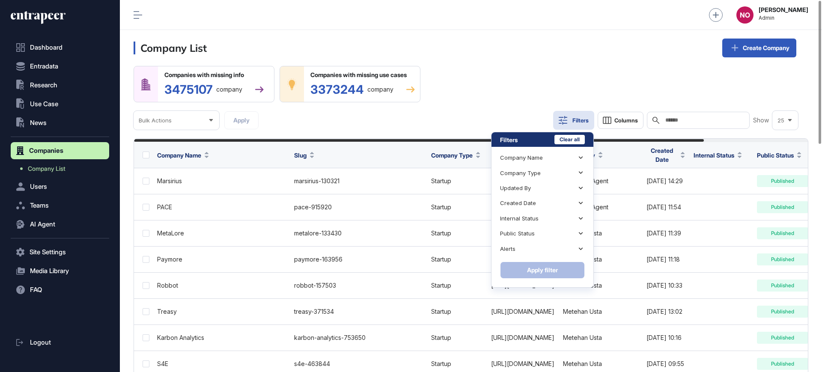
click at [535, 78] on div "Companies with missing info 3475107 company Companies with missing use cases 33…" at bounding box center [471, 98] width 674 height 64
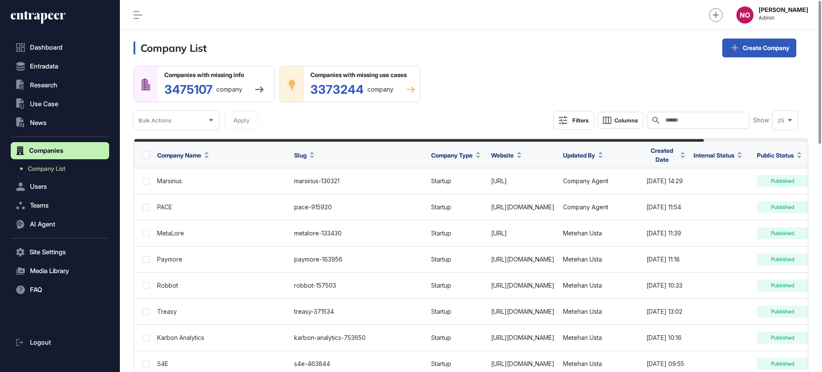
click at [588, 122] on div "Filters" at bounding box center [580, 120] width 16 height 7
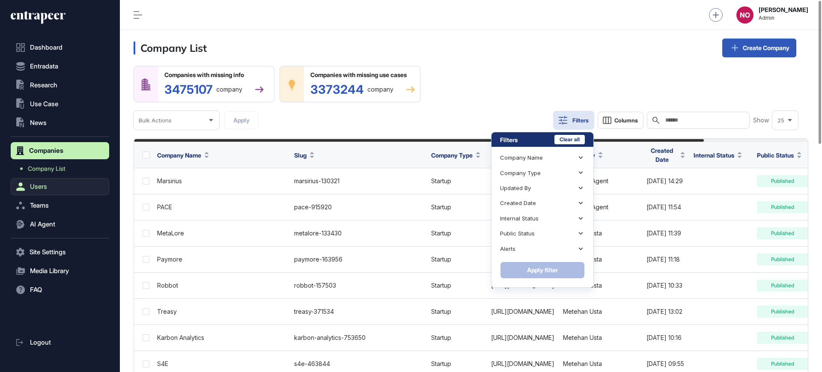
click at [52, 187] on button "Users" at bounding box center [60, 186] width 98 height 17
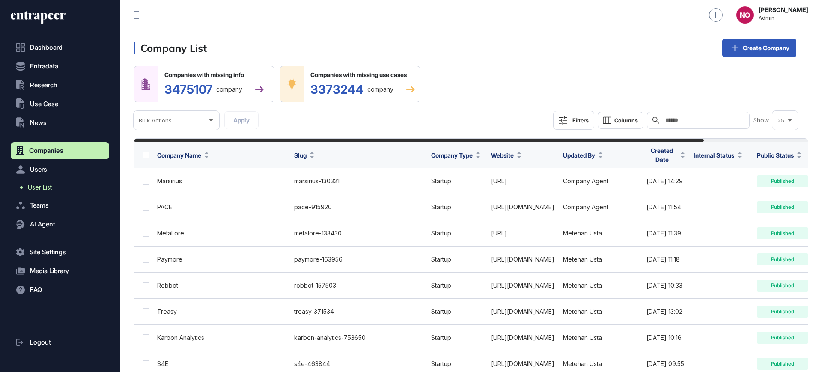
click at [56, 180] on link "User List" at bounding box center [62, 187] width 94 height 15
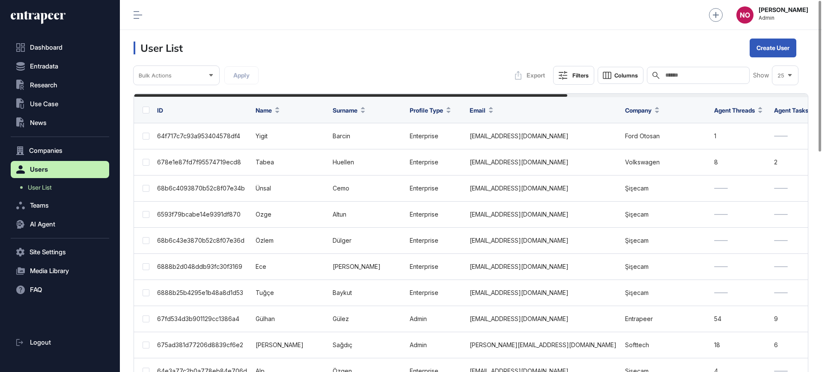
click at [584, 81] on button "Filters" at bounding box center [573, 75] width 41 height 19
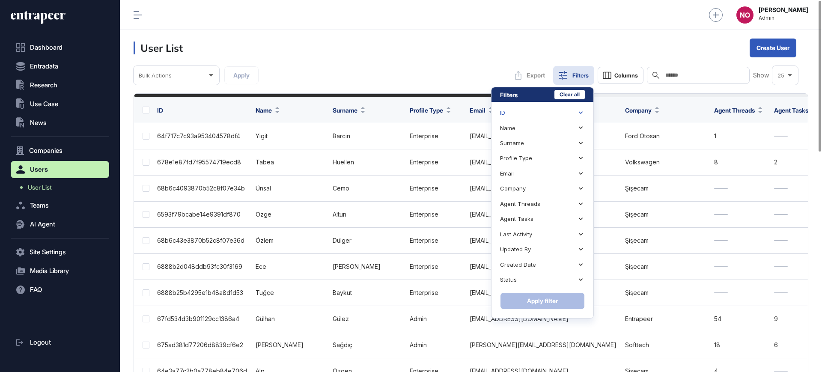
click at [566, 108] on div "ID" at bounding box center [542, 112] width 85 height 15
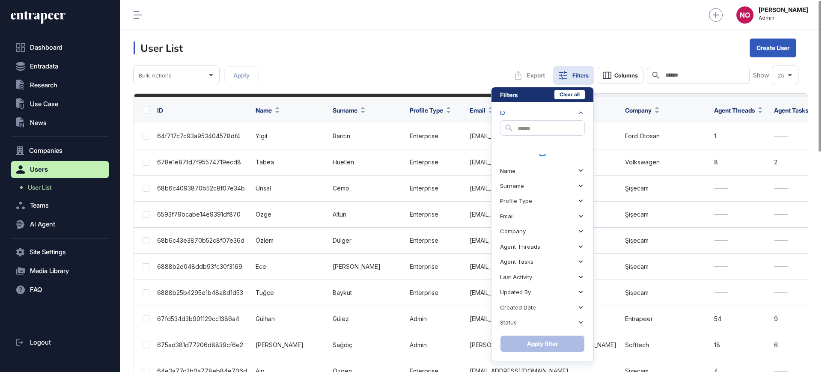
click at [566, 108] on div "ID" at bounding box center [542, 112] width 85 height 15
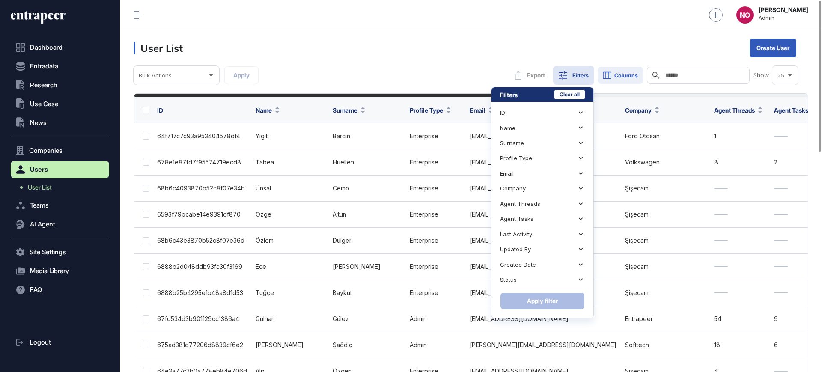
click at [618, 79] on button "Columns" at bounding box center [620, 75] width 46 height 17
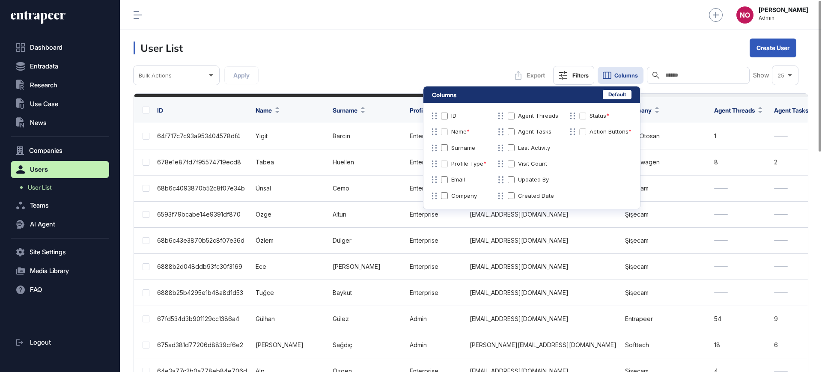
click at [618, 79] on button "Columns" at bounding box center [620, 75] width 46 height 17
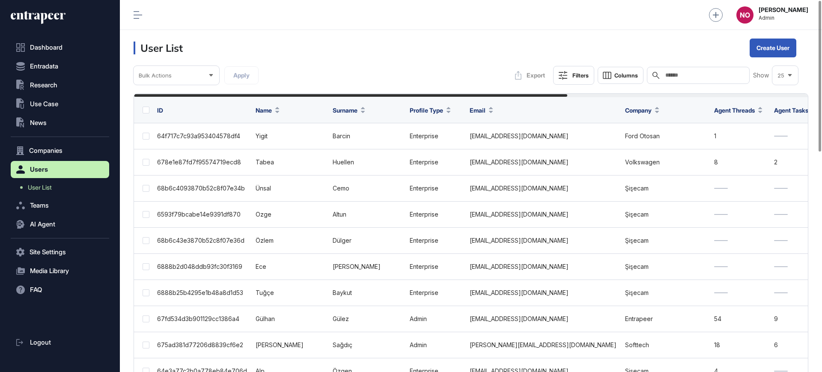
click at [576, 77] on div "Filters" at bounding box center [580, 75] width 16 height 7
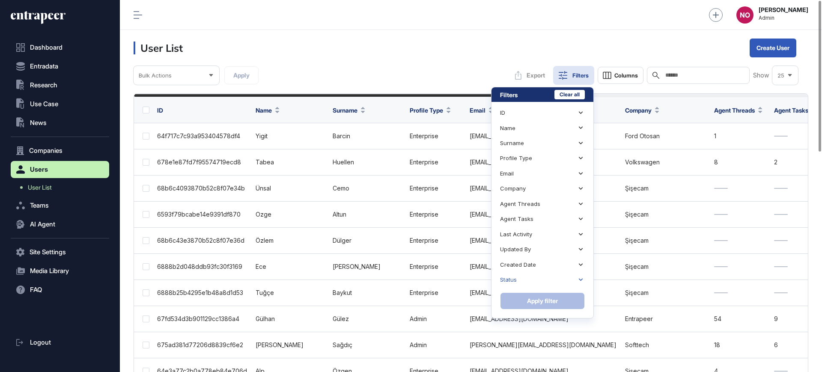
click at [517, 279] on div "Status" at bounding box center [542, 279] width 85 height 15
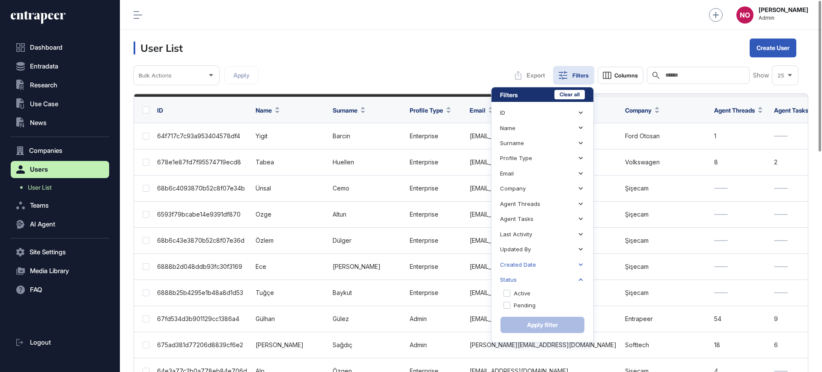
click at [529, 264] on div "Created Date" at bounding box center [518, 264] width 36 height 6
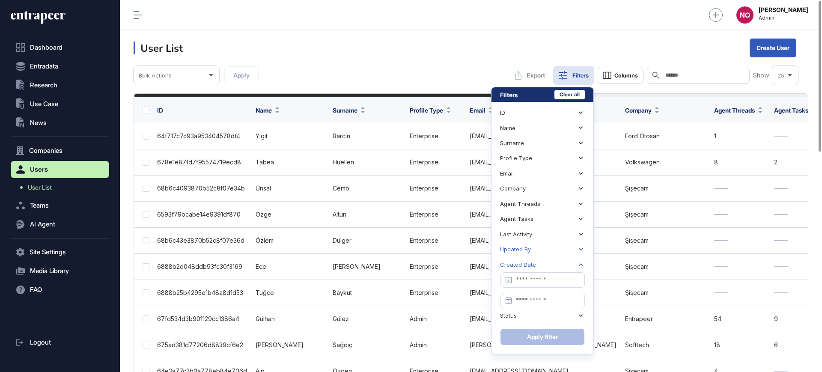
click at [540, 250] on div "Updated By" at bounding box center [542, 249] width 85 height 15
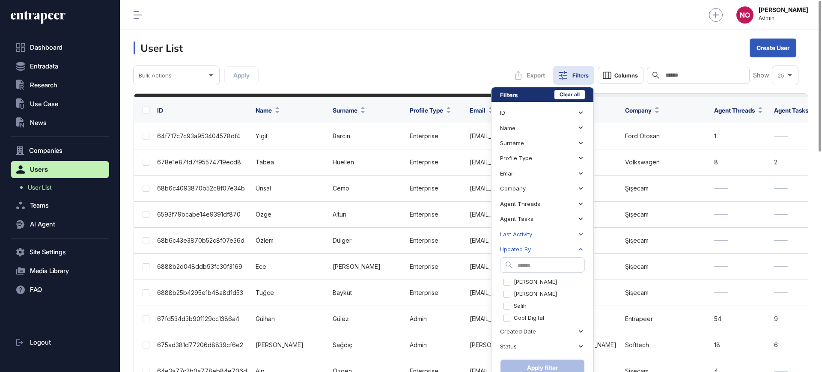
click at [551, 233] on div "Last Activity" at bounding box center [542, 234] width 85 height 15
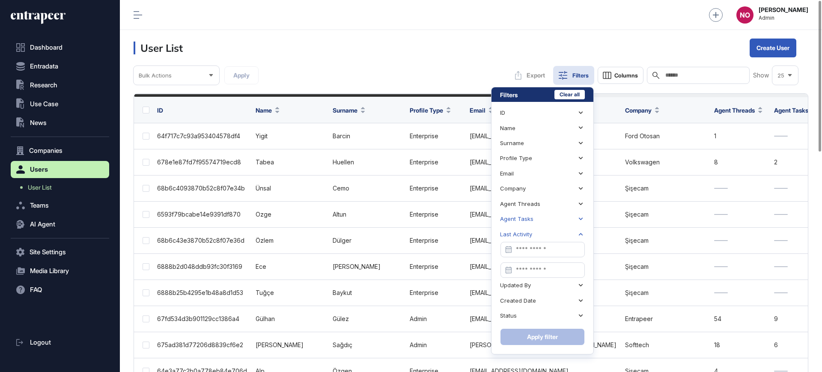
click at [558, 222] on div "Agent Tasks" at bounding box center [542, 218] width 85 height 15
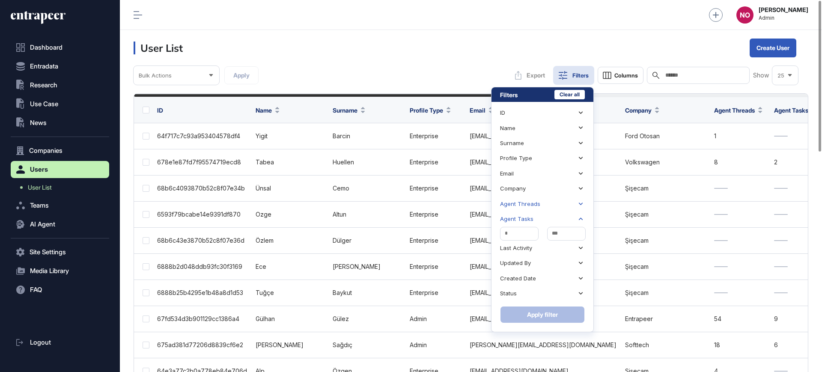
click at [565, 202] on div "Agent Threads" at bounding box center [542, 203] width 85 height 15
click at [571, 188] on div "Company" at bounding box center [542, 188] width 85 height 15
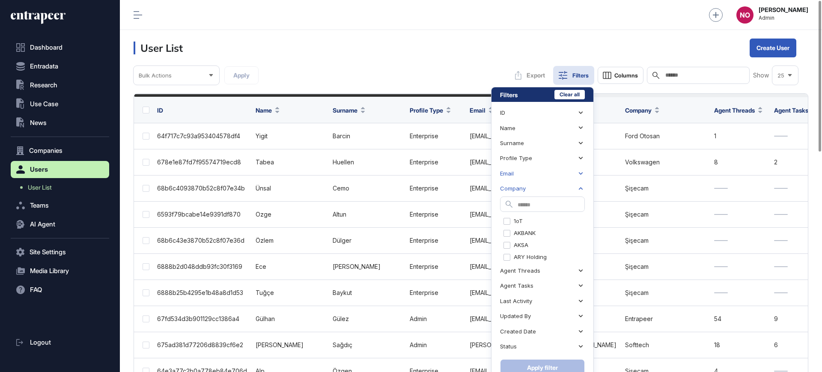
click at [572, 174] on div "Email" at bounding box center [542, 173] width 85 height 15
click at [566, 159] on div "Profile Type" at bounding box center [542, 158] width 85 height 15
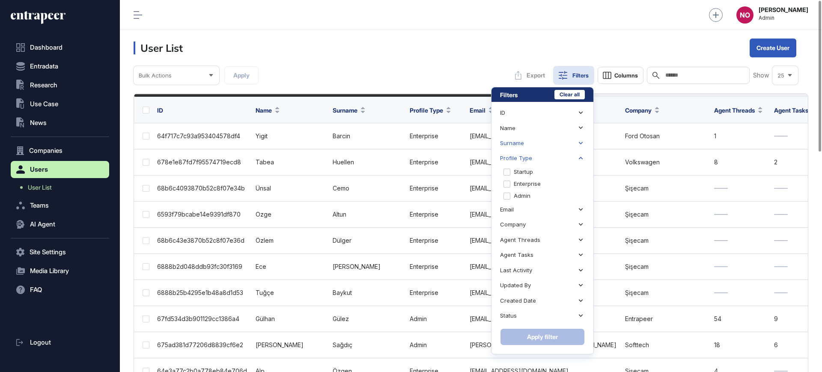
click at [568, 140] on div "Surname" at bounding box center [542, 143] width 85 height 15
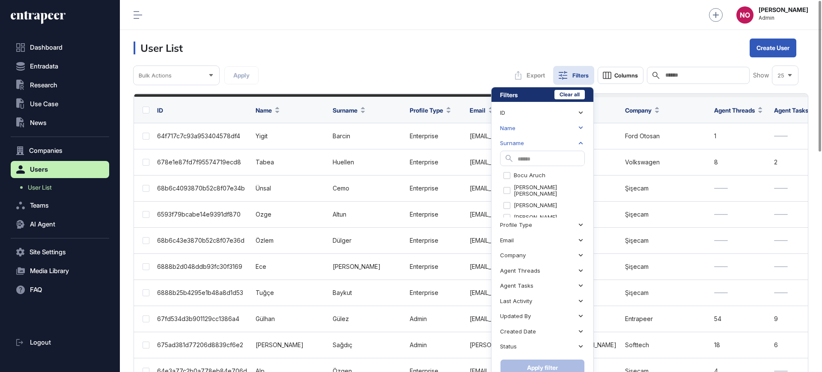
click at [568, 128] on div "Name" at bounding box center [542, 127] width 85 height 15
click at [583, 112] on icon at bounding box center [580, 113] width 8 height 8
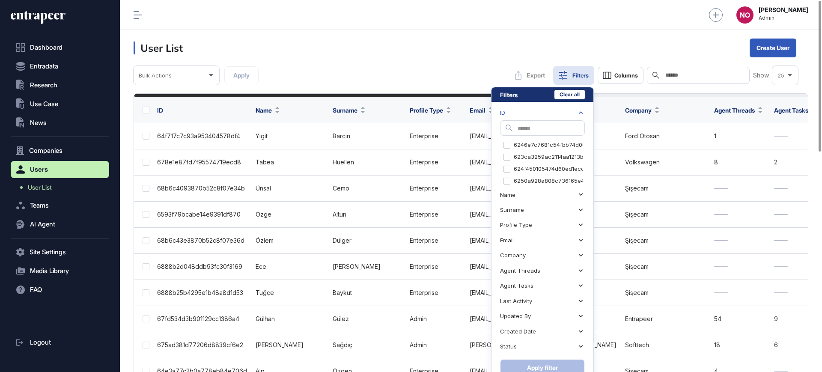
click at [389, 66] on div "Bulk Actions Apply Export Filters Columns Search Show 25 Filters Clear all ID S…" at bounding box center [471, 75] width 674 height 19
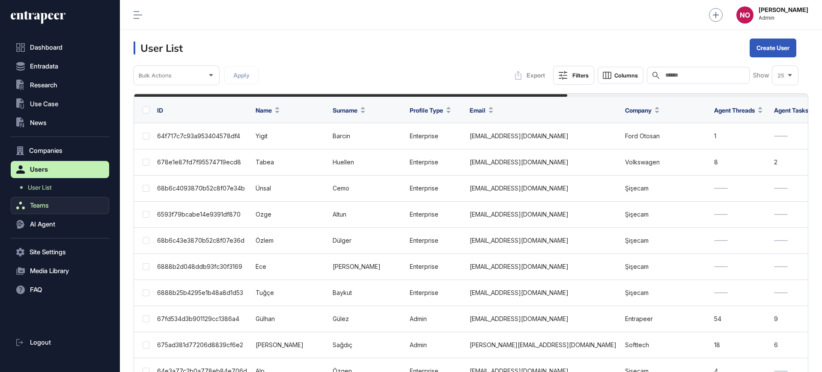
click at [56, 209] on button "Teams" at bounding box center [60, 205] width 98 height 17
click at [62, 201] on link "Team List" at bounding box center [62, 206] width 94 height 15
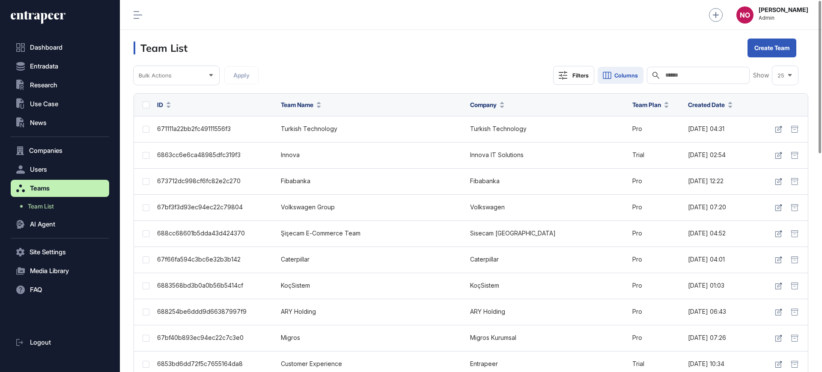
click at [615, 78] on button "Columns" at bounding box center [620, 75] width 46 height 17
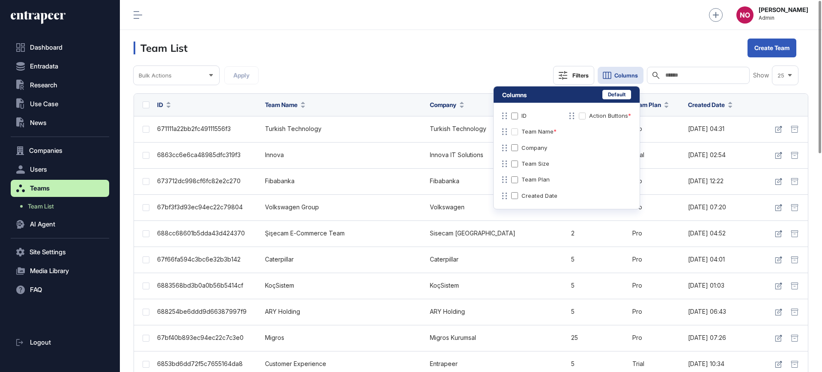
click at [473, 69] on div "Bulk Actions Apply Filters Columns Search Show 25" at bounding box center [471, 75] width 674 height 19
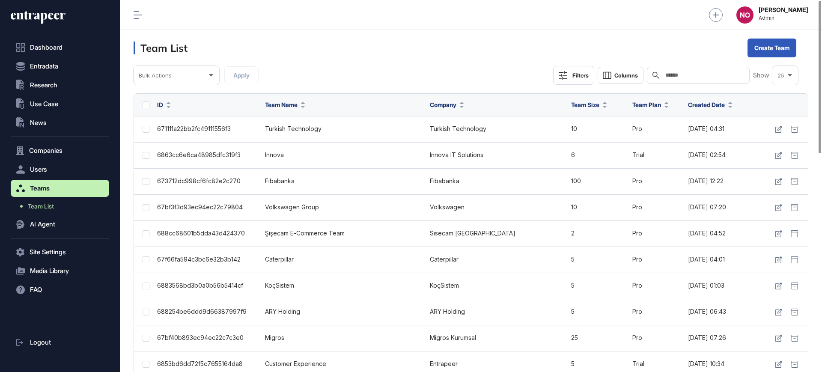
click at [565, 71] on icon at bounding box center [562, 75] width 9 height 9
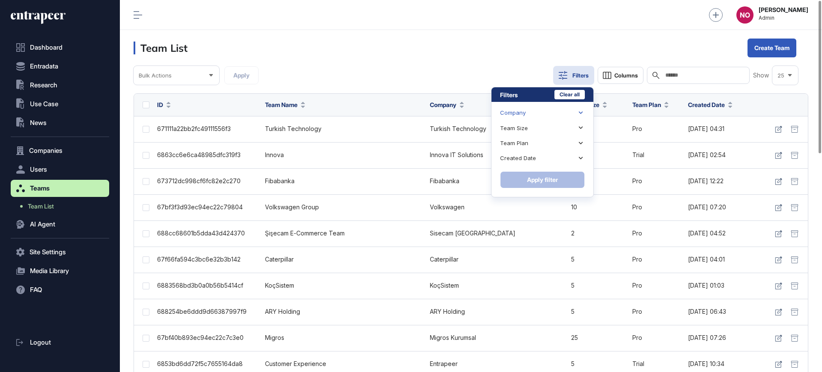
click at [549, 107] on div "Company" at bounding box center [542, 112] width 85 height 15
click at [582, 112] on icon at bounding box center [580, 113] width 8 height 8
click at [579, 113] on icon at bounding box center [580, 113] width 8 height 8
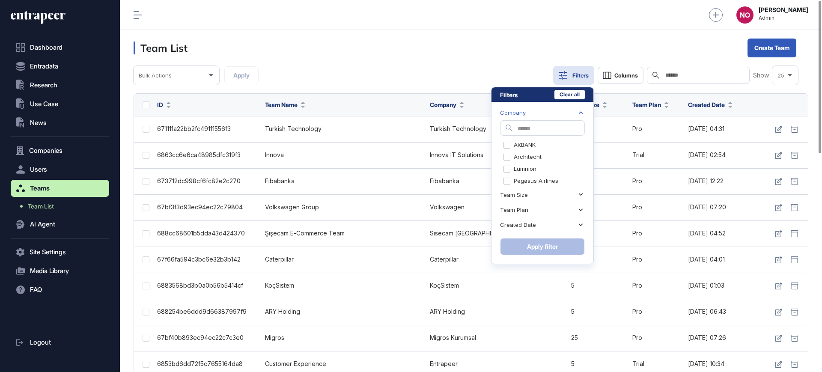
click at [526, 110] on div "Company" at bounding box center [542, 112] width 85 height 15
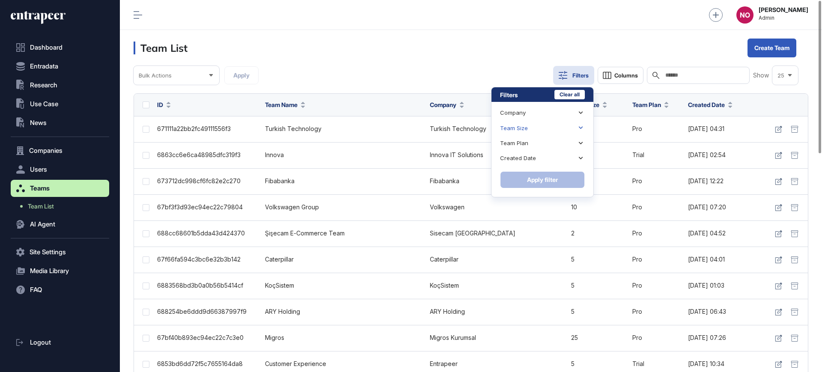
click at [527, 126] on div "Team Size" at bounding box center [542, 127] width 85 height 15
click at [526, 141] on div "Team Plan" at bounding box center [514, 143] width 28 height 6
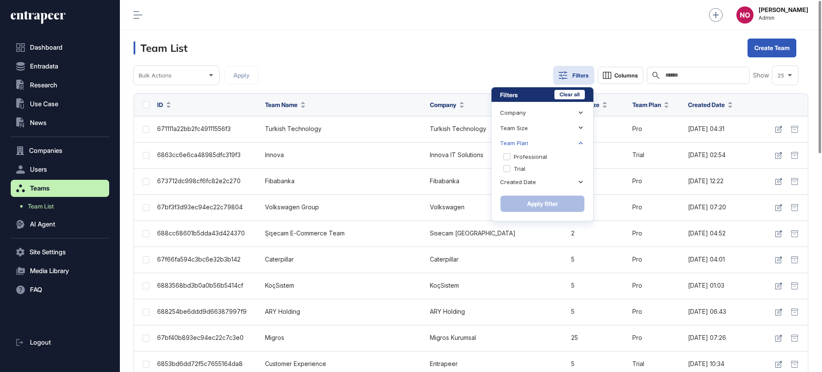
click at [526, 141] on div "Team Plan" at bounding box center [514, 143] width 28 height 6
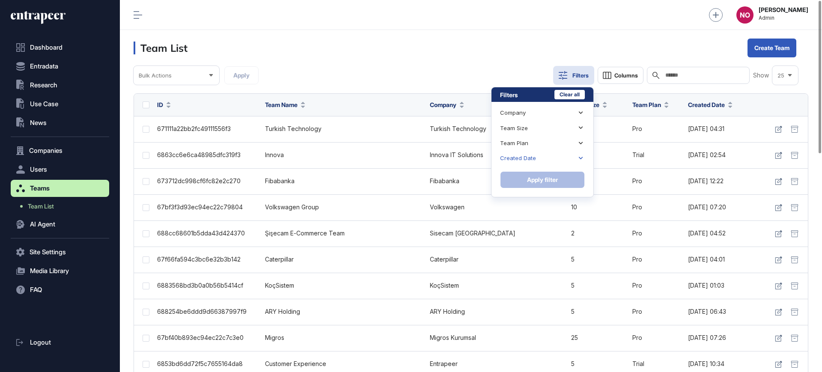
click at [524, 157] on div "Created Date" at bounding box center [518, 158] width 36 height 6
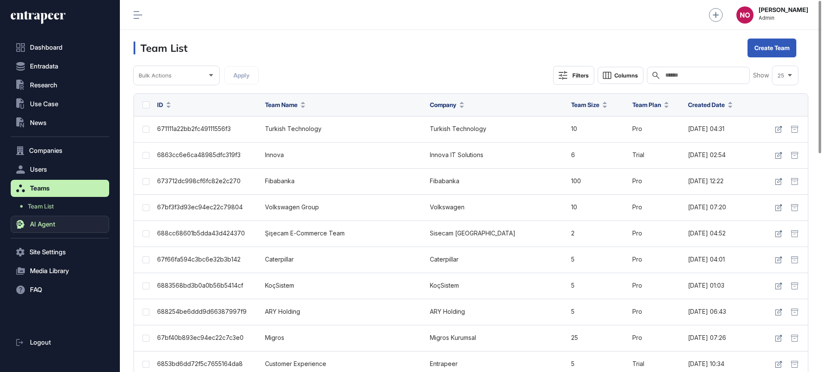
click at [51, 223] on span "AI Agent" at bounding box center [42, 224] width 25 height 7
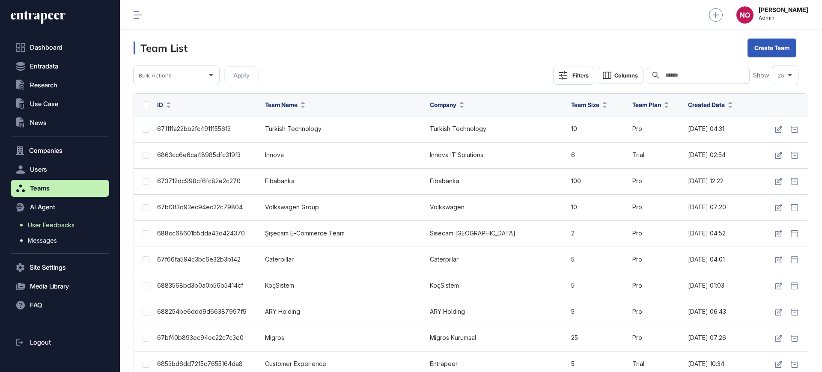
click at [50, 224] on span "User Feedbacks" at bounding box center [51, 225] width 47 height 7
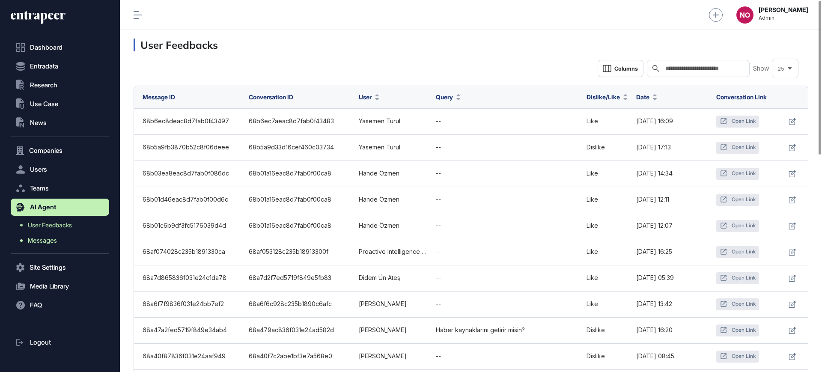
click at [51, 238] on span "Messages" at bounding box center [42, 240] width 29 height 7
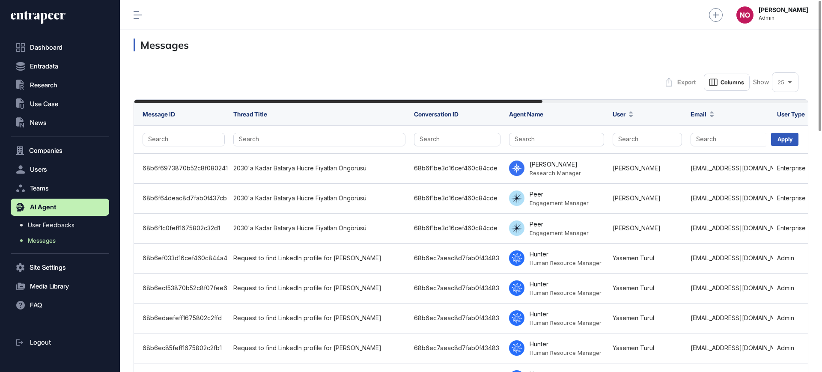
click at [350, 48] on h3 "Messages" at bounding box center [471, 45] width 674 height 13
drag, startPoint x: 347, startPoint y: 100, endPoint x: 254, endPoint y: 113, distance: 93.8
click at [307, 44] on h3 "Messages" at bounding box center [471, 45] width 674 height 13
click at [45, 150] on span "Companies" at bounding box center [45, 150] width 33 height 7
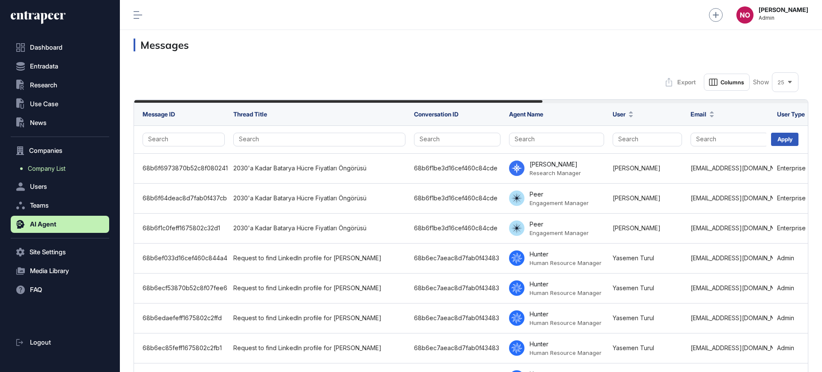
click at [50, 165] on span "Company List" at bounding box center [47, 168] width 38 height 7
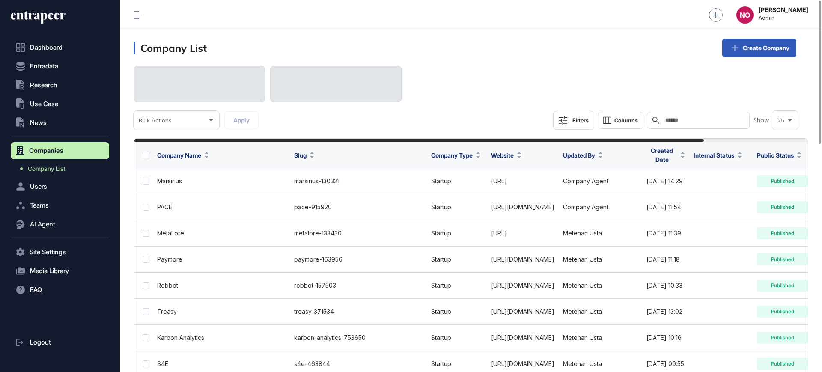
click at [577, 119] on div "Filters" at bounding box center [580, 120] width 16 height 7
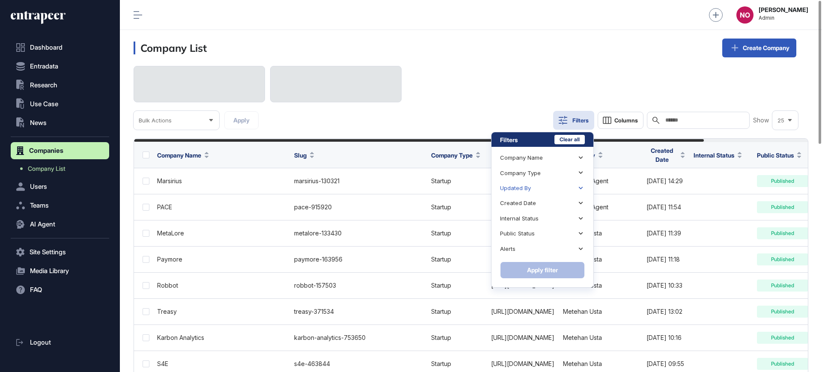
click at [535, 186] on div "Updated By" at bounding box center [542, 188] width 85 height 15
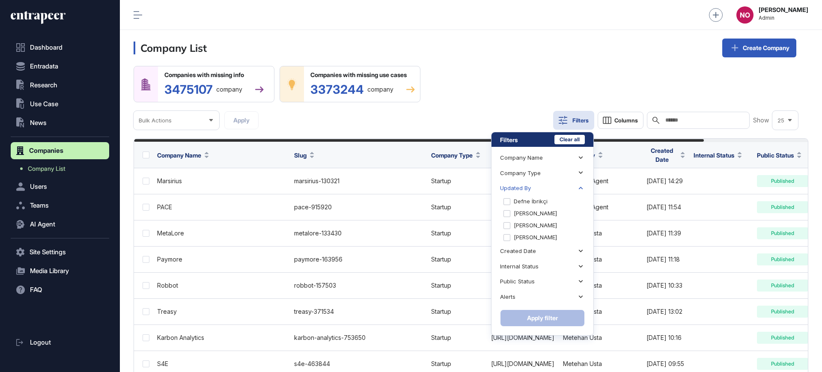
click at [504, 59] on header "Company List Create Company" at bounding box center [471, 48] width 702 height 36
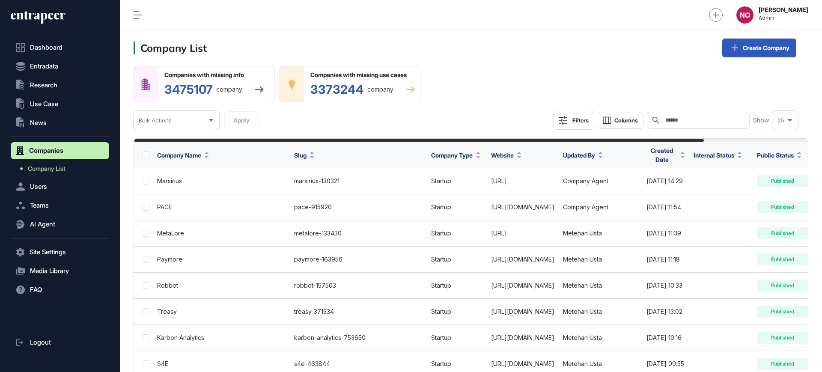
click at [572, 126] on button "Filters" at bounding box center [573, 120] width 41 height 19
click at [575, 117] on div "Filters" at bounding box center [580, 120] width 16 height 7
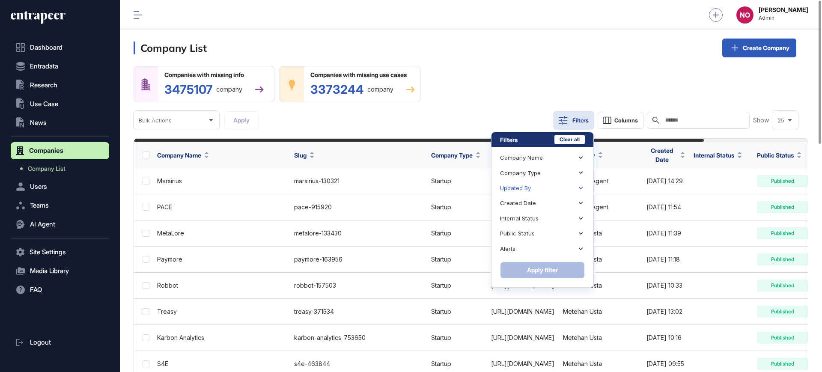
click at [555, 187] on div "Updated By" at bounding box center [542, 188] width 85 height 15
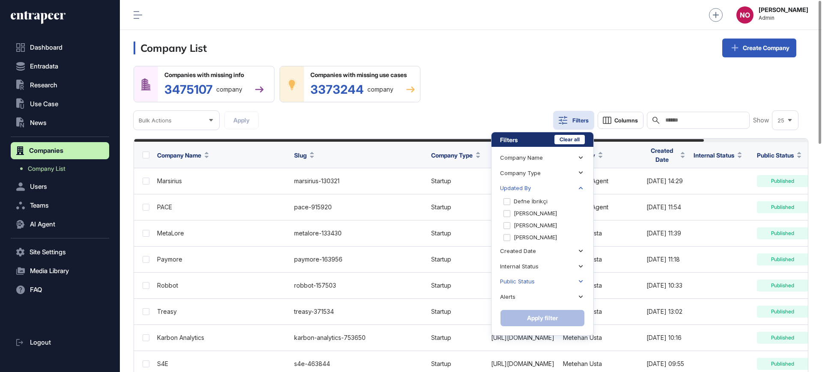
click at [540, 279] on div "Public Status" at bounding box center [542, 281] width 85 height 15
click at [549, 186] on div "Updated By" at bounding box center [542, 188] width 85 height 15
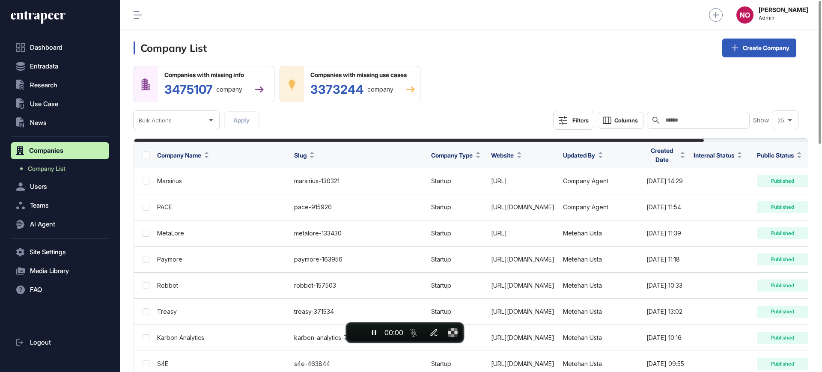
click at [573, 120] on div "Filters" at bounding box center [580, 120] width 16 height 7
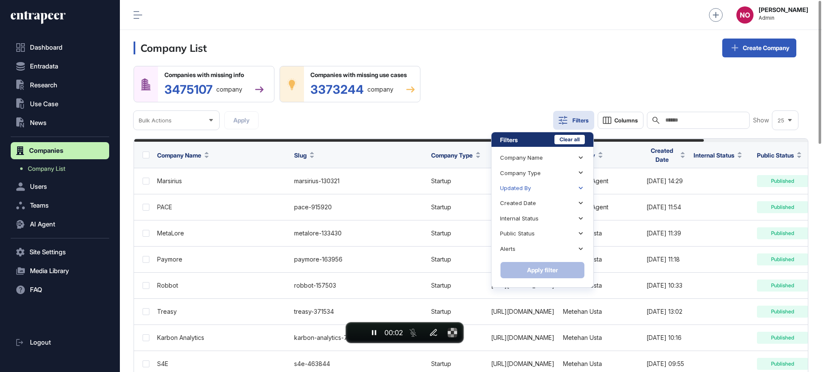
click at [527, 187] on div "Updated By" at bounding box center [515, 188] width 31 height 6
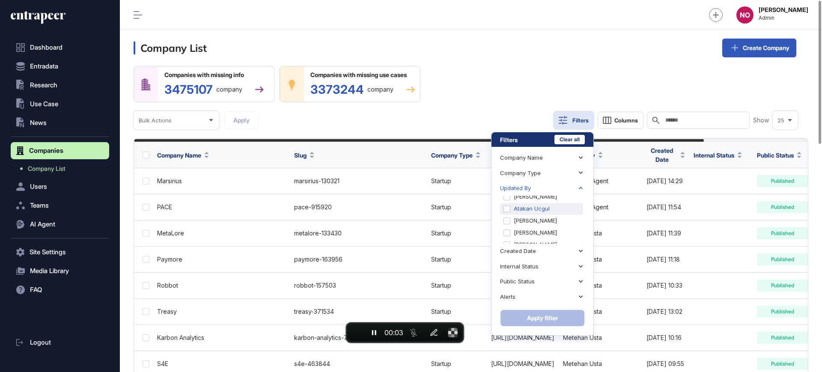
scroll to position [210, 0]
click at [356, 333] on span "End recording" at bounding box center [356, 333] width 0 height 0
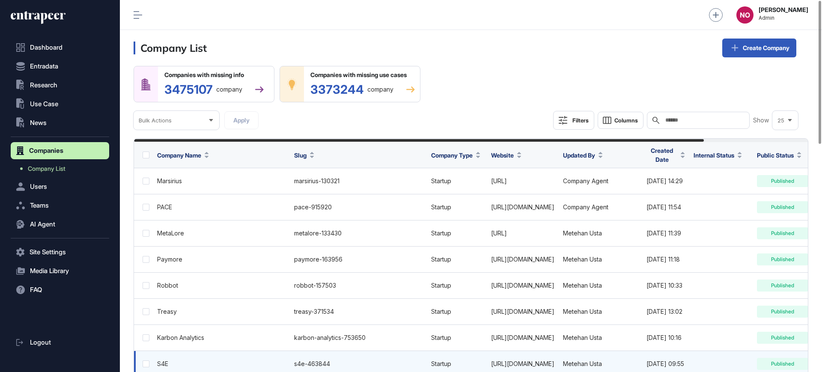
scroll to position [0, 0]
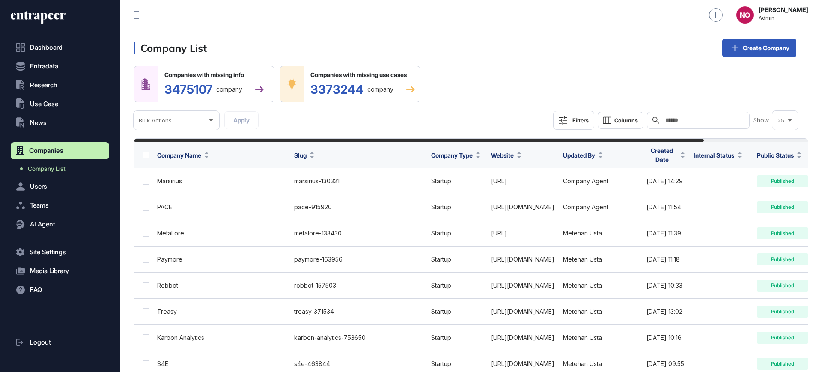
click at [578, 122] on div "Filters" at bounding box center [580, 120] width 16 height 7
click at [575, 121] on div "Filters" at bounding box center [580, 120] width 16 height 7
click at [578, 120] on div "Filters" at bounding box center [580, 120] width 16 height 7
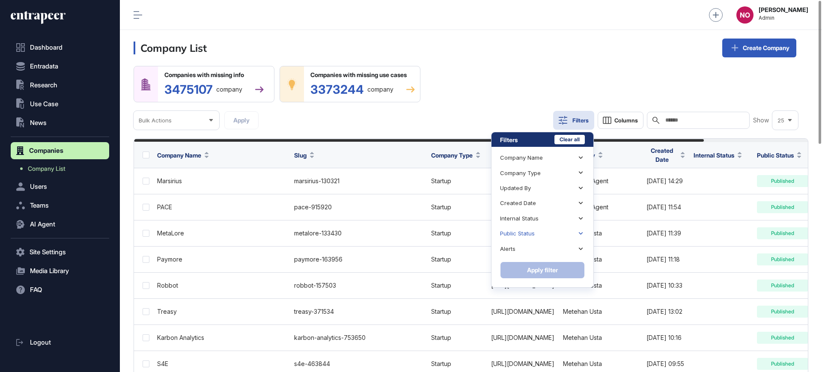
click at [516, 230] on div "Public Status" at bounding box center [517, 233] width 35 height 6
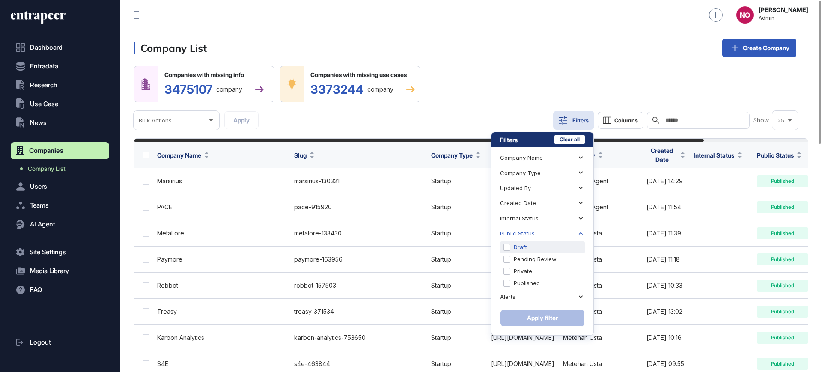
click at [518, 248] on div "Draft" at bounding box center [542, 247] width 85 height 12
click at [560, 321] on button "Apply filter" at bounding box center [542, 317] width 85 height 17
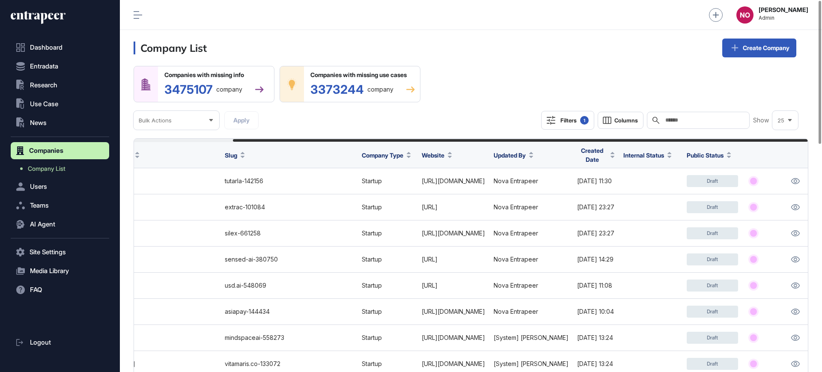
scroll to position [0, 116]
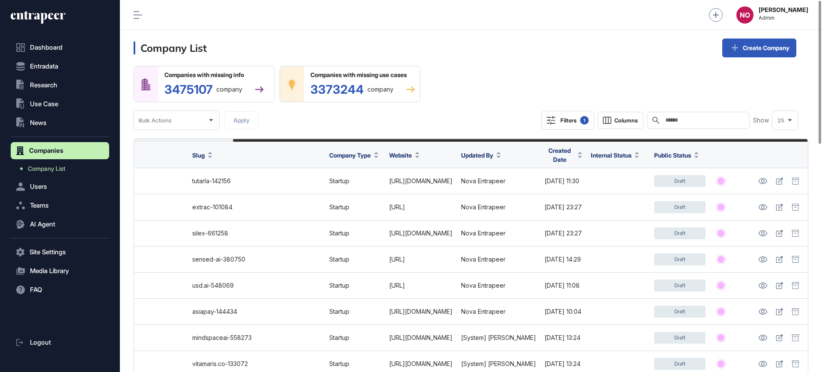
drag, startPoint x: 583, startPoint y: 141, endPoint x: 708, endPoint y: 134, distance: 125.6
click at [564, 64] on header "Company List Create Company" at bounding box center [471, 48] width 702 height 36
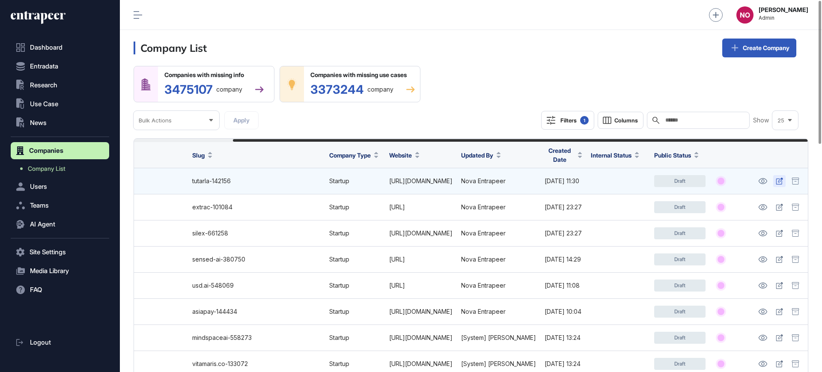
click at [780, 181] on icon at bounding box center [778, 181] width 7 height 7
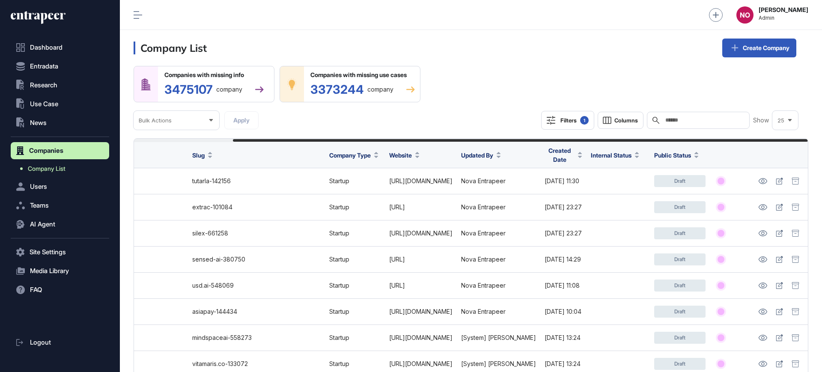
click at [55, 171] on span "Company List" at bounding box center [47, 168] width 38 height 7
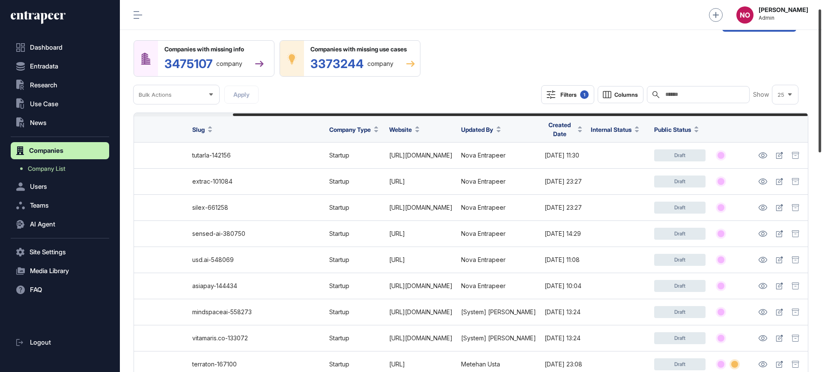
scroll to position [37, 0]
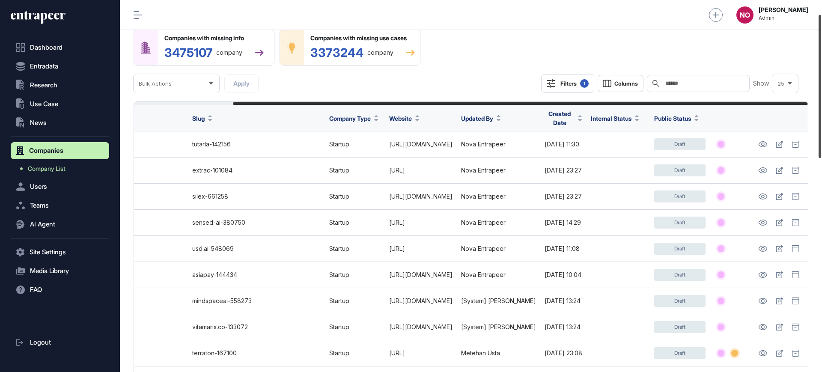
drag, startPoint x: 489, startPoint y: 4, endPoint x: 821, endPoint y: 110, distance: 348.6
click at [821, 110] on div at bounding box center [819, 86] width 3 height 143
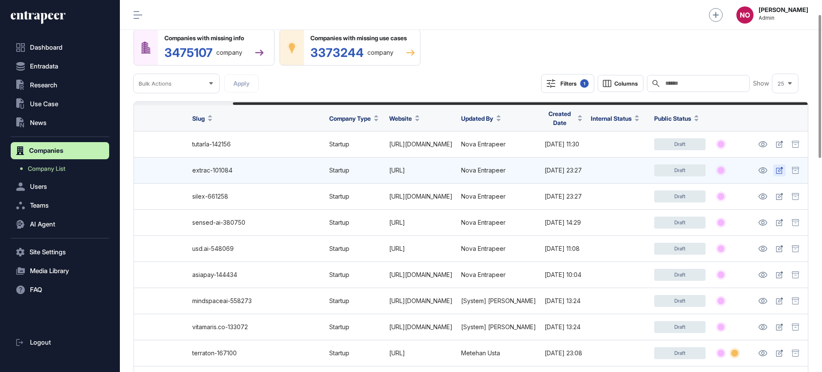
click at [780, 173] on icon at bounding box center [778, 170] width 7 height 7
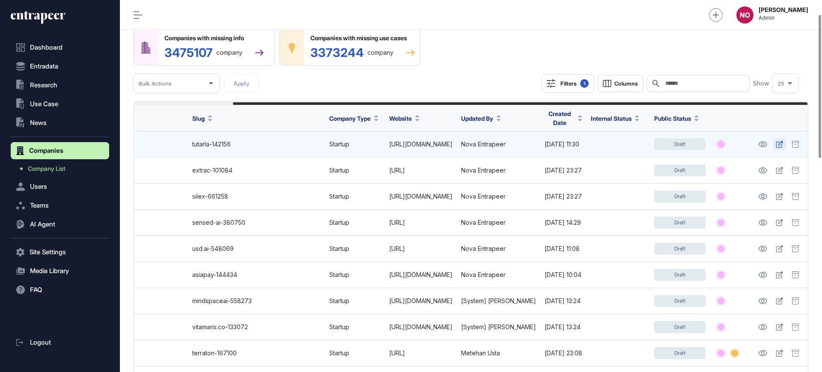
click at [782, 142] on icon at bounding box center [778, 144] width 7 height 7
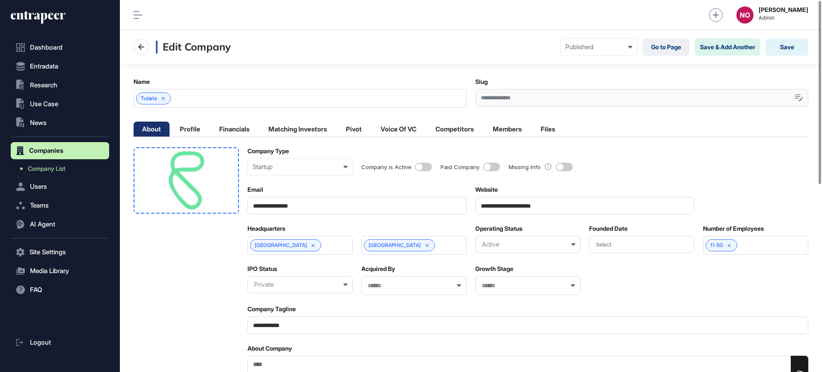
click at [232, 187] on div at bounding box center [186, 180] width 105 height 66
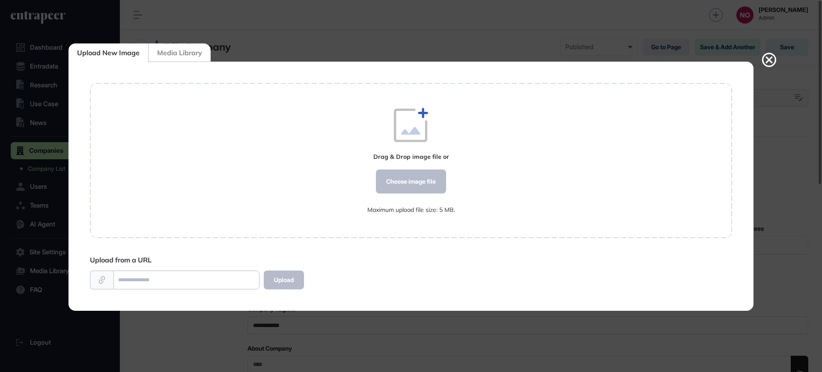
scroll to position [0, 0]
click at [436, 180] on div "Choose image file" at bounding box center [411, 181] width 70 height 24
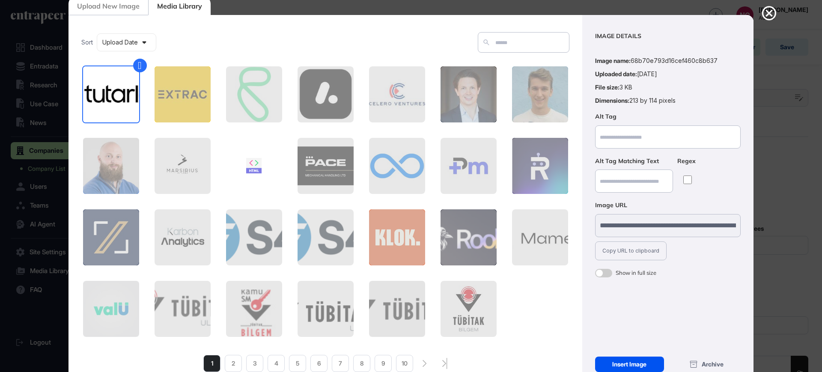
click at [641, 370] on div "Insert Image" at bounding box center [629, 363] width 69 height 15
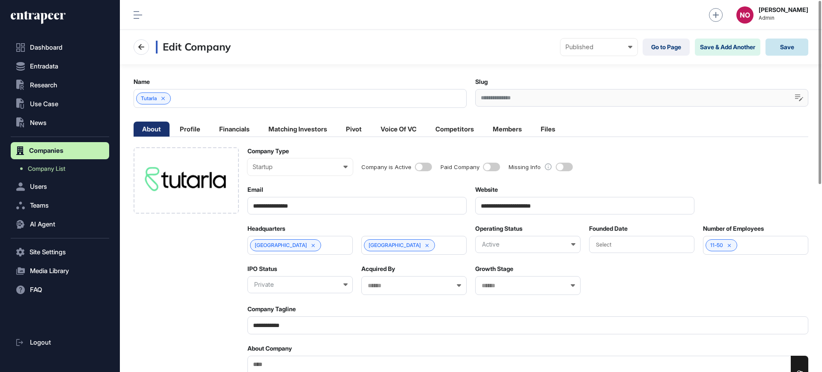
click at [787, 44] on button "Save" at bounding box center [786, 47] width 43 height 17
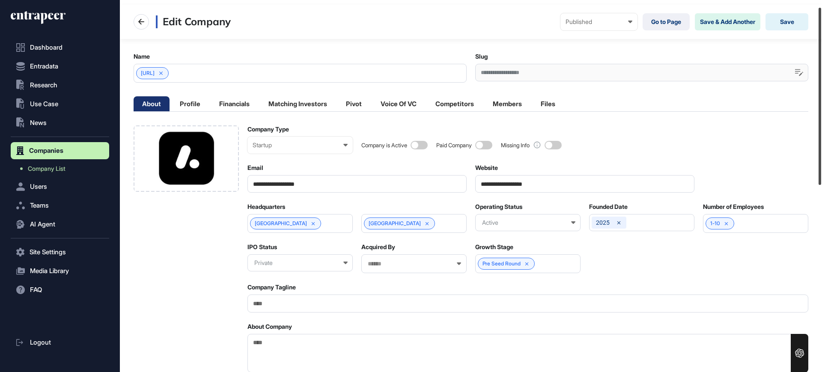
scroll to position [15, 0]
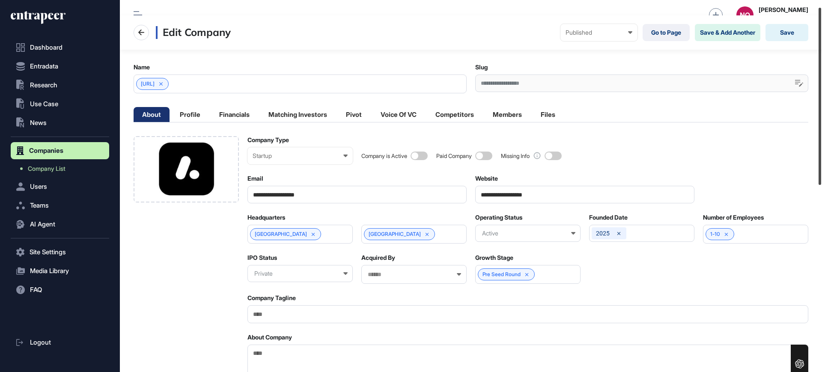
drag, startPoint x: 821, startPoint y: 82, endPoint x: 820, endPoint y: 89, distance: 7.1
click at [820, 89] on div at bounding box center [819, 96] width 3 height 177
click at [211, 114] on li "Profile" at bounding box center [235, 114] width 48 height 15
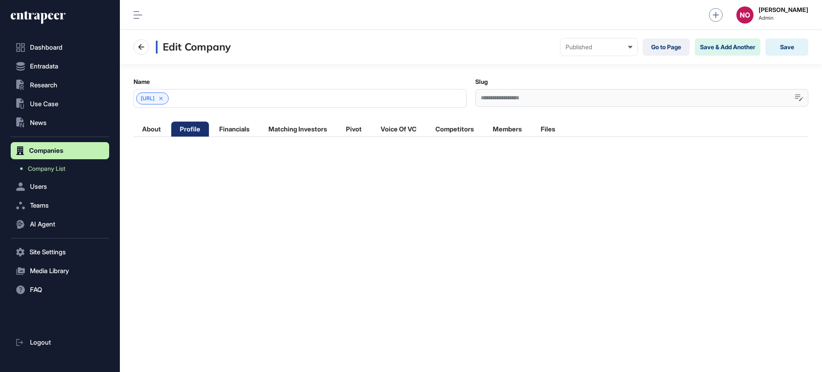
scroll to position [0, 0]
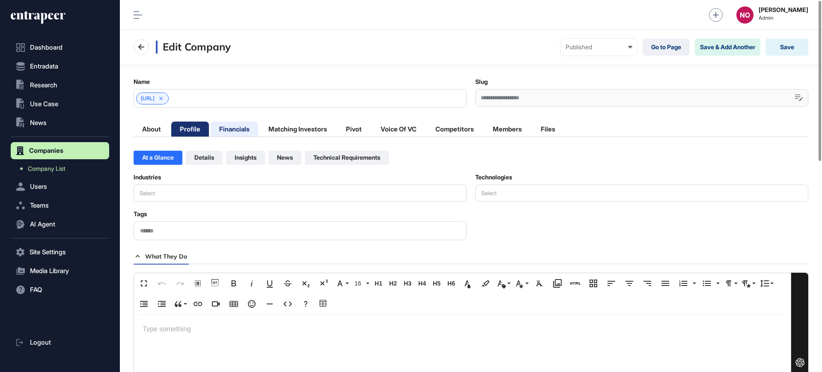
click at [260, 122] on li "Financials" at bounding box center [298, 129] width 76 height 15
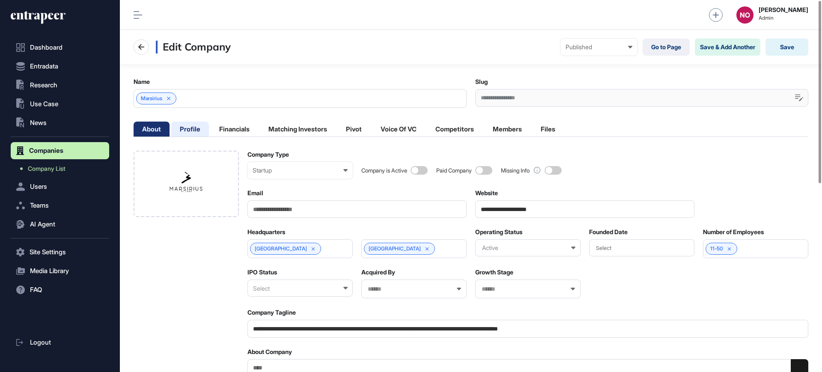
click at [211, 127] on li "Profile" at bounding box center [235, 129] width 48 height 15
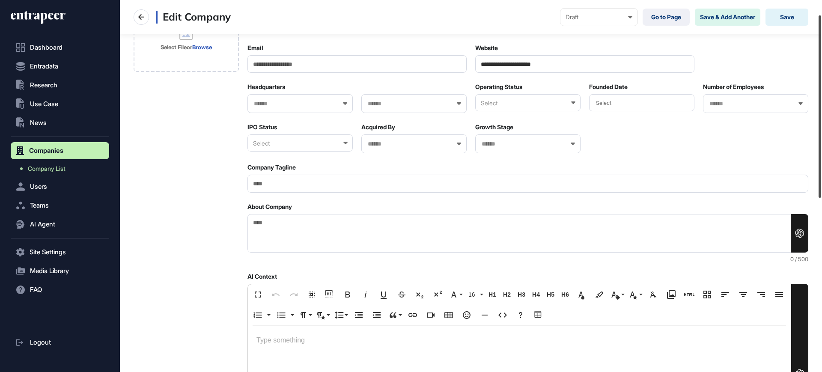
scroll to position [384, 0]
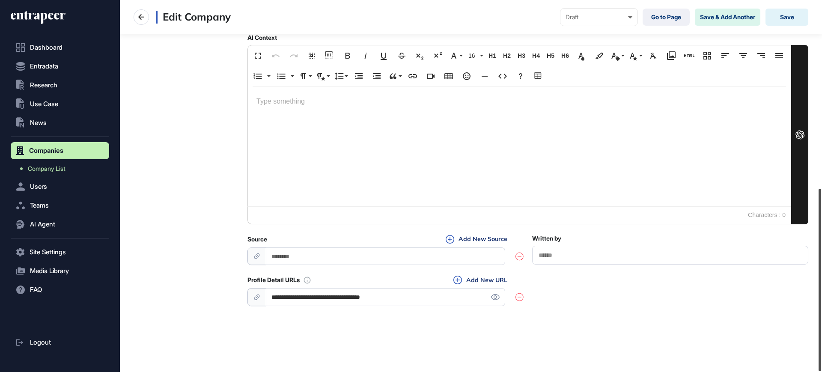
drag, startPoint x: 821, startPoint y: 109, endPoint x: 821, endPoint y: 372, distance: 263.6
click at [821, 371] on html "**********" at bounding box center [411, 220] width 822 height 440
click at [389, 297] on input "**********" at bounding box center [385, 297] width 239 height 18
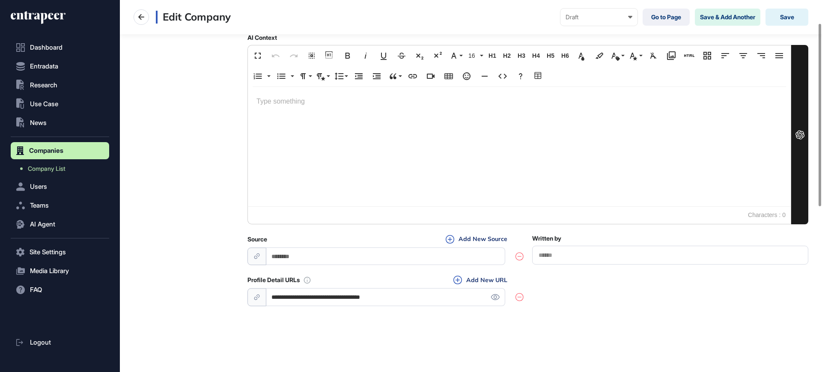
scroll to position [0, 0]
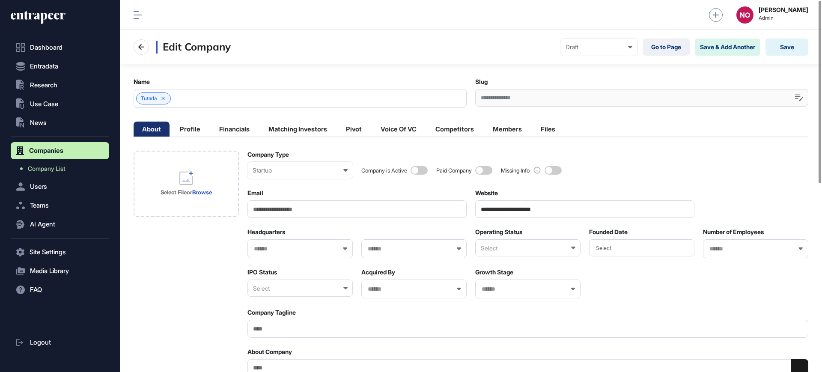
drag, startPoint x: 566, startPoint y: 211, endPoint x: 518, endPoint y: 214, distance: 48.0
click at [518, 214] on input "**********" at bounding box center [584, 209] width 219 height 18
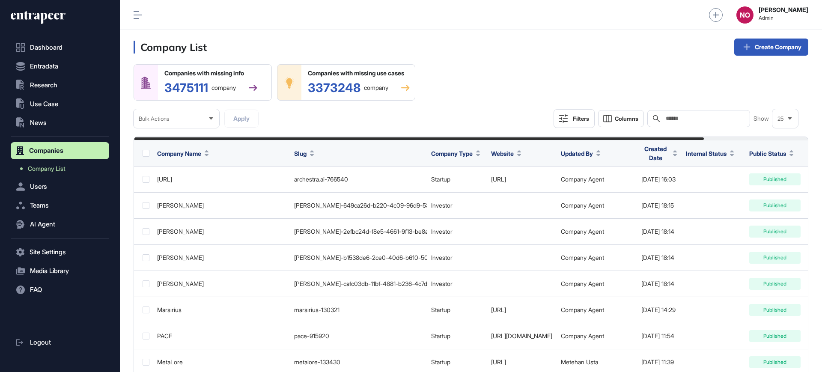
scroll to position [0, 0]
click at [684, 116] on input "text" at bounding box center [705, 118] width 80 height 7
paste input "**********"
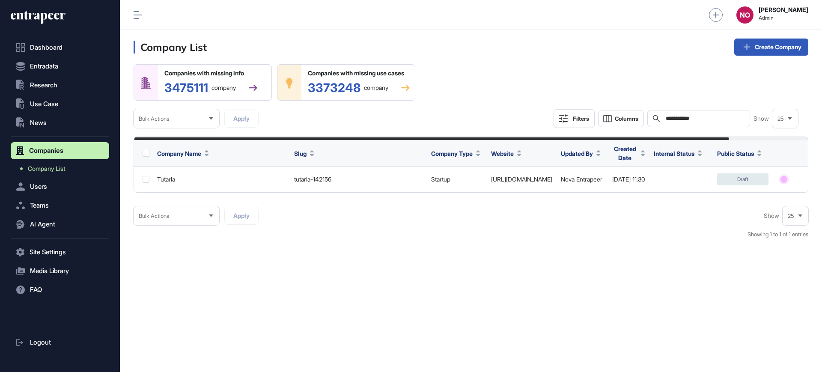
drag, startPoint x: 708, startPoint y: 116, endPoint x: 555, endPoint y: 111, distance: 152.9
click at [555, 111] on div "**********" at bounding box center [675, 118] width 244 height 19
paste input "text"
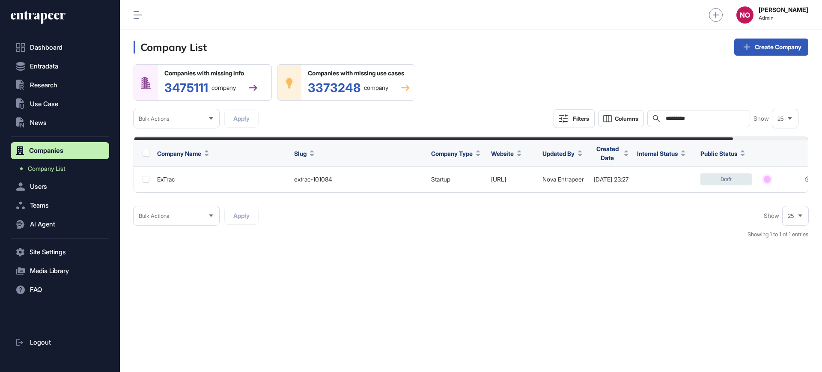
type input "*********"
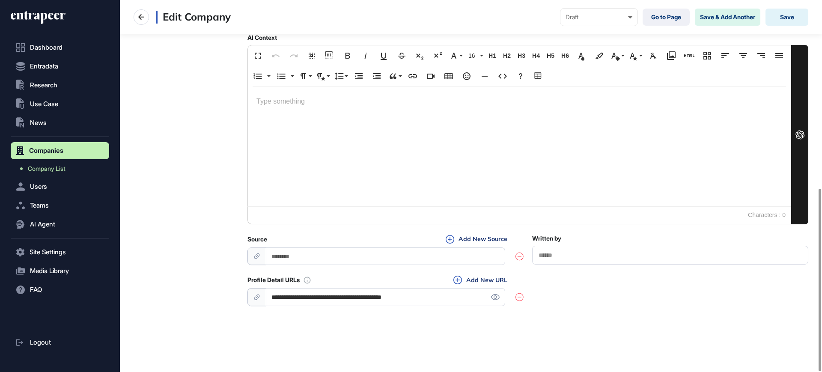
scroll to position [59, 0]
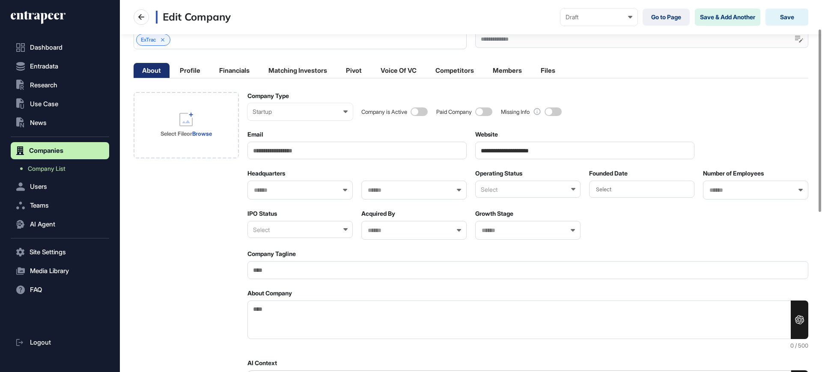
drag, startPoint x: 559, startPoint y: 150, endPoint x: 517, endPoint y: 151, distance: 41.5
click at [517, 151] on input "**********" at bounding box center [584, 151] width 219 height 18
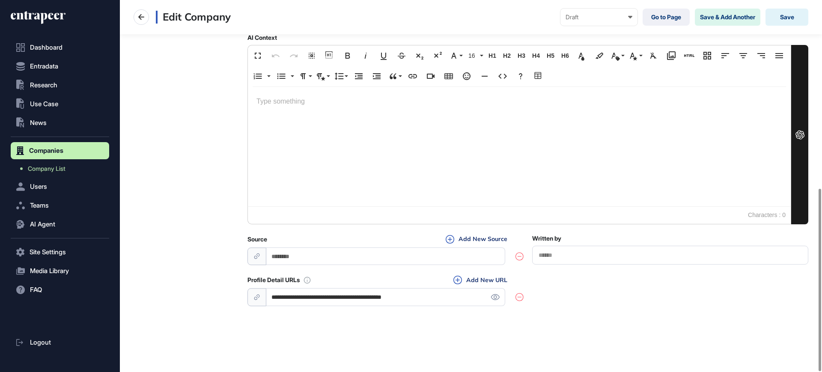
click at [343, 299] on input "**********" at bounding box center [385, 297] width 239 height 18
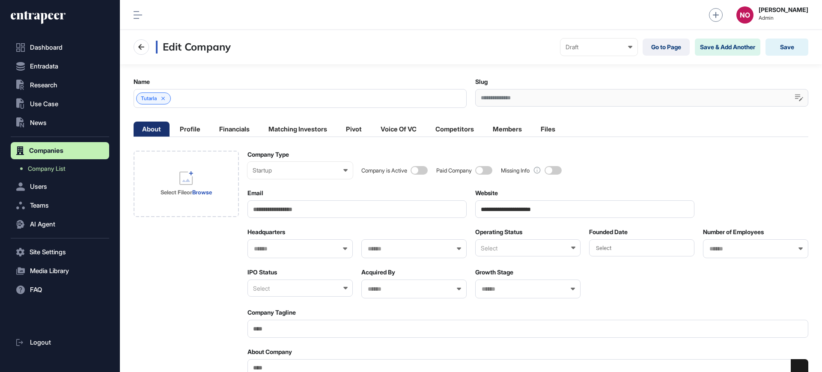
scroll to position [0, 0]
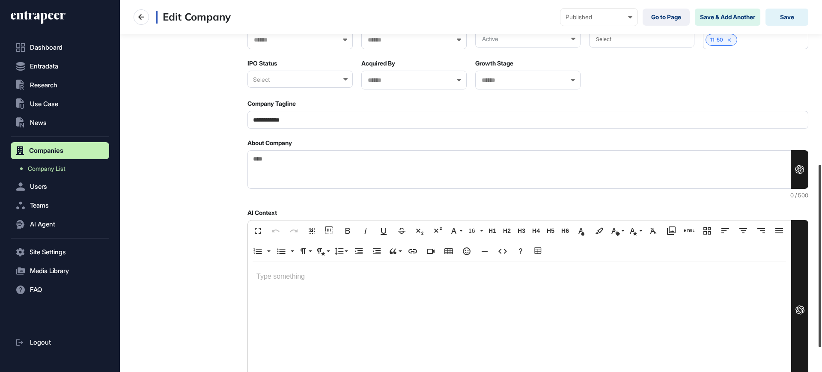
scroll to position [384, 0]
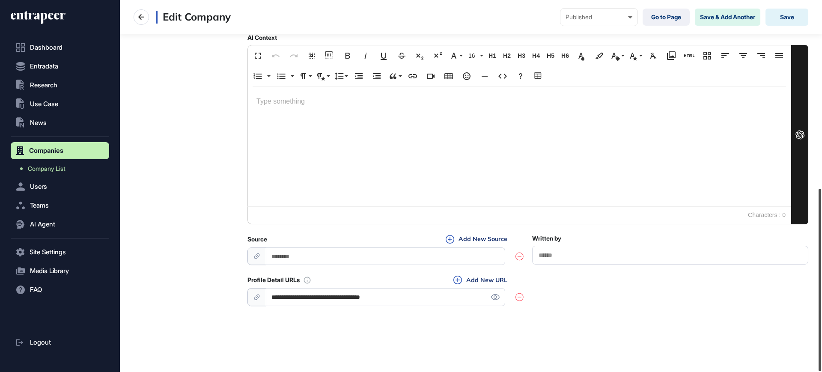
drag, startPoint x: 821, startPoint y: 55, endPoint x: 821, endPoint y: 294, distance: 239.2
click at [821, 294] on div at bounding box center [819, 280] width 3 height 182
click at [492, 296] on icon at bounding box center [494, 297] width 9 height 6
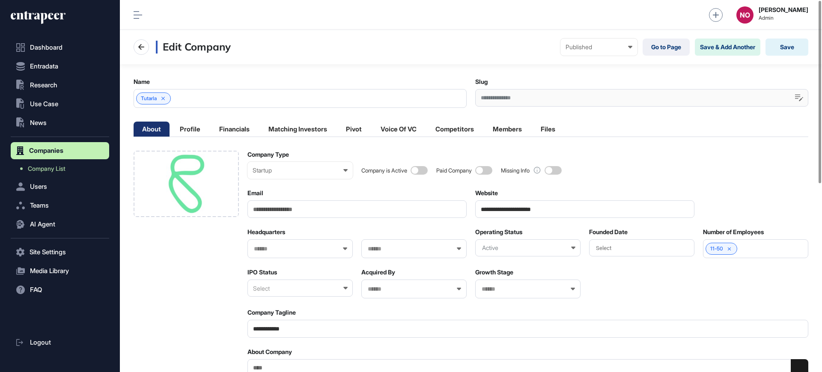
click at [298, 208] on input "Email" at bounding box center [356, 209] width 219 height 18
paste input "**********"
type input "**********"
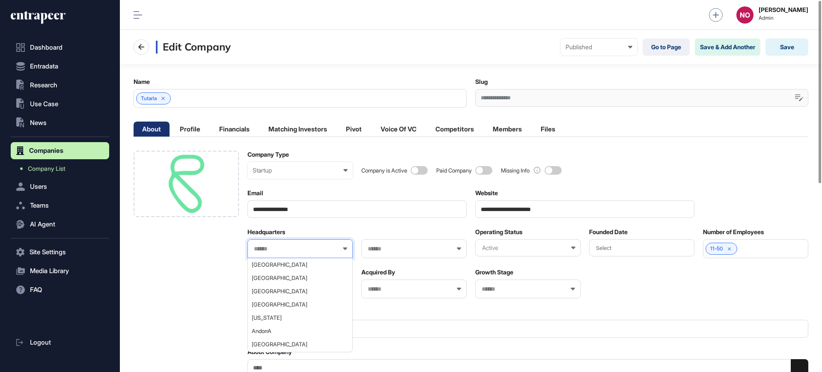
click at [271, 247] on input "text" at bounding box center [294, 248] width 83 height 7
type input "***"
click at [274, 266] on span "Turkey" at bounding box center [300, 264] width 96 height 6
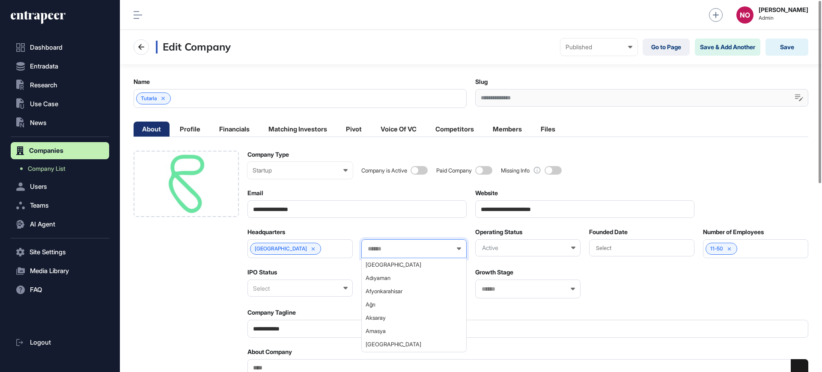
click at [402, 249] on input "text" at bounding box center [408, 248] width 83 height 7
type input "***"
click at [385, 265] on span "Istanbul" at bounding box center [413, 264] width 96 height 6
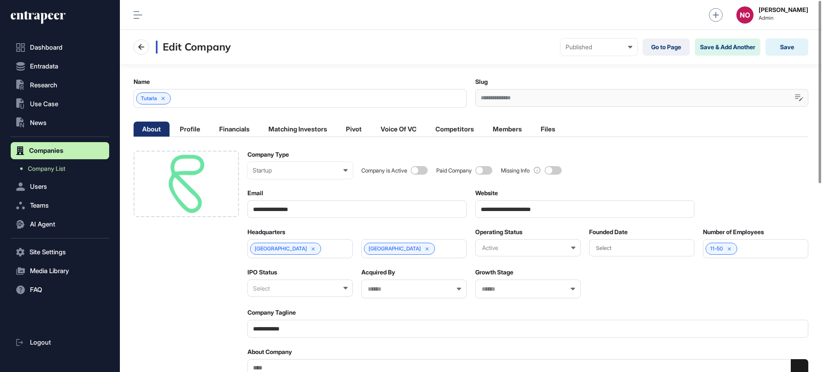
click at [336, 289] on div "Select" at bounding box center [299, 287] width 105 height 17
click at [267, 336] on div "Private" at bounding box center [300, 342] width 104 height 13
click at [776, 53] on button "Save" at bounding box center [786, 47] width 43 height 17
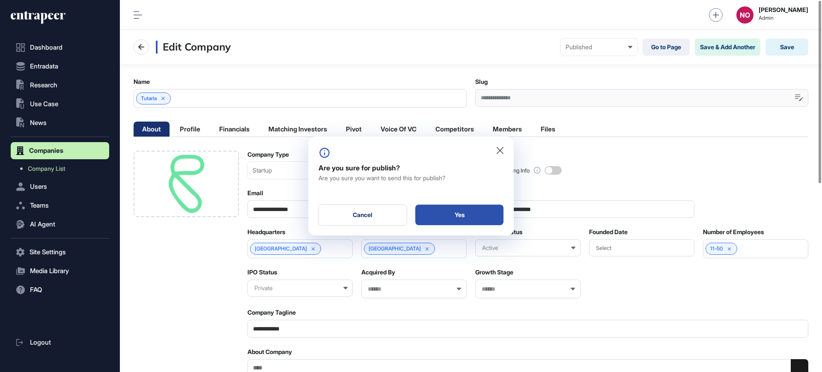
click at [464, 211] on div "Yes" at bounding box center [459, 215] width 88 height 21
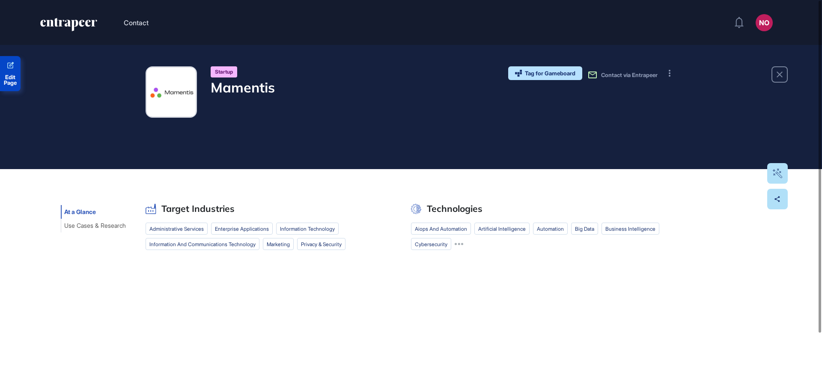
click at [18, 80] on span "Edit Page" at bounding box center [10, 79] width 21 height 11
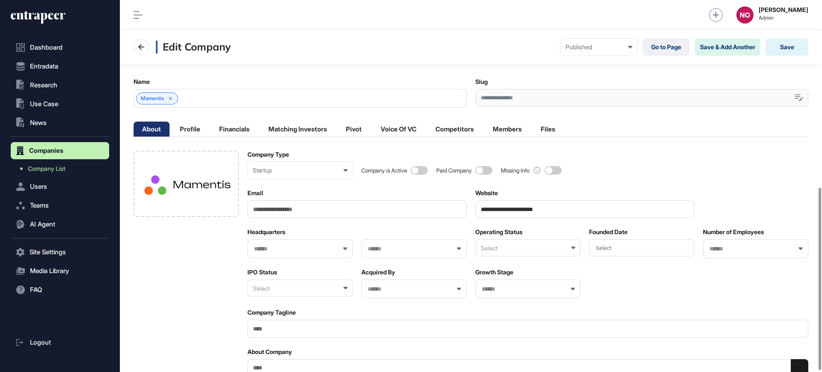
scroll to position [384, 0]
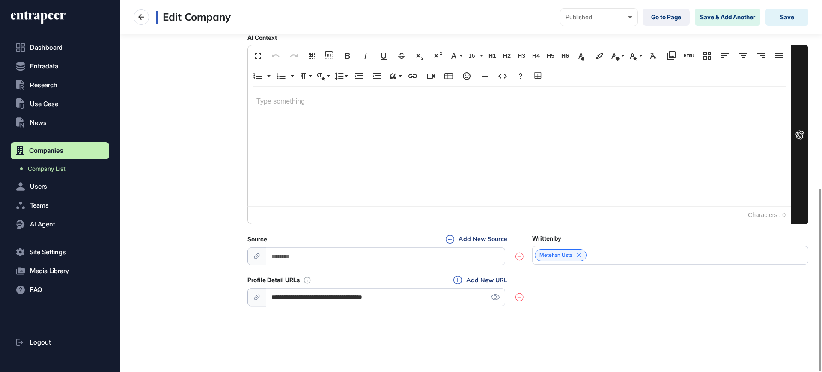
click at [350, 305] on input "**********" at bounding box center [385, 297] width 239 height 18
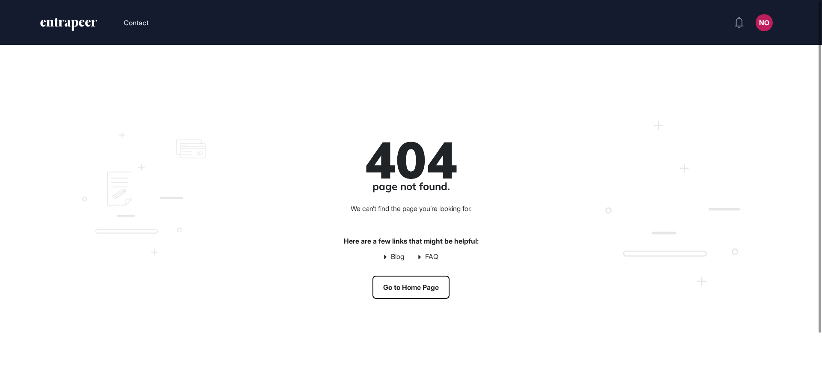
scroll to position [0, 0]
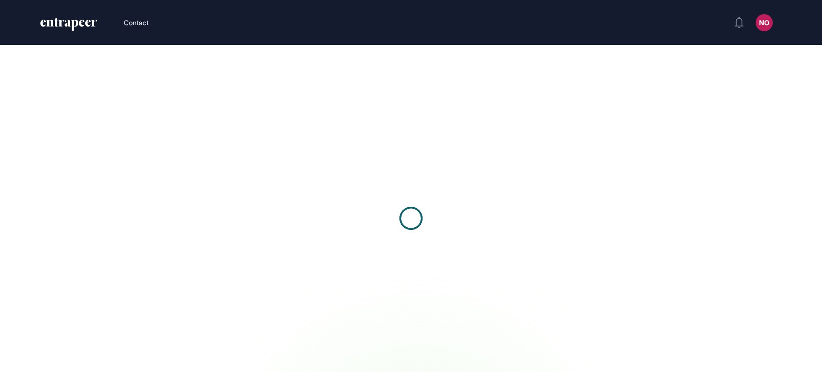
scroll to position [0, 0]
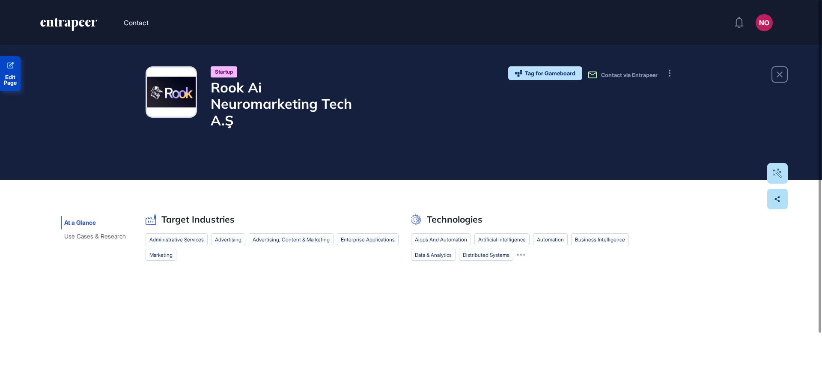
click at [13, 74] on span "Edit Page" at bounding box center [10, 79] width 21 height 11
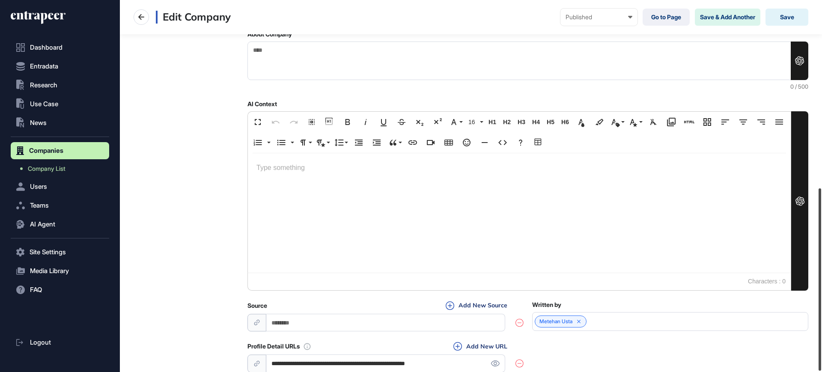
scroll to position [384, 0]
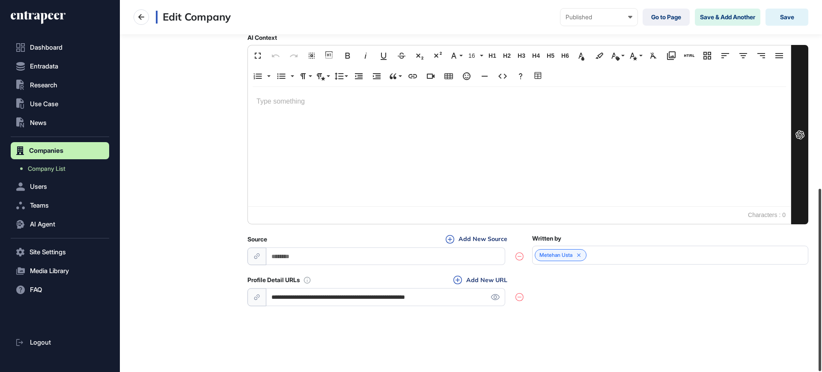
drag, startPoint x: 821, startPoint y: 84, endPoint x: 821, endPoint y: 295, distance: 211.0
click at [821, 295] on div at bounding box center [819, 280] width 3 height 182
click at [369, 292] on input "**********" at bounding box center [385, 297] width 239 height 18
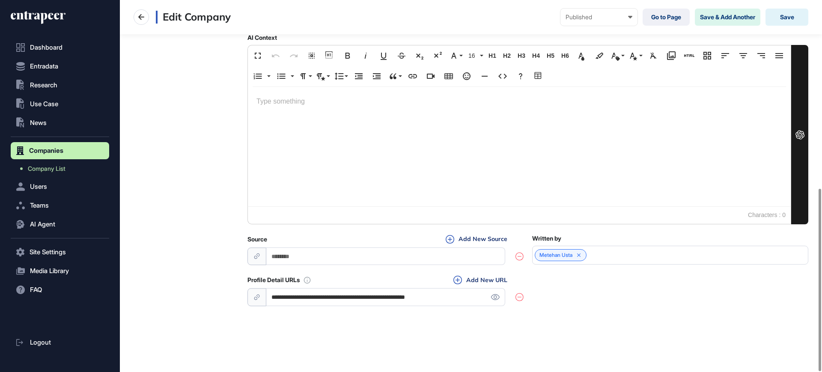
click at [648, 309] on div "**********" at bounding box center [471, 9] width 702 height 726
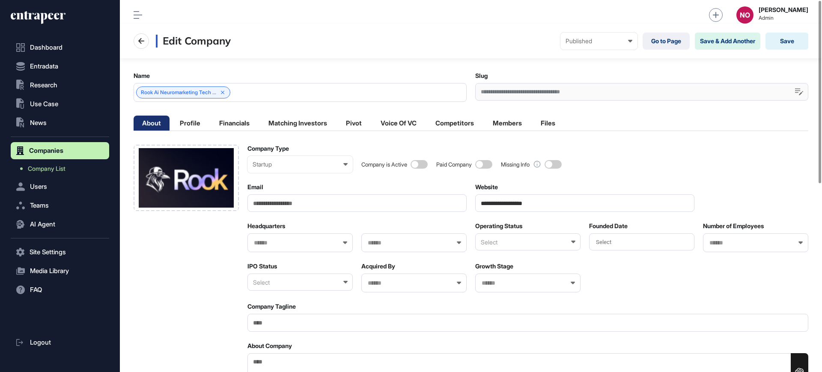
scroll to position [0, 0]
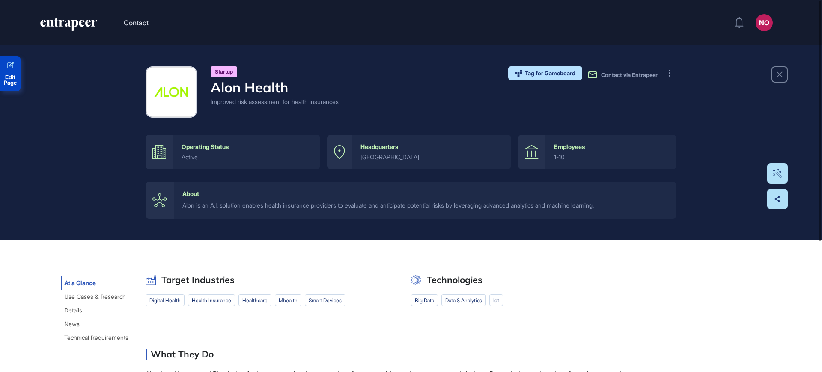
click at [17, 80] on span "Edit Page" at bounding box center [10, 79] width 21 height 11
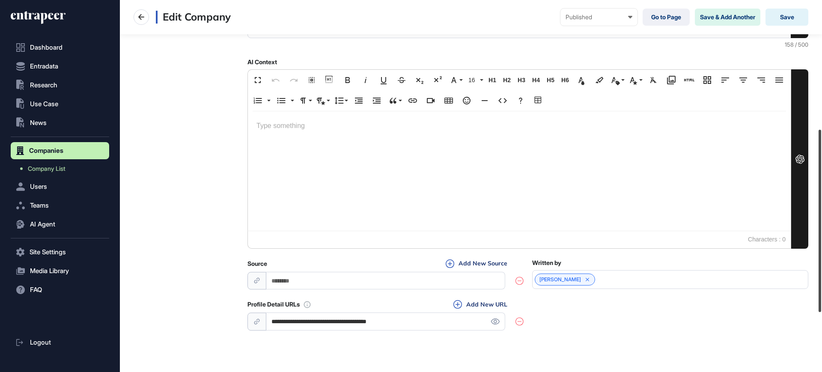
scroll to position [384, 0]
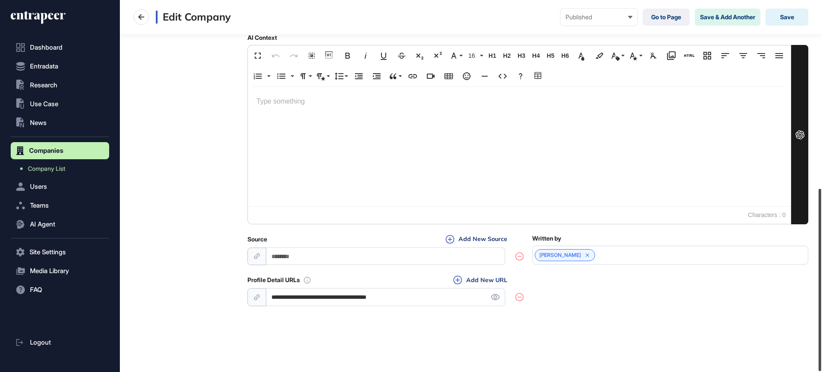
drag, startPoint x: 821, startPoint y: 145, endPoint x: 821, endPoint y: 353, distance: 207.6
click at [821, 353] on div at bounding box center [819, 280] width 3 height 182
click at [490, 299] on icon at bounding box center [494, 297] width 9 height 6
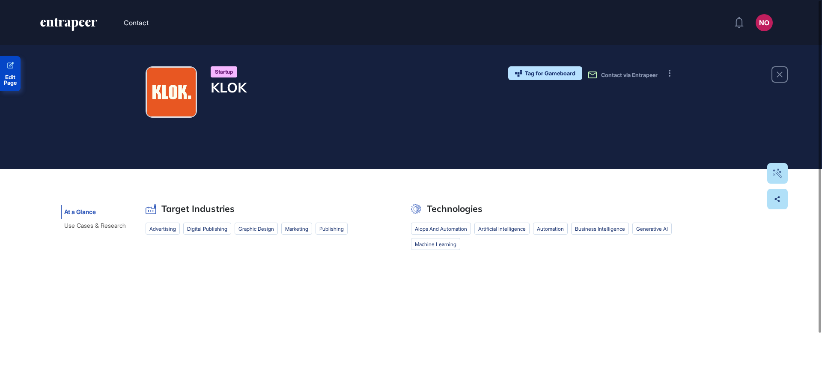
click at [11, 75] on span "Edit Page" at bounding box center [10, 79] width 21 height 11
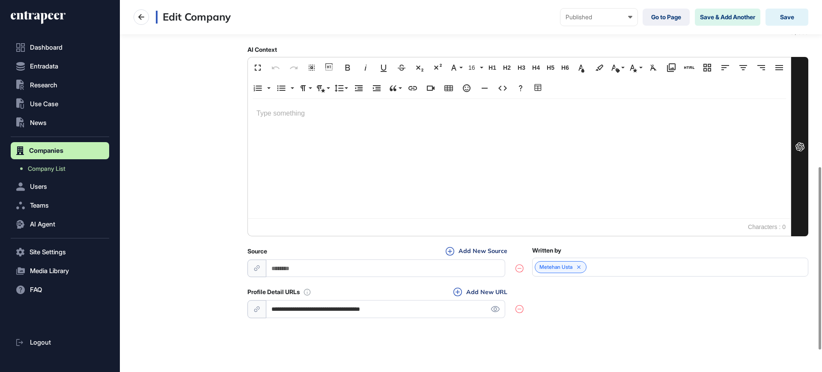
scroll to position [384, 0]
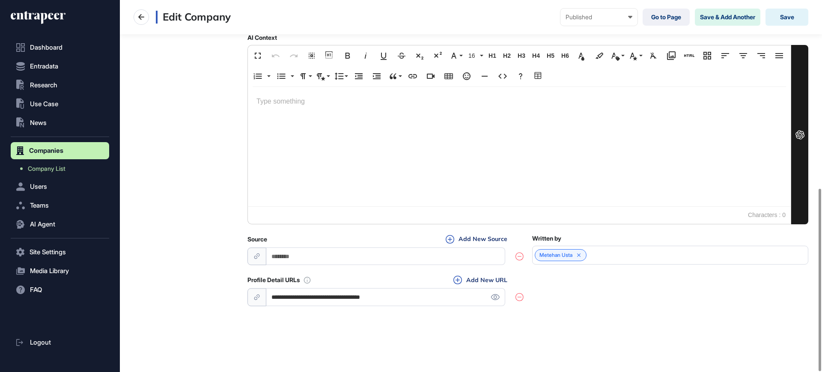
click at [333, 302] on input "**********" at bounding box center [385, 297] width 239 height 18
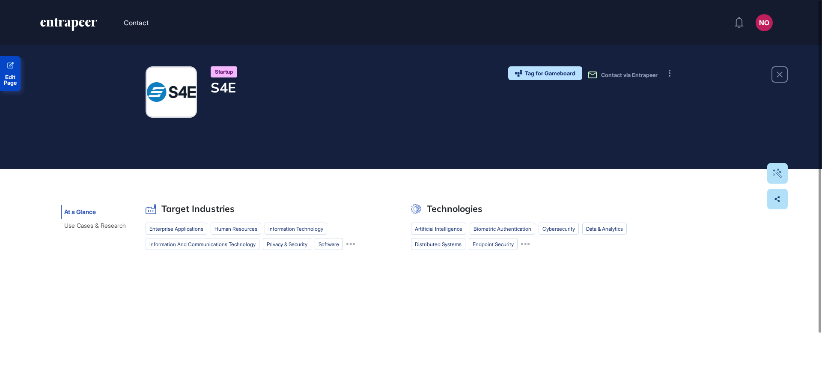
click at [12, 78] on span "Edit Page" at bounding box center [10, 79] width 21 height 11
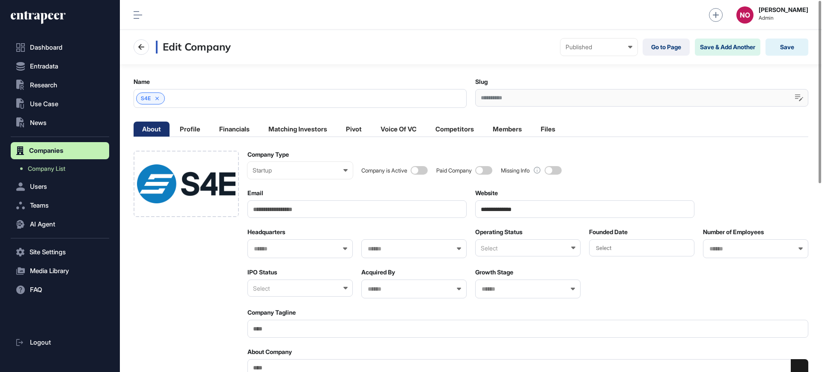
scroll to position [384, 0]
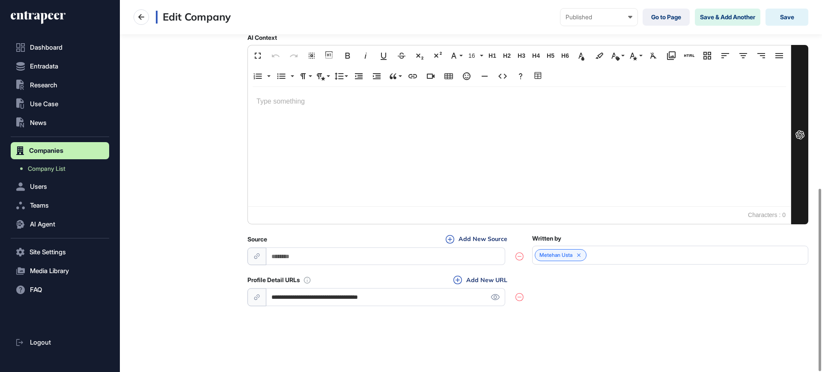
click at [369, 303] on input "**********" at bounding box center [385, 297] width 239 height 18
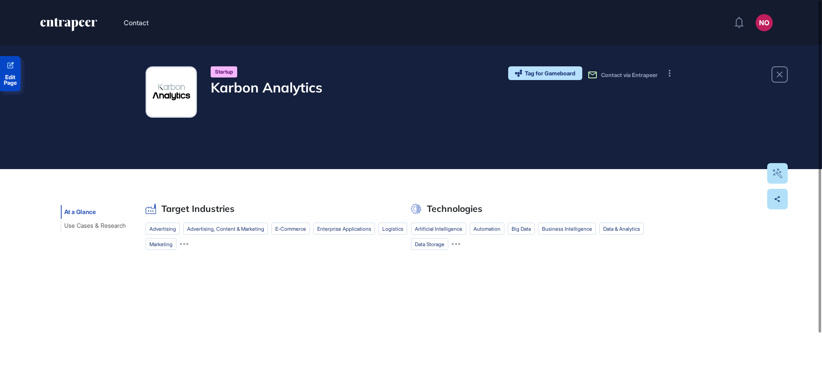
click at [15, 77] on span "Edit Page" at bounding box center [10, 79] width 21 height 11
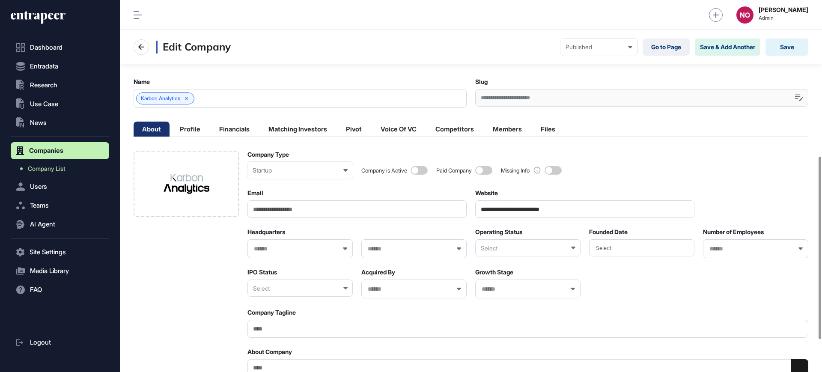
scroll to position [384, 0]
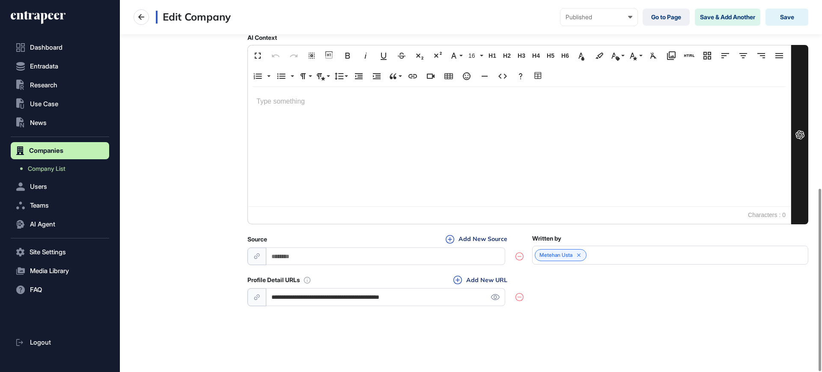
click at [402, 288] on input "**********" at bounding box center [385, 297] width 239 height 18
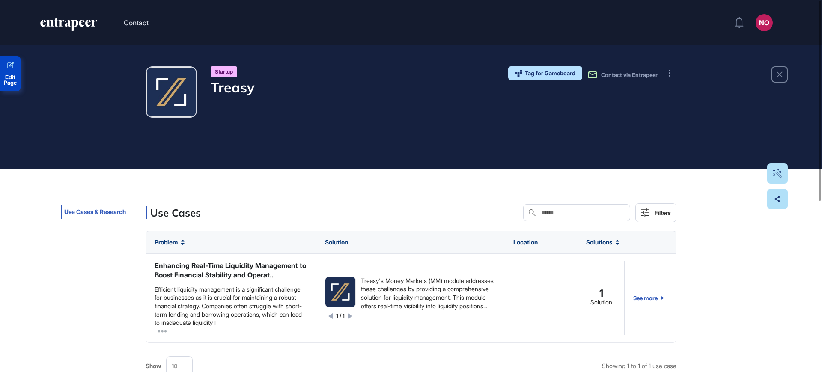
click at [9, 74] on span "Edit Page" at bounding box center [10, 79] width 21 height 11
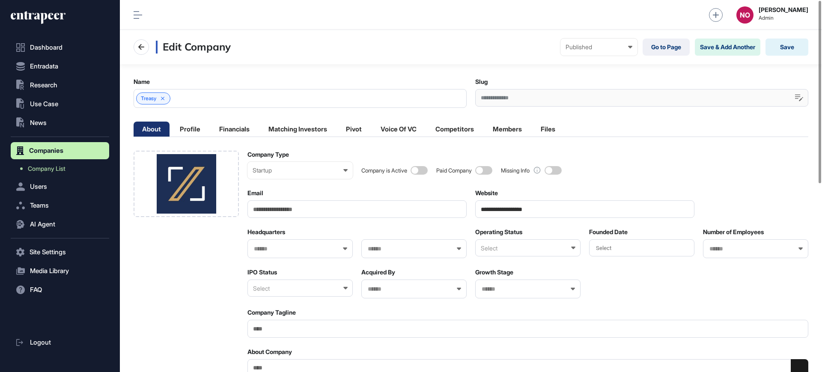
scroll to position [325, 0]
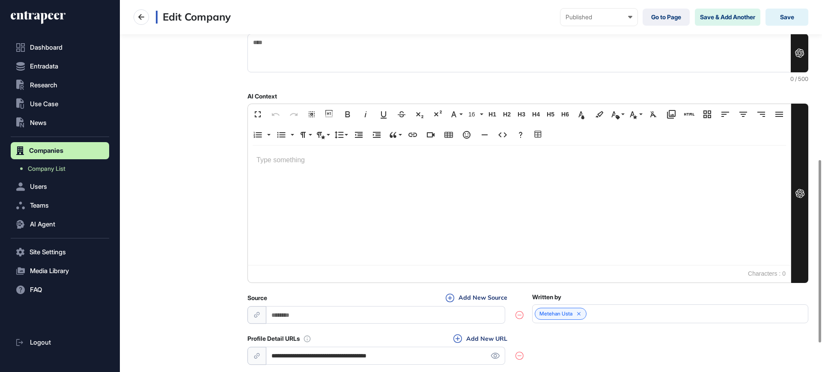
click at [353, 352] on input "**********" at bounding box center [385, 356] width 239 height 18
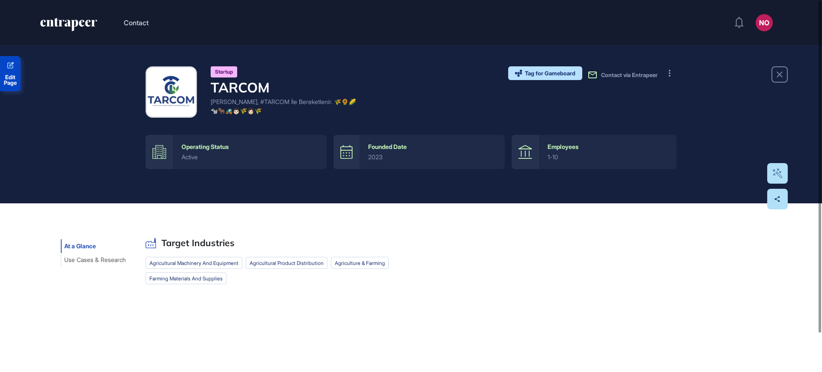
click at [15, 76] on span "Edit Page" at bounding box center [10, 79] width 21 height 11
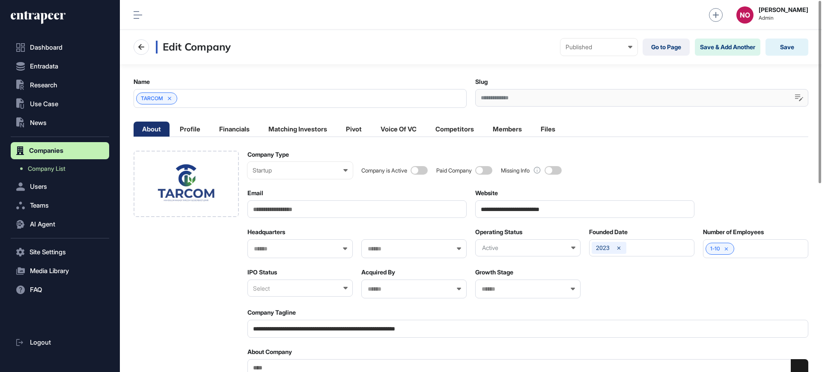
click at [291, 330] on input "**********" at bounding box center [527, 329] width 561 height 18
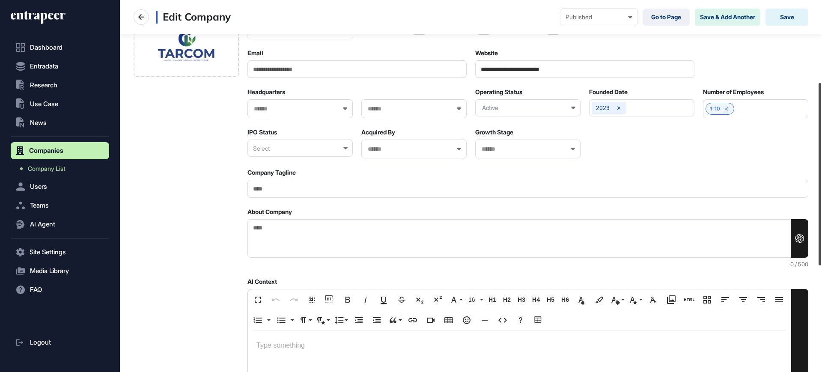
scroll to position [139, 0]
drag, startPoint x: 821, startPoint y: 148, endPoint x: 821, endPoint y: 211, distance: 63.8
click at [821, 211] on div at bounding box center [819, 174] width 3 height 182
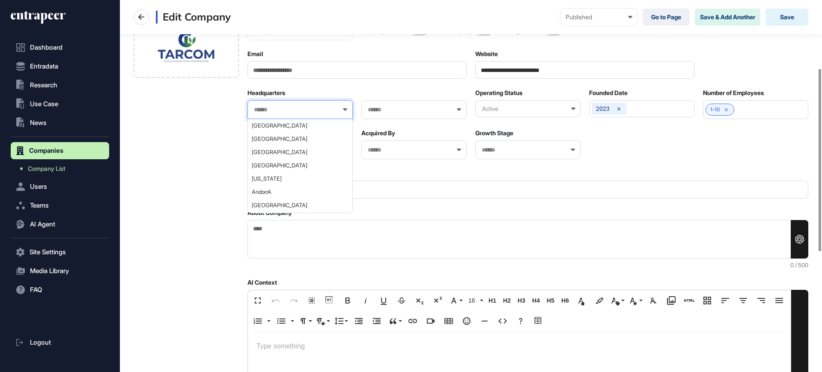
click at [270, 111] on input "text" at bounding box center [294, 109] width 83 height 7
type input "***"
click at [272, 120] on div "[GEOGRAPHIC_DATA]" at bounding box center [300, 125] width 104 height 13
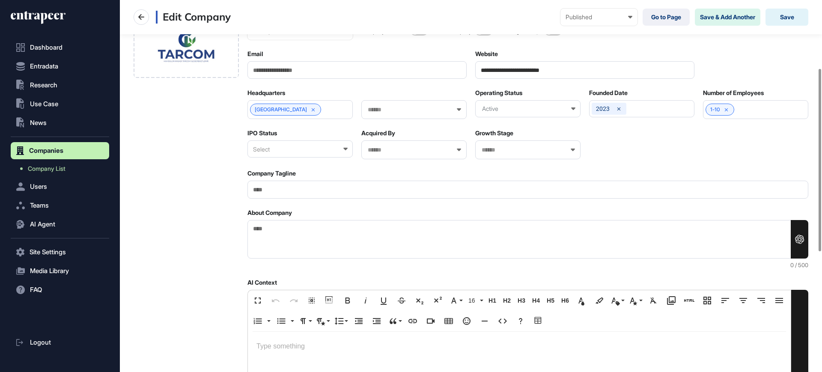
click at [268, 150] on div "Select" at bounding box center [299, 148] width 105 height 17
click at [270, 197] on div "Private" at bounding box center [300, 203] width 104 height 13
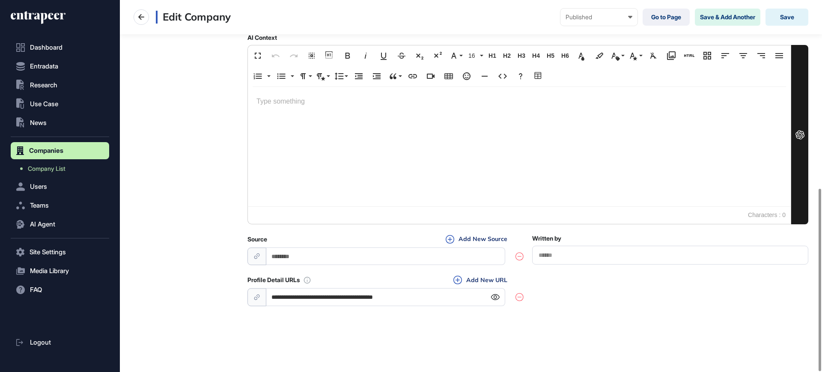
click at [497, 297] on icon at bounding box center [494, 297] width 9 height 6
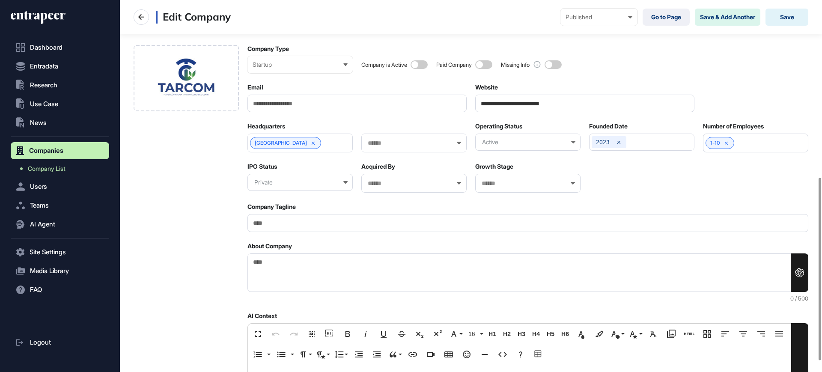
scroll to position [0, 0]
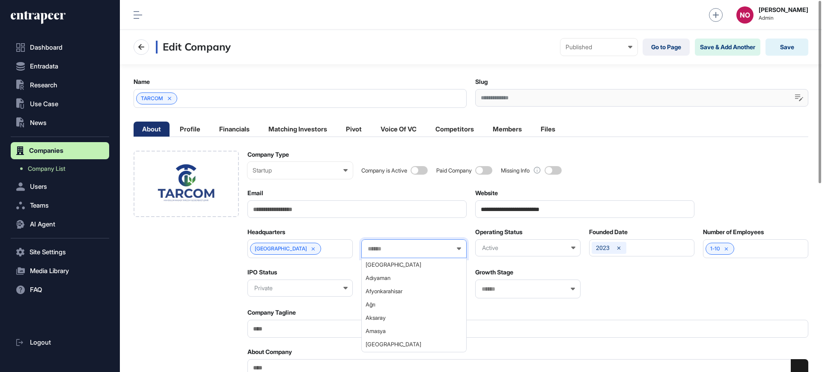
click at [380, 249] on input "text" at bounding box center [408, 248] width 83 height 7
type input "**"
click at [377, 268] on div "Istanbul" at bounding box center [414, 264] width 104 height 13
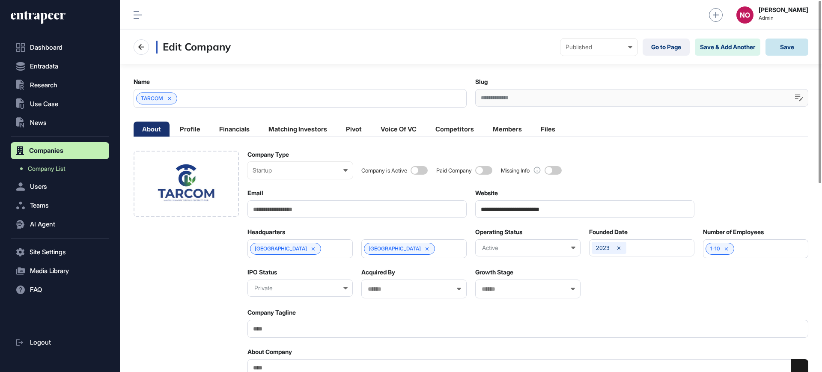
click at [795, 50] on button "Save" at bounding box center [786, 47] width 43 height 17
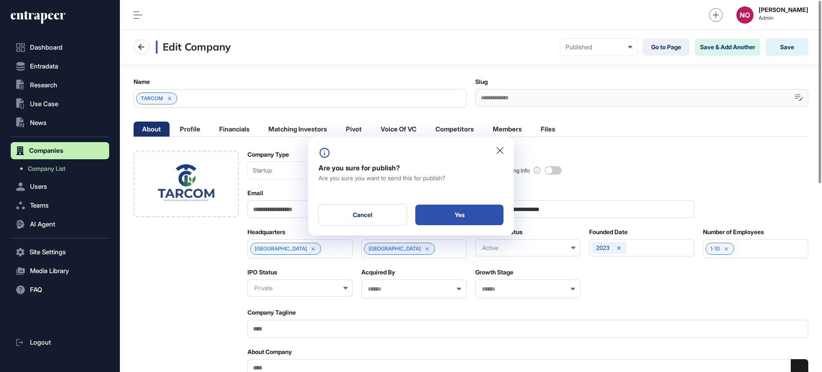
click at [481, 217] on div "Yes" at bounding box center [459, 215] width 88 height 21
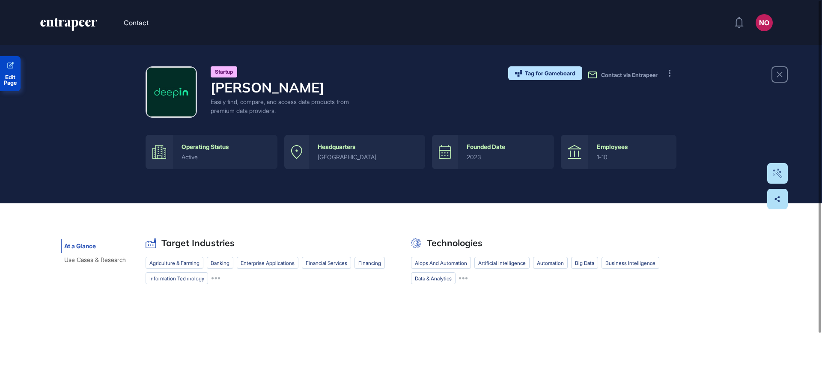
click at [17, 77] on span "Edit Page" at bounding box center [10, 79] width 21 height 11
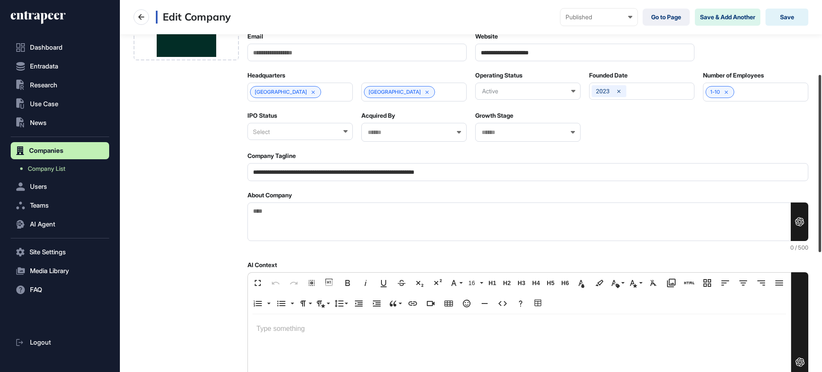
drag, startPoint x: 821, startPoint y: 92, endPoint x: 643, endPoint y: 161, distance: 190.9
click at [821, 168] on div at bounding box center [819, 163] width 3 height 177
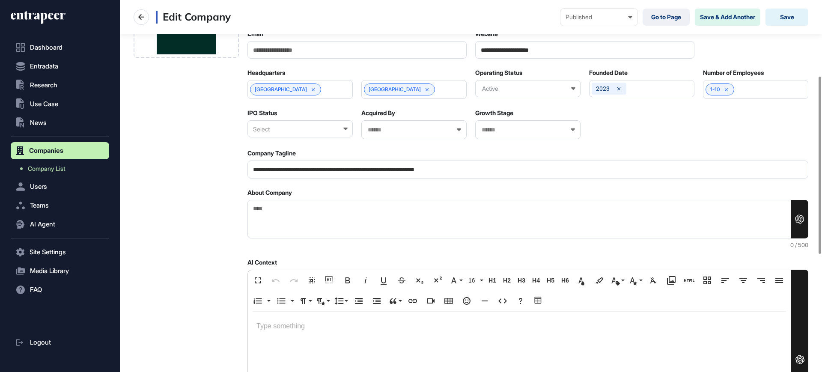
click at [300, 128] on div "Select" at bounding box center [299, 128] width 105 height 17
click at [288, 177] on div "Private" at bounding box center [300, 183] width 104 height 13
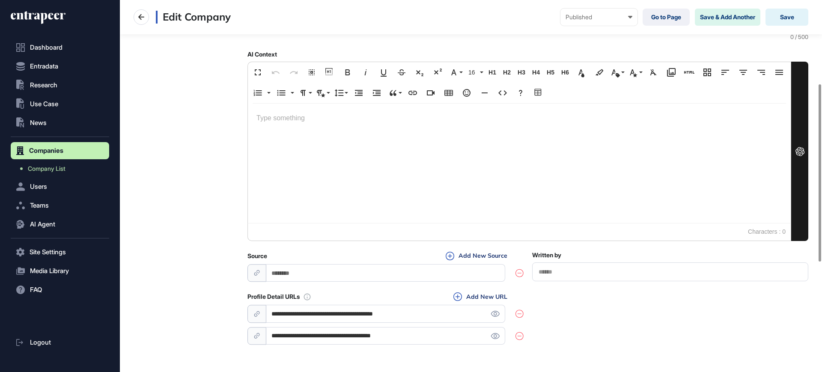
scroll to position [406, 0]
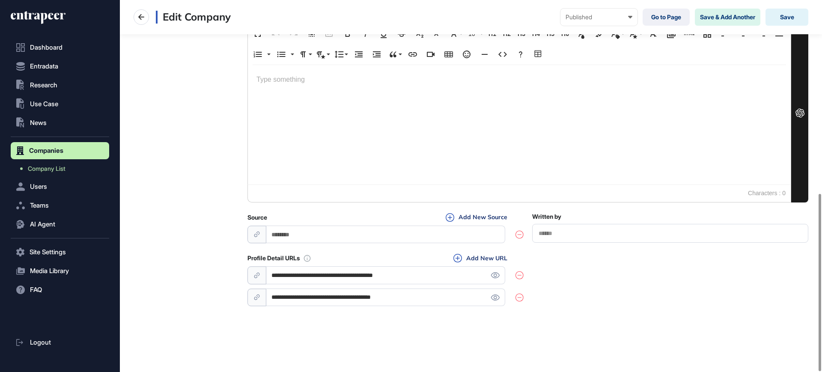
click at [518, 301] on div "**********" at bounding box center [385, 297] width 276 height 18
click at [521, 297] on icon at bounding box center [519, 297] width 8 height 9
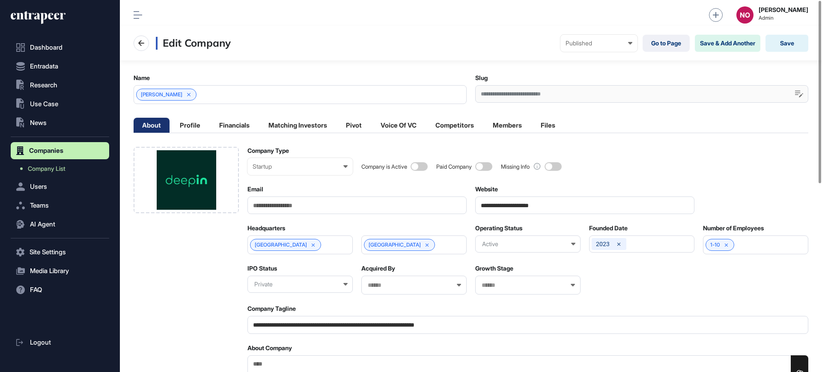
scroll to position [0, 0]
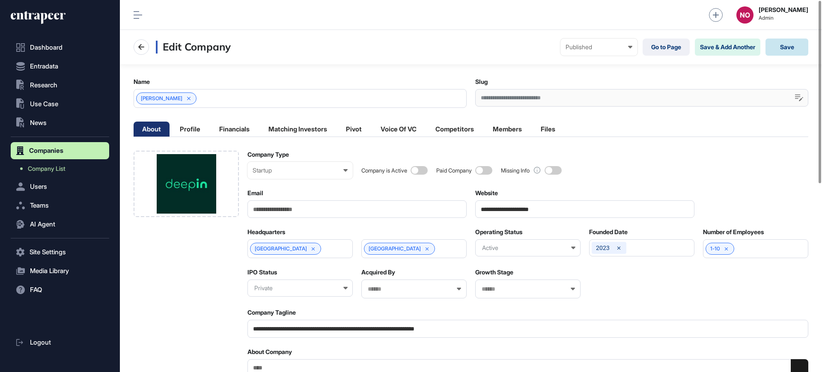
click at [791, 51] on button "Save" at bounding box center [786, 47] width 43 height 17
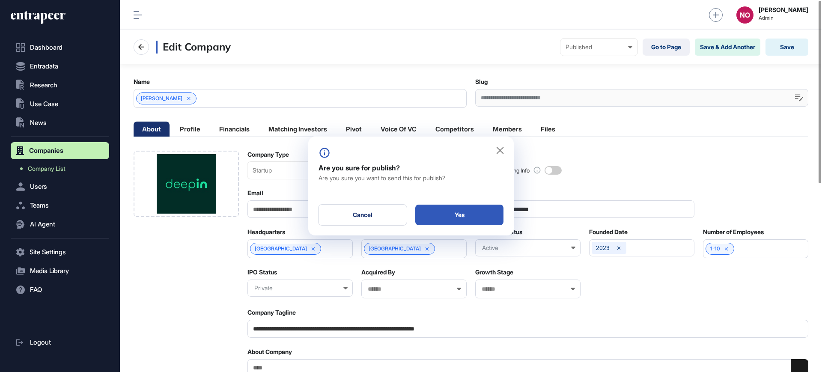
click at [493, 217] on div "Yes" at bounding box center [459, 215] width 88 height 21
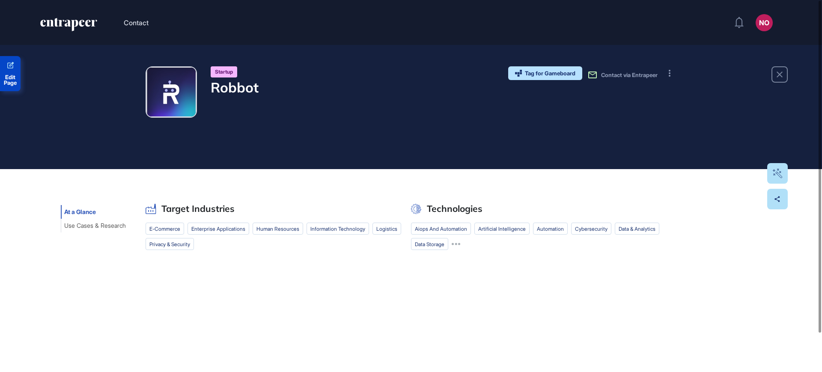
click at [14, 81] on span "Edit Page" at bounding box center [10, 79] width 21 height 11
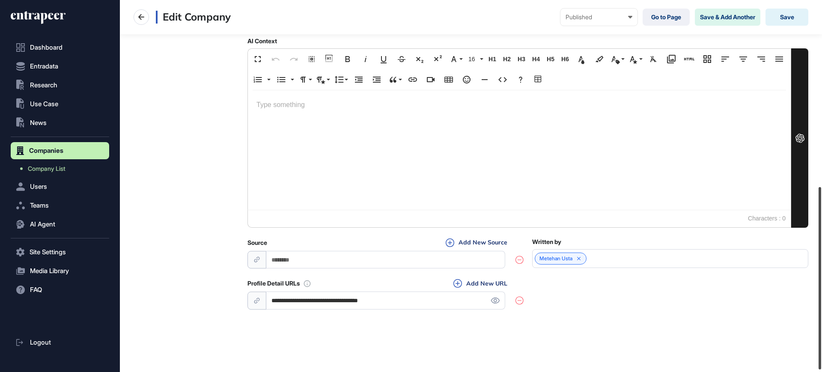
scroll to position [384, 0]
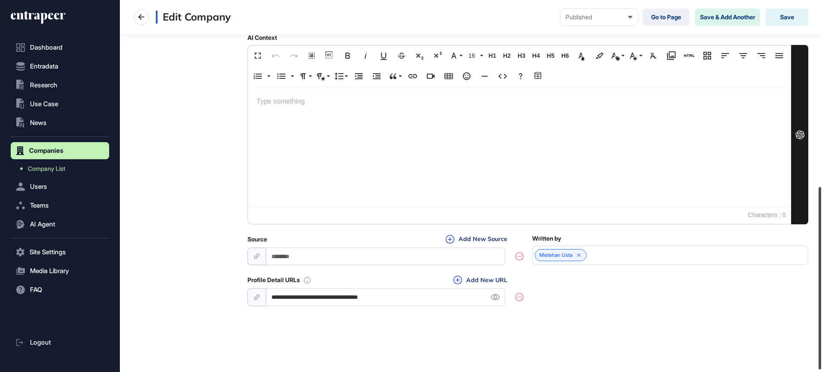
drag, startPoint x: 821, startPoint y: 112, endPoint x: 821, endPoint y: 304, distance: 192.1
click at [821, 304] on div at bounding box center [819, 278] width 3 height 182
click at [401, 300] on input "**********" at bounding box center [385, 297] width 239 height 18
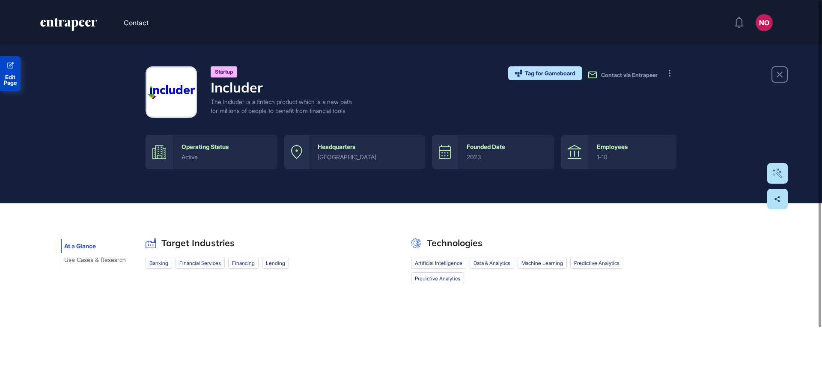
click at [18, 79] on span "Edit Page" at bounding box center [10, 79] width 21 height 11
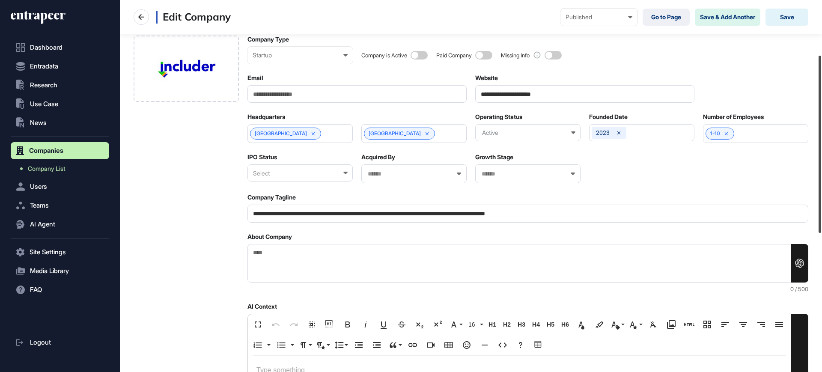
scroll to position [120, 0]
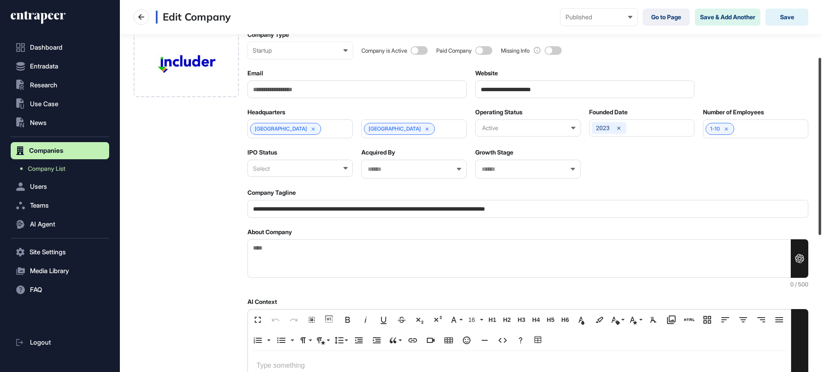
drag, startPoint x: 821, startPoint y: 87, endPoint x: 821, endPoint y: 144, distance: 56.9
click at [821, 144] on div at bounding box center [819, 146] width 3 height 177
click at [361, 209] on input "**********" at bounding box center [527, 209] width 561 height 18
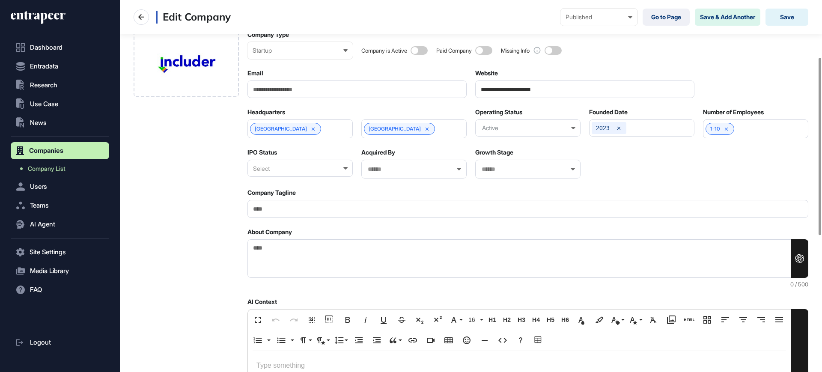
click at [364, 255] on textarea "About Company" at bounding box center [527, 258] width 561 height 39
paste textarea "**********"
type textarea "**********"
click at [298, 172] on div "Select" at bounding box center [299, 168] width 105 height 17
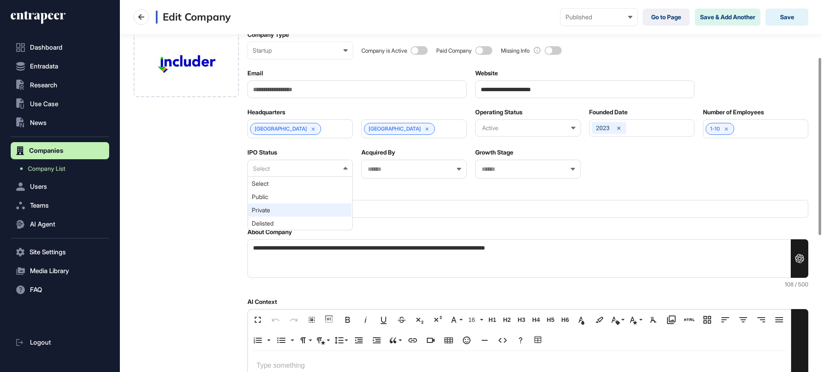
click at [285, 217] on div "Private" at bounding box center [300, 223] width 104 height 13
click at [517, 92] on input "**********" at bounding box center [584, 89] width 219 height 18
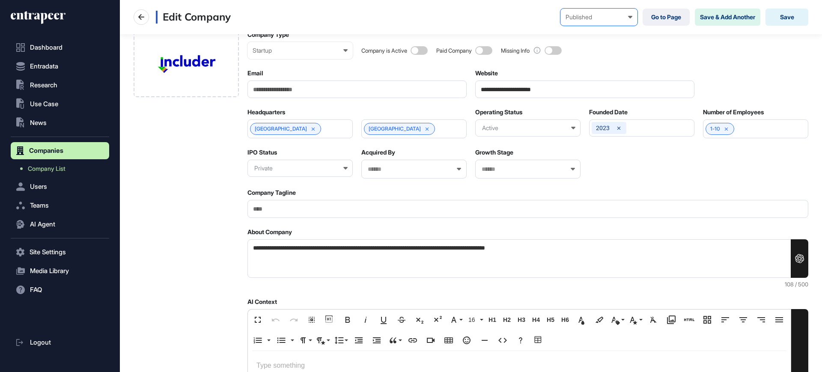
paste input "*"
type input "**********"
click at [356, 203] on input "Company Tagline" at bounding box center [527, 209] width 561 height 18
paste input "**********"
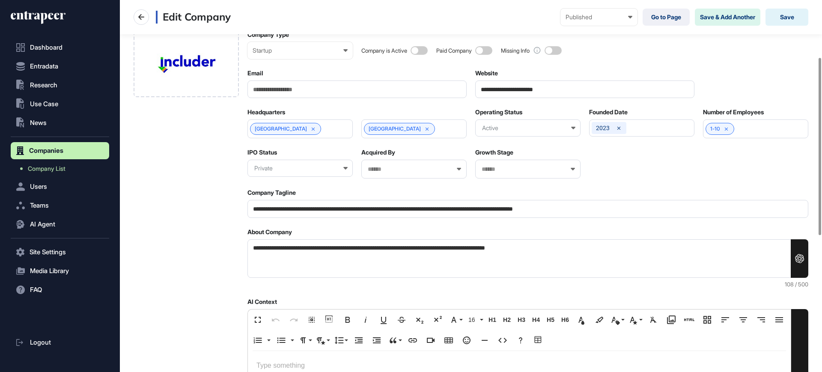
scroll to position [406, 0]
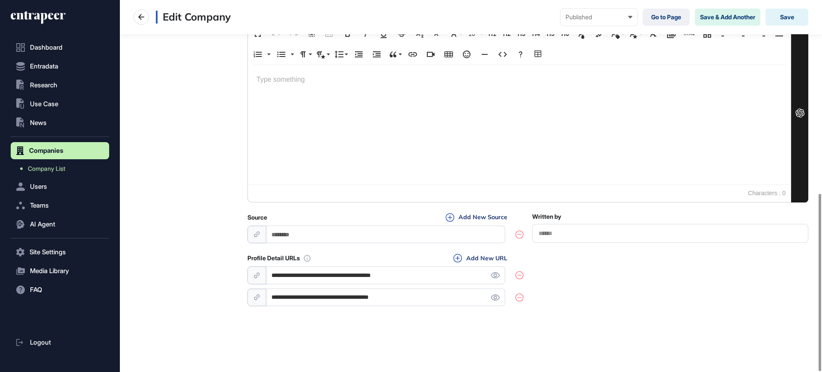
click at [518, 294] on icon at bounding box center [519, 297] width 8 height 9
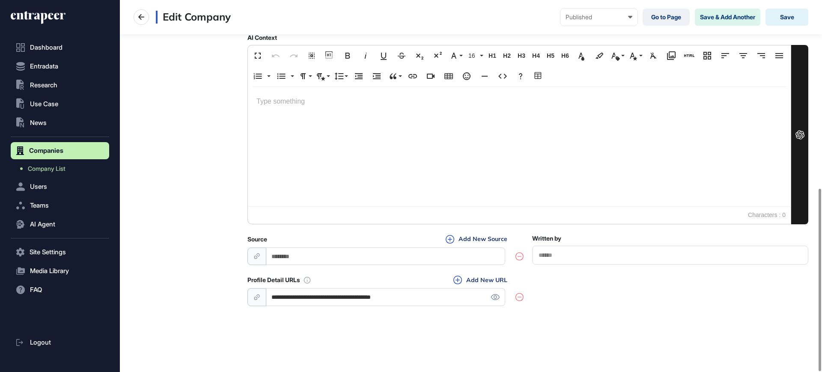
scroll to position [384, 0]
click at [496, 297] on icon at bounding box center [495, 297] width 9 height 6
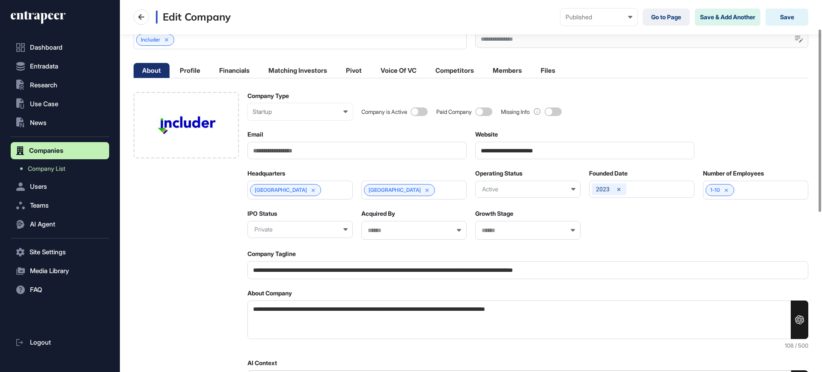
drag, startPoint x: 418, startPoint y: 270, endPoint x: 787, endPoint y: 263, distance: 369.4
click at [787, 263] on input "**********" at bounding box center [527, 270] width 561 height 18
type input "**********"
click at [790, 6] on div "Edit Company Published Draft Pending Review Published Private Go to Page Save &…" at bounding box center [471, 17] width 702 height 34
click at [790, 13] on button "Save" at bounding box center [786, 17] width 43 height 17
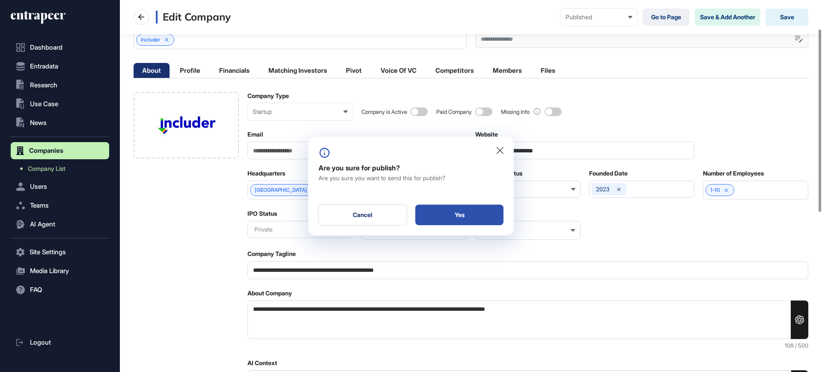
click at [474, 214] on div "Yes" at bounding box center [459, 215] width 88 height 21
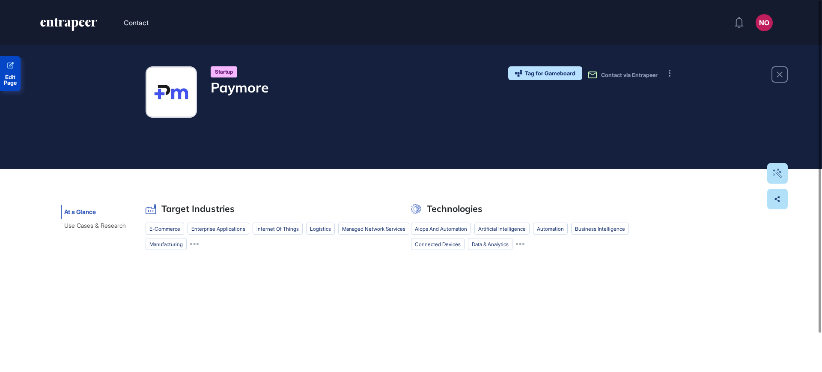
click at [16, 77] on span "Edit Page" at bounding box center [10, 79] width 21 height 11
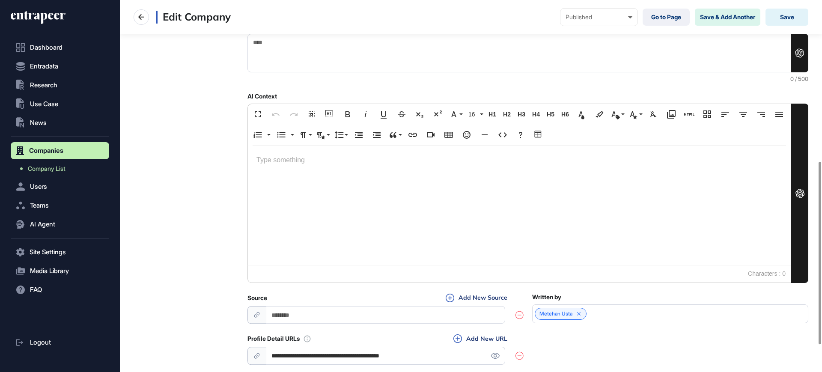
scroll to position [384, 0]
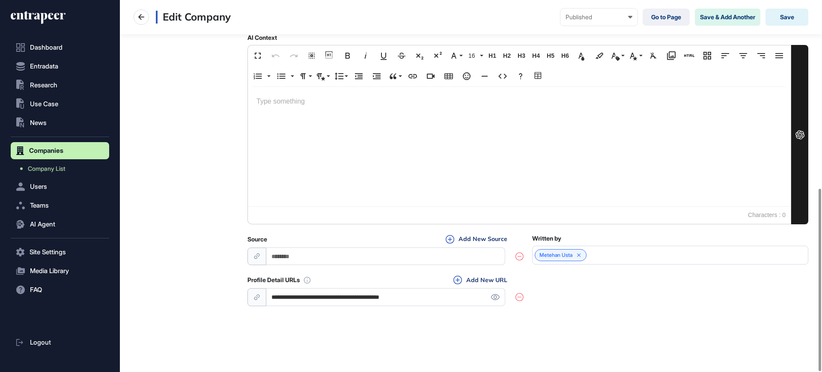
click at [368, 292] on input "**********" at bounding box center [385, 297] width 239 height 18
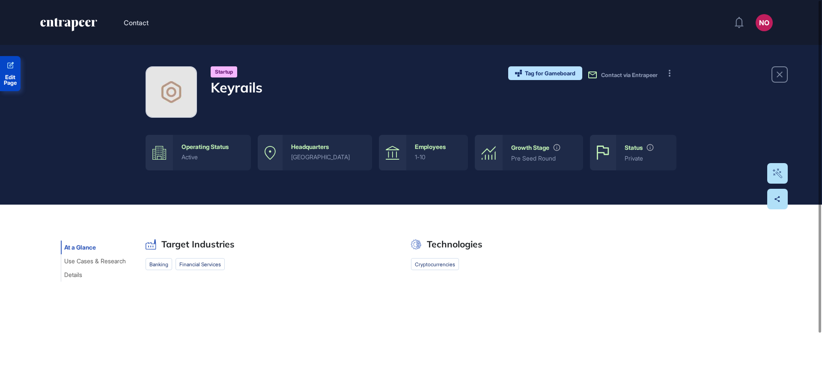
click at [8, 71] on link "Edit Page" at bounding box center [10, 73] width 21 height 35
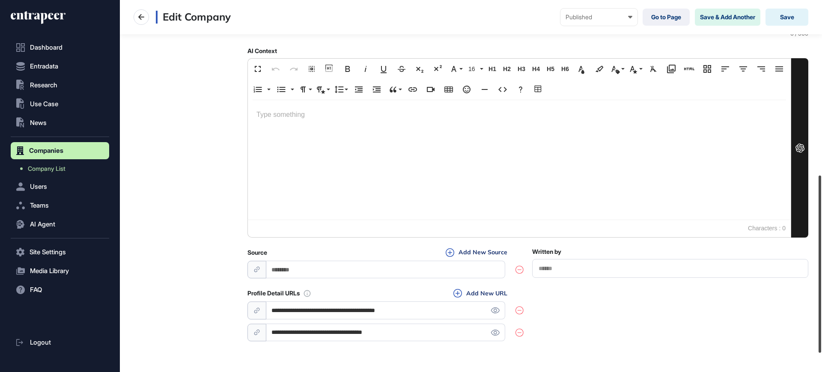
scroll to position [371, 0]
drag, startPoint x: 821, startPoint y: 111, endPoint x: 821, endPoint y: 288, distance: 176.7
click at [821, 288] on div at bounding box center [819, 266] width 3 height 177
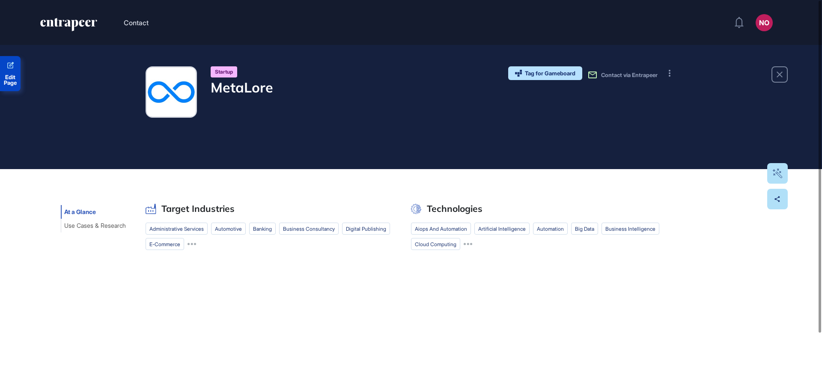
click at [13, 80] on span "Edit Page" at bounding box center [10, 79] width 21 height 11
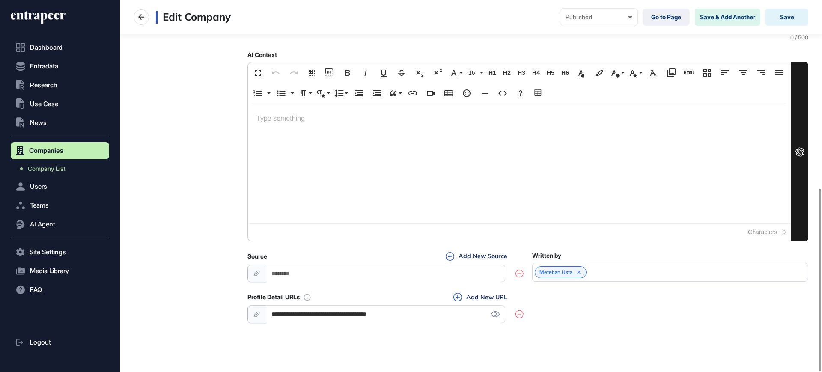
scroll to position [384, 0]
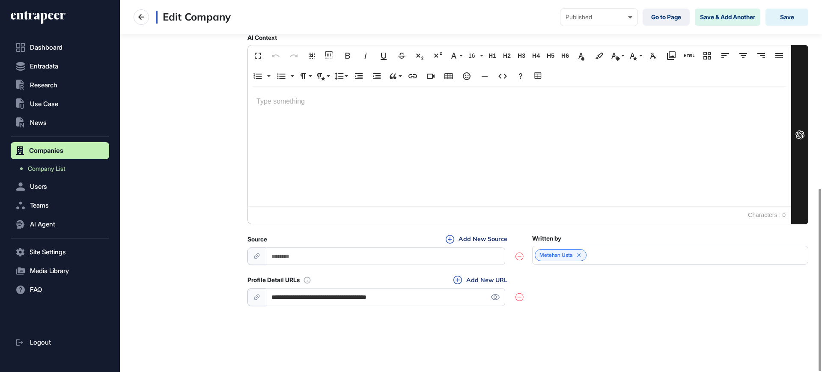
click at [378, 295] on input "**********" at bounding box center [385, 297] width 239 height 18
click at [48, 168] on span "Company List" at bounding box center [47, 168] width 38 height 7
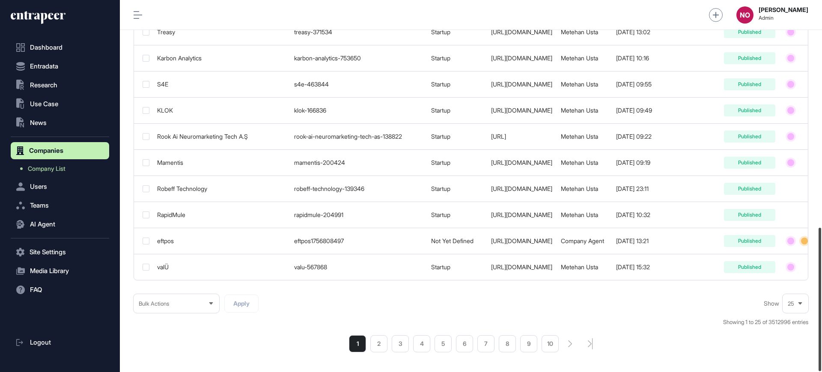
scroll to position [589, 0]
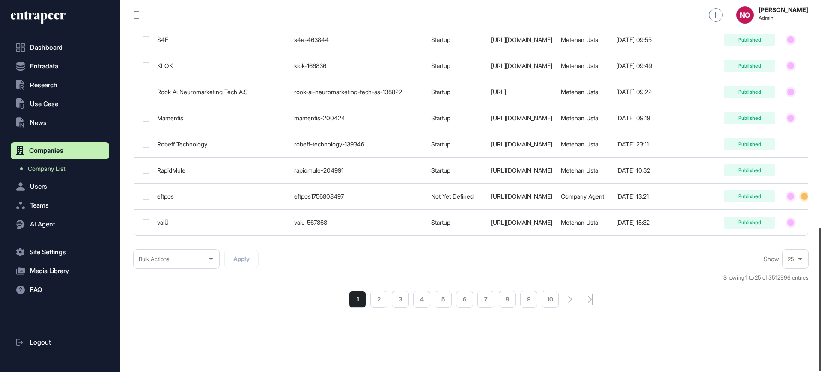
drag, startPoint x: 821, startPoint y: 57, endPoint x: 821, endPoint y: 316, distance: 258.5
click at [821, 316] on div at bounding box center [819, 299] width 3 height 143
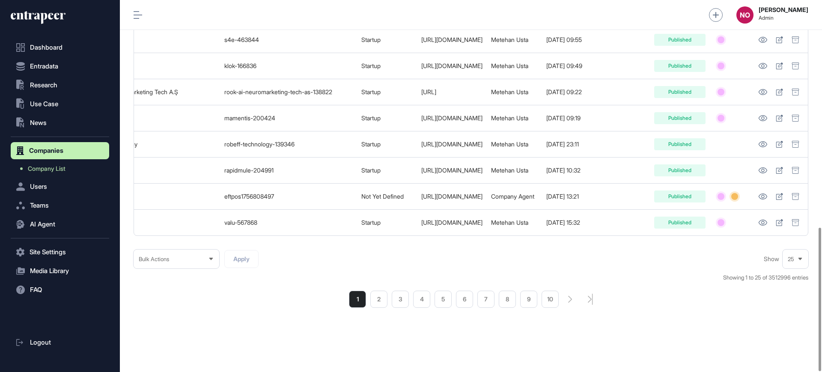
click at [686, 296] on div "1 2 3 4 5 6 7 8 9 10" at bounding box center [471, 299] width 674 height 17
